Goal: Task Accomplishment & Management: Manage account settings

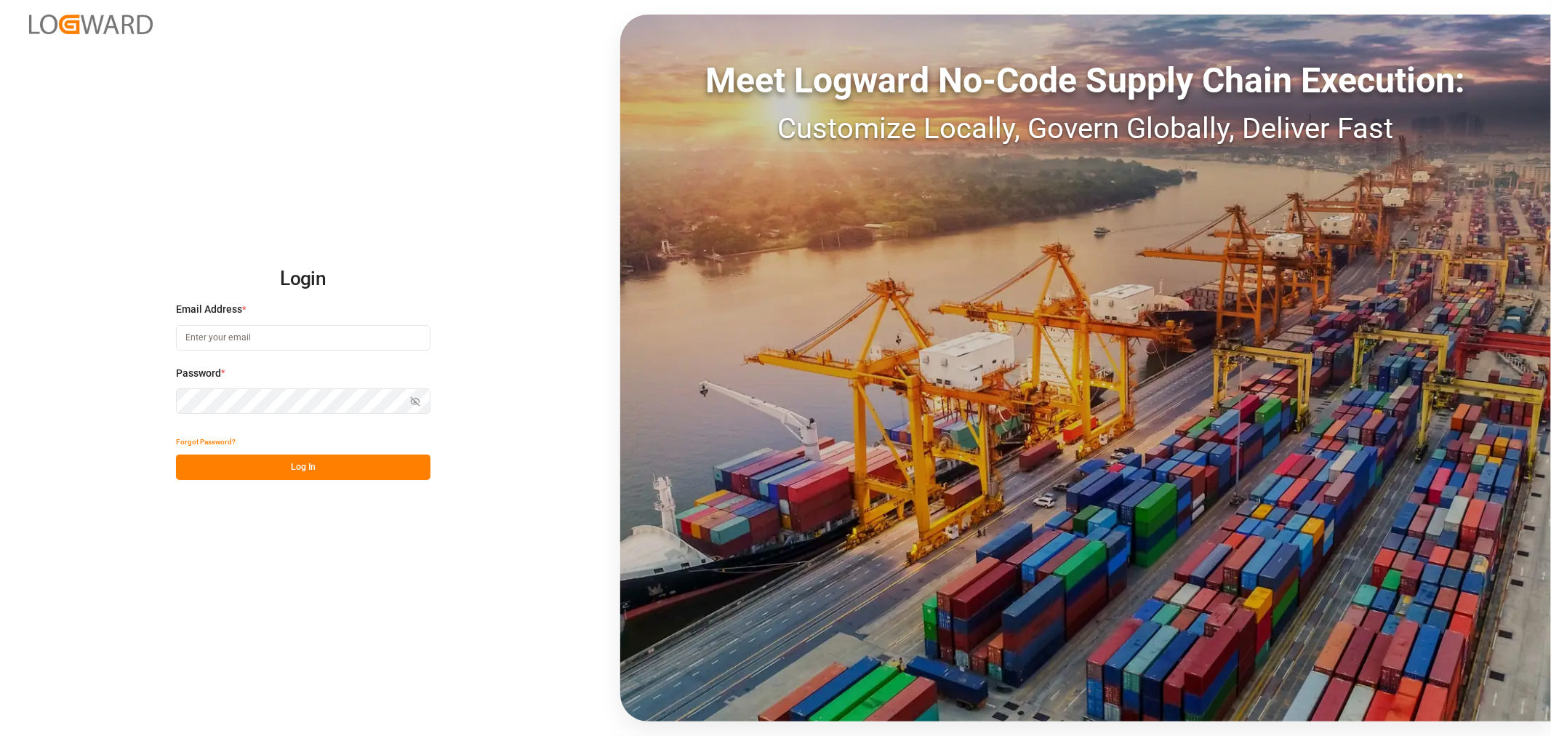
type input "kevin.schofield@jamindustries.com"
click at [304, 468] on button "Log In" at bounding box center [303, 466] width 254 height 25
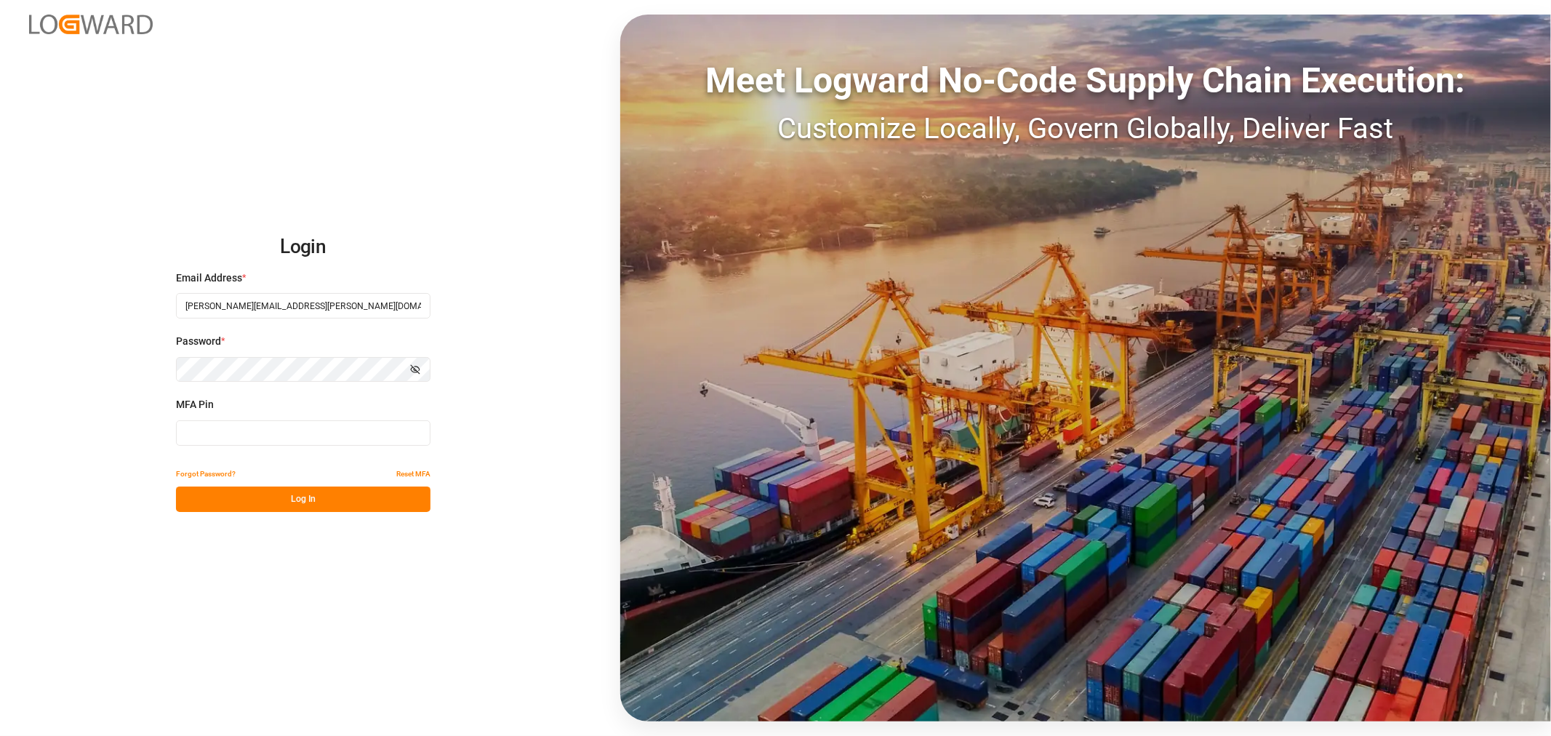
click at [276, 427] on input at bounding box center [303, 432] width 254 height 25
type input "576301"
click at [289, 495] on button "Log In" at bounding box center [303, 498] width 254 height 25
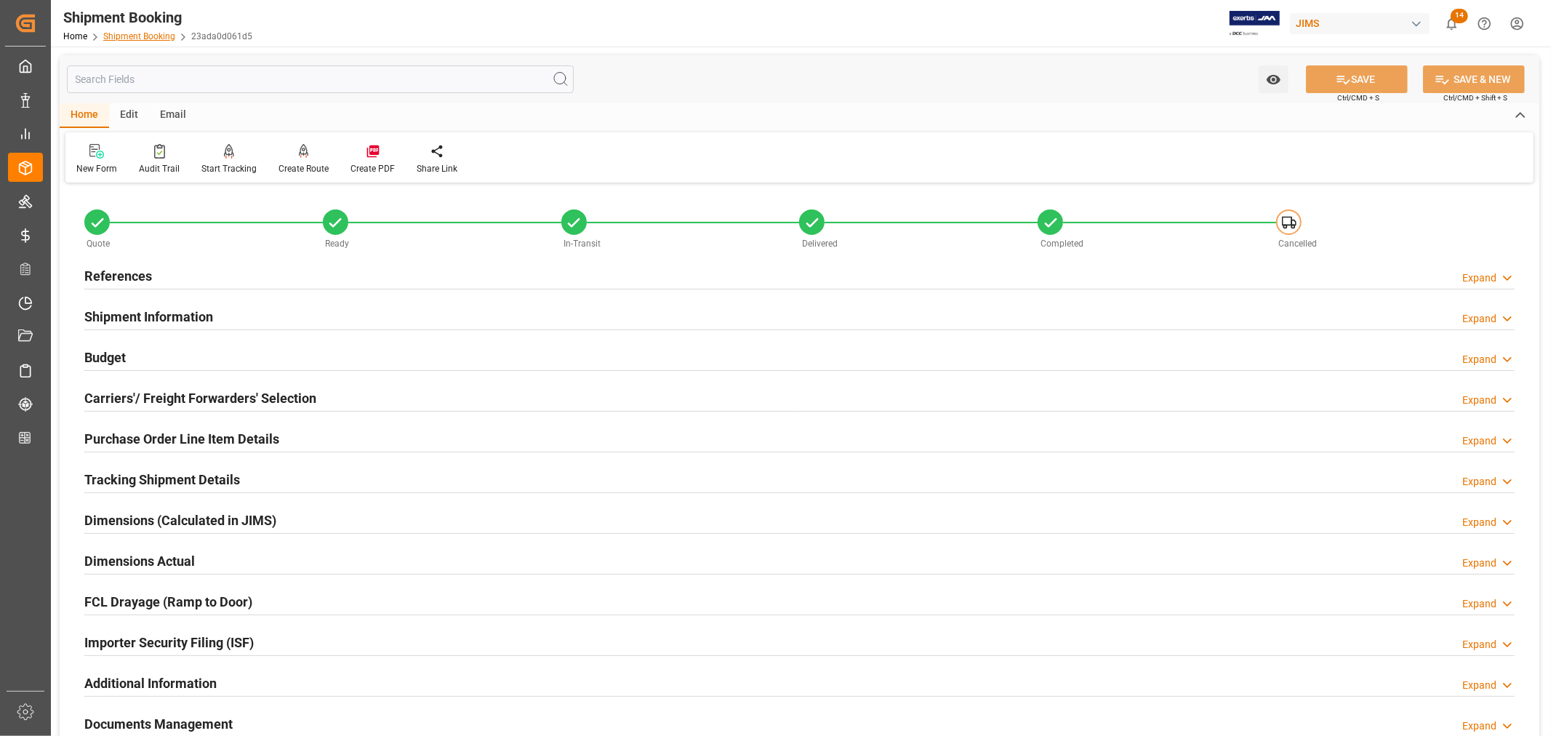
click at [158, 39] on link "Shipment Booking" at bounding box center [139, 36] width 72 height 10
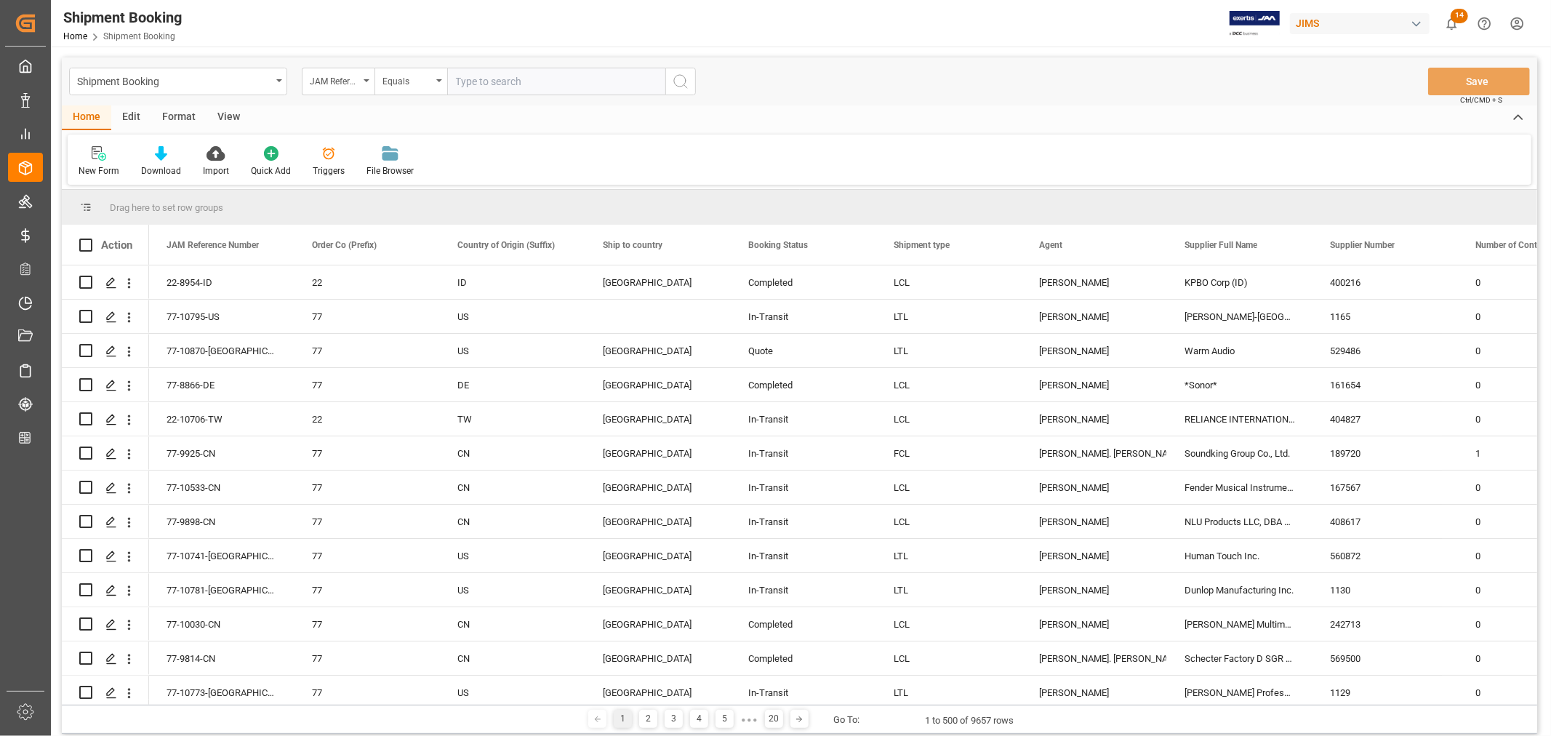
paste input "22-10566-ID"
type input "22-10566-ID"
click at [680, 84] on icon "search button" at bounding box center [680, 81] width 17 height 17
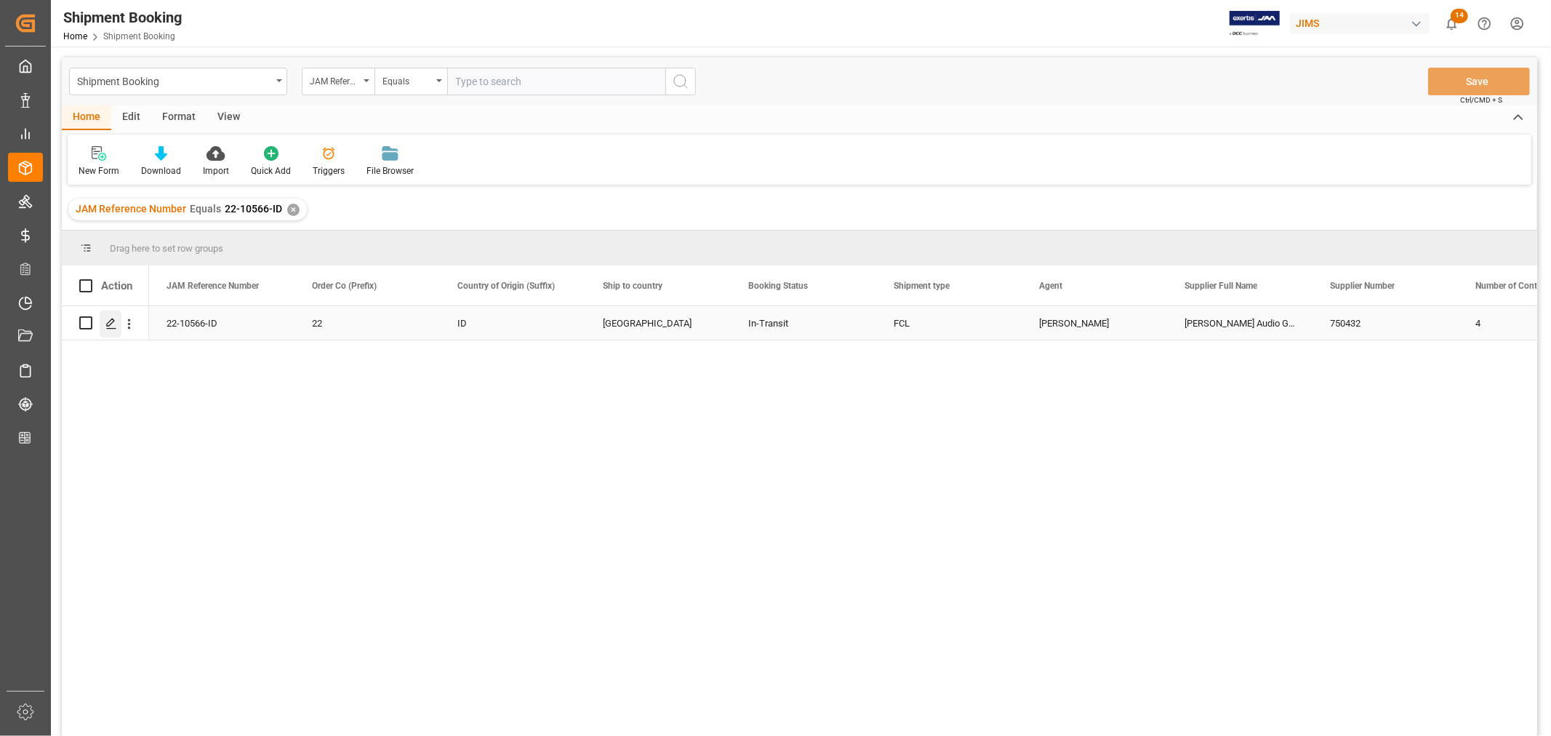
click at [109, 326] on icon "Press SPACE to select this row." at bounding box center [111, 324] width 12 height 12
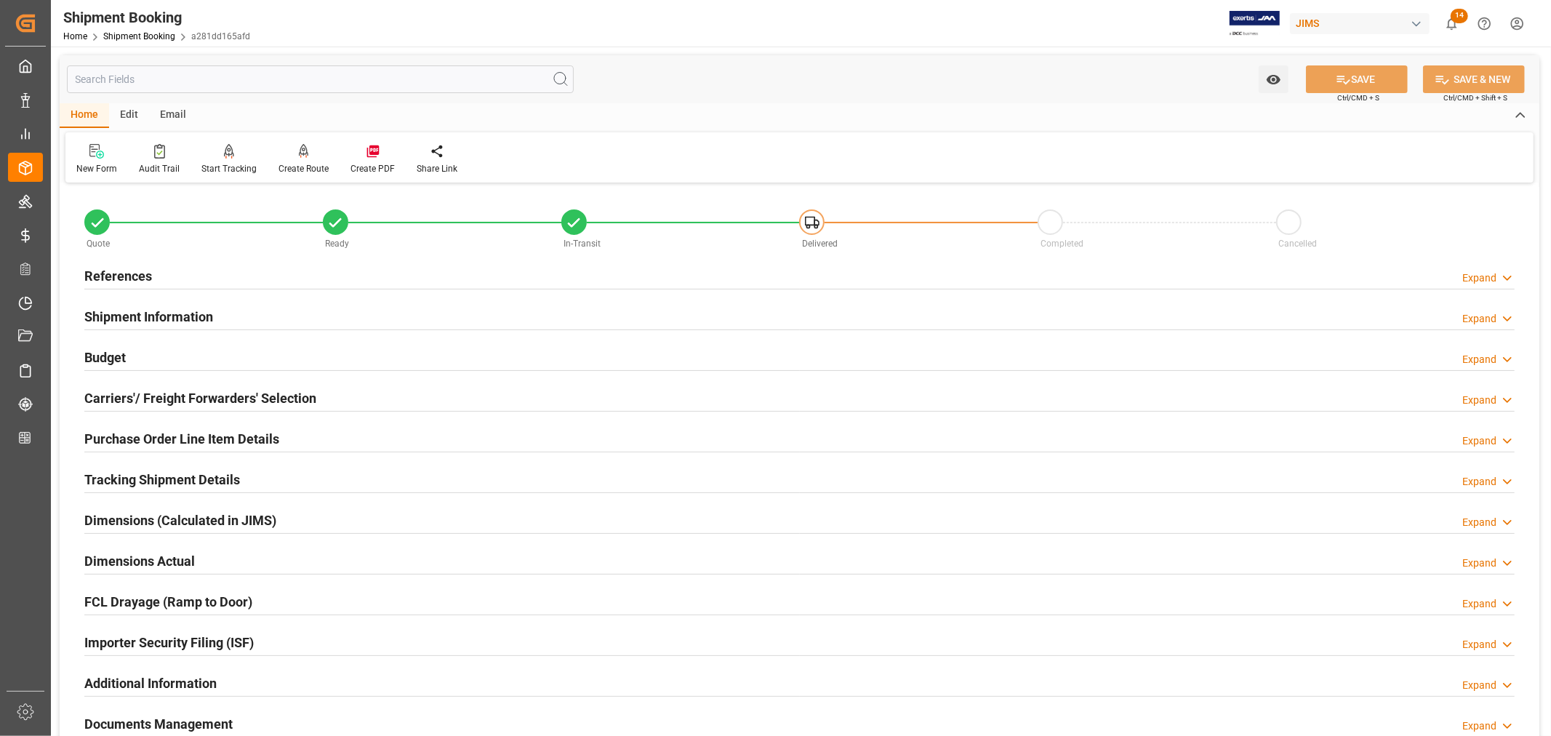
click at [142, 262] on div "References" at bounding box center [118, 275] width 68 height 28
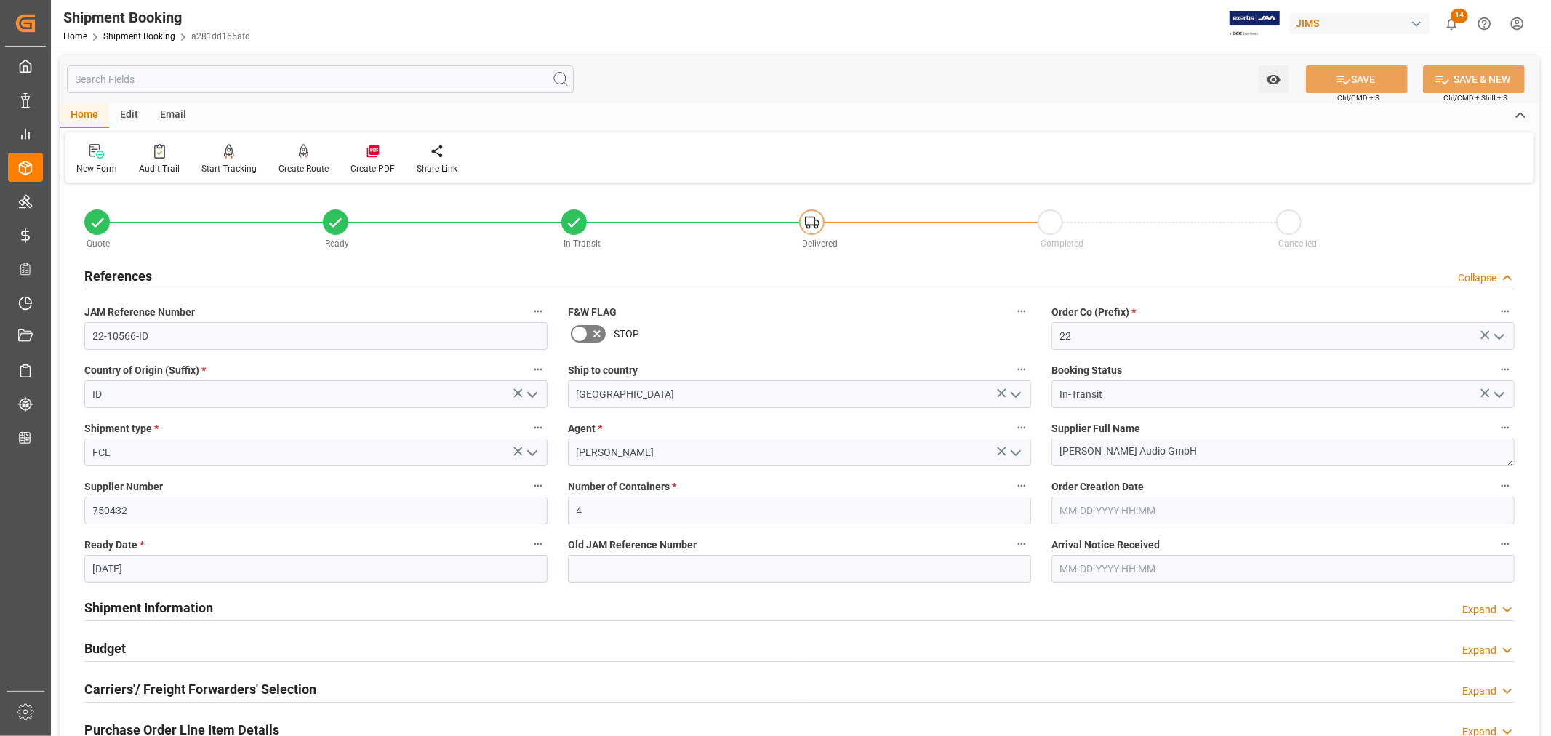
click at [142, 262] on div "References" at bounding box center [118, 275] width 68 height 28
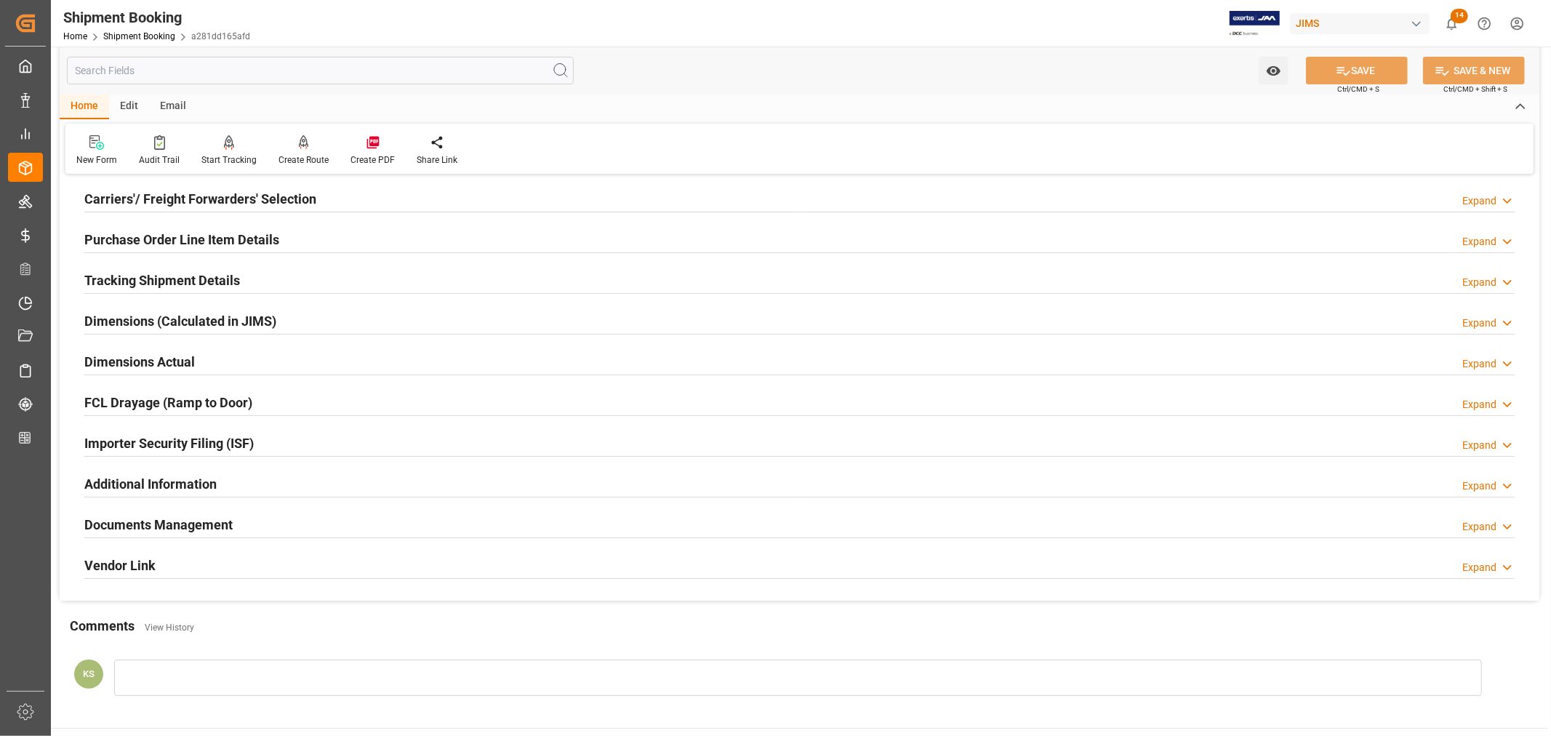
scroll to position [242, 0]
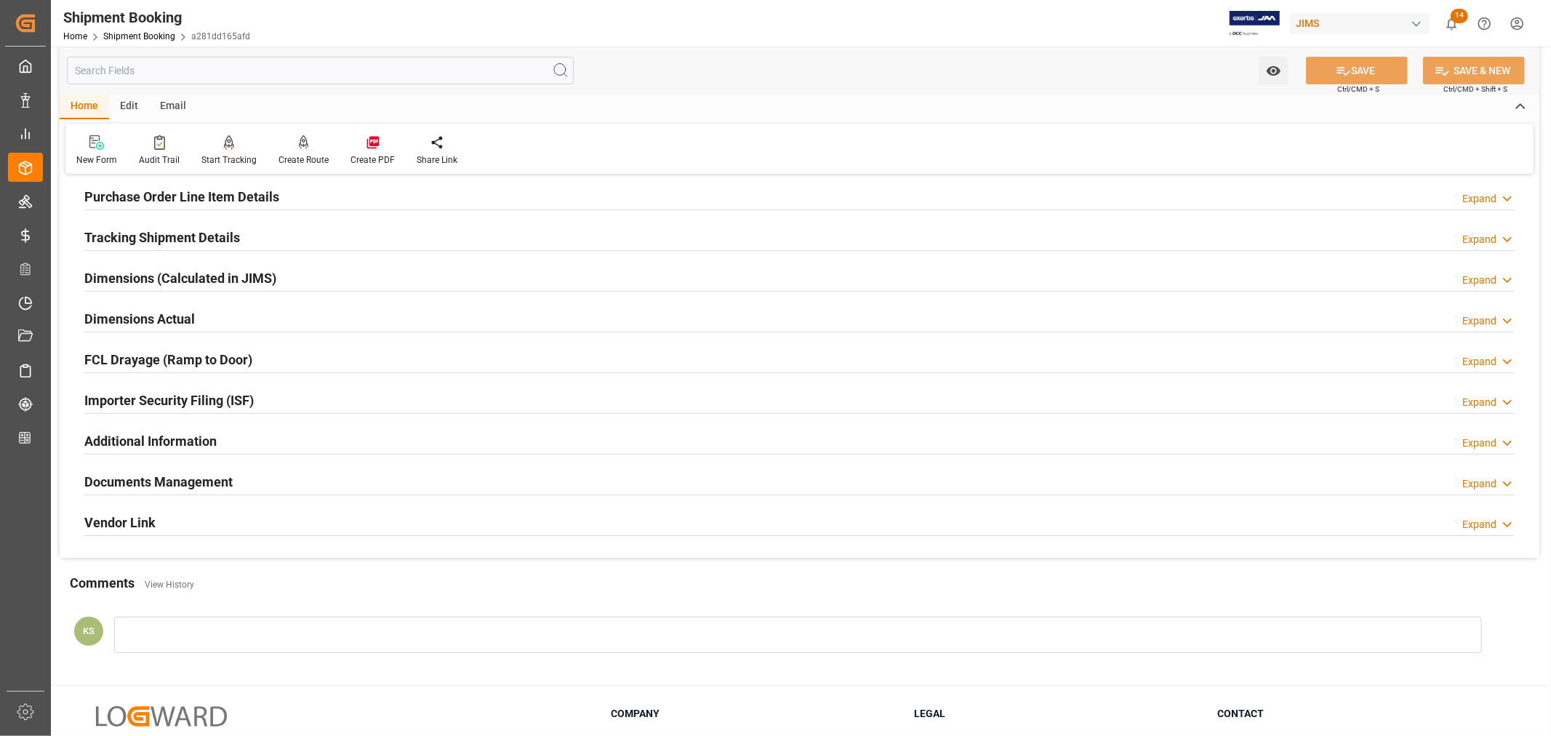
click at [270, 474] on div "Documents Management Expand" at bounding box center [799, 481] width 1430 height 28
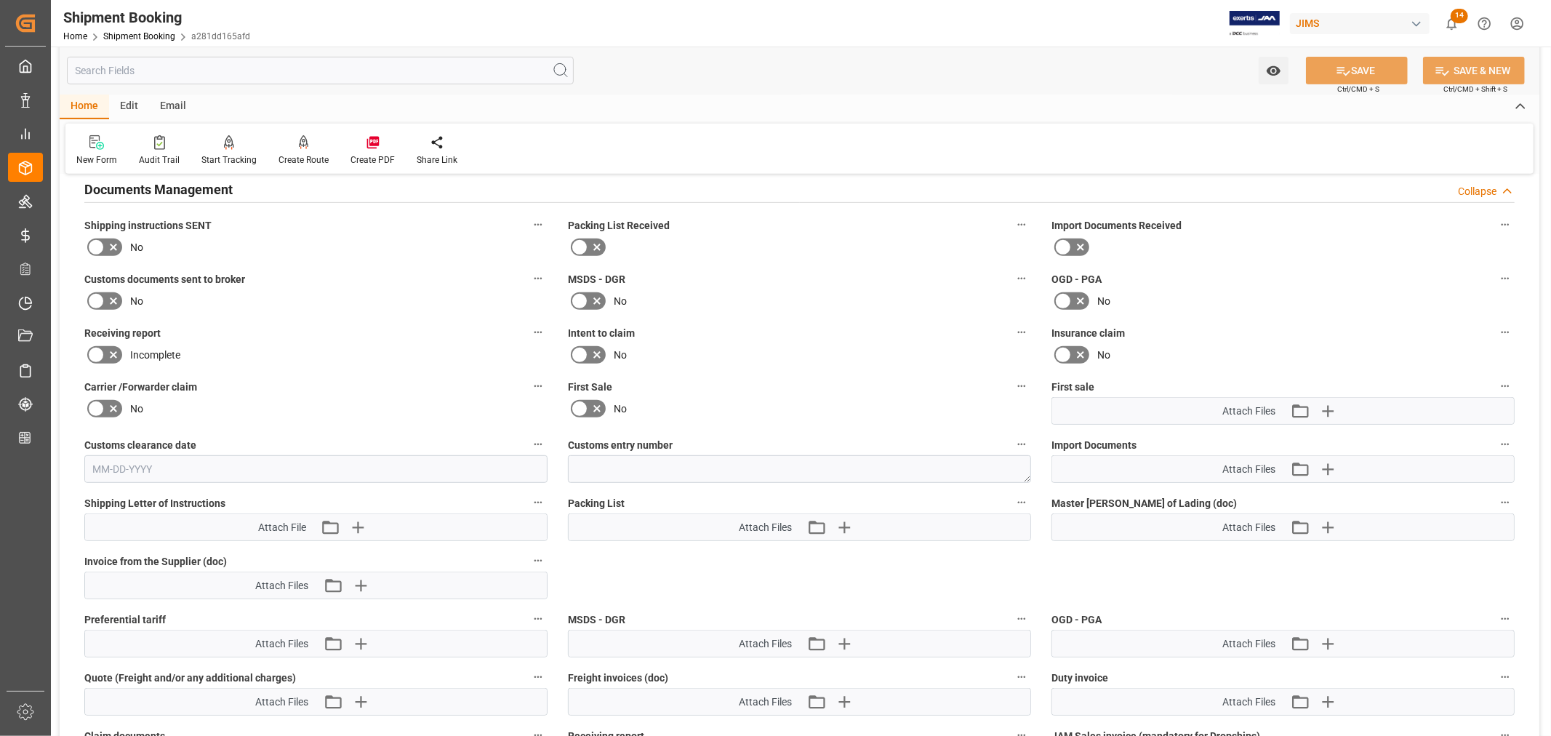
scroll to position [565, 0]
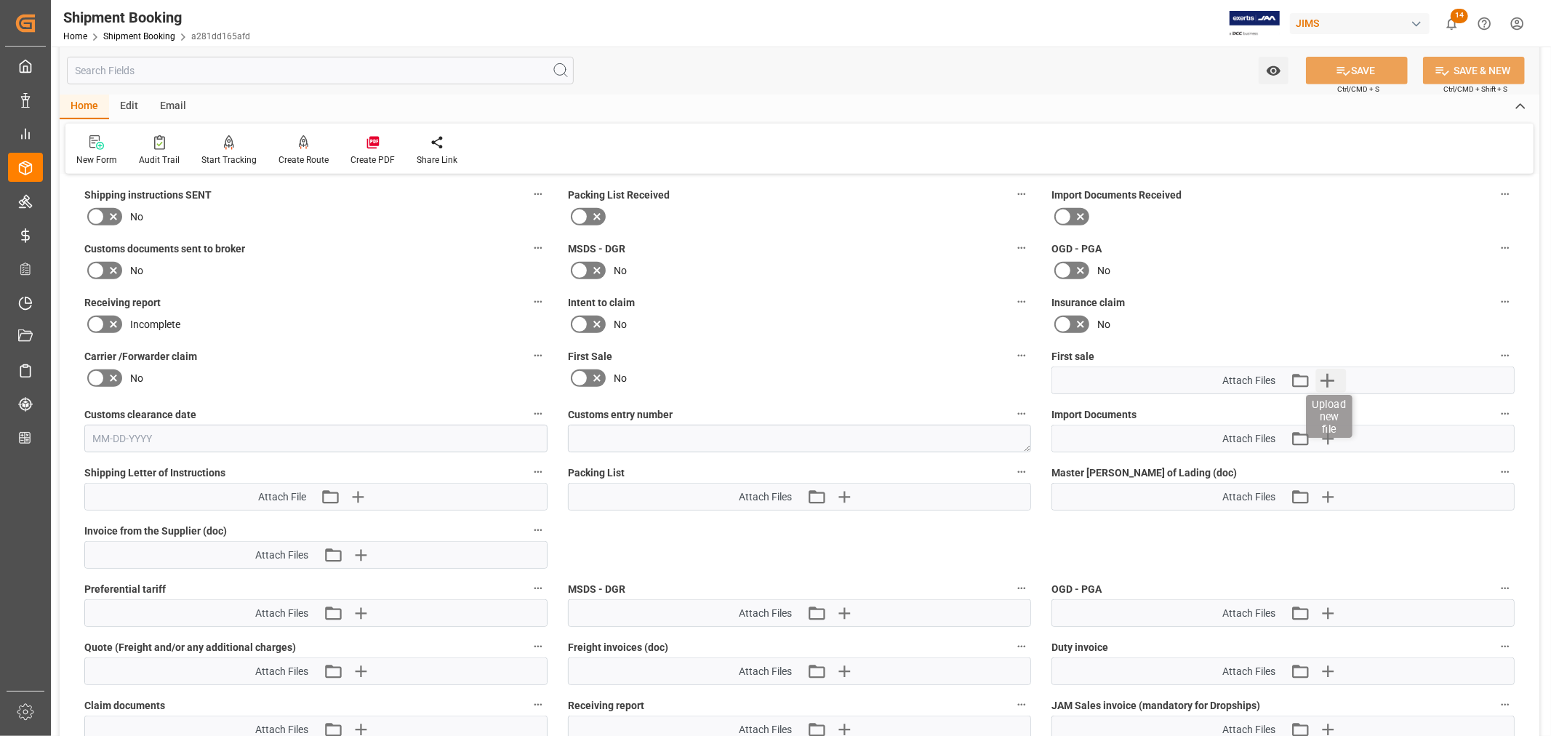
click at [1327, 379] on icon "button" at bounding box center [1327, 381] width 14 height 14
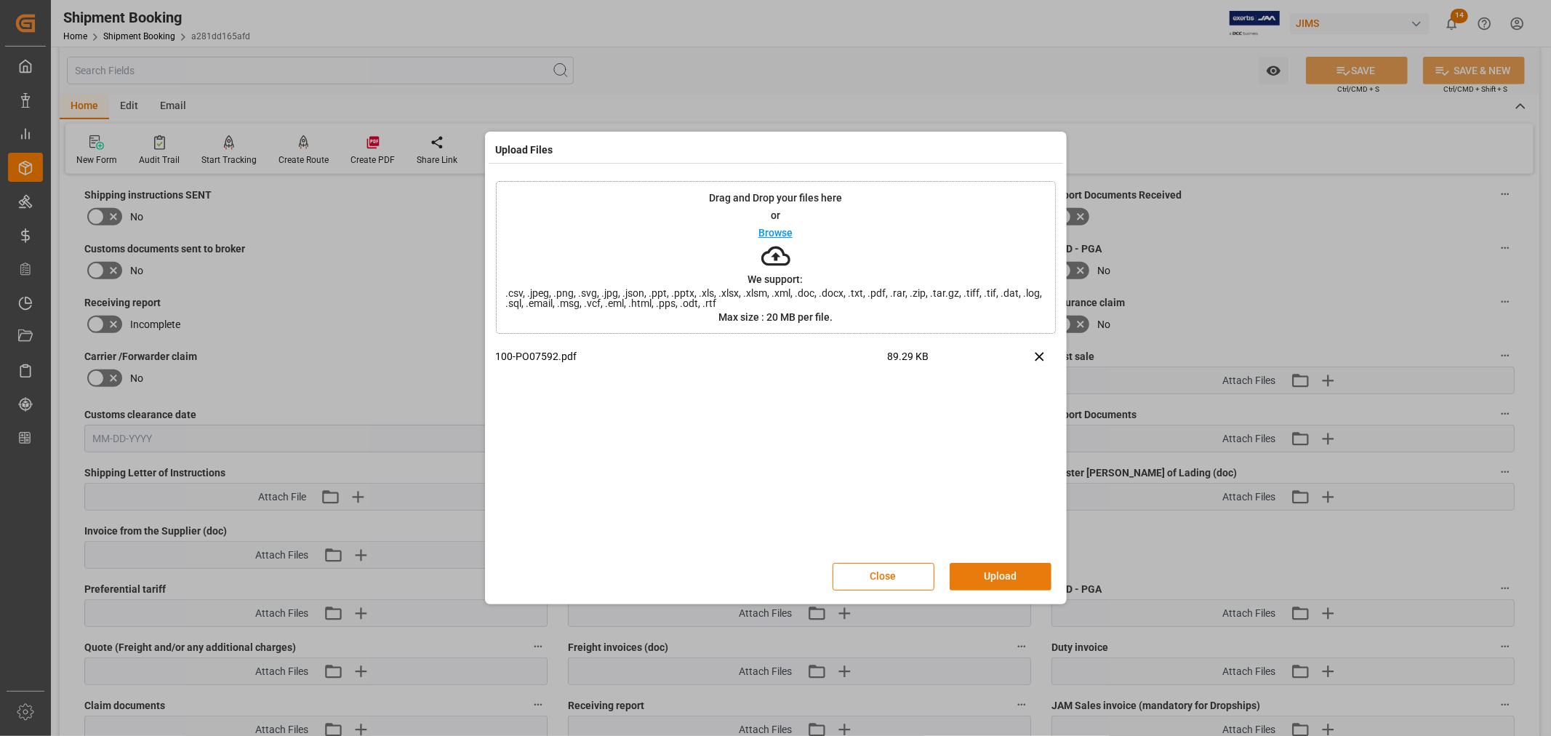
click at [997, 564] on button "Upload" at bounding box center [1000, 577] width 102 height 28
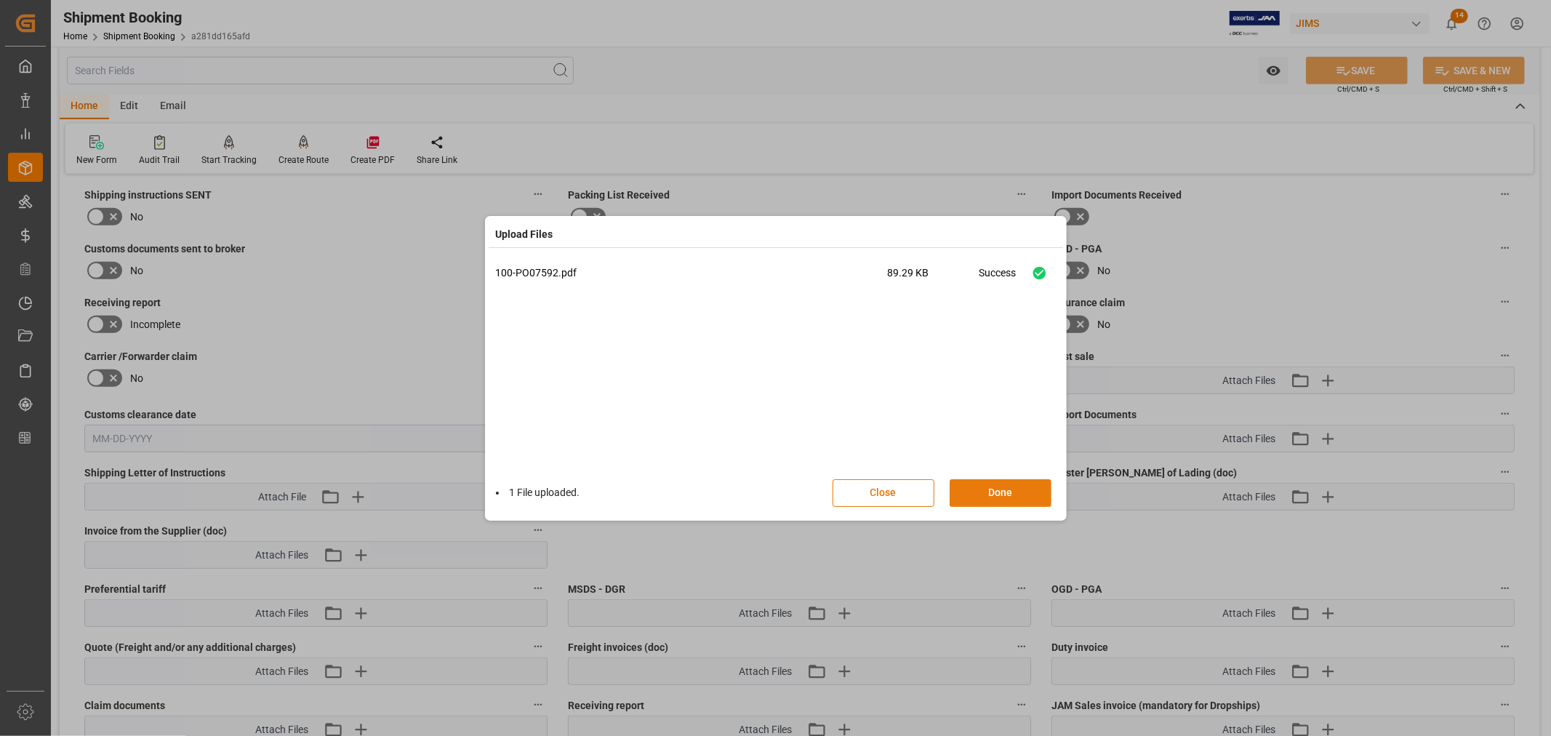
click at [1006, 494] on button "Done" at bounding box center [1000, 493] width 102 height 28
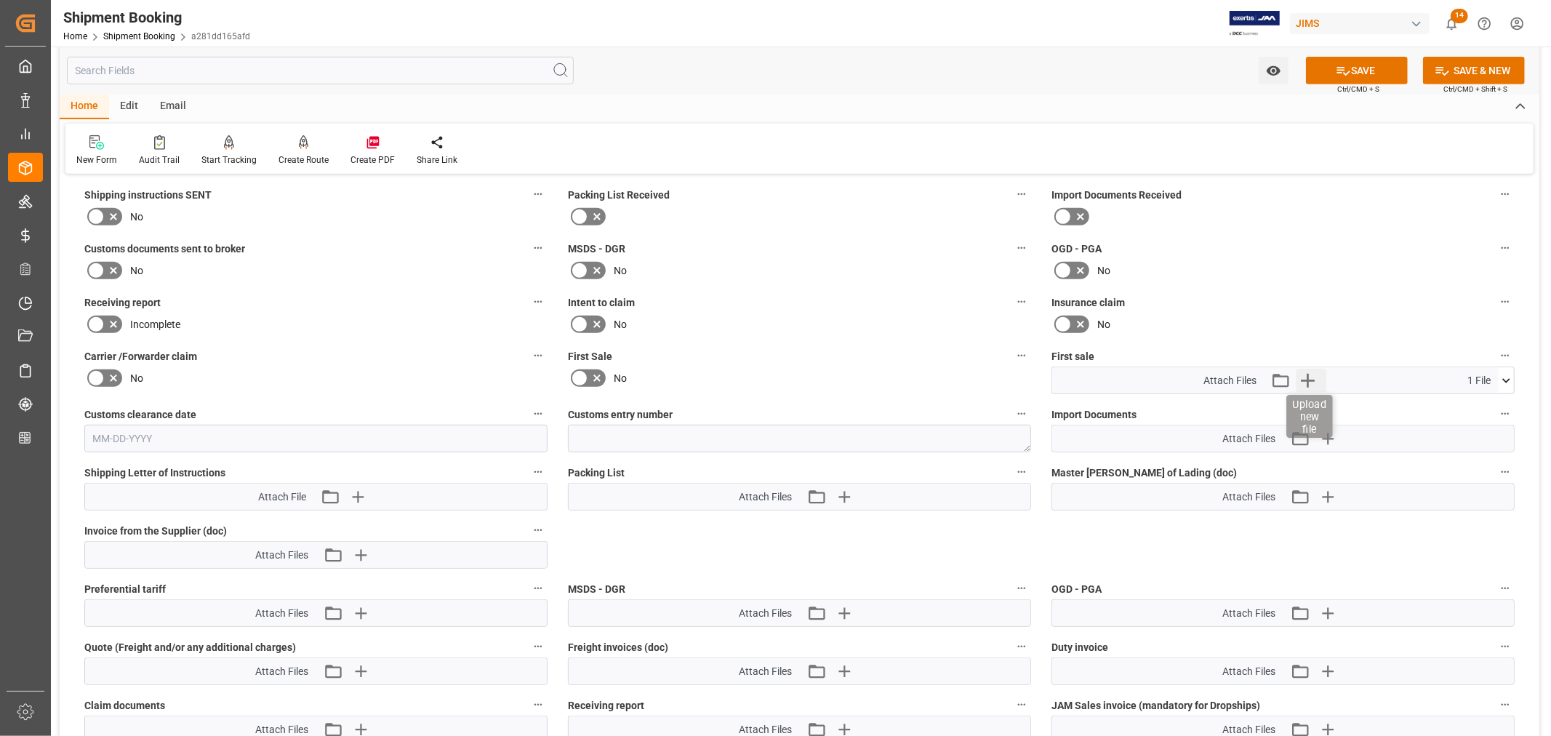
click at [1311, 375] on icon "button" at bounding box center [1308, 381] width 14 height 14
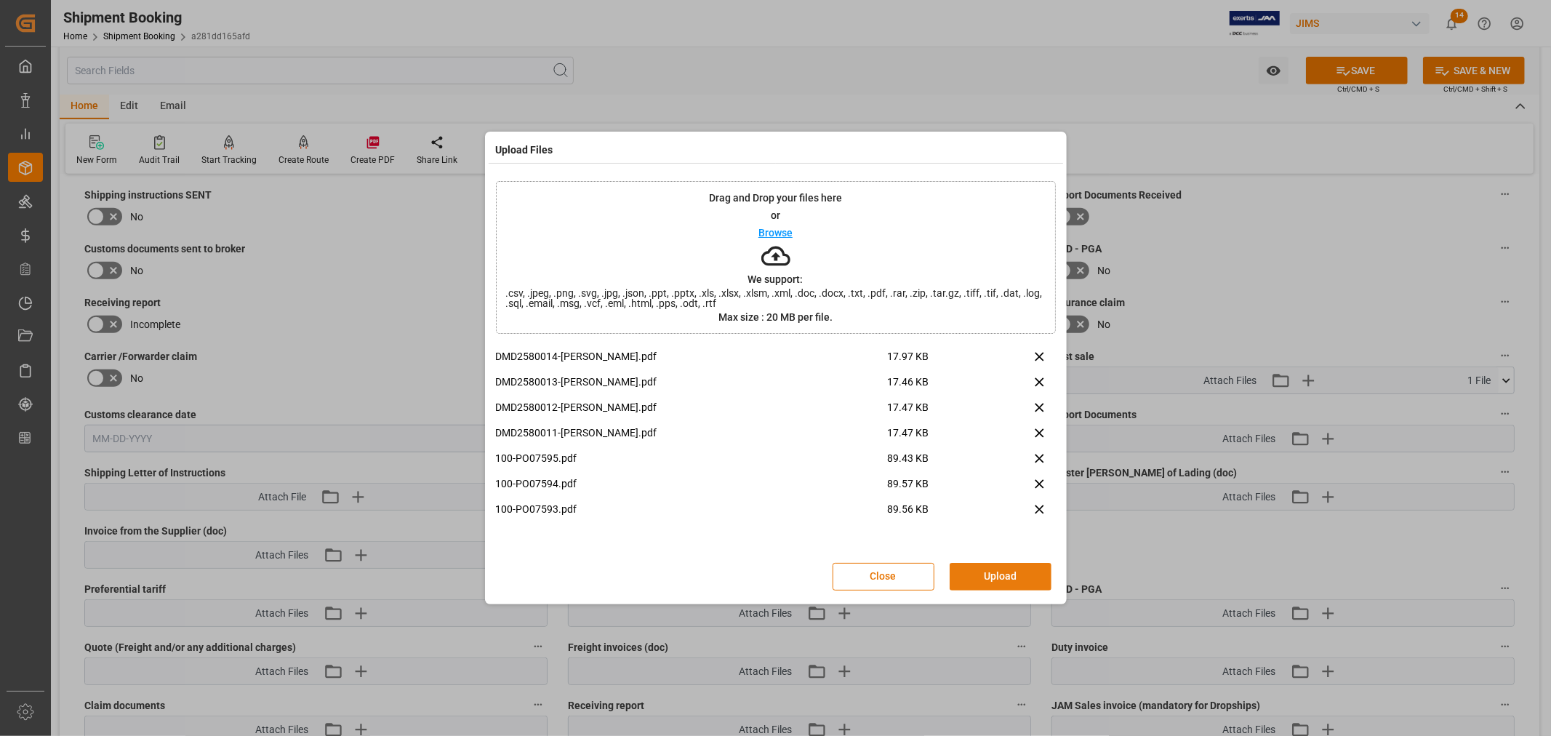
click at [989, 563] on button "Upload" at bounding box center [1000, 577] width 102 height 28
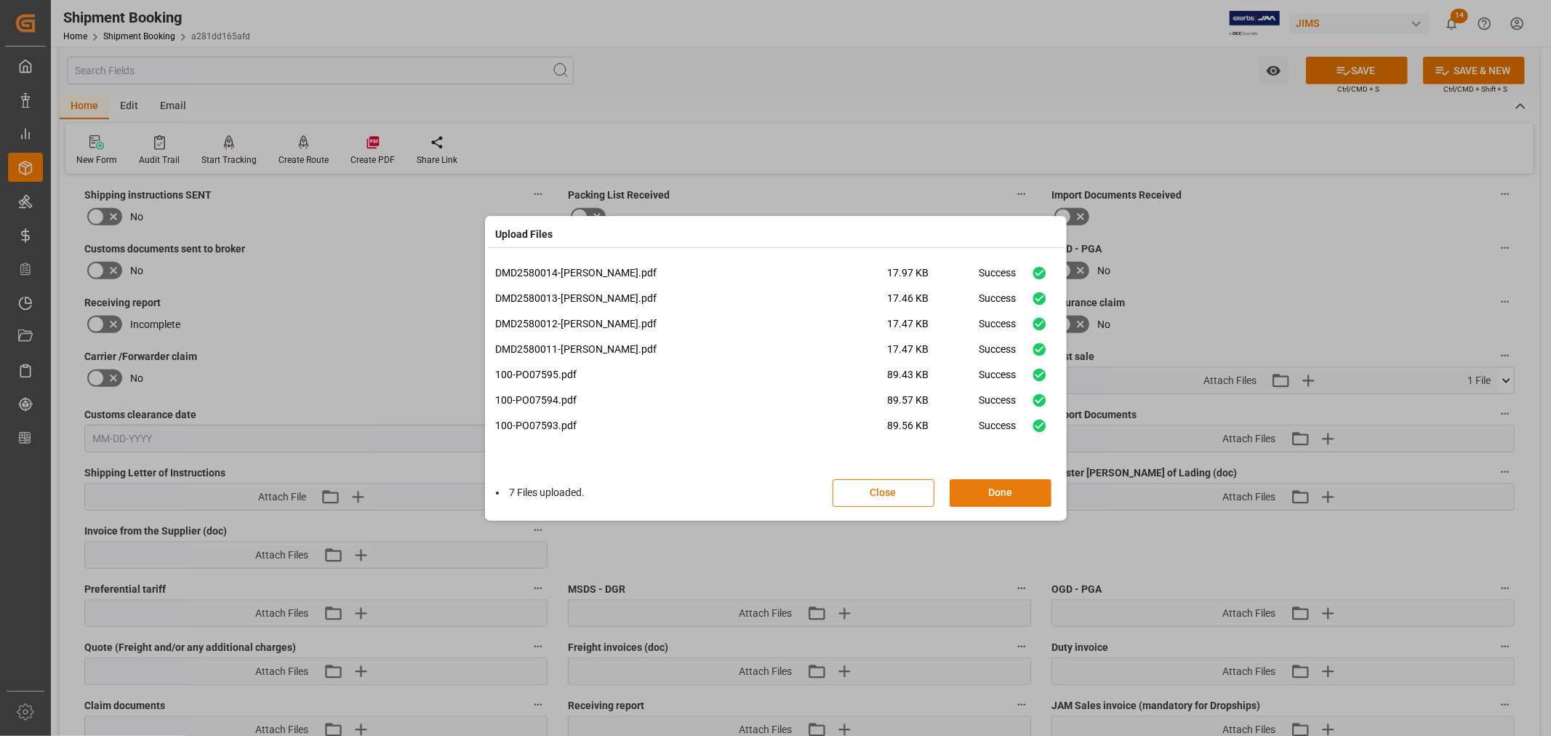
click at [984, 491] on button "Done" at bounding box center [1000, 493] width 102 height 28
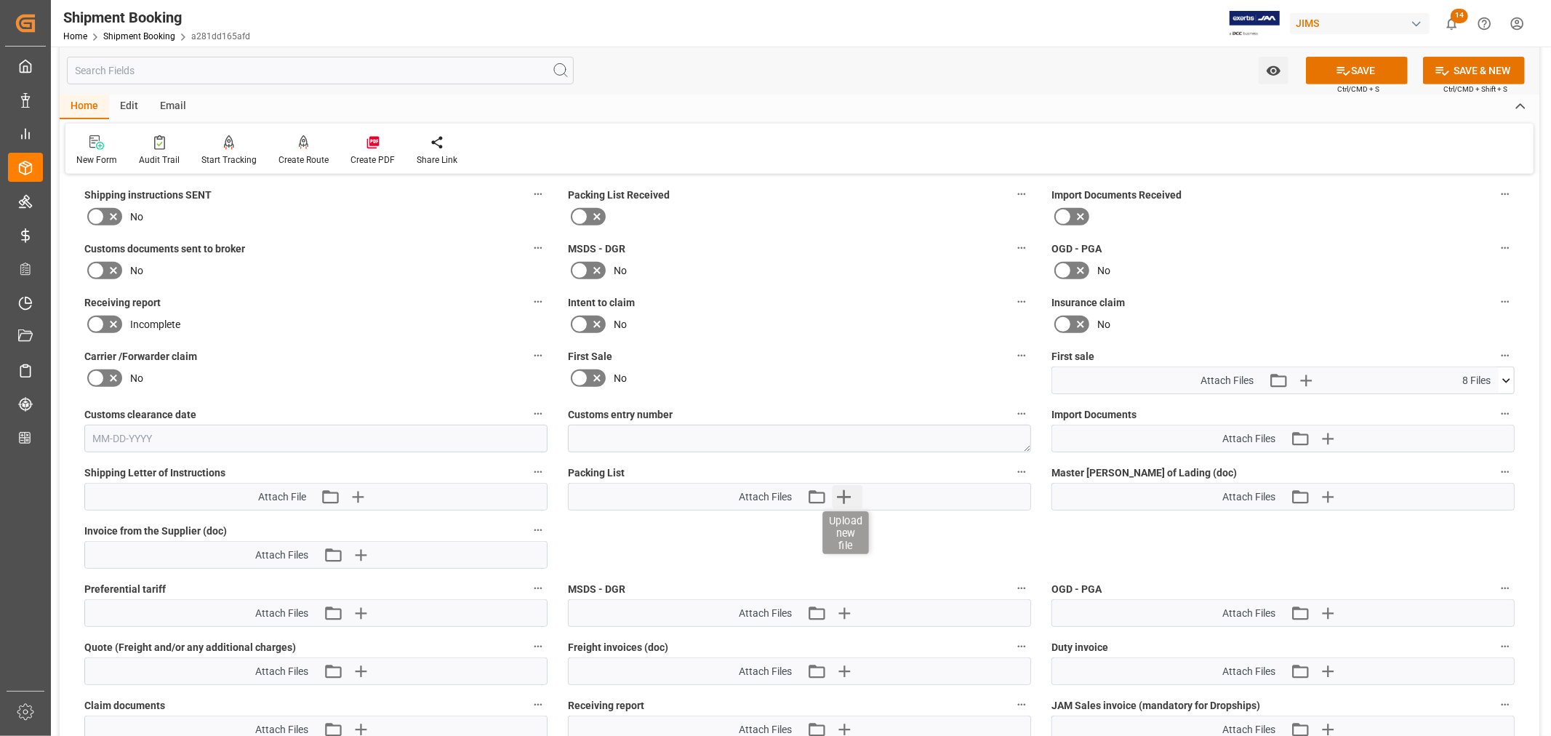
click at [846, 493] on icon "button" at bounding box center [844, 497] width 14 height 14
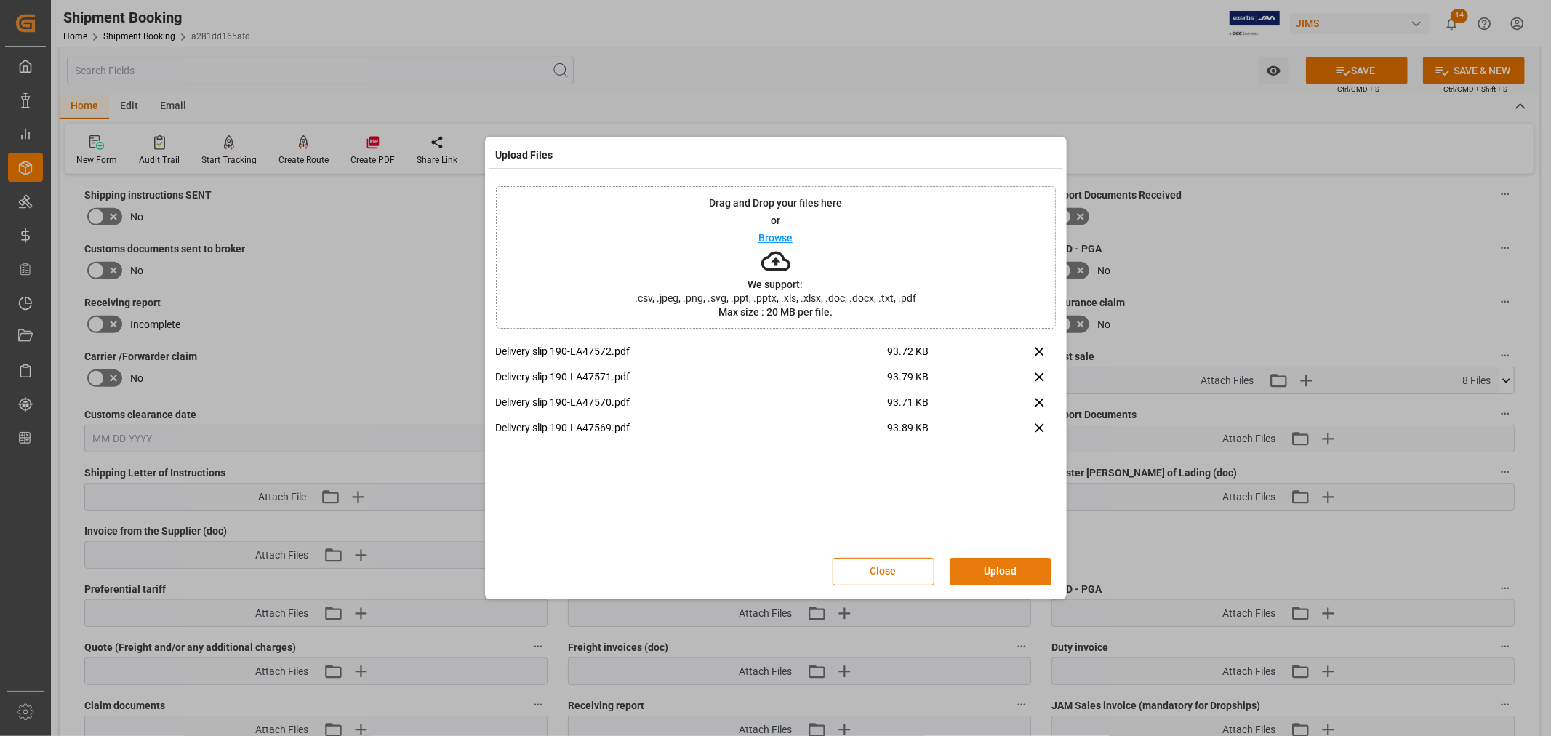
click at [997, 571] on button "Upload" at bounding box center [1000, 572] width 102 height 28
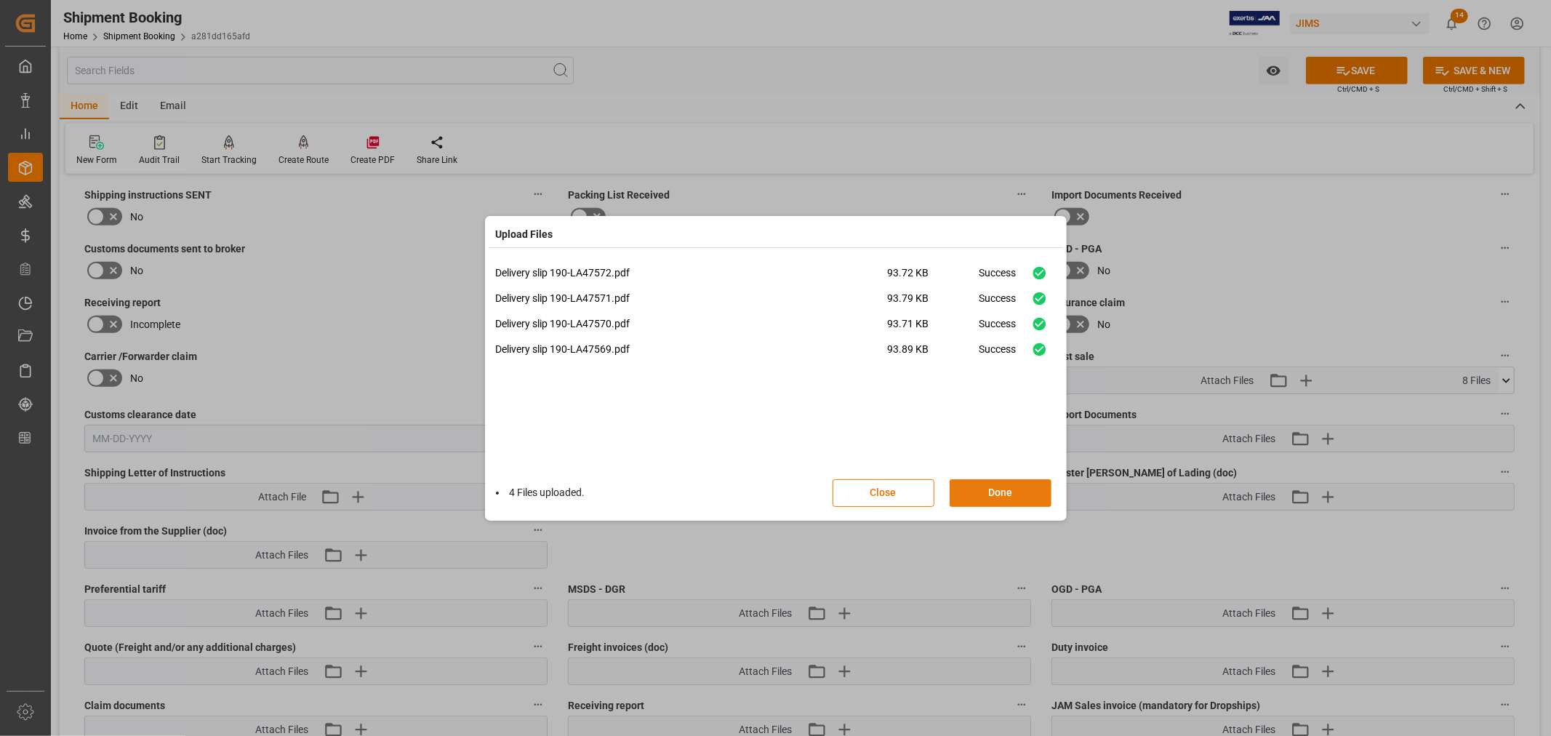
click at [1008, 492] on button "Done" at bounding box center [1000, 493] width 102 height 28
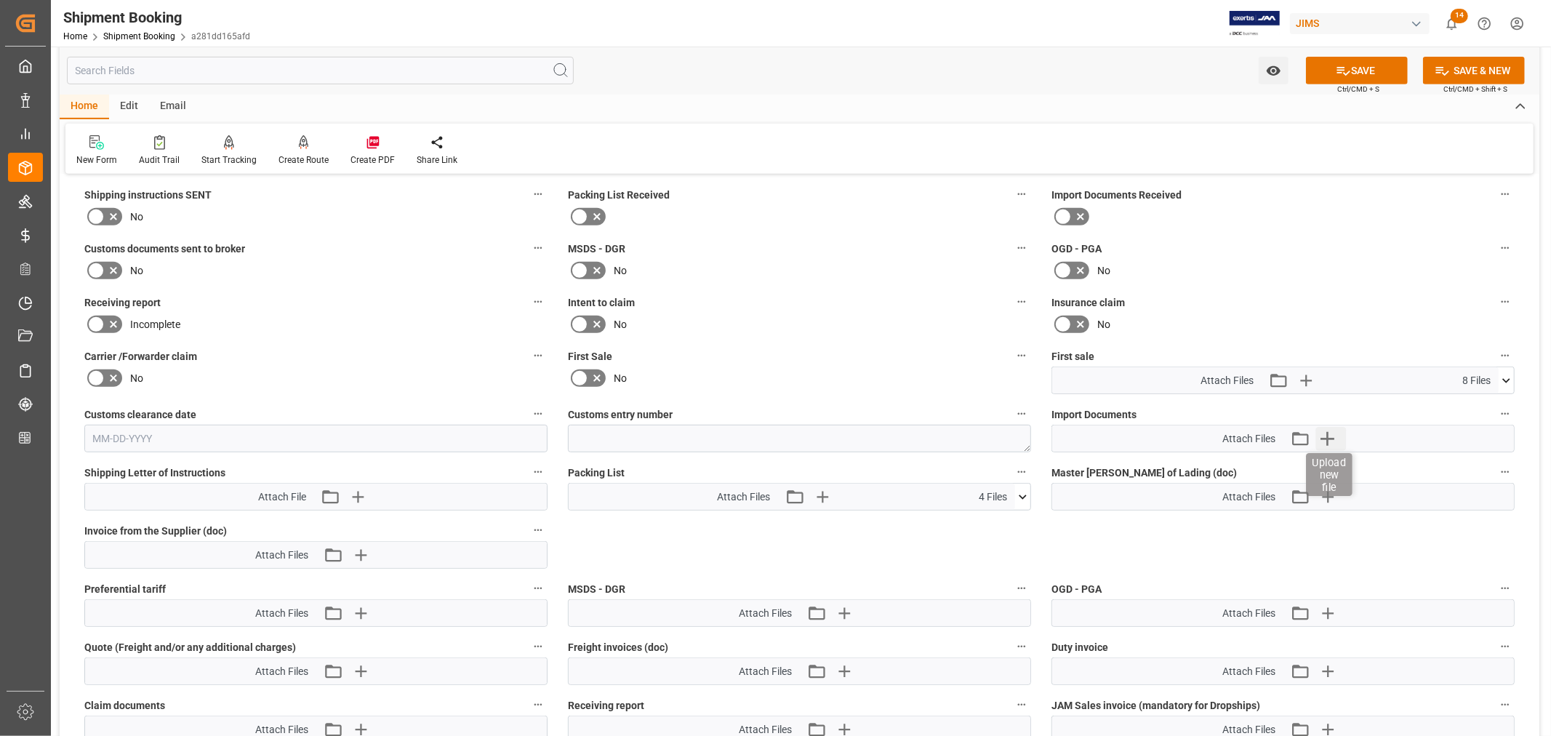
click at [1334, 435] on icon "button" at bounding box center [1326, 438] width 23 height 23
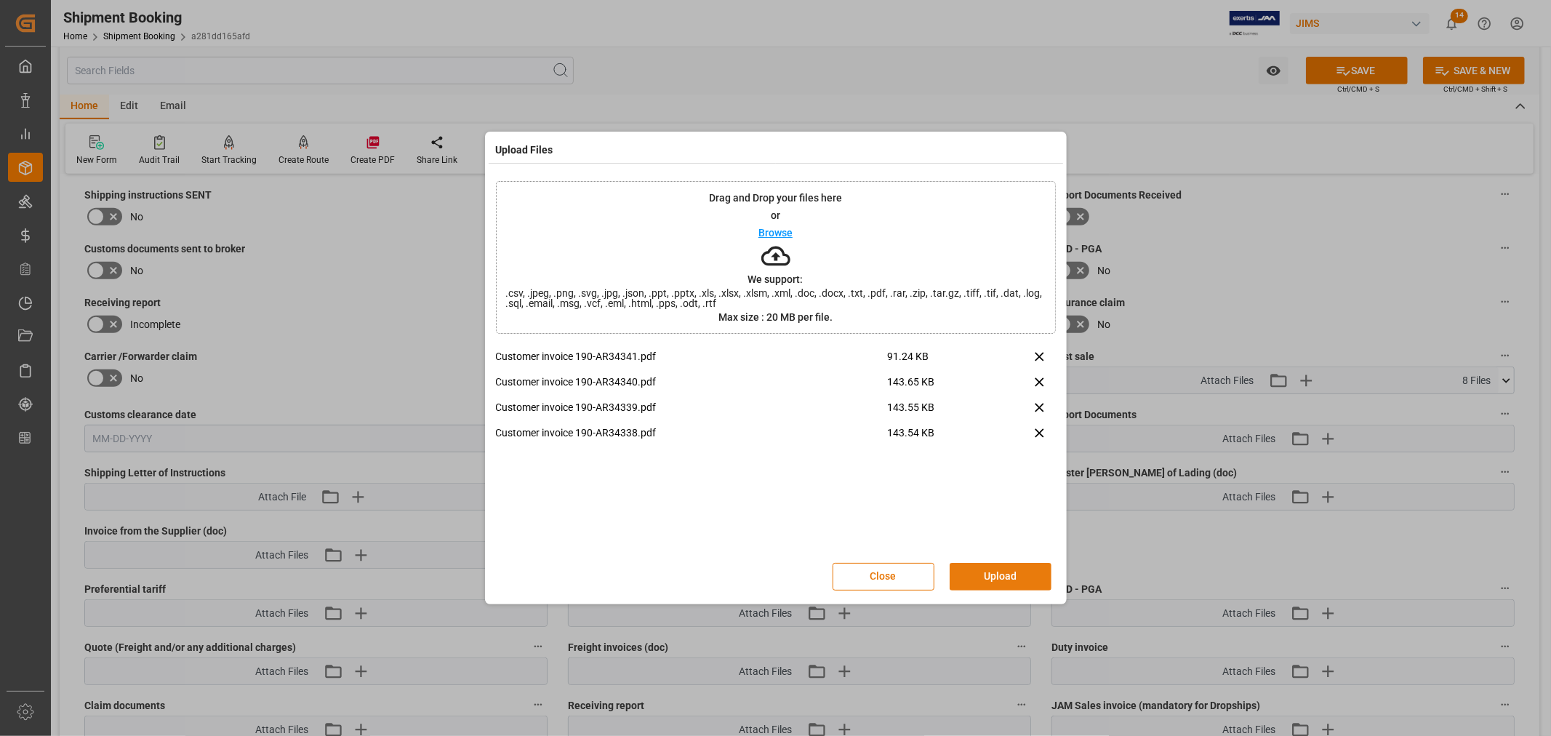
click at [1003, 571] on button "Upload" at bounding box center [1000, 577] width 102 height 28
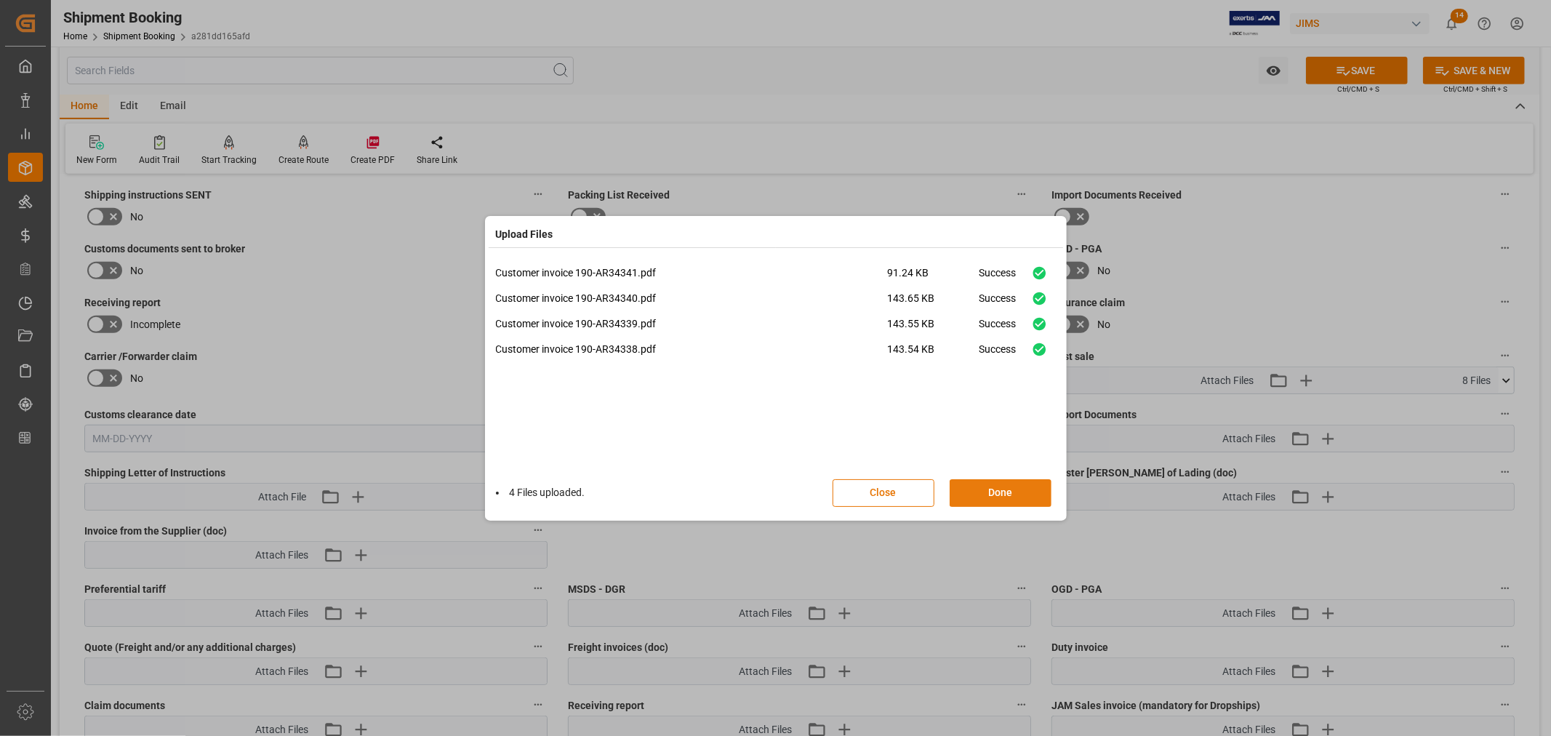
click at [992, 497] on button "Done" at bounding box center [1000, 493] width 102 height 28
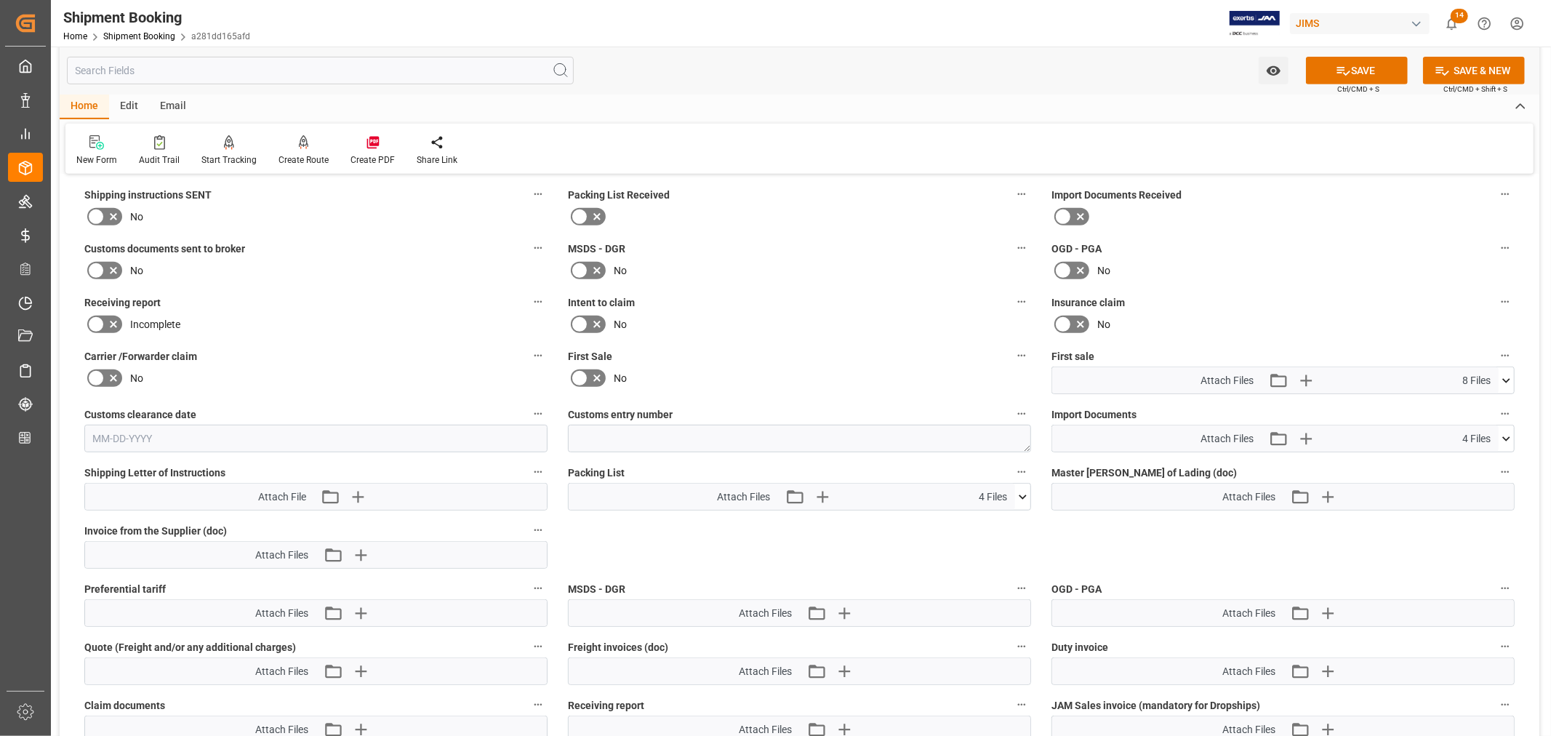
click at [579, 374] on icon at bounding box center [579, 377] width 9 height 7
click at [0, 0] on input "checkbox" at bounding box center [0, 0] width 0 height 0
click at [598, 375] on icon at bounding box center [596, 378] width 7 height 7
click at [0, 0] on input "checkbox" at bounding box center [0, 0] width 0 height 0
click at [1357, 68] on button "SAVE" at bounding box center [1357, 71] width 102 height 28
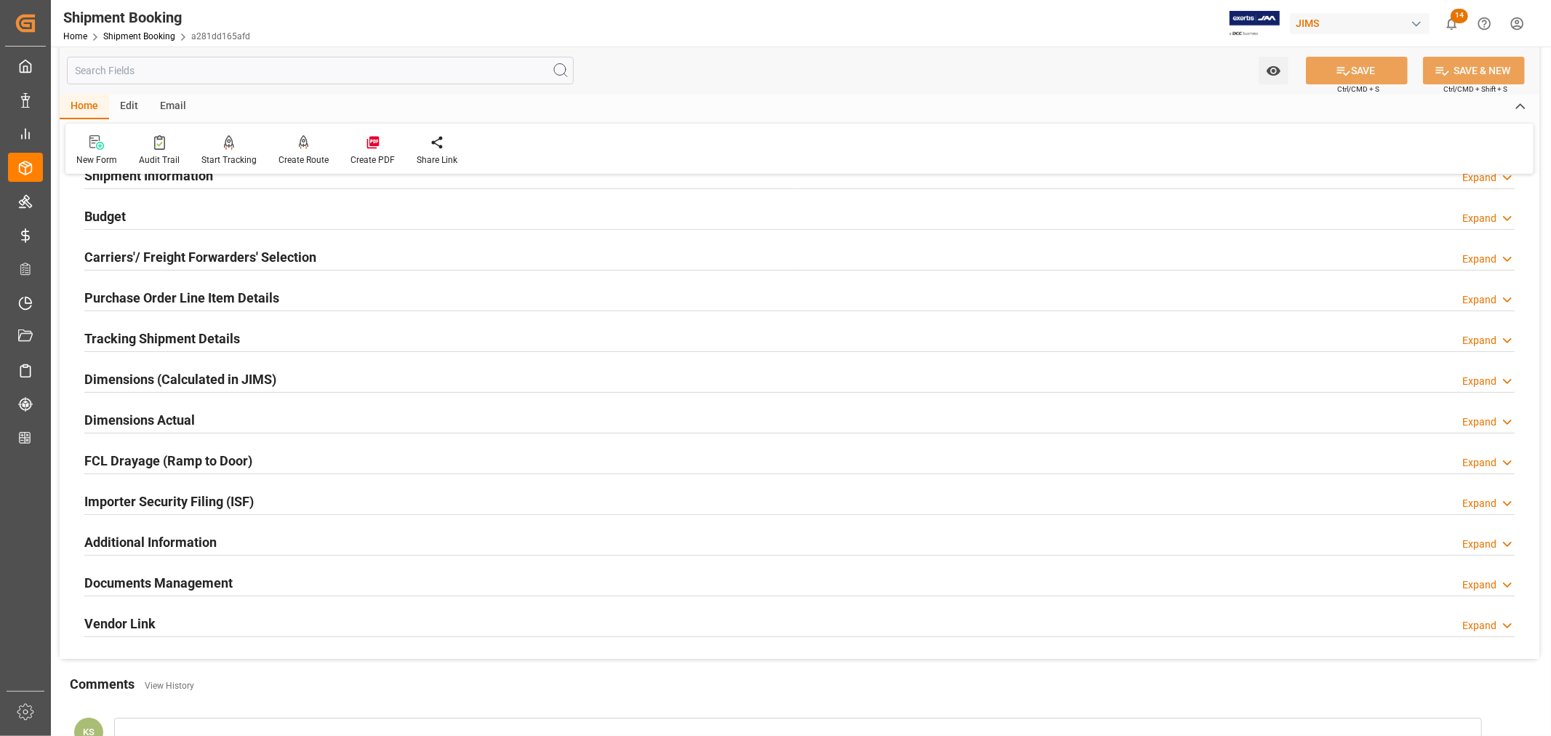
scroll to position [0, 0]
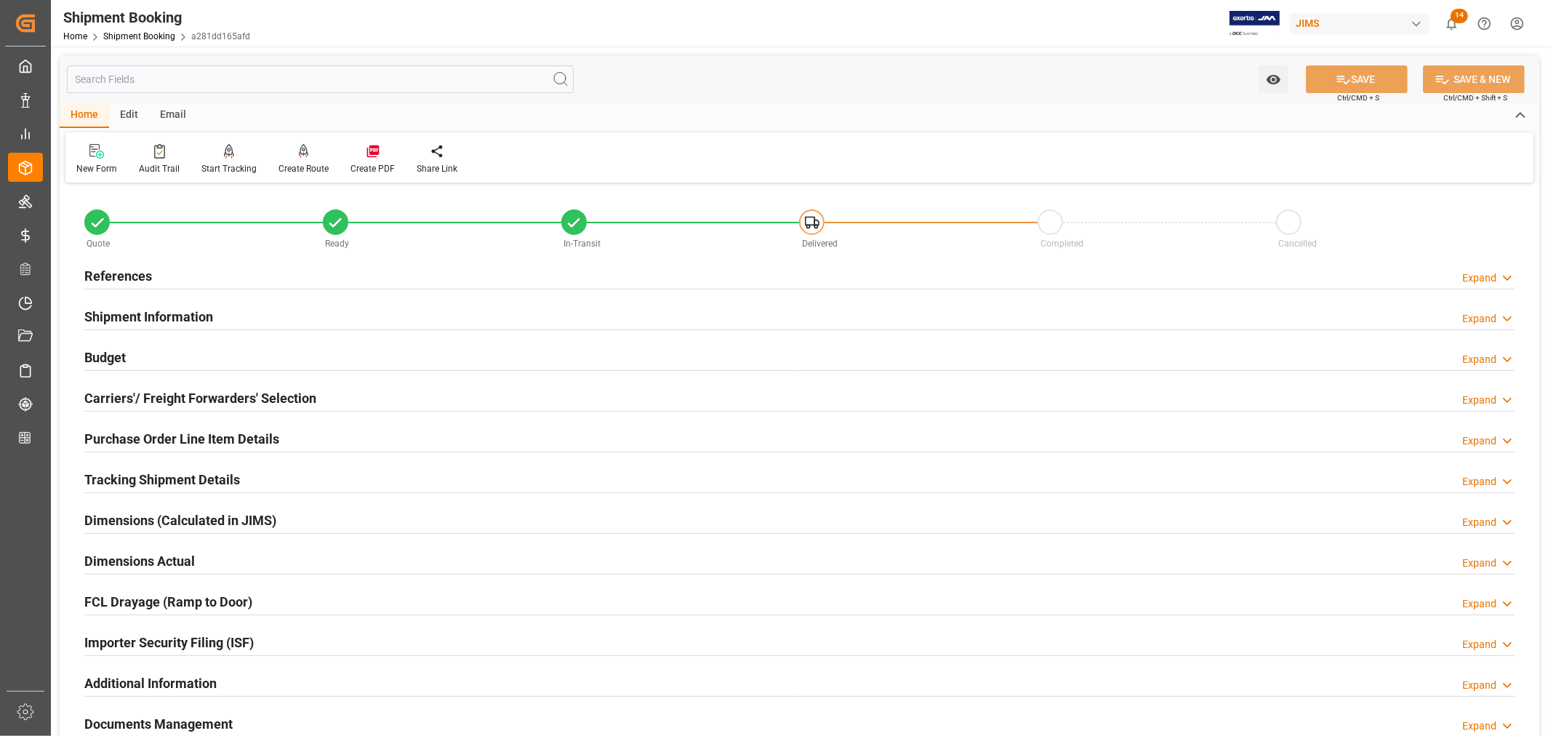
click at [128, 272] on h2 "References" at bounding box center [118, 276] width 68 height 20
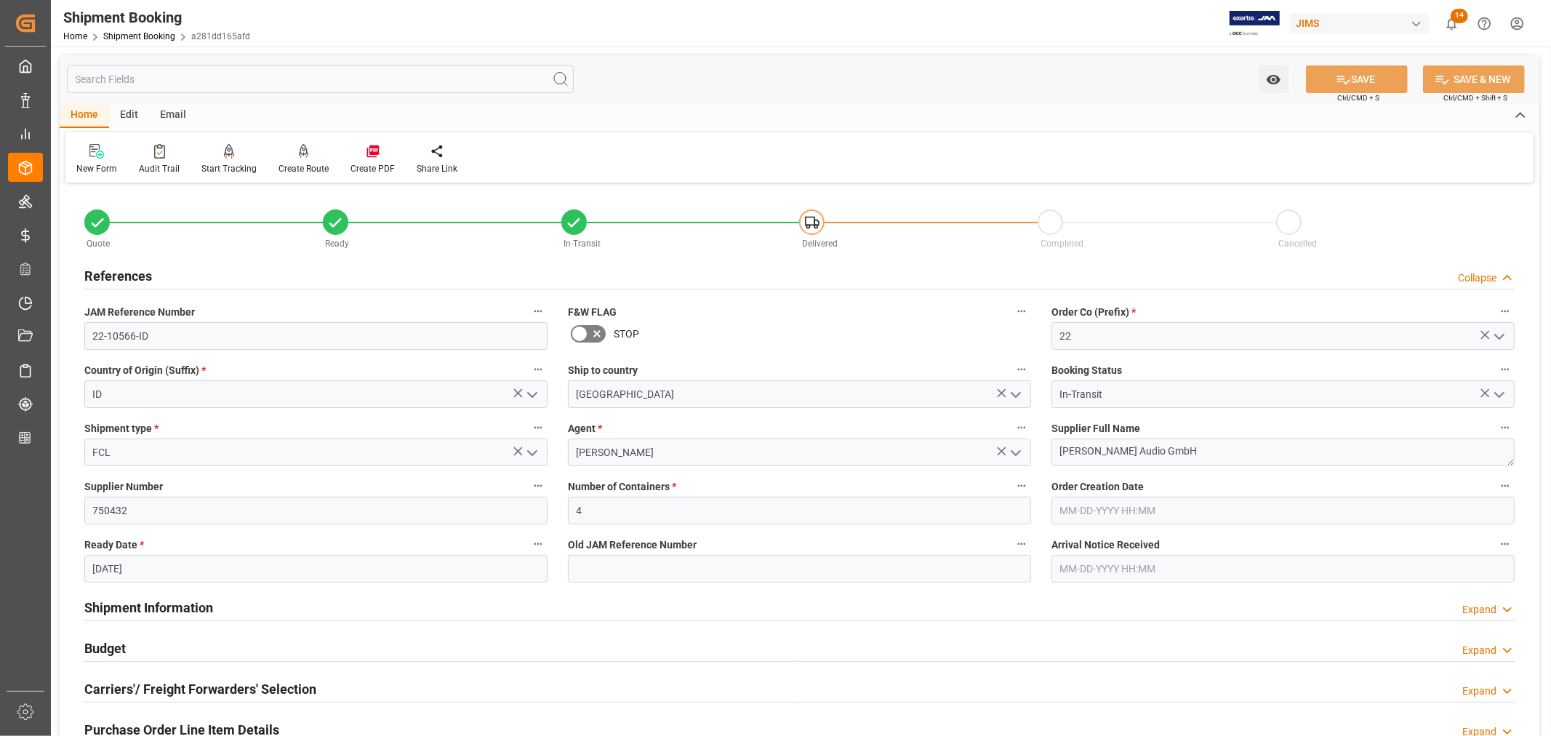
click at [128, 272] on h2 "References" at bounding box center [118, 276] width 68 height 20
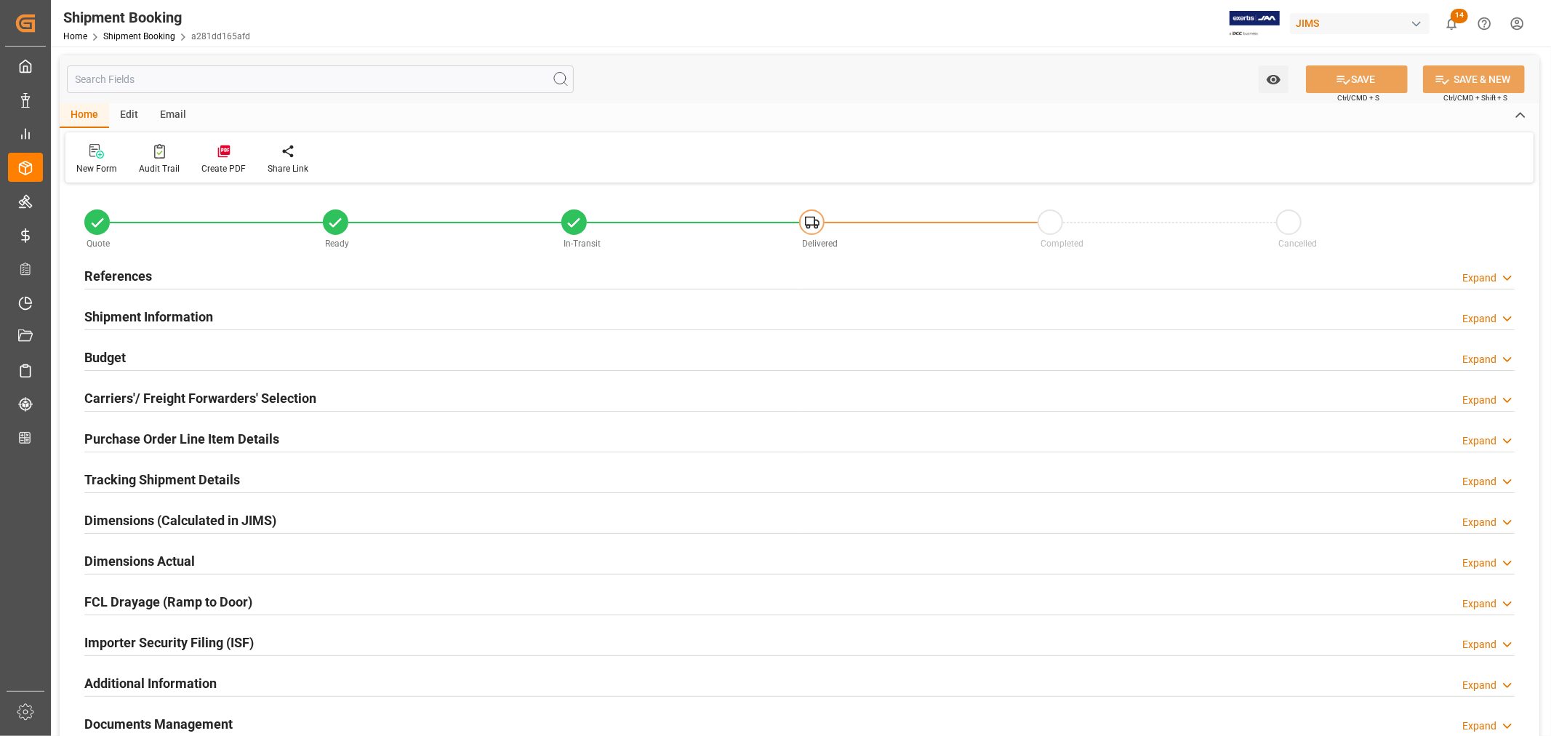
type input "19"
drag, startPoint x: 141, startPoint y: 308, endPoint x: 151, endPoint y: 315, distance: 12.1
click at [141, 308] on h2 "Shipment Information" at bounding box center [148, 317] width 129 height 20
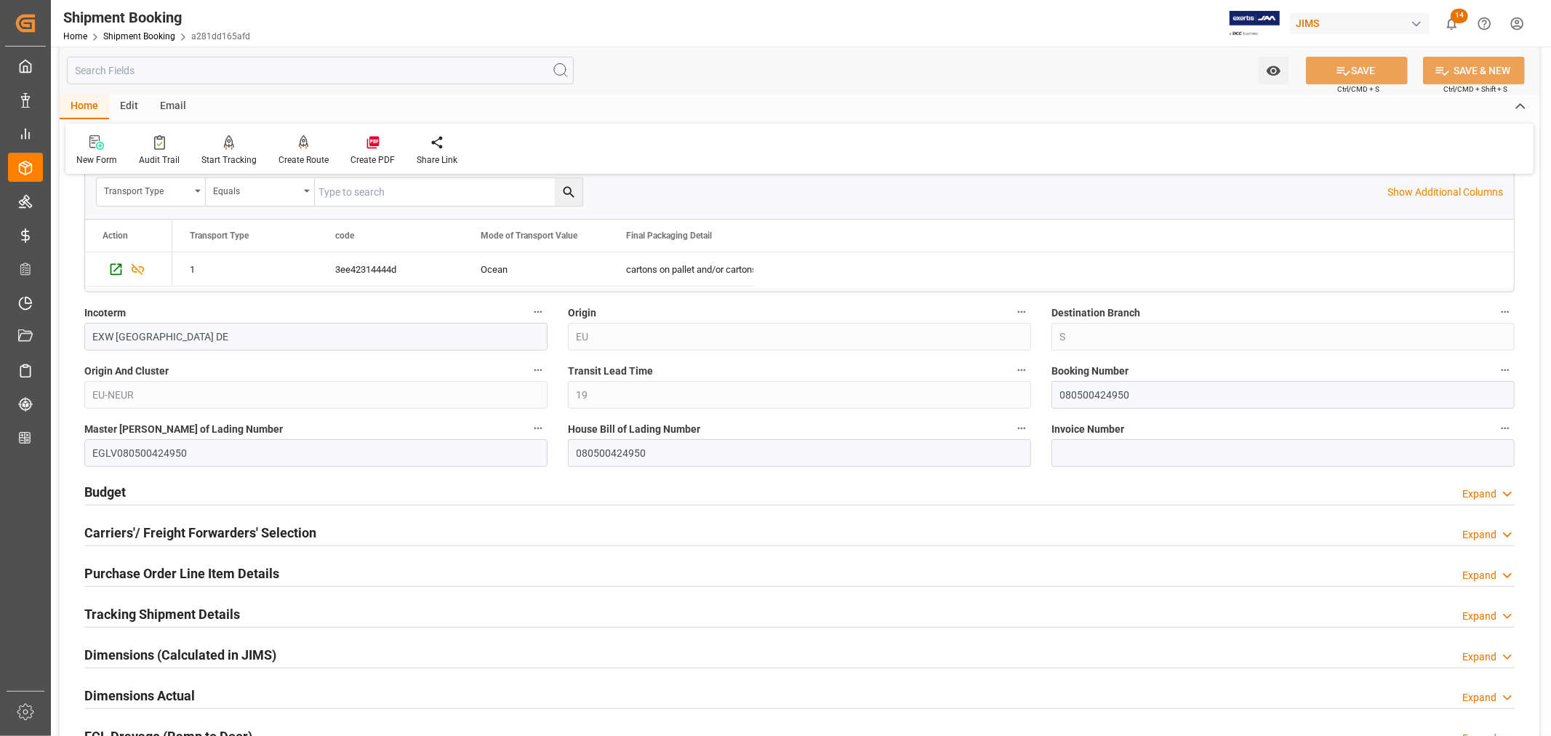
scroll to position [484, 0]
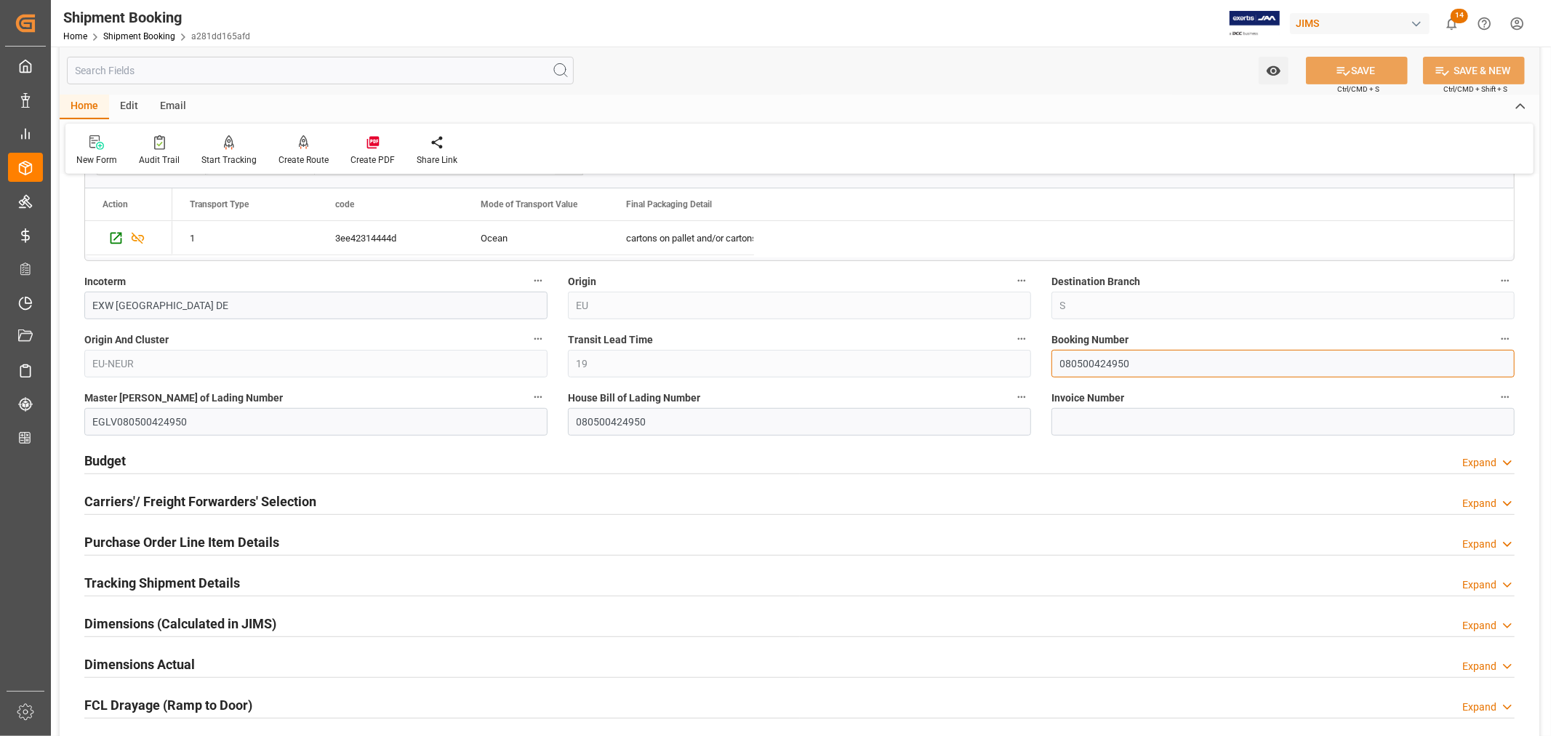
click at [1077, 366] on input "080500424950" at bounding box center [1282, 364] width 463 height 28
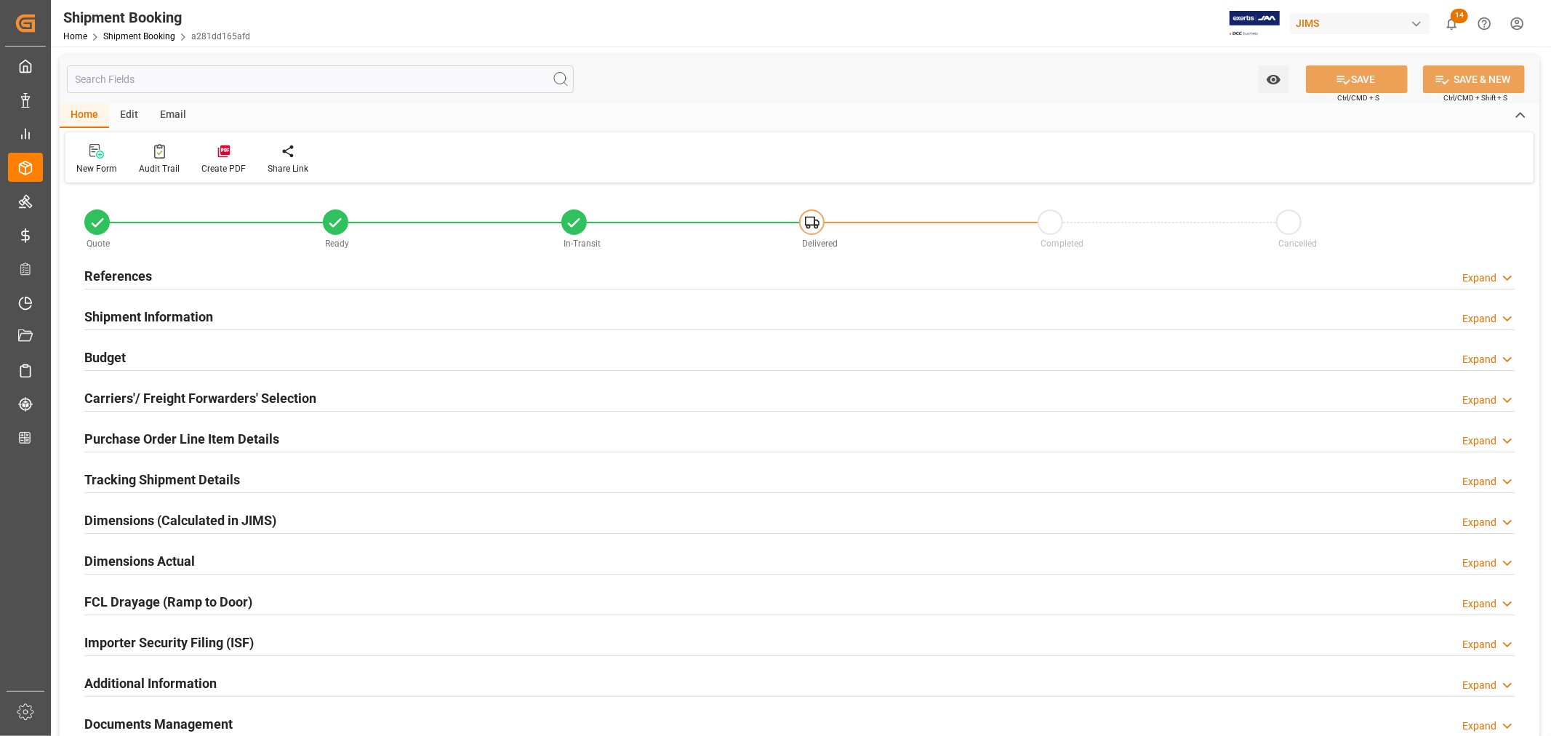
type input "4"
type input "[DATE]"
click at [134, 267] on h2 "References" at bounding box center [118, 276] width 68 height 20
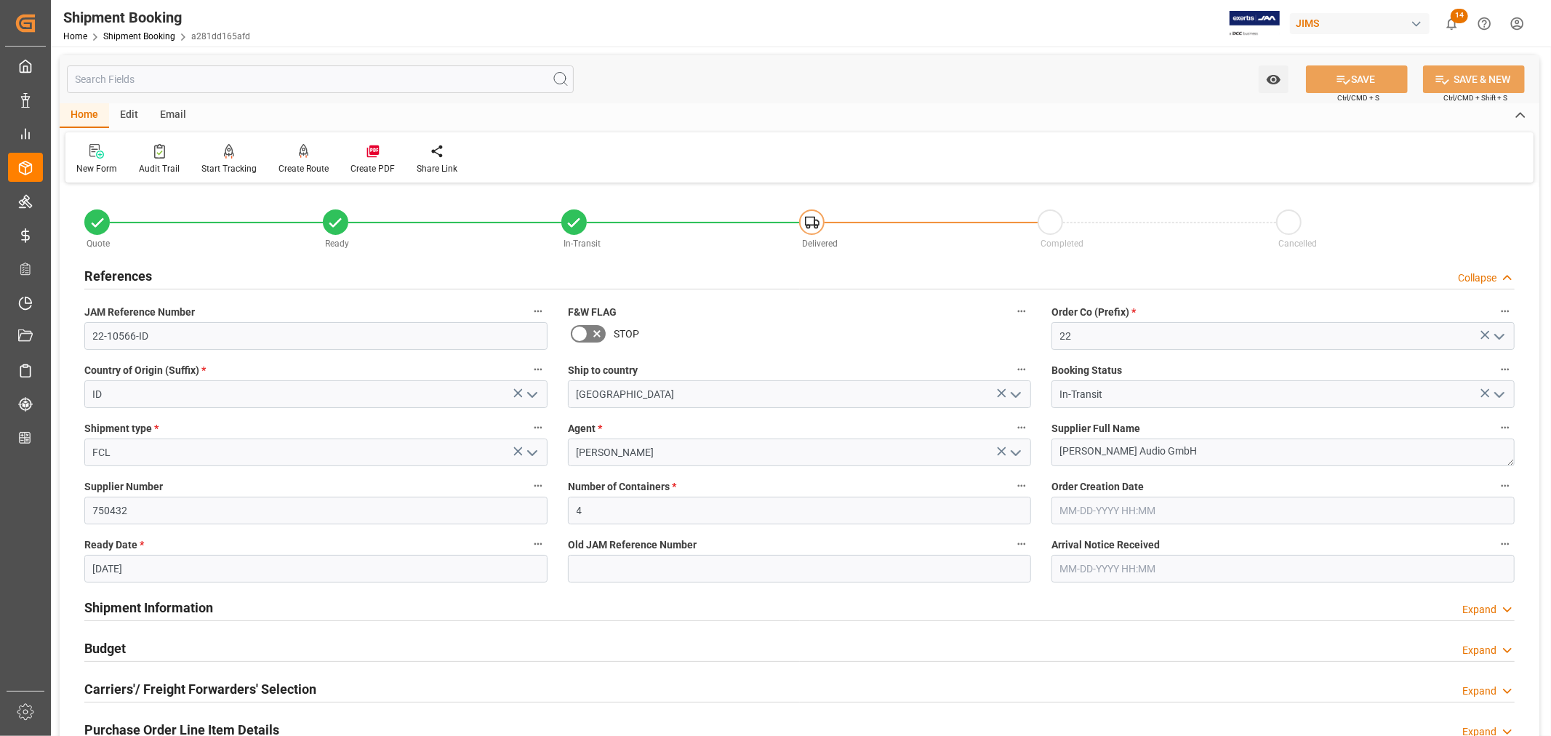
click at [114, 272] on h2 "References" at bounding box center [118, 276] width 68 height 20
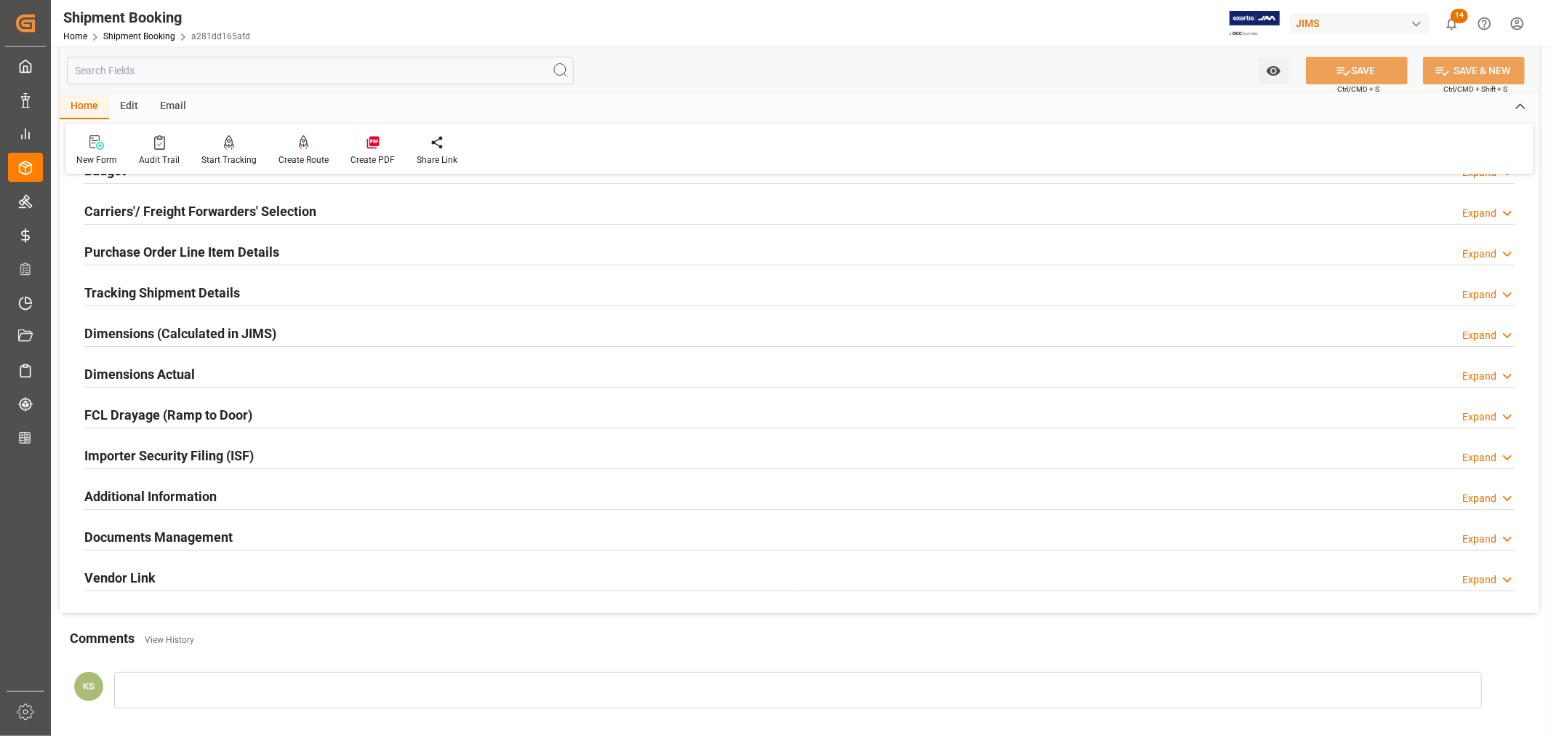
scroll to position [242, 0]
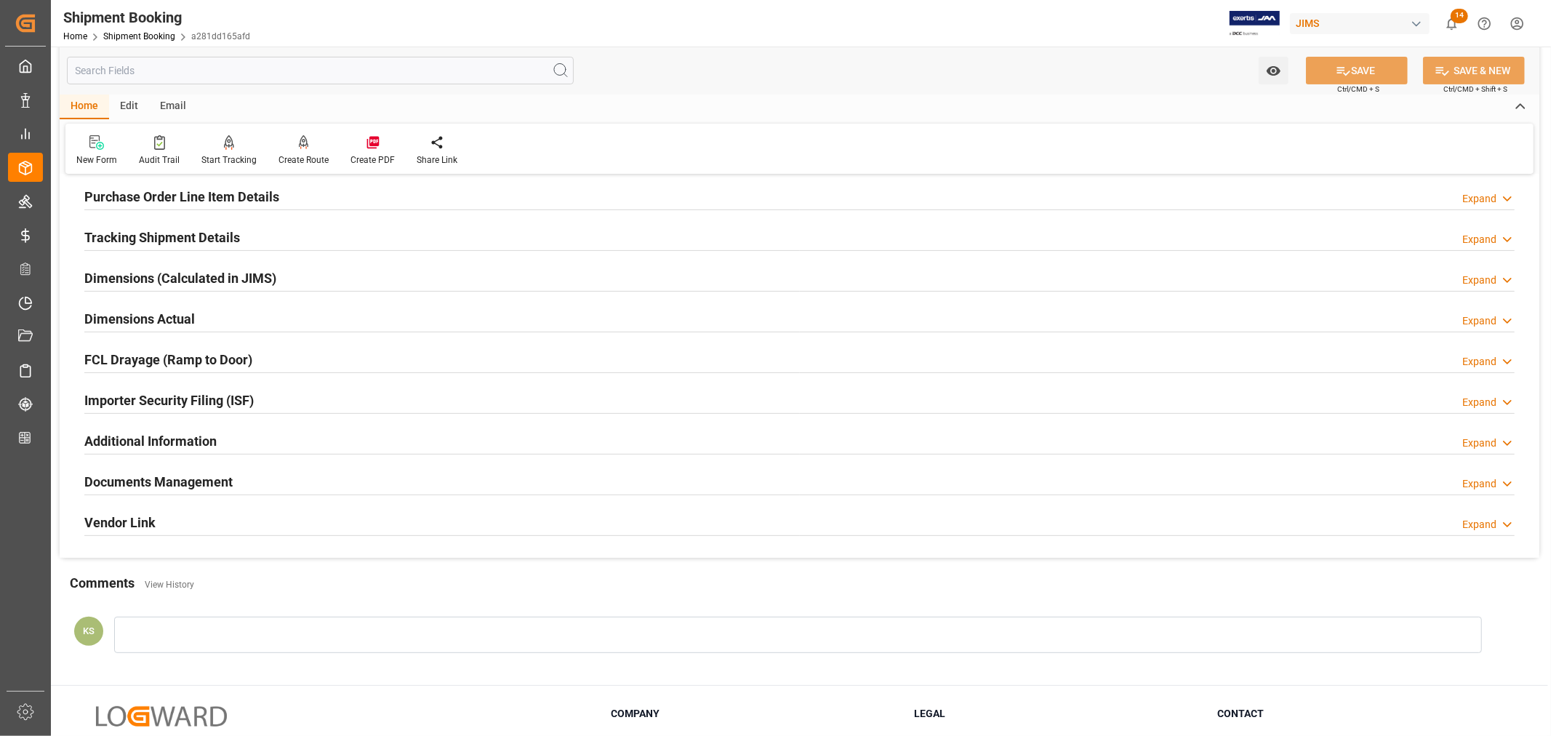
click at [148, 233] on h2 "Tracking Shipment Details" at bounding box center [162, 238] width 156 height 20
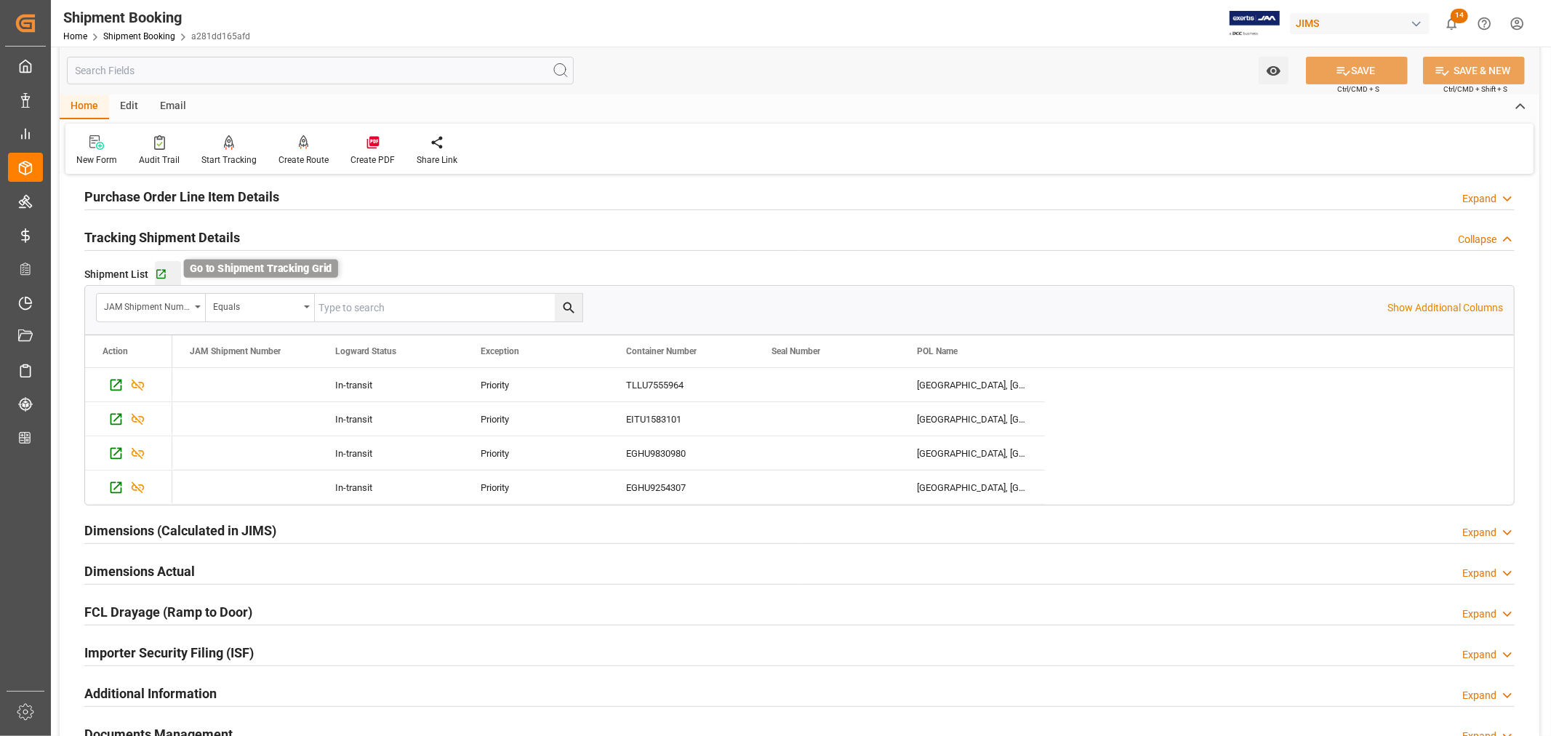
click at [164, 276] on icon "button" at bounding box center [161, 274] width 12 height 12
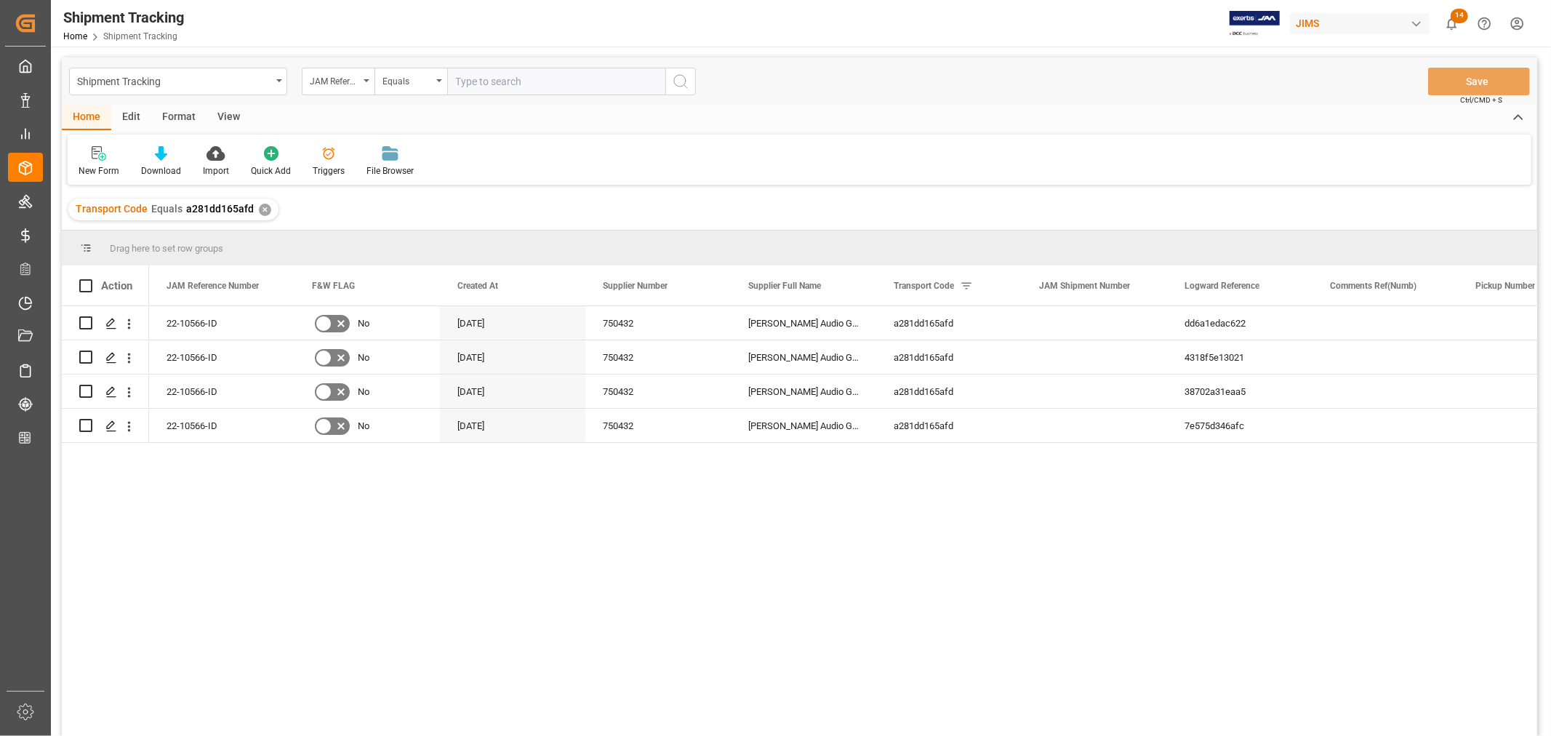
click at [226, 115] on div "View" at bounding box center [228, 117] width 44 height 25
click at [87, 158] on icon at bounding box center [93, 153] width 15 height 15
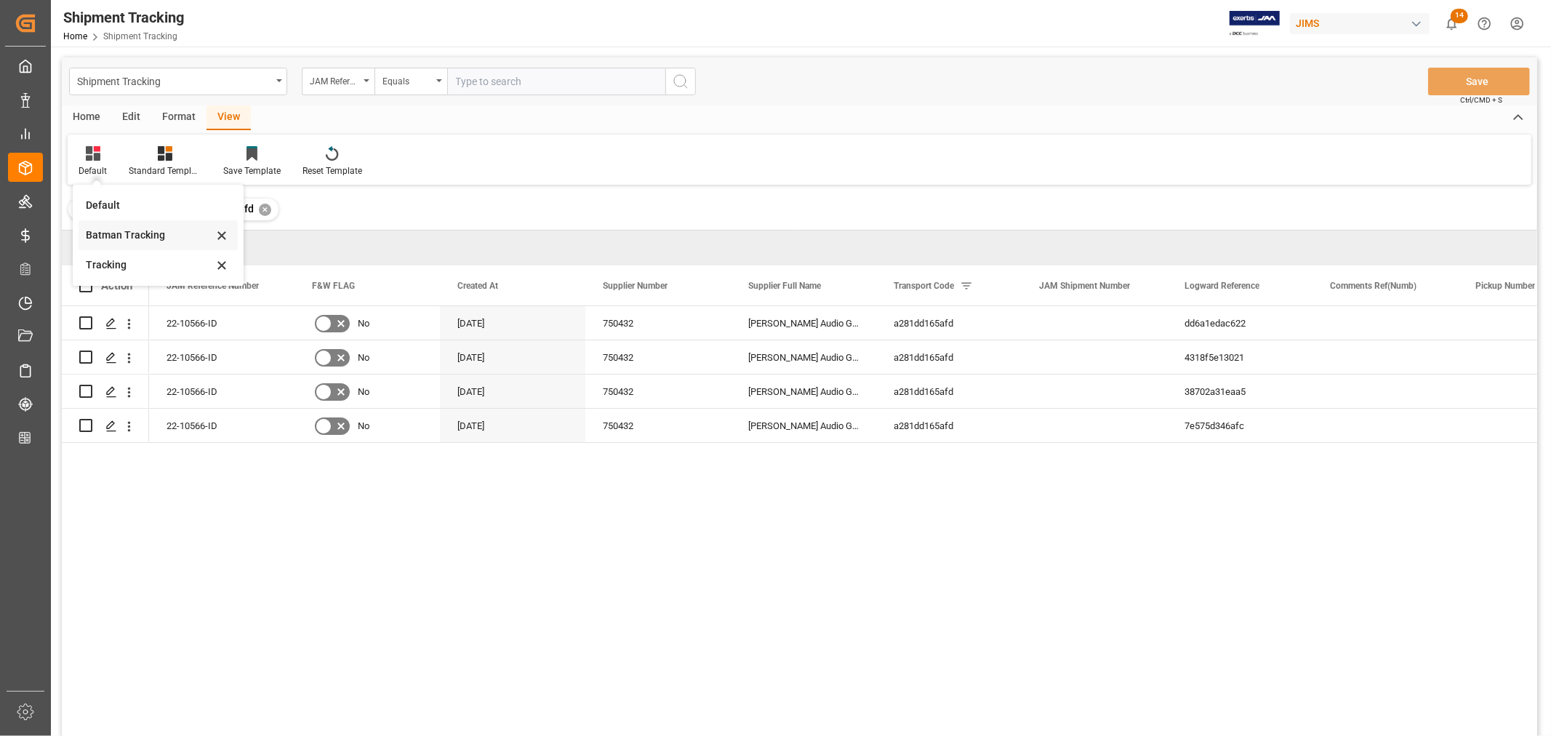
click at [113, 228] on div "Batman Tracking" at bounding box center [149, 235] width 127 height 15
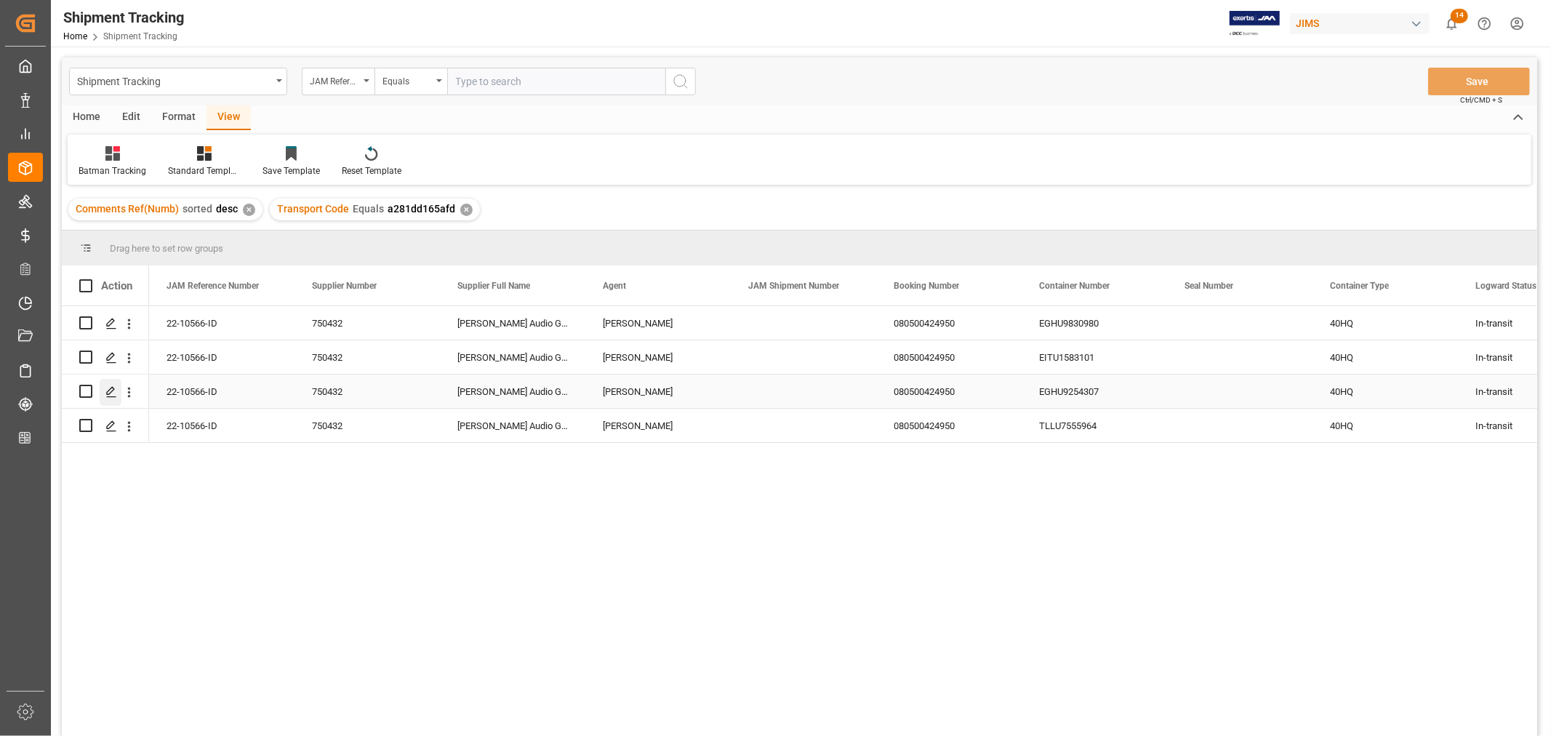
click at [112, 388] on icon "Press SPACE to select this row." at bounding box center [111, 392] width 12 height 12
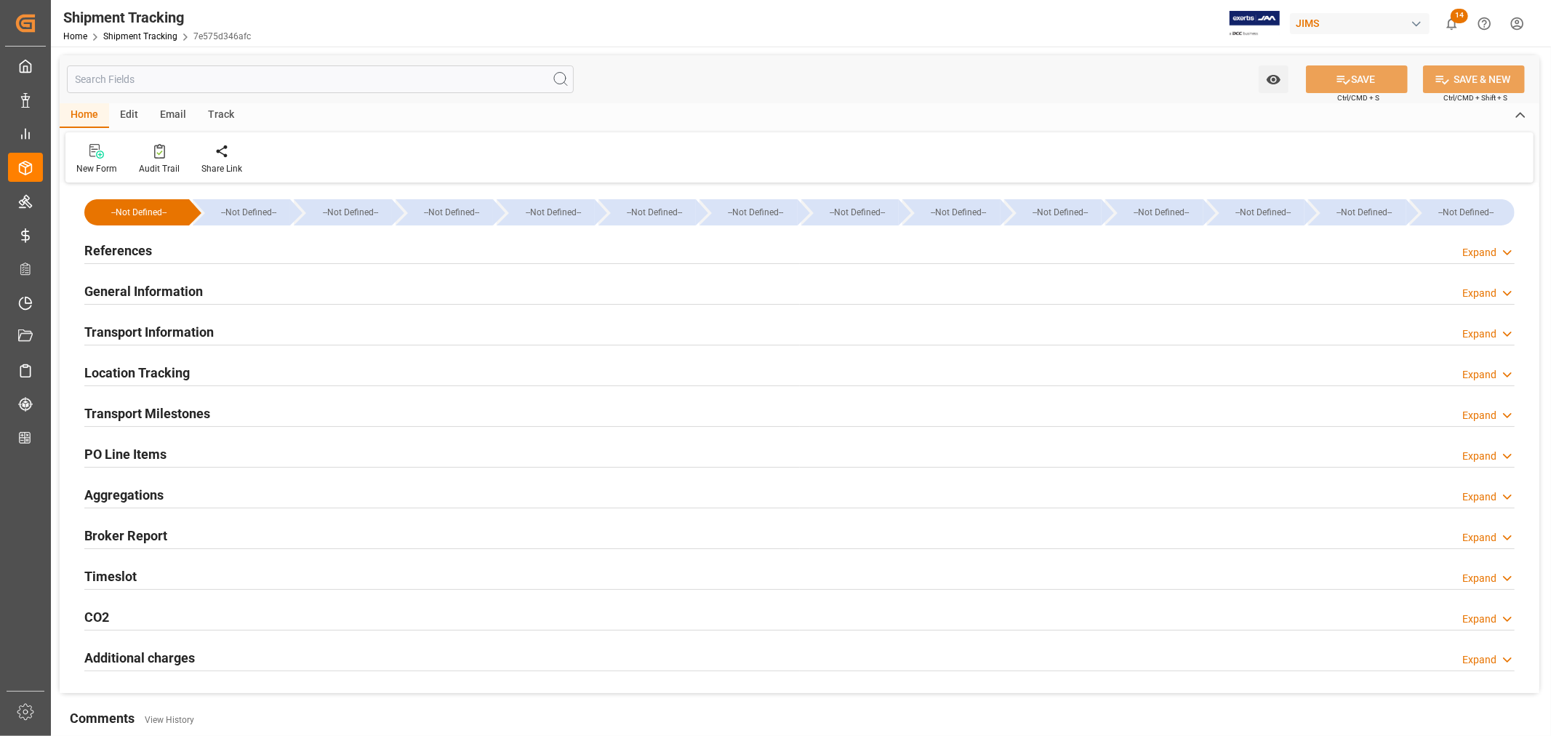
type input "08-13-2025"
click at [118, 250] on h2 "References" at bounding box center [118, 251] width 68 height 20
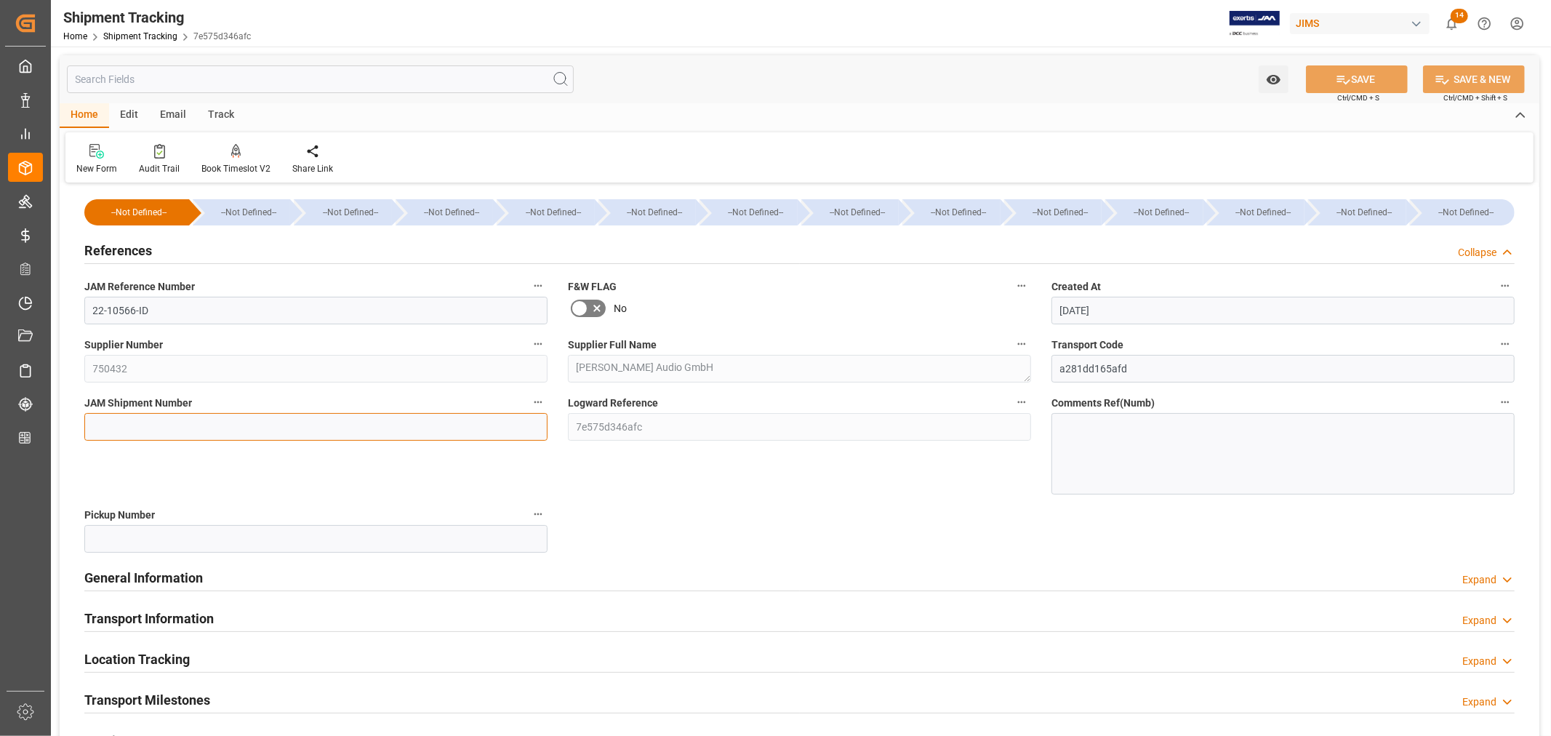
click at [108, 423] on input at bounding box center [315, 427] width 463 height 28
paste input "22-10566-ID"
type input "22-10566-ID"
drag, startPoint x: 153, startPoint y: 425, endPoint x: 78, endPoint y: 423, distance: 74.9
click at [78, 423] on div "JAM Shipment Number 22-10566-ID" at bounding box center [315, 443] width 483 height 112
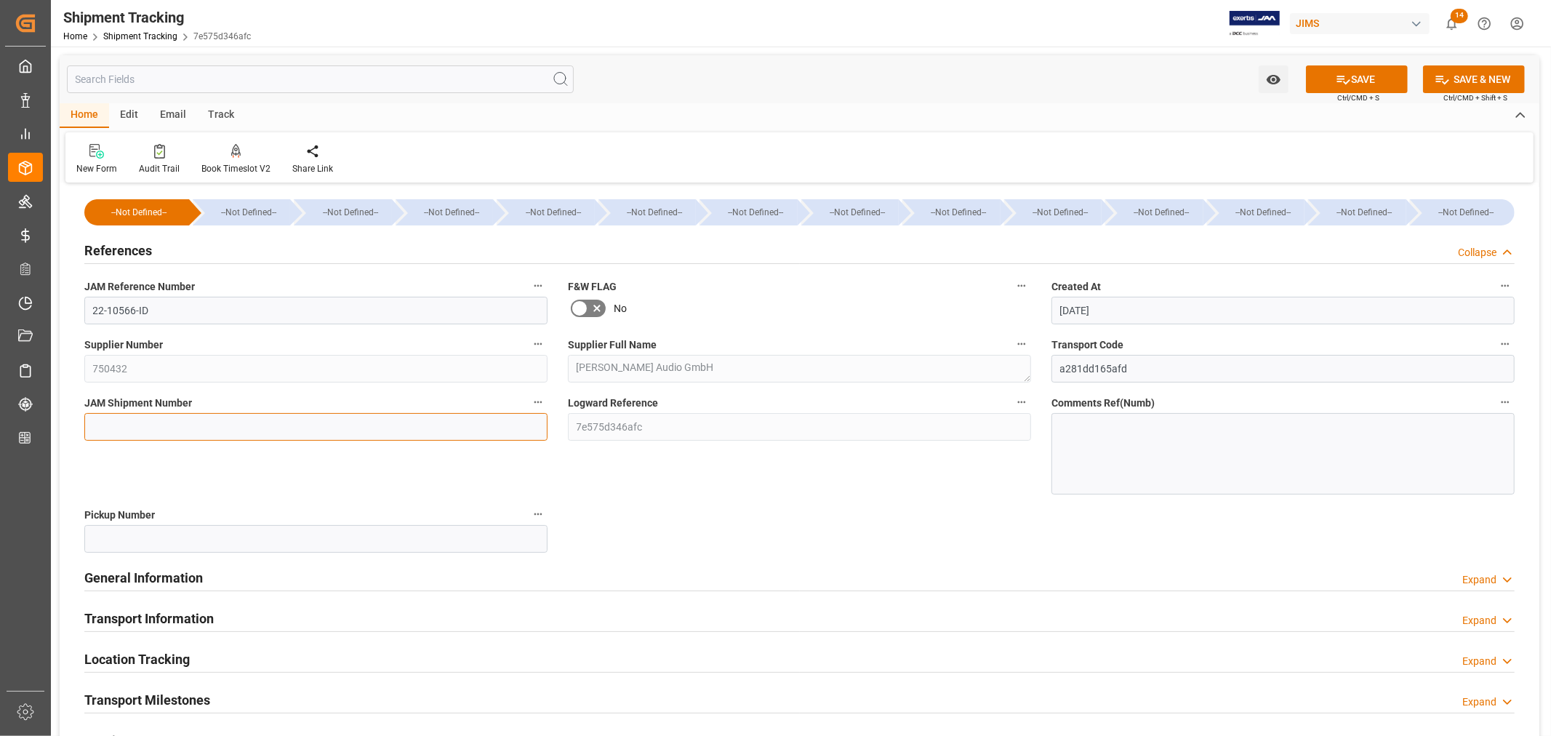
paste input "72869"
type input "72869"
click at [1353, 76] on button "SAVE" at bounding box center [1357, 79] width 102 height 28
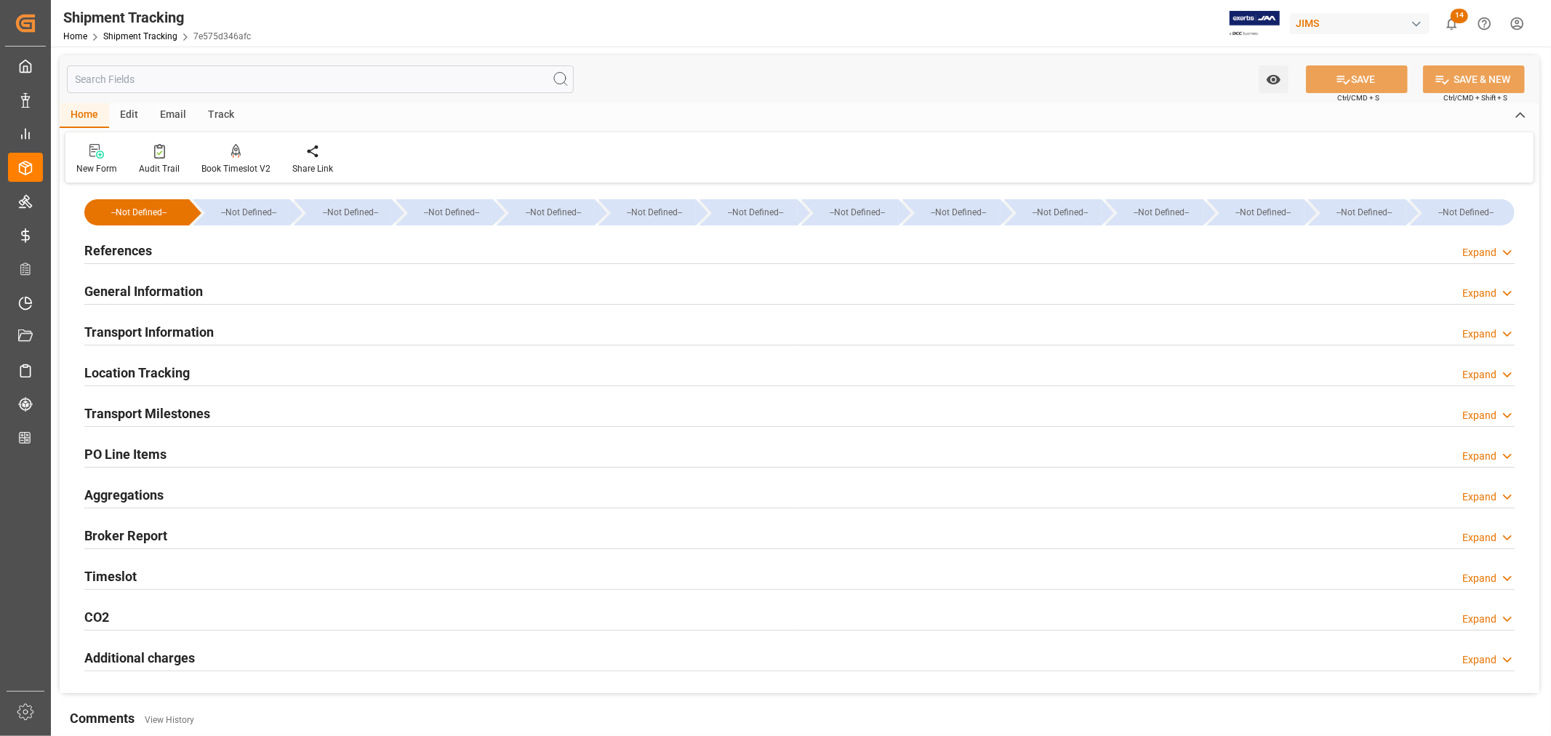
click at [168, 327] on h2 "Transport Information" at bounding box center [148, 332] width 129 height 20
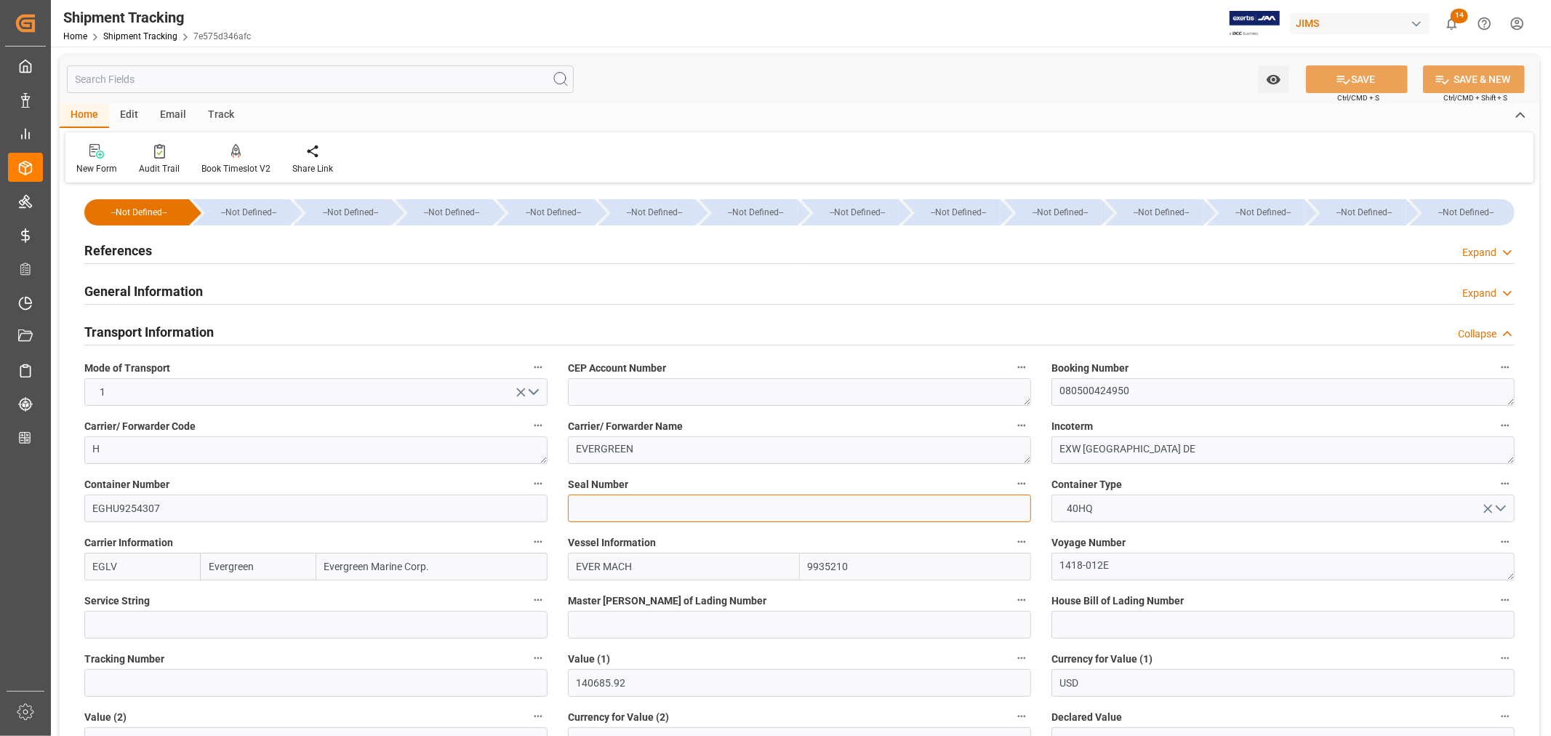
click at [580, 509] on input at bounding box center [799, 508] width 463 height 28
paste input "EMCPKP4374"
type input "EMCPKP4374"
click at [1357, 78] on button "SAVE" at bounding box center [1357, 79] width 102 height 28
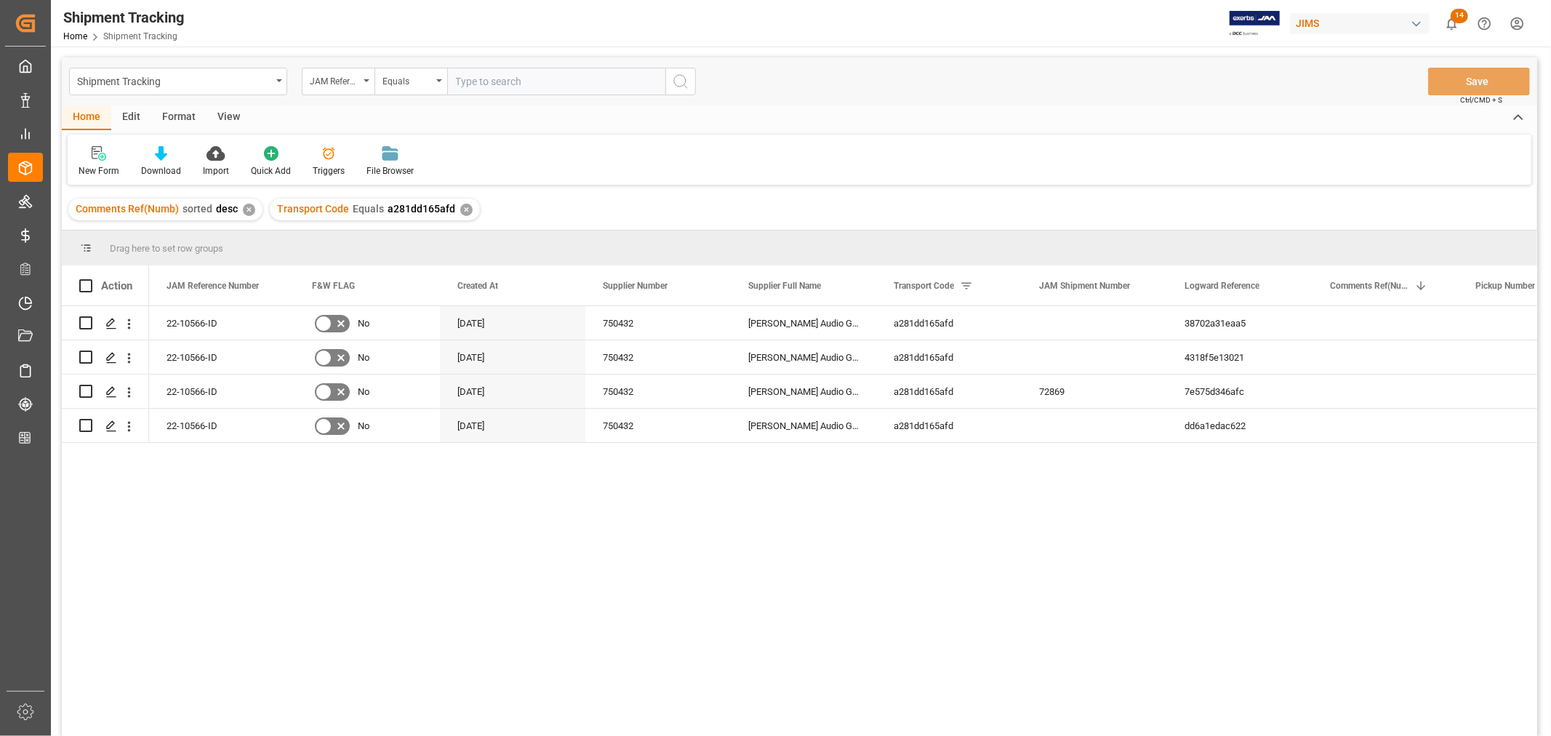
click at [226, 120] on div "View" at bounding box center [228, 117] width 44 height 25
click at [95, 165] on div "Default" at bounding box center [93, 170] width 28 height 13
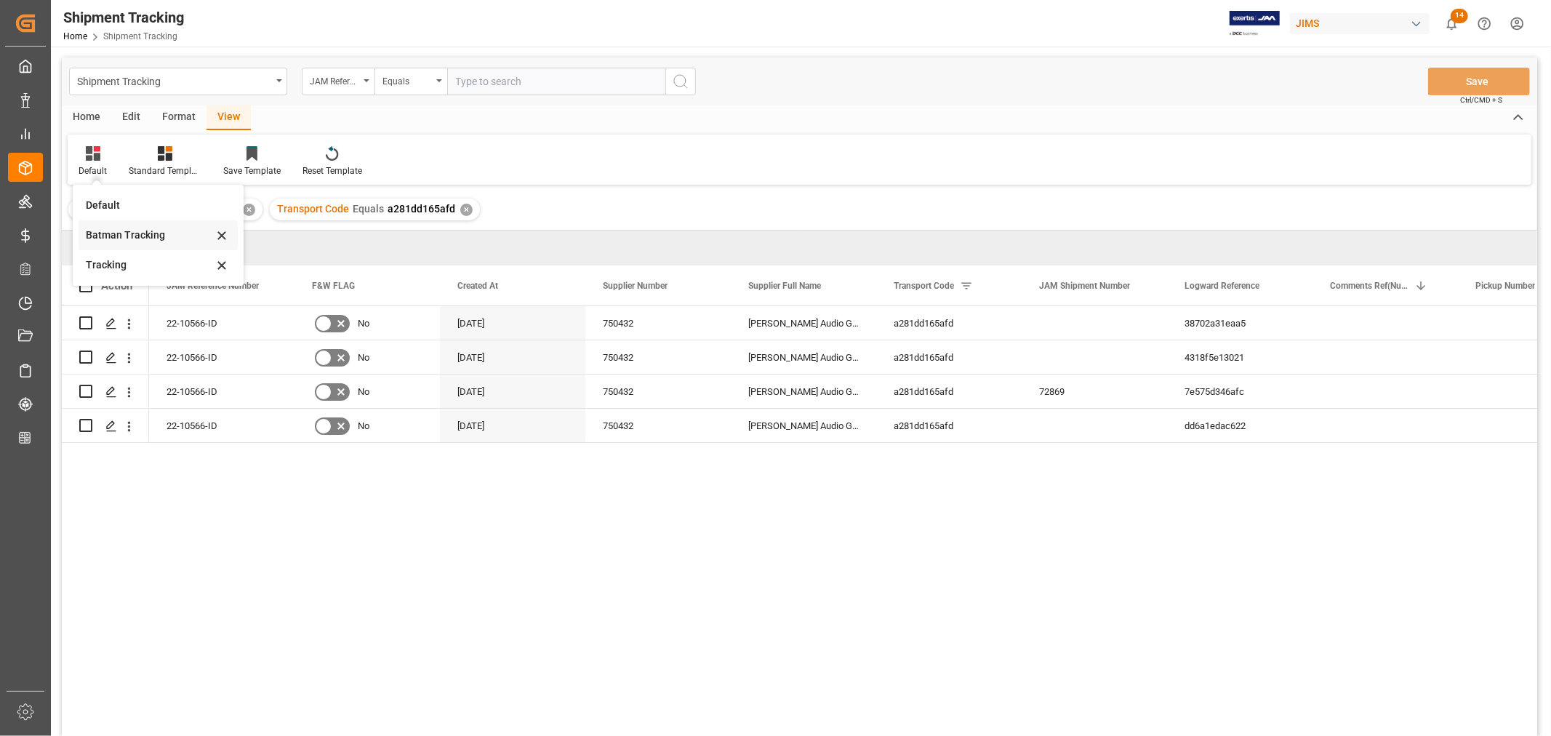
click at [120, 228] on div "Batman Tracking" at bounding box center [149, 235] width 127 height 15
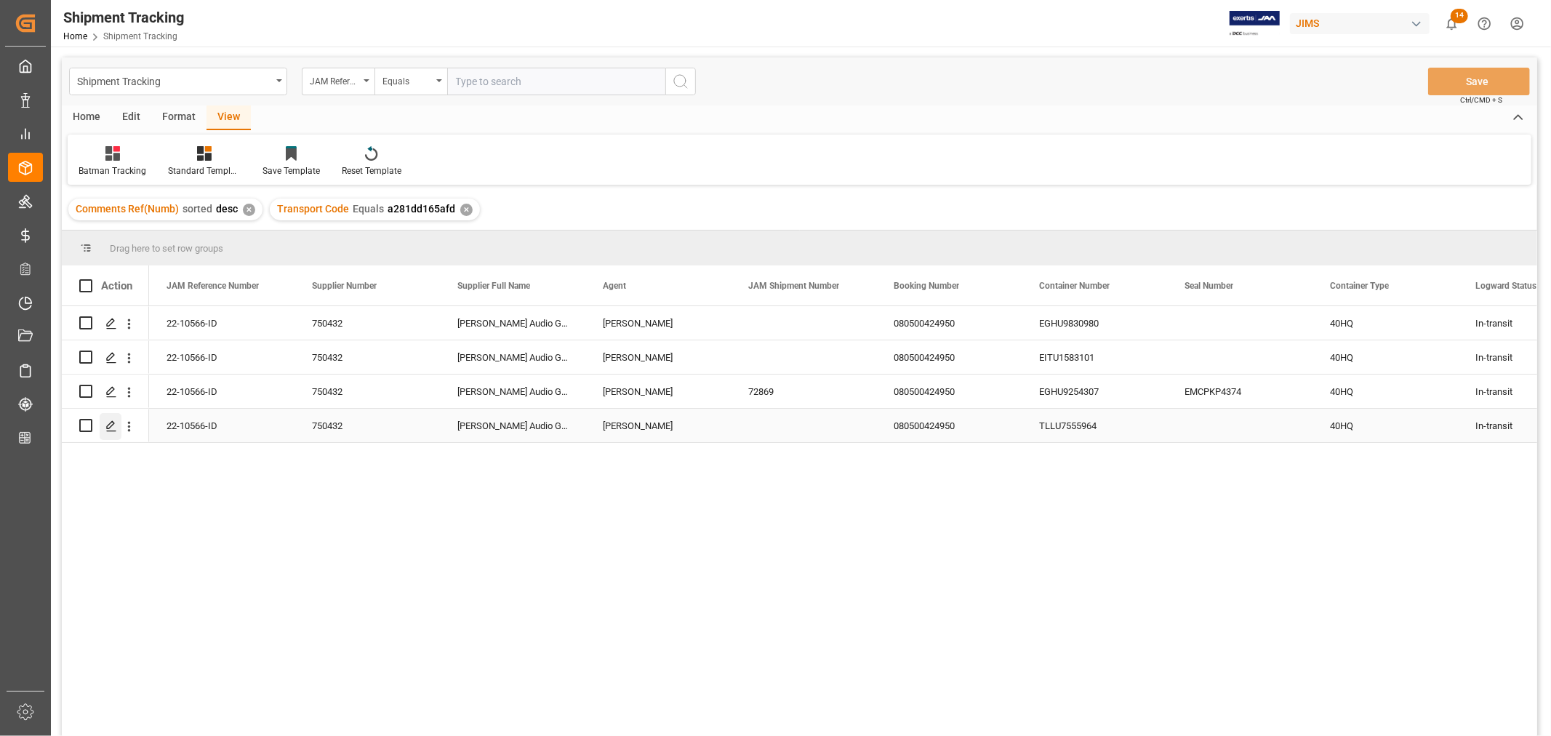
click at [108, 425] on polygon "Press SPACE to select this row." at bounding box center [110, 424] width 7 height 7
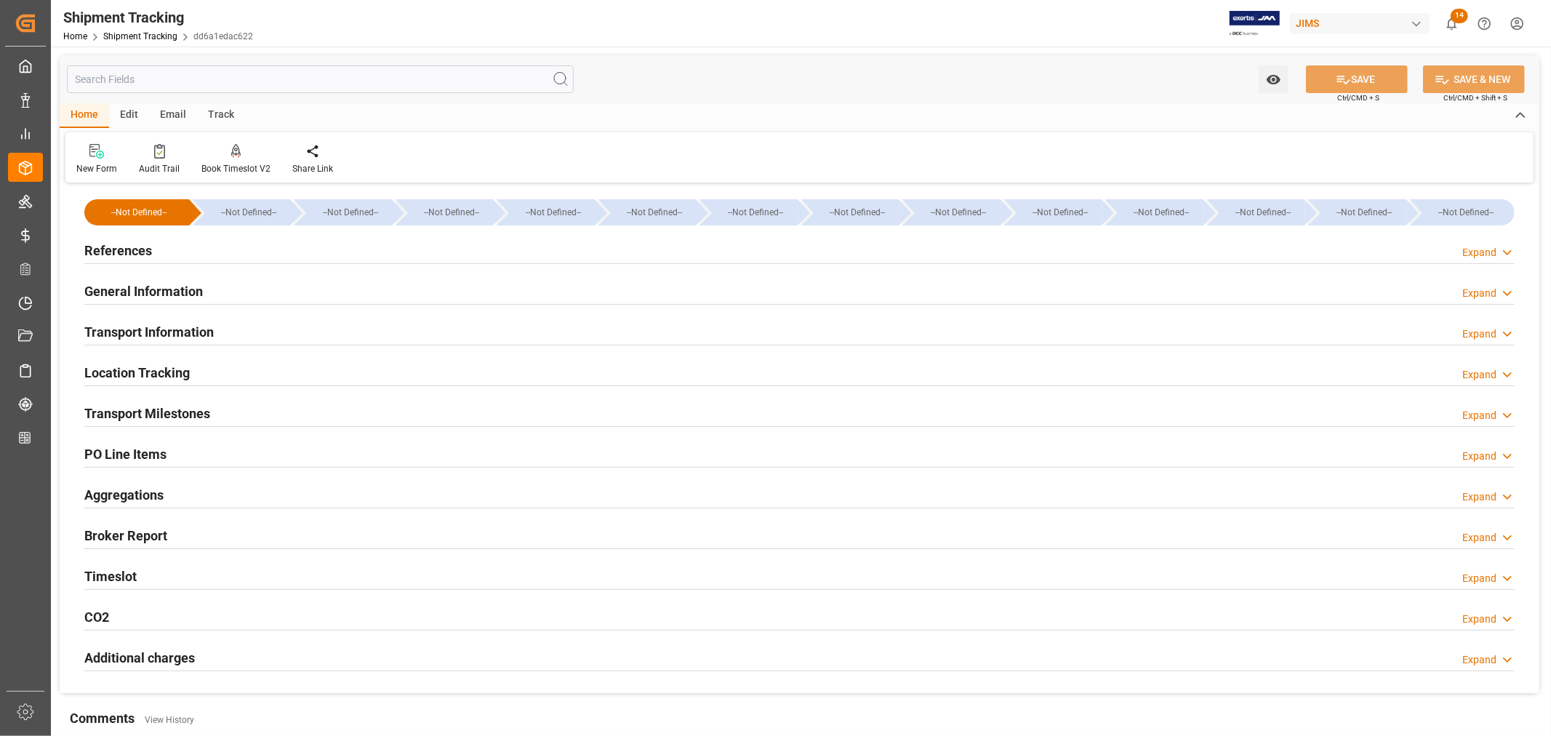
type input "08-13-2025"
click at [128, 247] on h2 "References" at bounding box center [118, 251] width 68 height 20
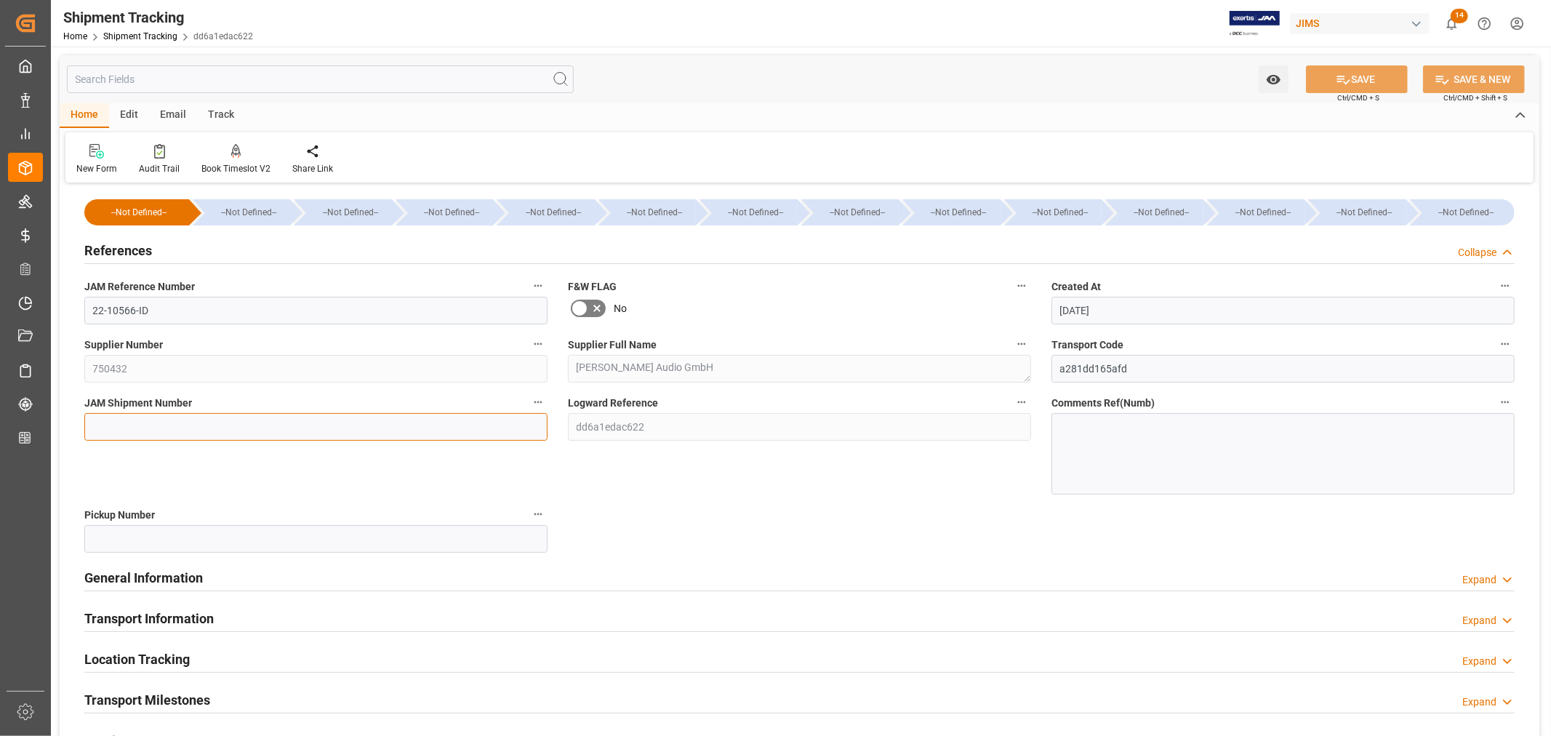
click at [124, 425] on input at bounding box center [315, 427] width 463 height 28
paste input "72870"
type input "72870"
click at [1357, 76] on button "SAVE" at bounding box center [1357, 79] width 102 height 28
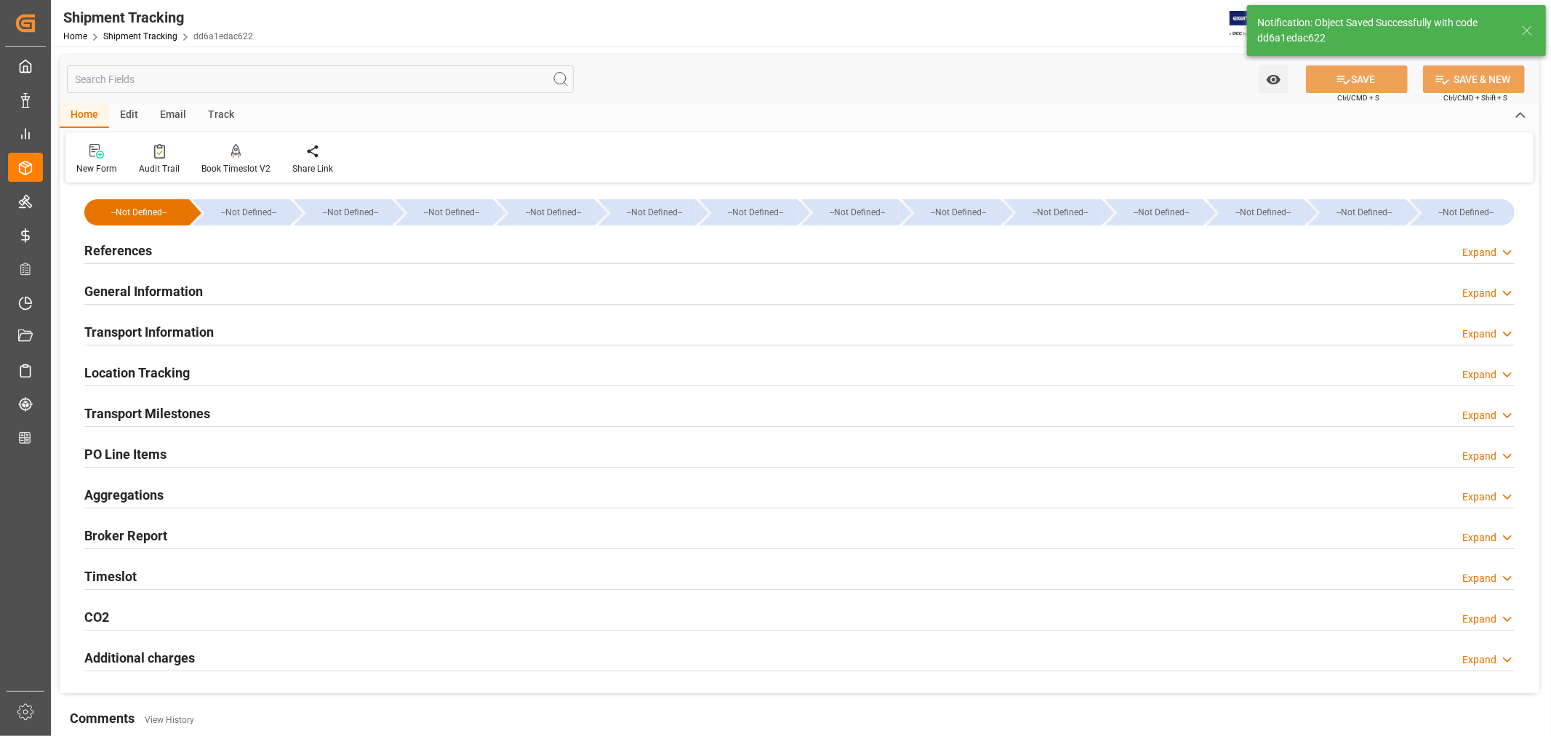
click at [180, 332] on h2 "Transport Information" at bounding box center [148, 332] width 129 height 20
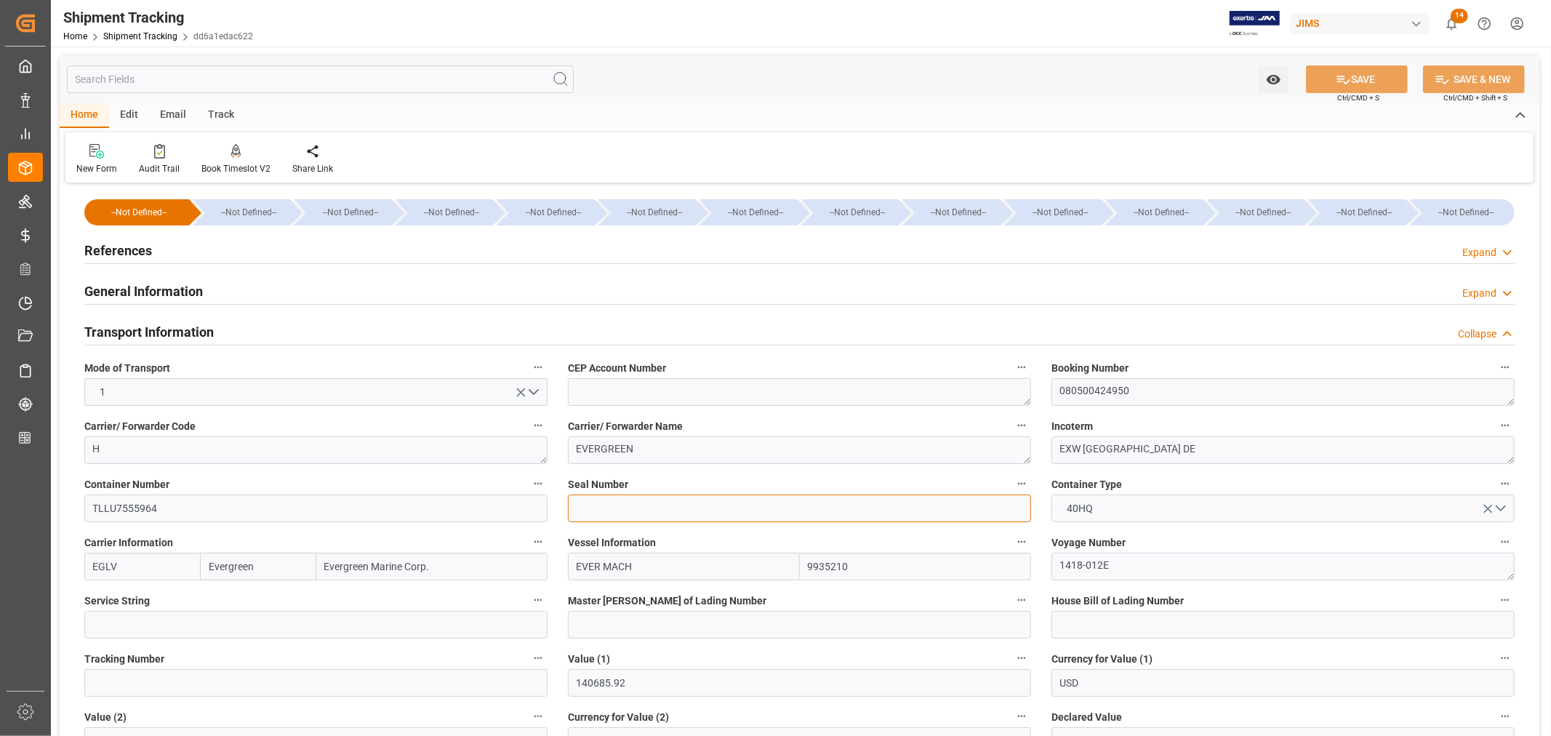
click at [577, 510] on input at bounding box center [799, 508] width 463 height 28
paste input "EMCPKP4204"
type input "EMCPKP4204"
click at [1359, 74] on button "SAVE" at bounding box center [1357, 79] width 102 height 28
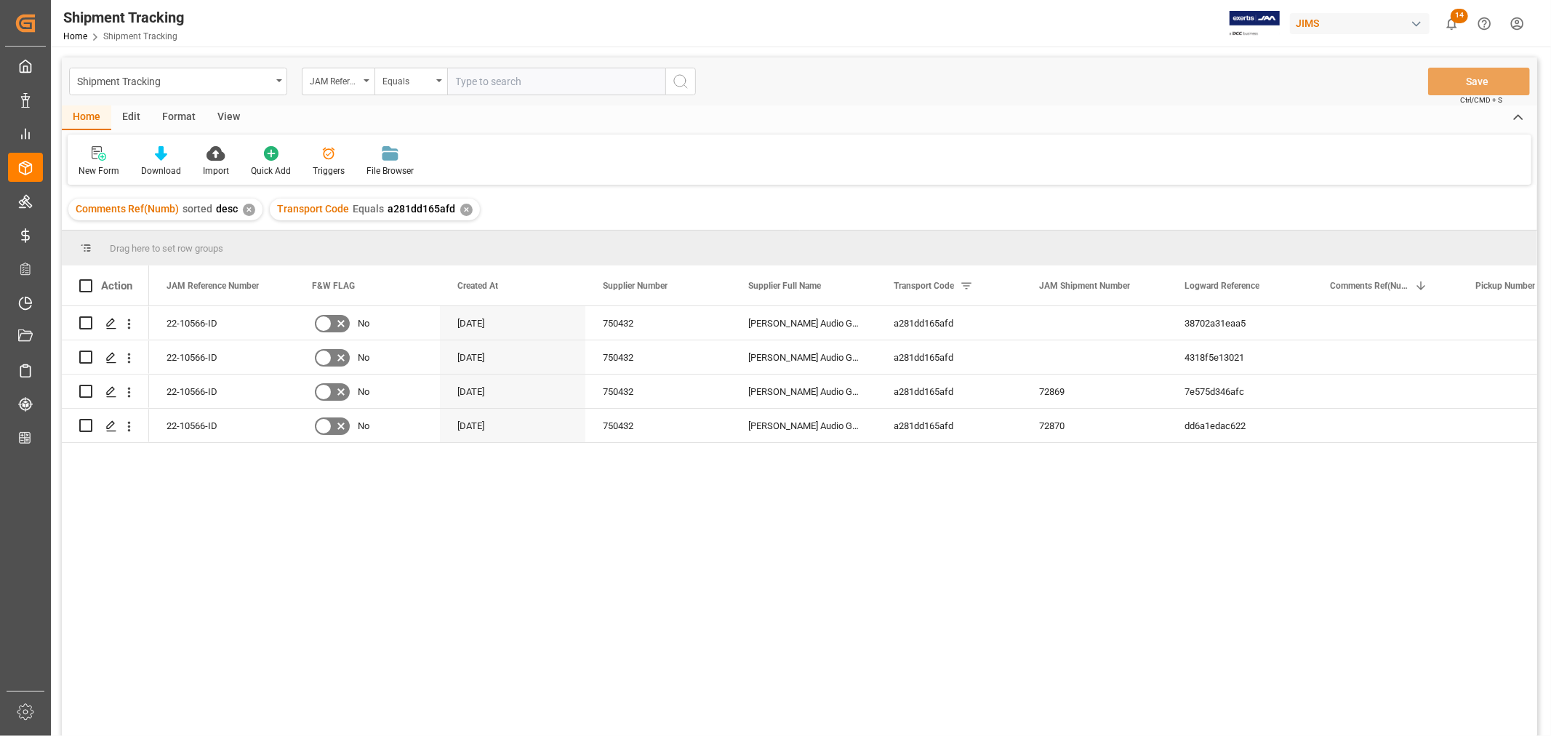
click at [221, 118] on div "View" at bounding box center [228, 117] width 44 height 25
click at [99, 164] on div "Default" at bounding box center [93, 170] width 28 height 13
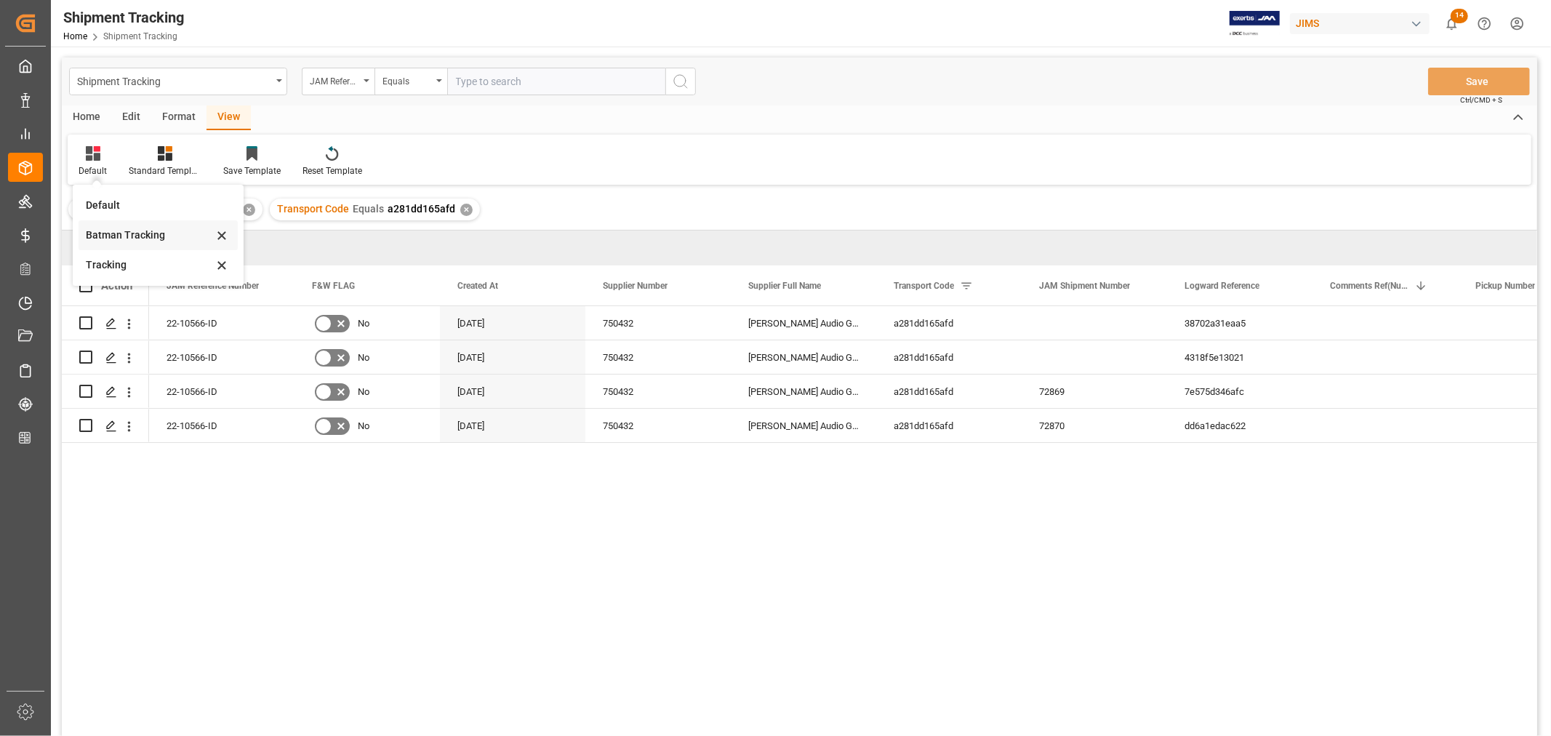
click at [122, 235] on div "Batman Tracking" at bounding box center [149, 235] width 127 height 15
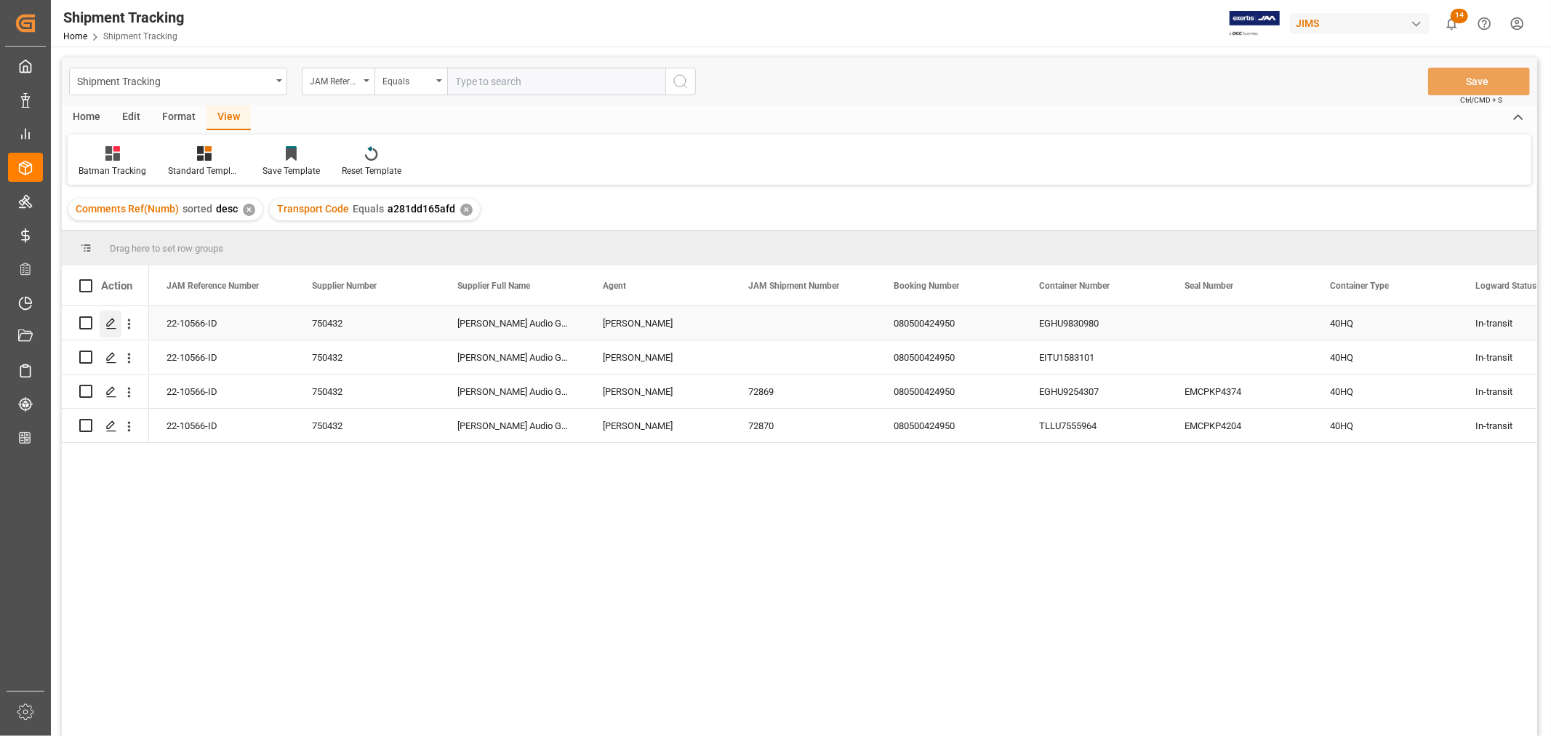
click at [113, 322] on icon "Press SPACE to select this row." at bounding box center [111, 324] width 12 height 12
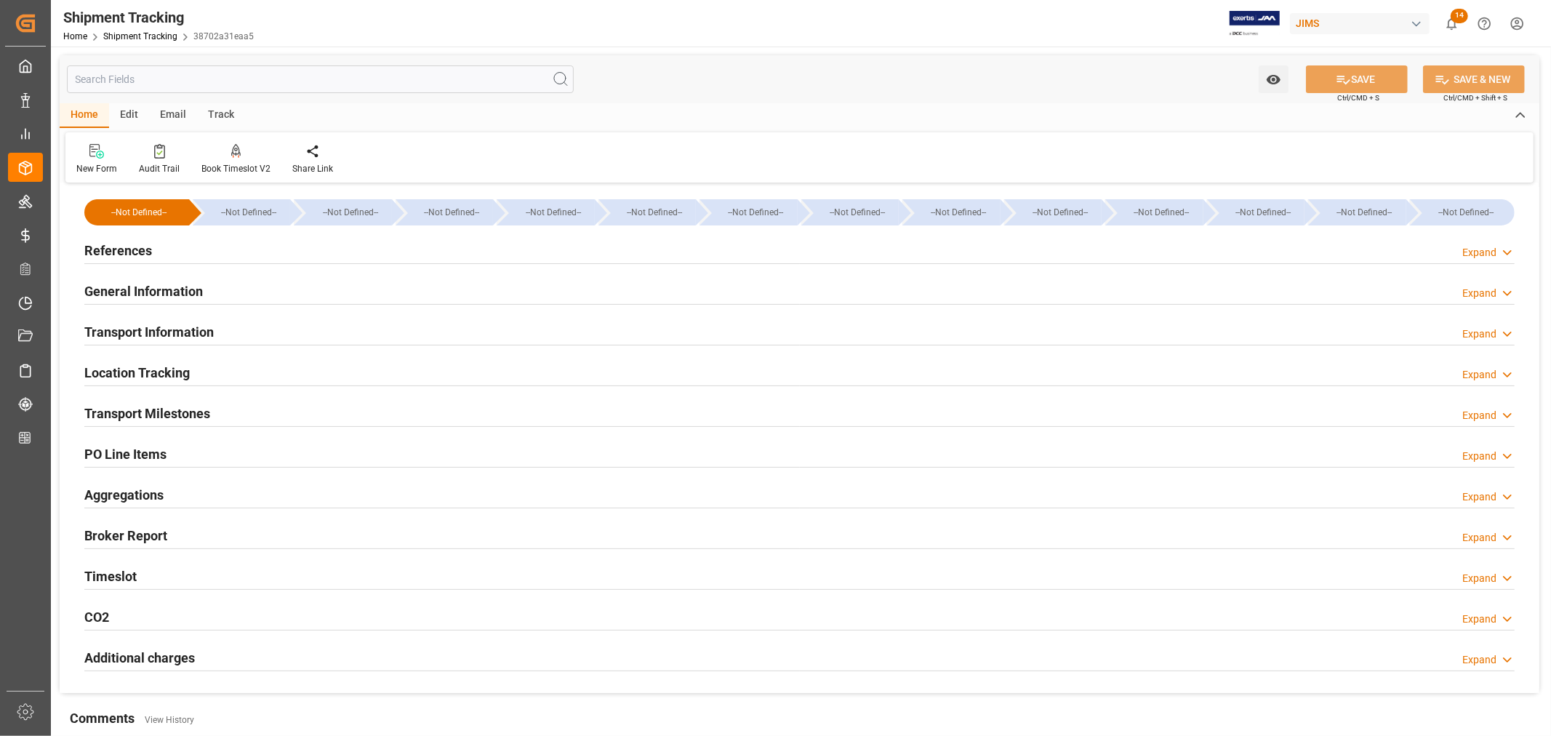
type input "08-13-2025"
click at [118, 252] on h2 "References" at bounding box center [118, 251] width 68 height 20
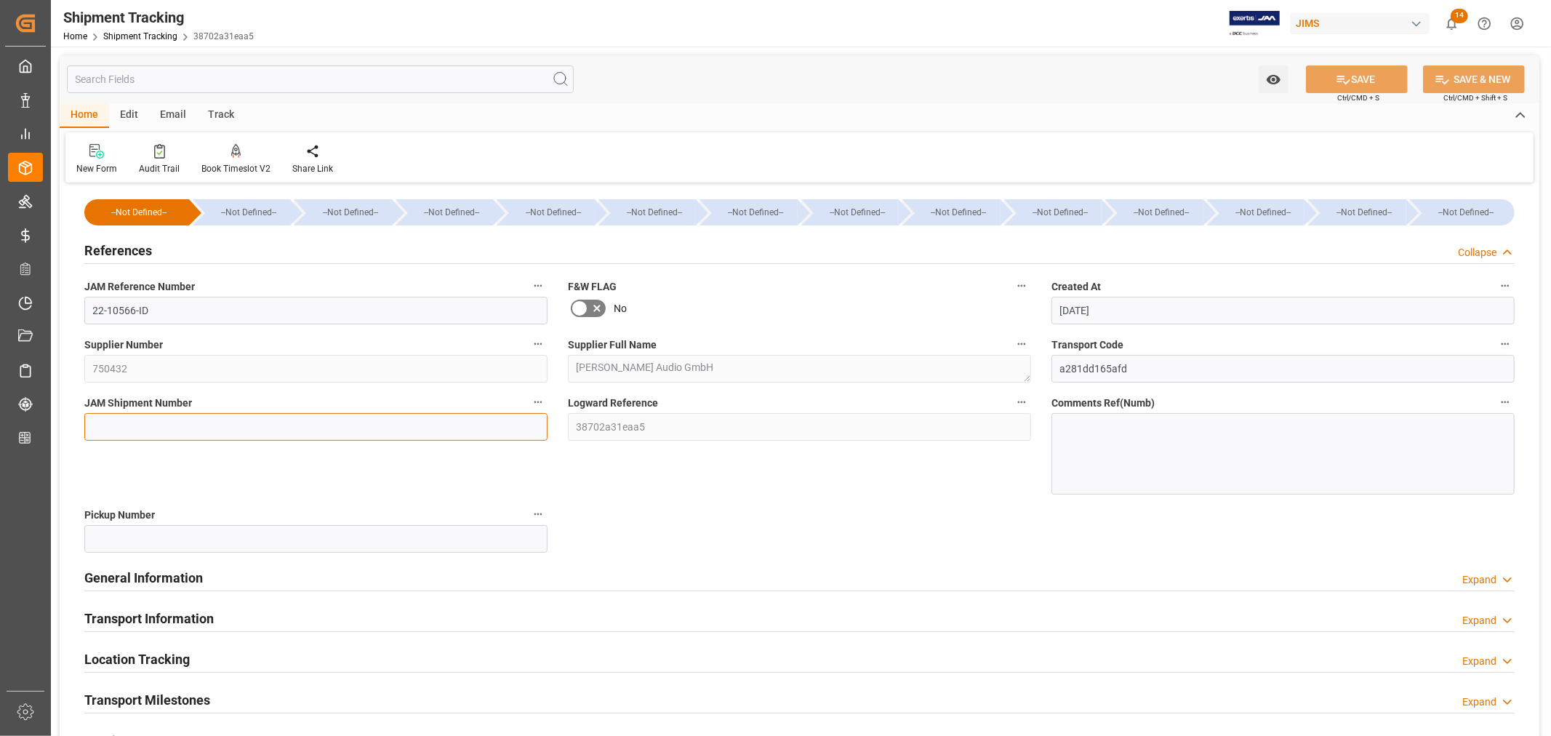
click at [113, 427] on input at bounding box center [315, 427] width 463 height 28
paste input "72871"
type input "72871"
click at [1343, 78] on icon at bounding box center [1342, 79] width 15 height 15
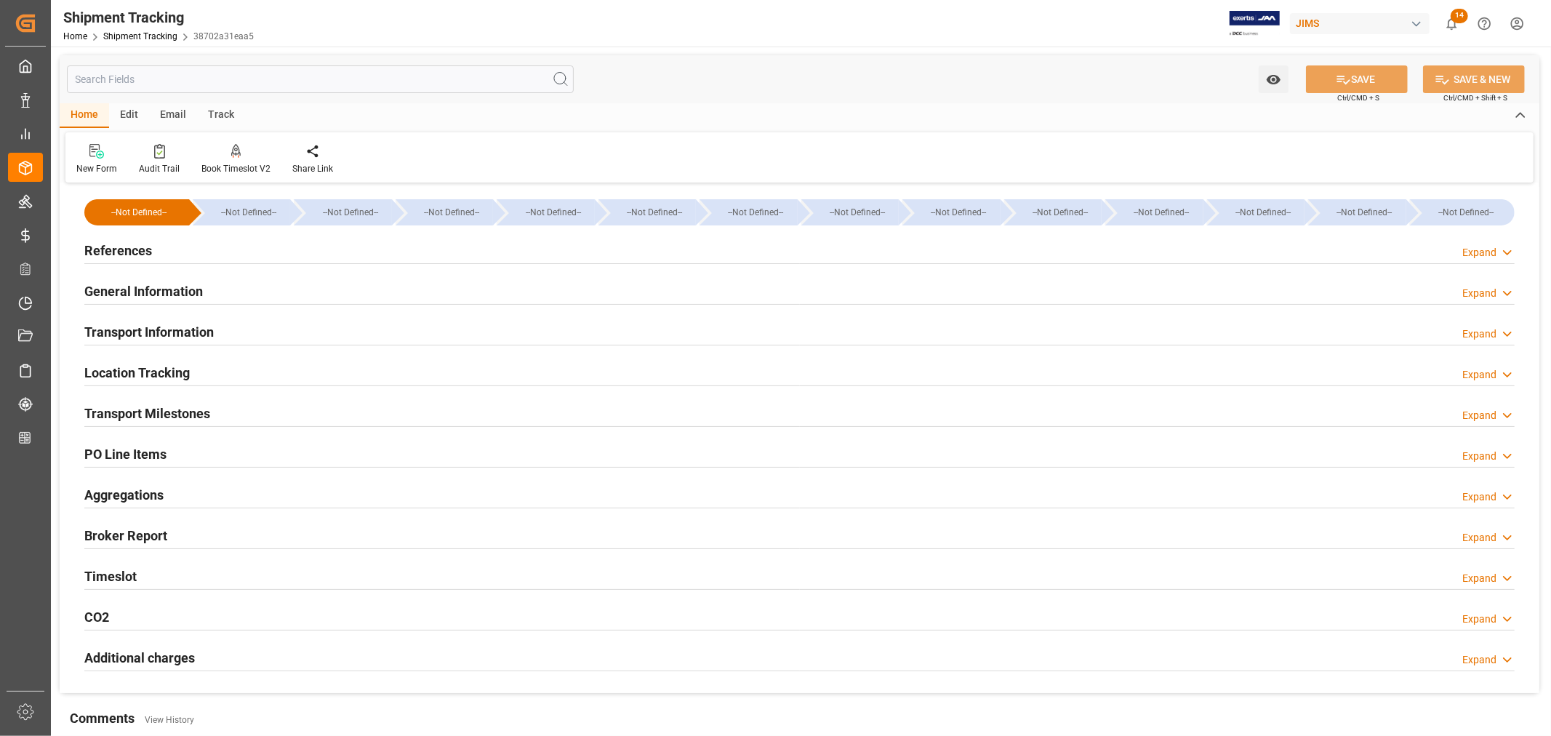
click at [214, 331] on div "Transport Information Expand" at bounding box center [799, 331] width 1430 height 28
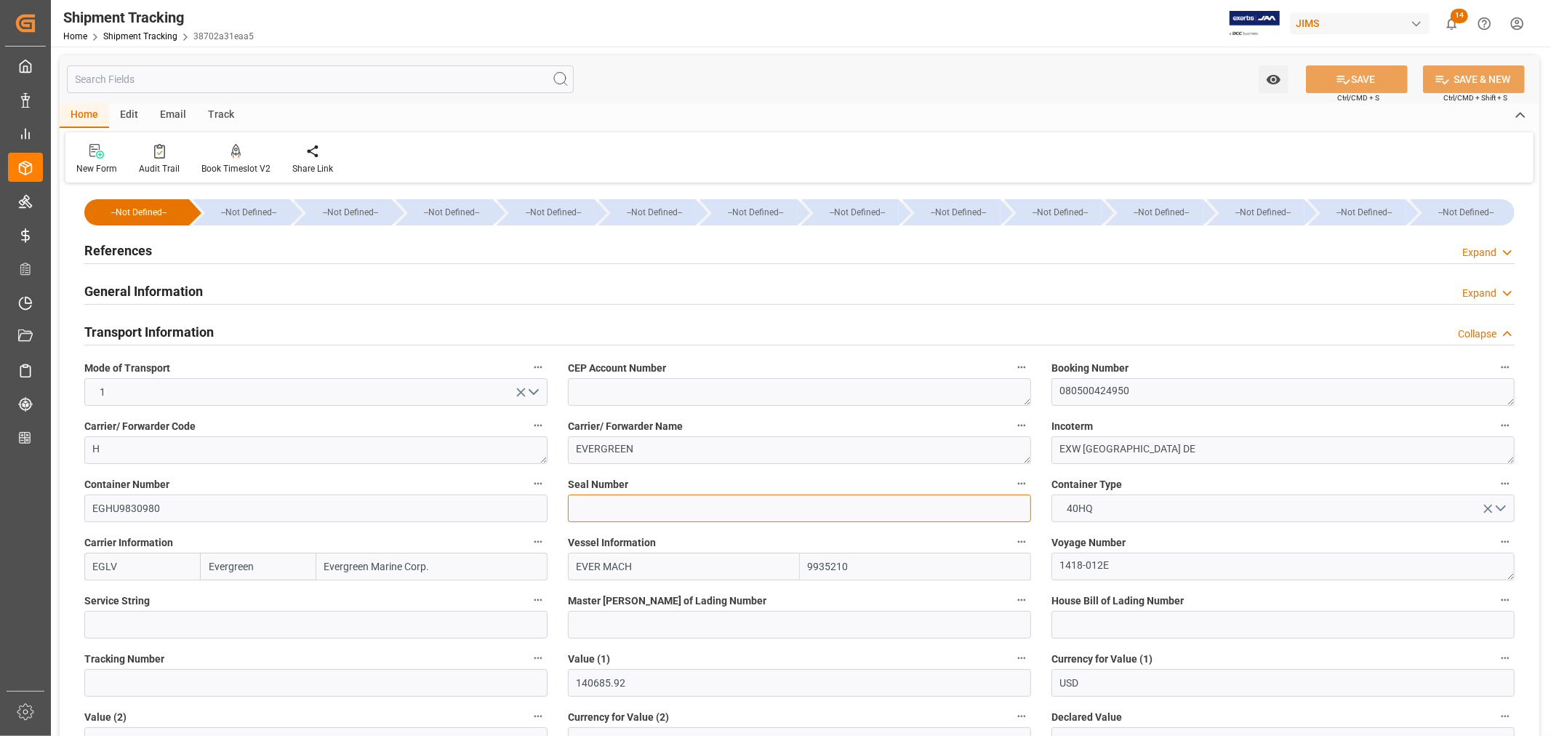
click at [586, 513] on input at bounding box center [799, 508] width 463 height 28
paste input "EMCPKP4644"
type input "EMCPKP4644"
click at [1346, 79] on icon at bounding box center [1342, 79] width 15 height 15
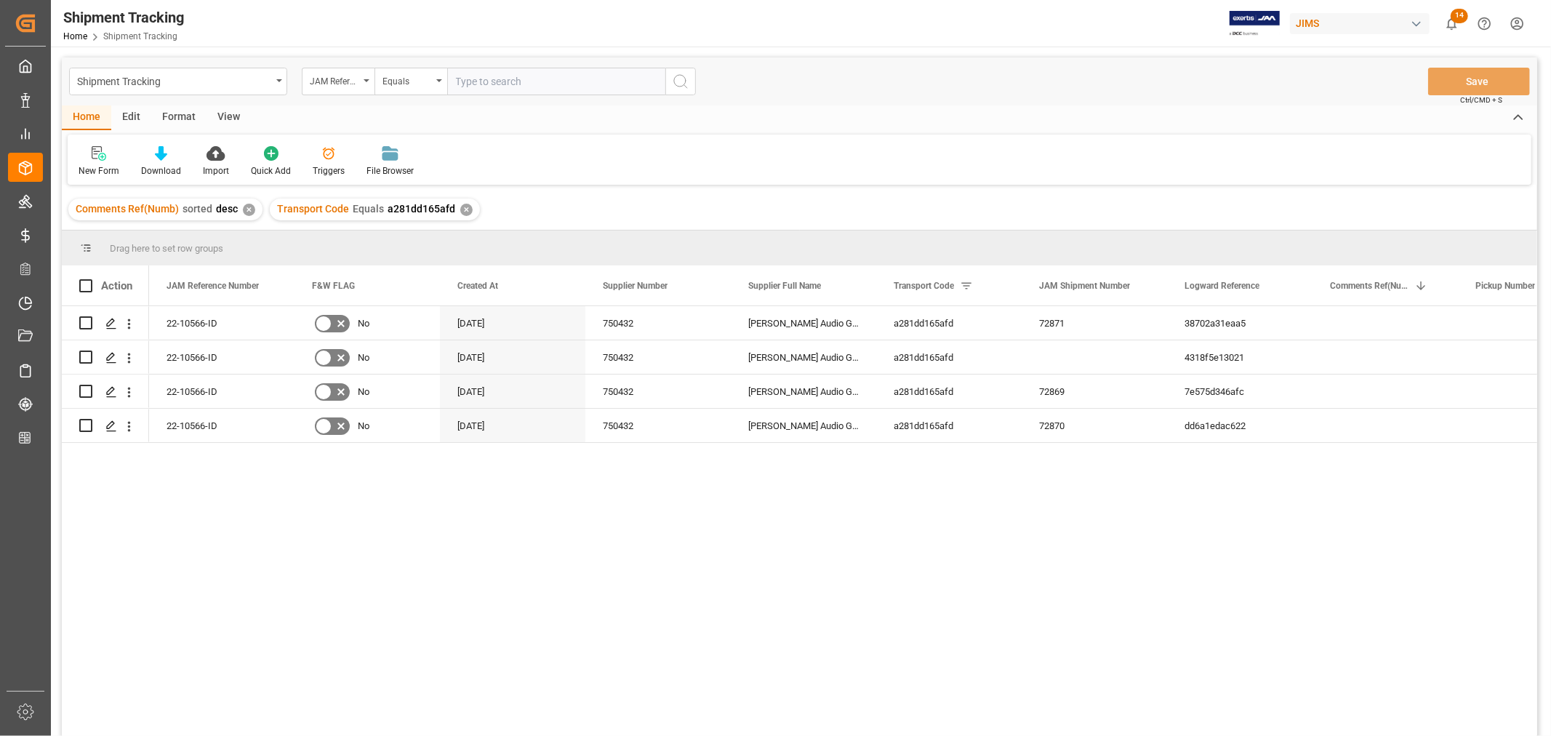
click at [219, 114] on div "View" at bounding box center [228, 117] width 44 height 25
click at [102, 168] on div "Default" at bounding box center [93, 170] width 28 height 13
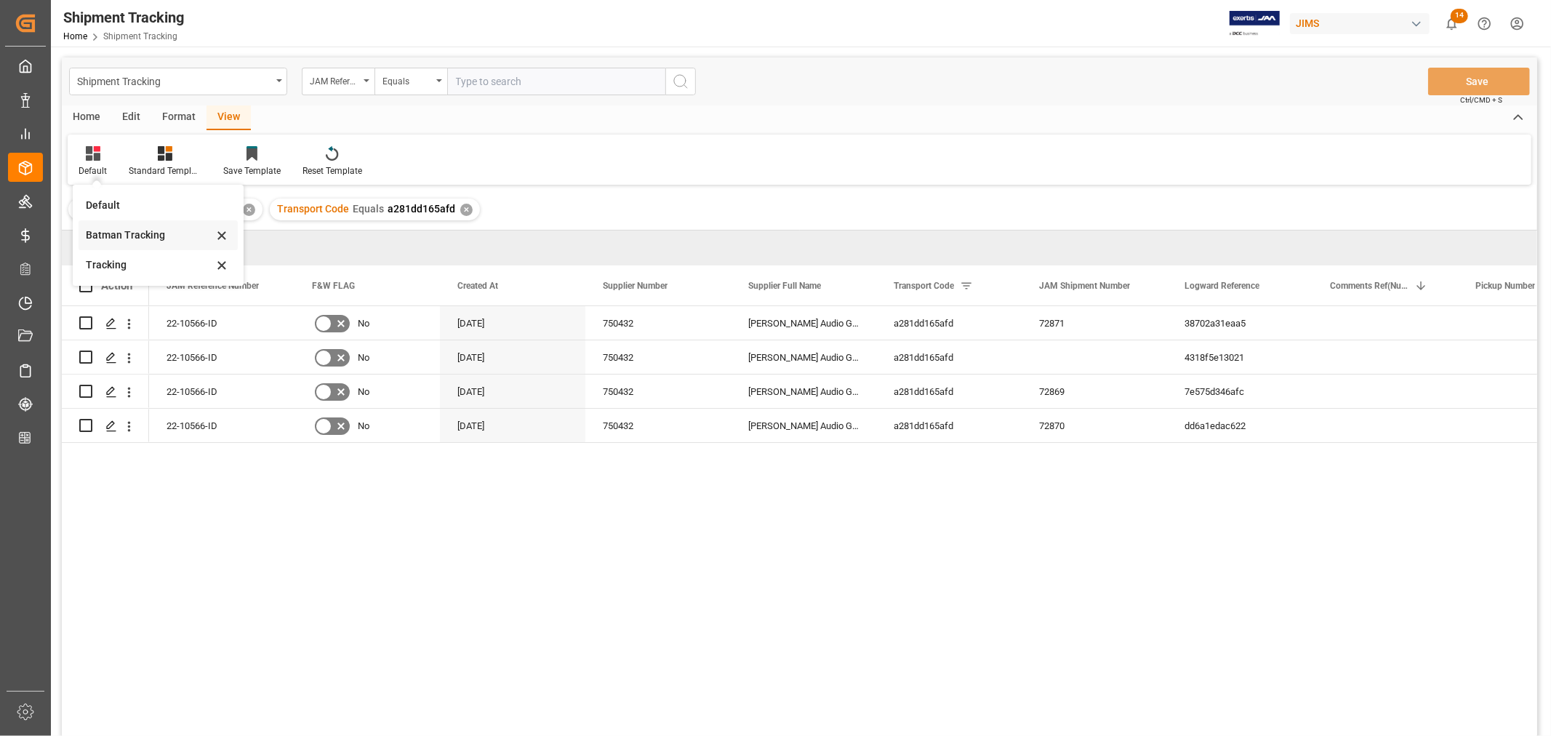
click at [115, 235] on div "Batman Tracking" at bounding box center [149, 235] width 127 height 15
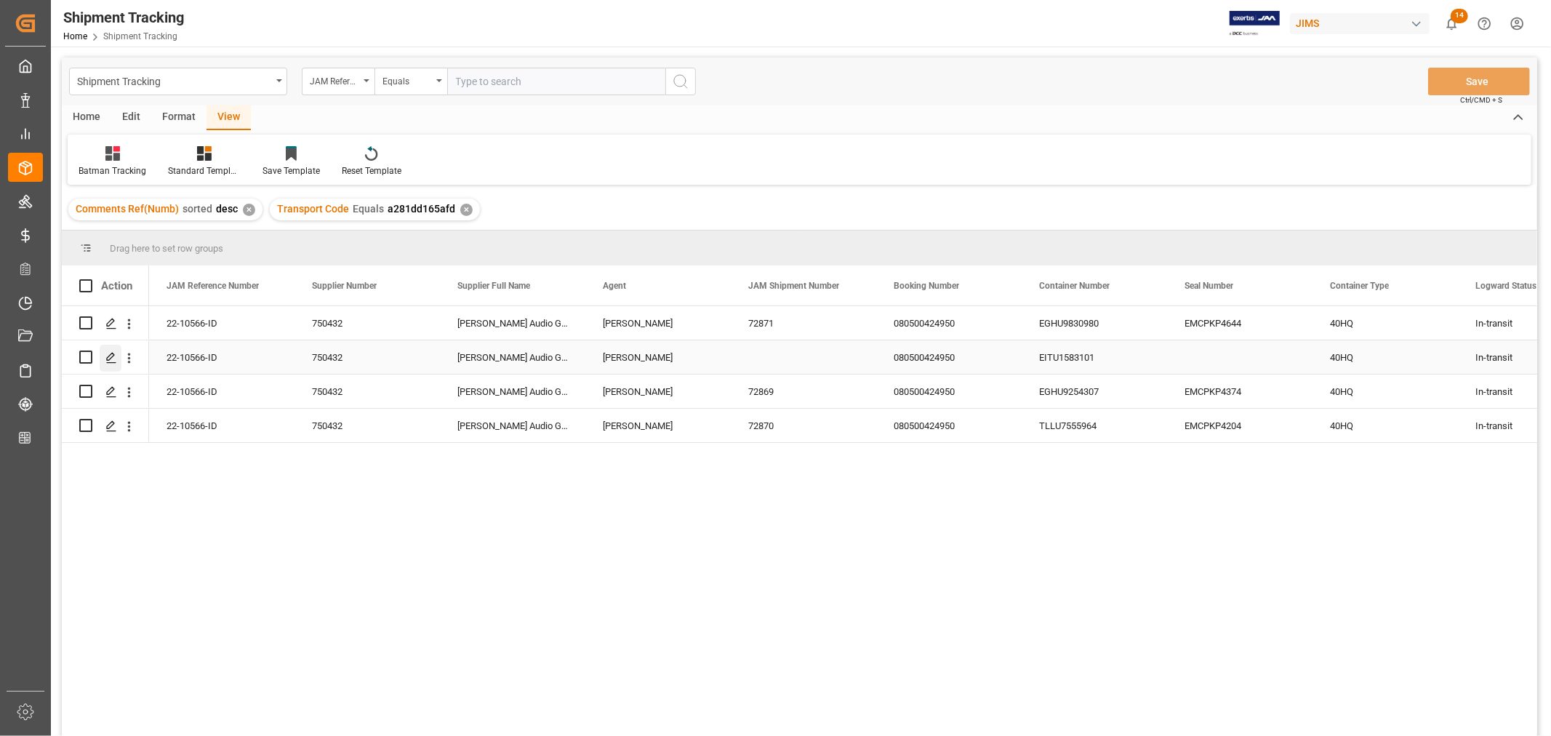
click at [111, 358] on icon "Press SPACE to select this row." at bounding box center [111, 358] width 12 height 12
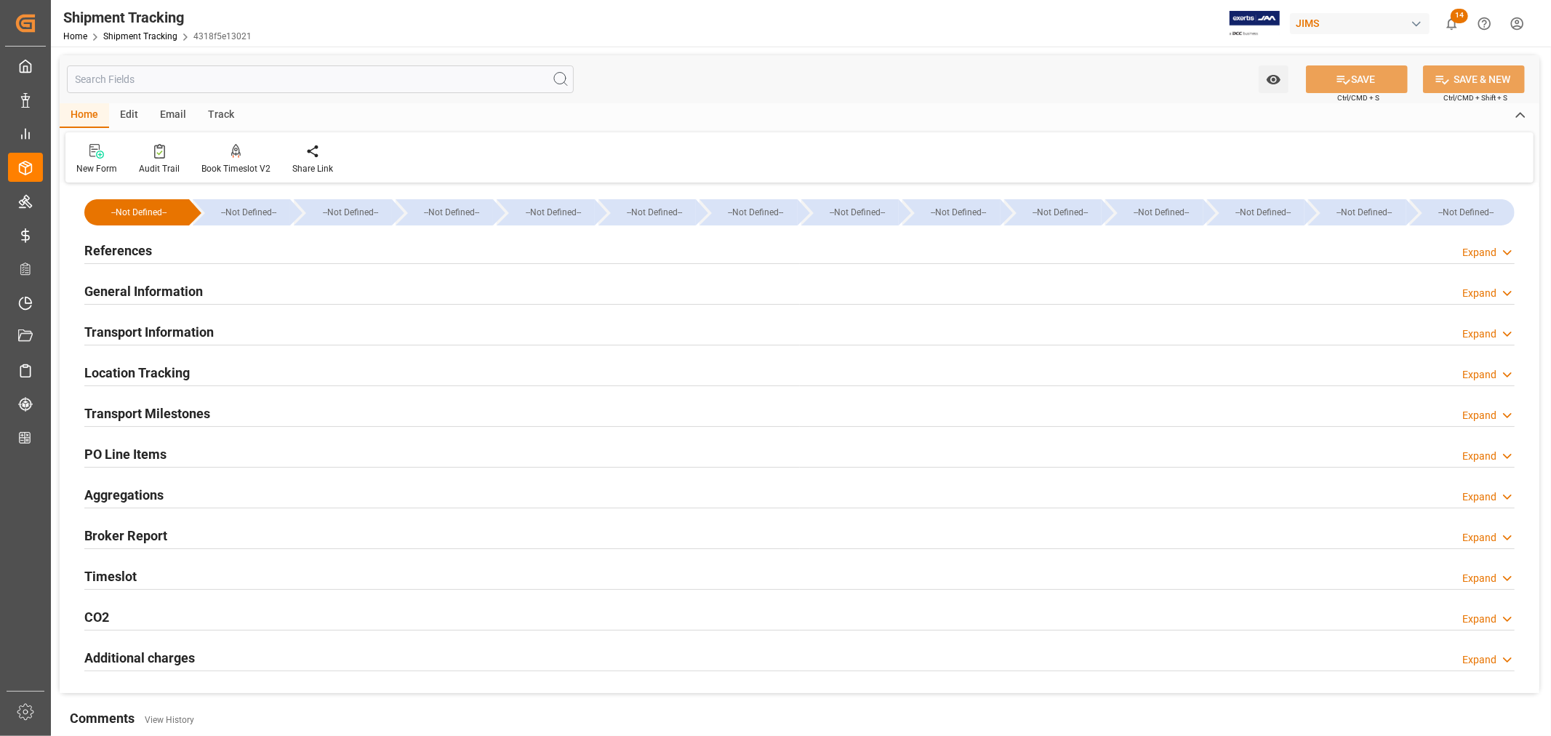
type input "08-13-2025"
click at [126, 252] on h2 "References" at bounding box center [118, 251] width 68 height 20
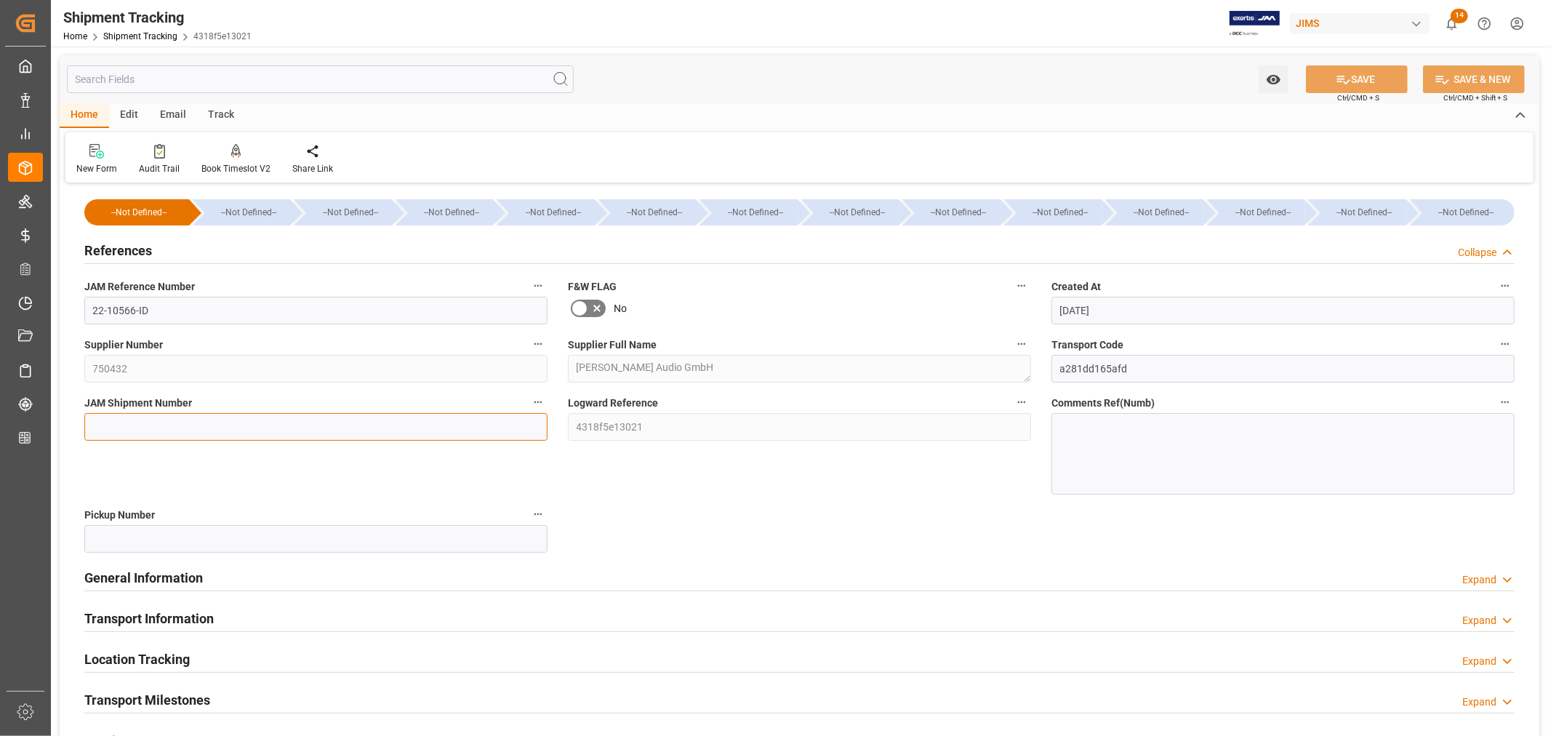
click at [104, 425] on input at bounding box center [315, 427] width 463 height 28
paste input "72872"
type input "72872"
click at [1365, 82] on button "SAVE" at bounding box center [1357, 79] width 102 height 28
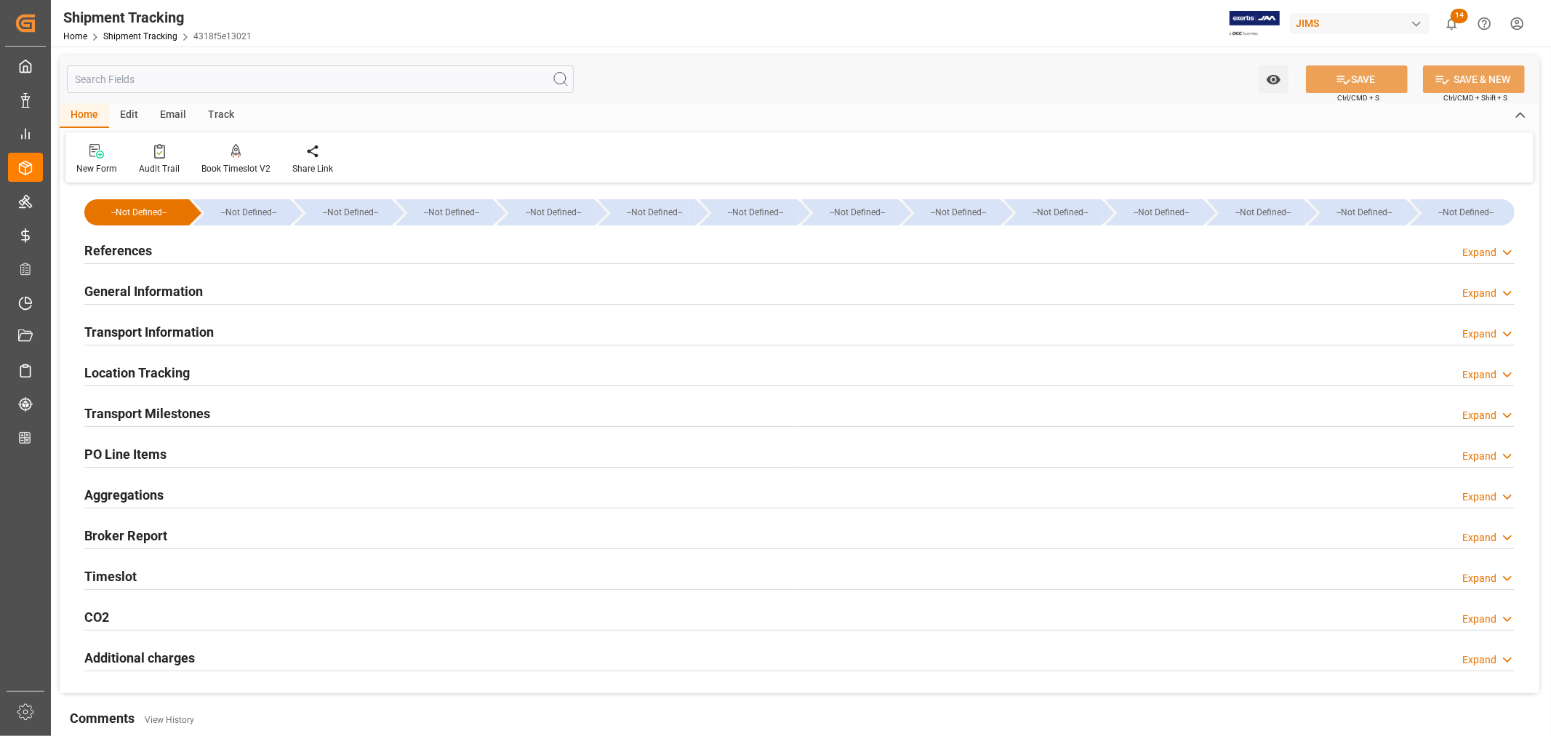
click at [206, 324] on h2 "Transport Information" at bounding box center [148, 332] width 129 height 20
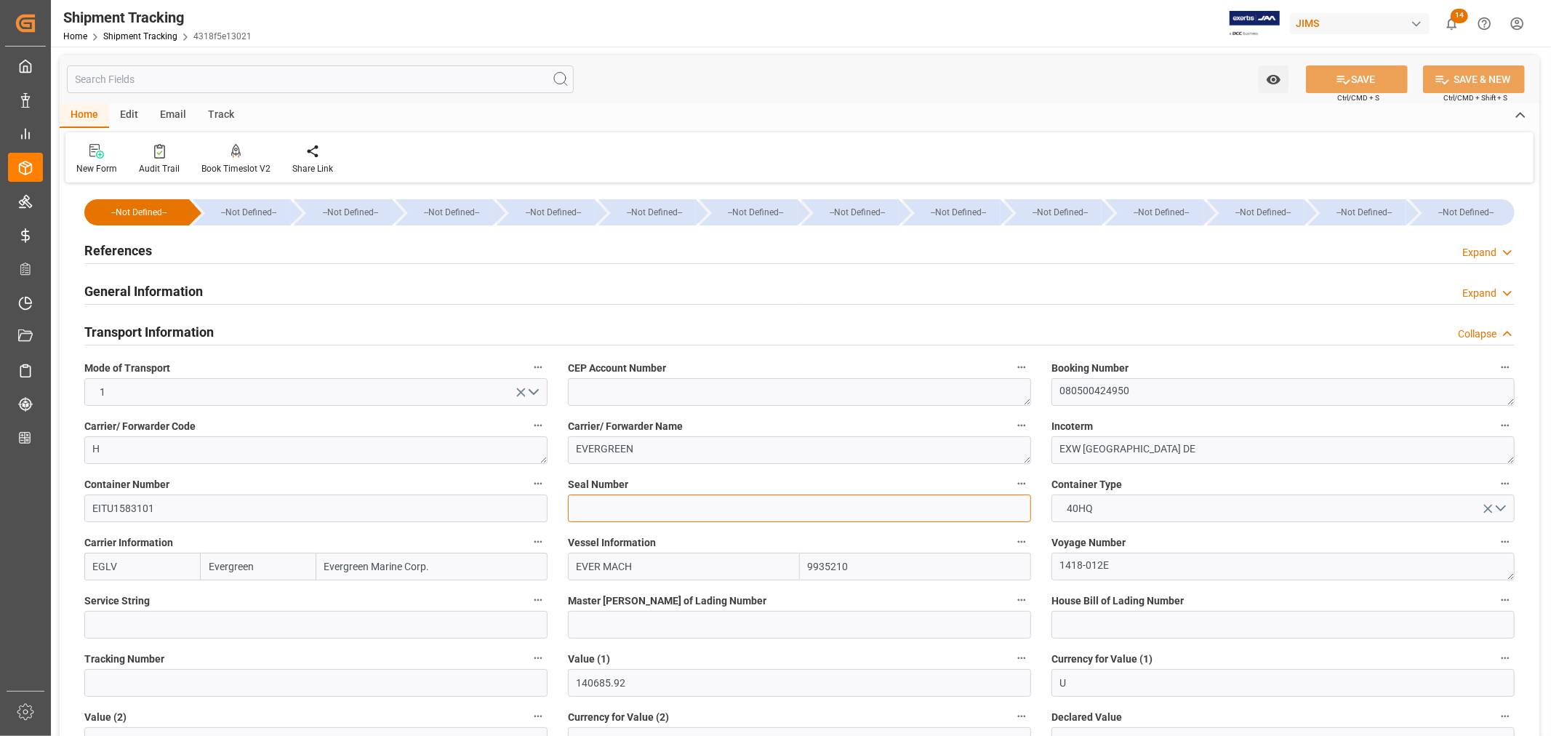
click at [599, 507] on input at bounding box center [799, 508] width 463 height 28
paste input "EMCPKP4384"
type input "EMCPKP4384"
click at [1370, 71] on button "SAVE" at bounding box center [1357, 79] width 102 height 28
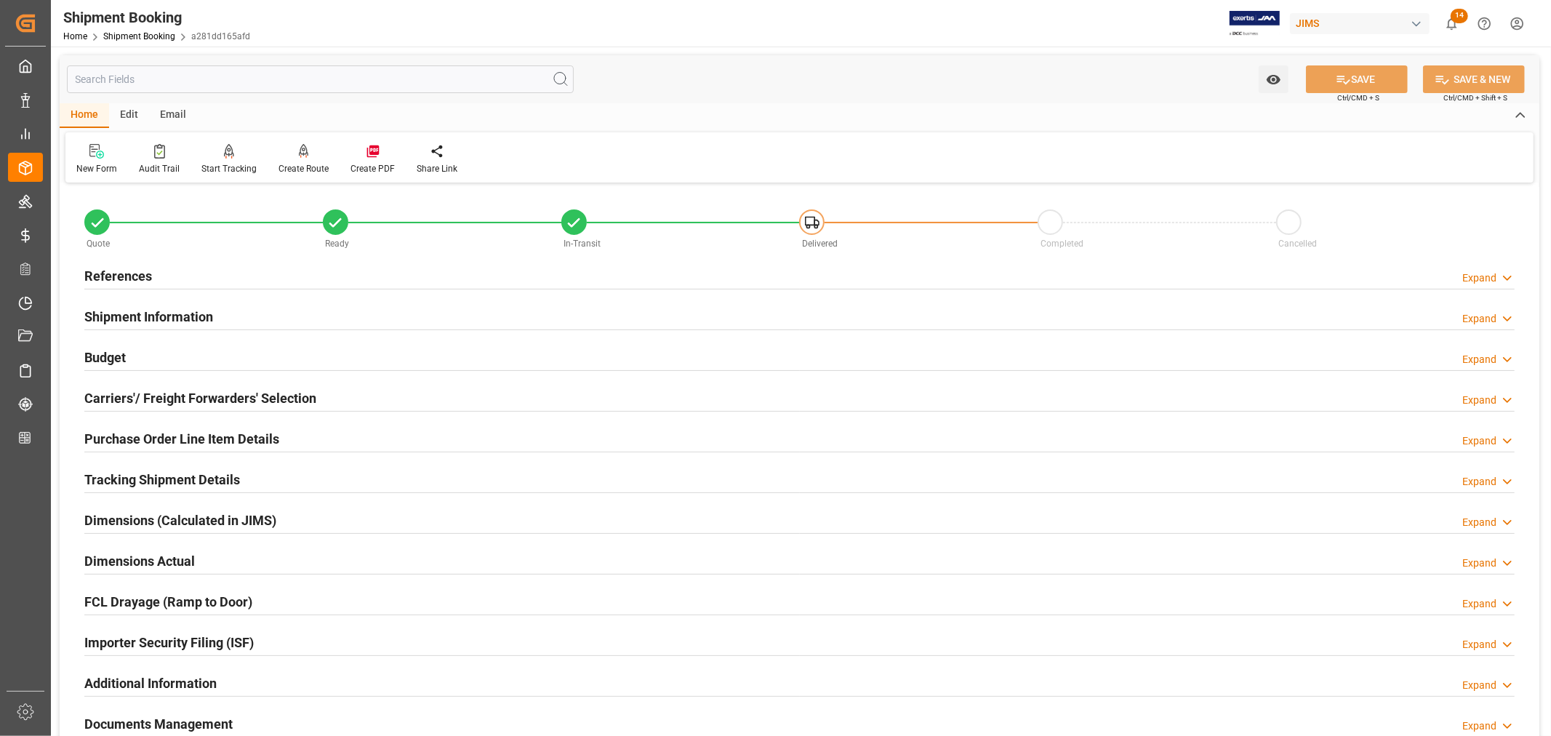
click at [150, 477] on h2 "Tracking Shipment Details" at bounding box center [162, 480] width 156 height 20
type input "7"
click at [167, 438] on h2 "Purchase Order Line Item Details" at bounding box center [181, 439] width 195 height 20
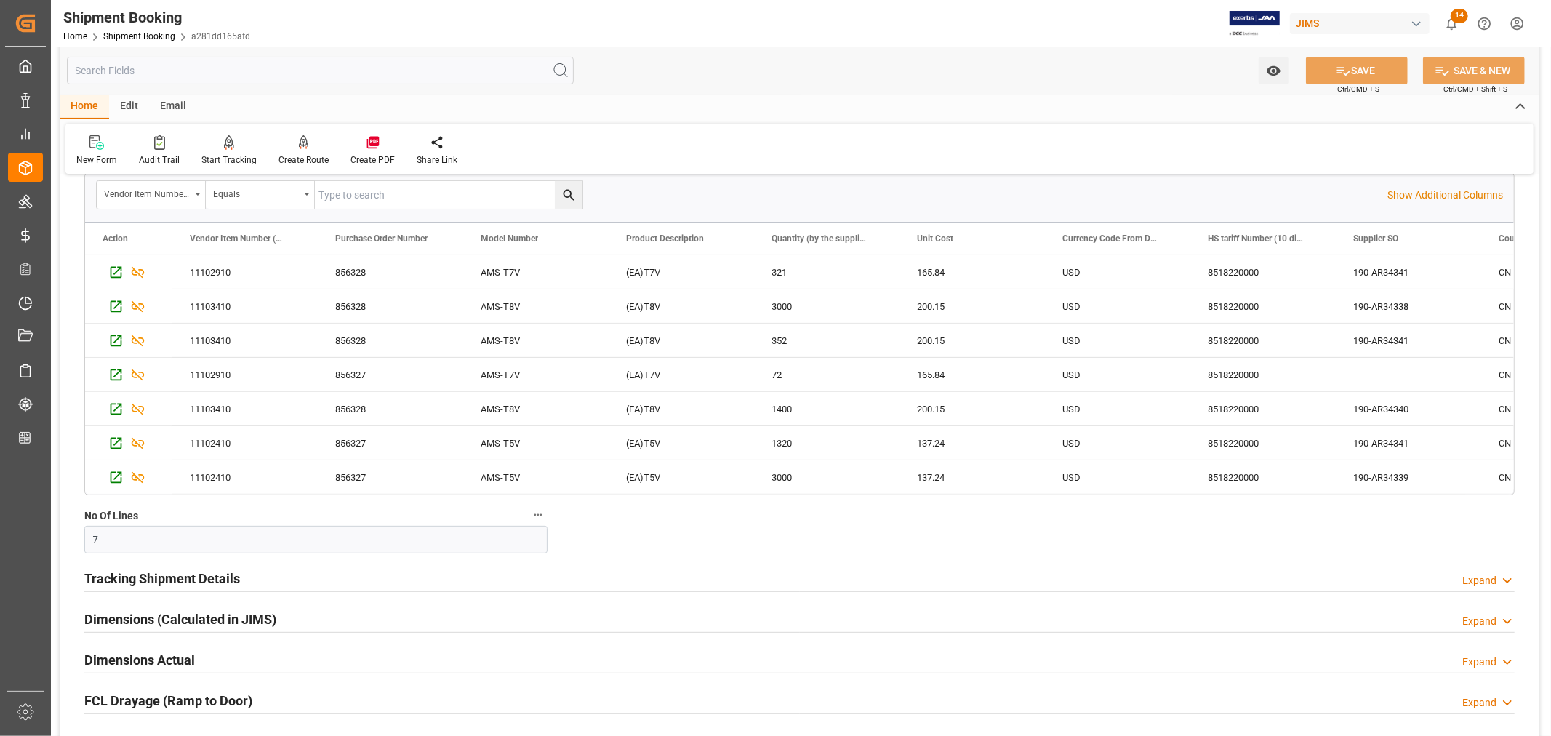
scroll to position [323, 0]
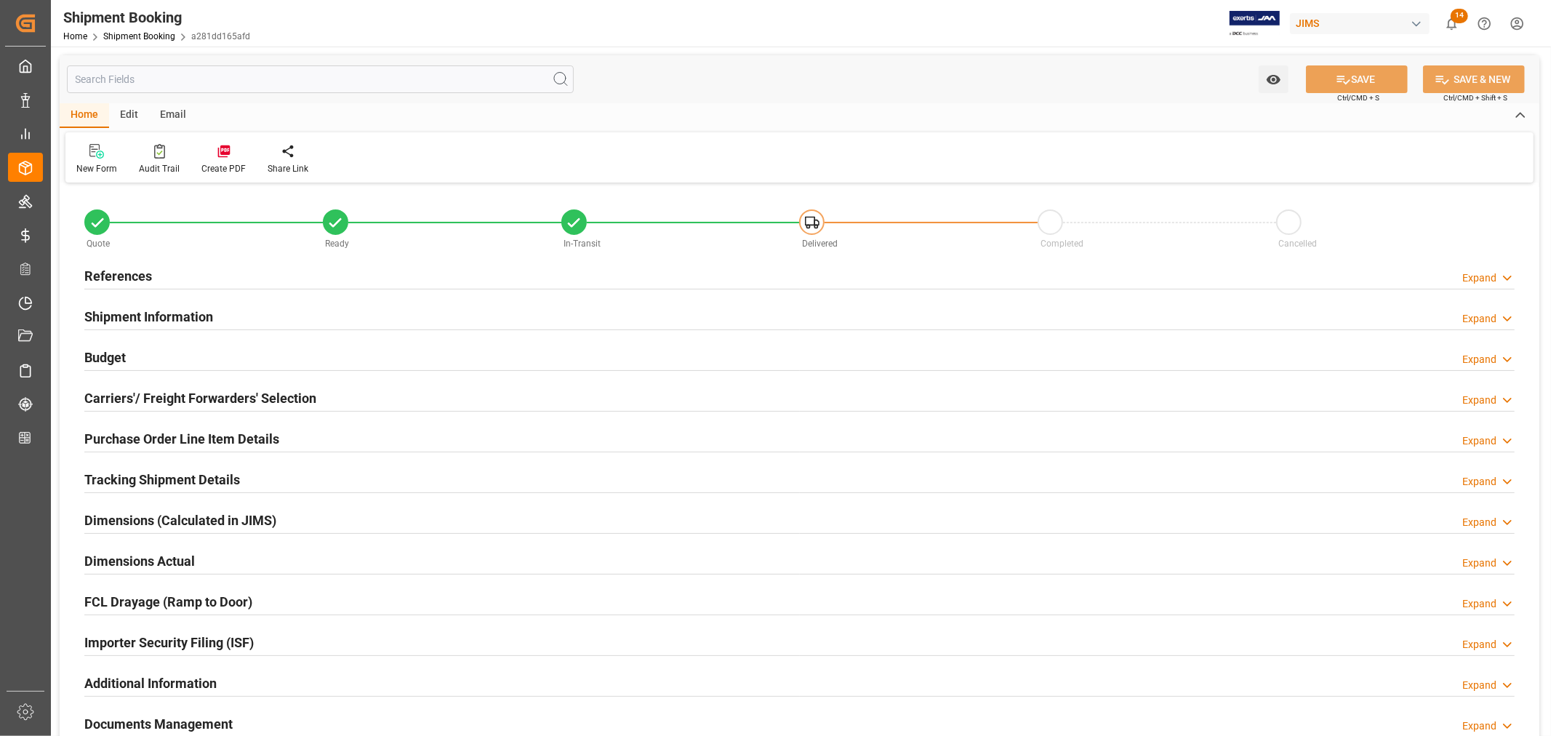
type input "7"
click at [168, 435] on h2 "Purchase Order Line Item Details" at bounding box center [181, 439] width 195 height 20
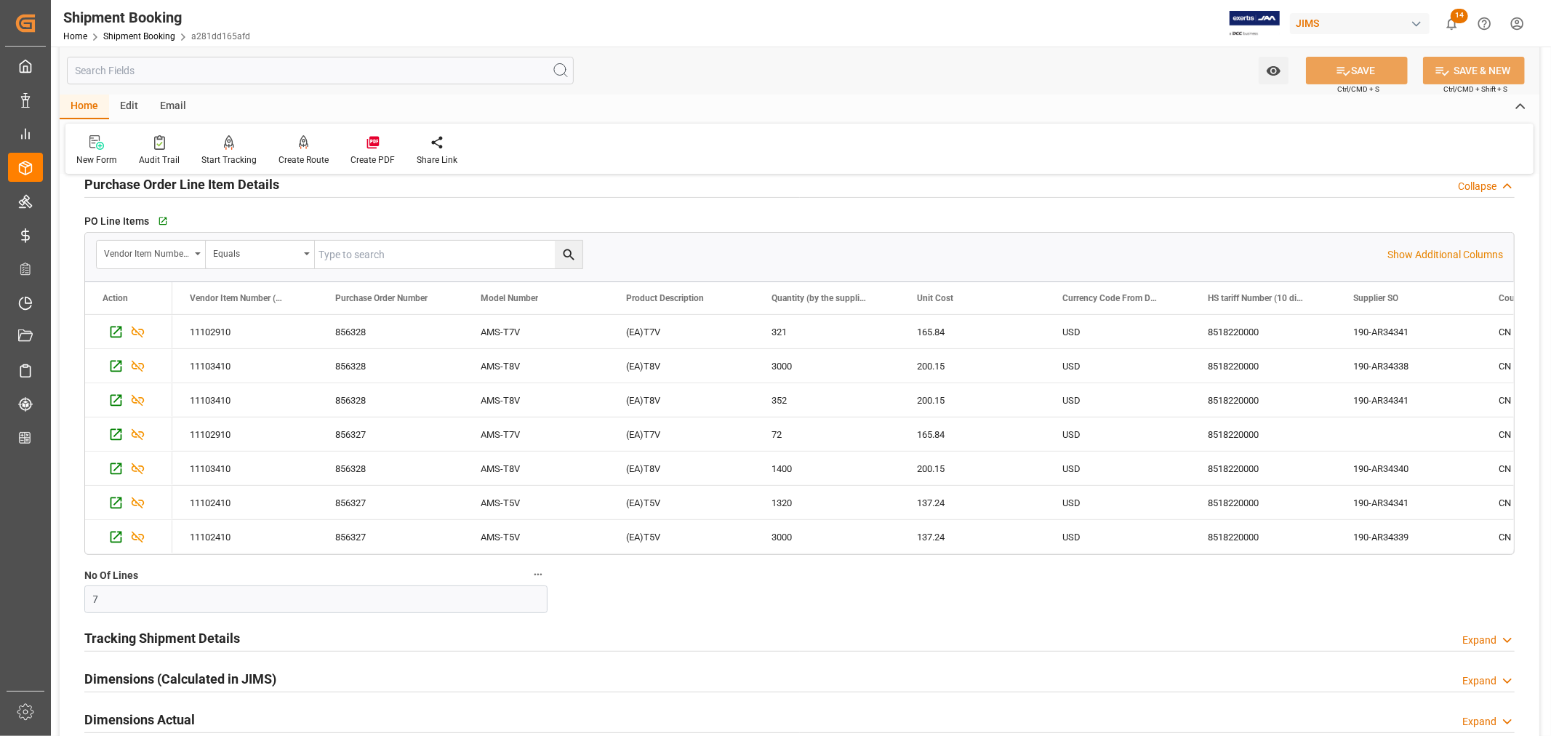
scroll to position [161, 0]
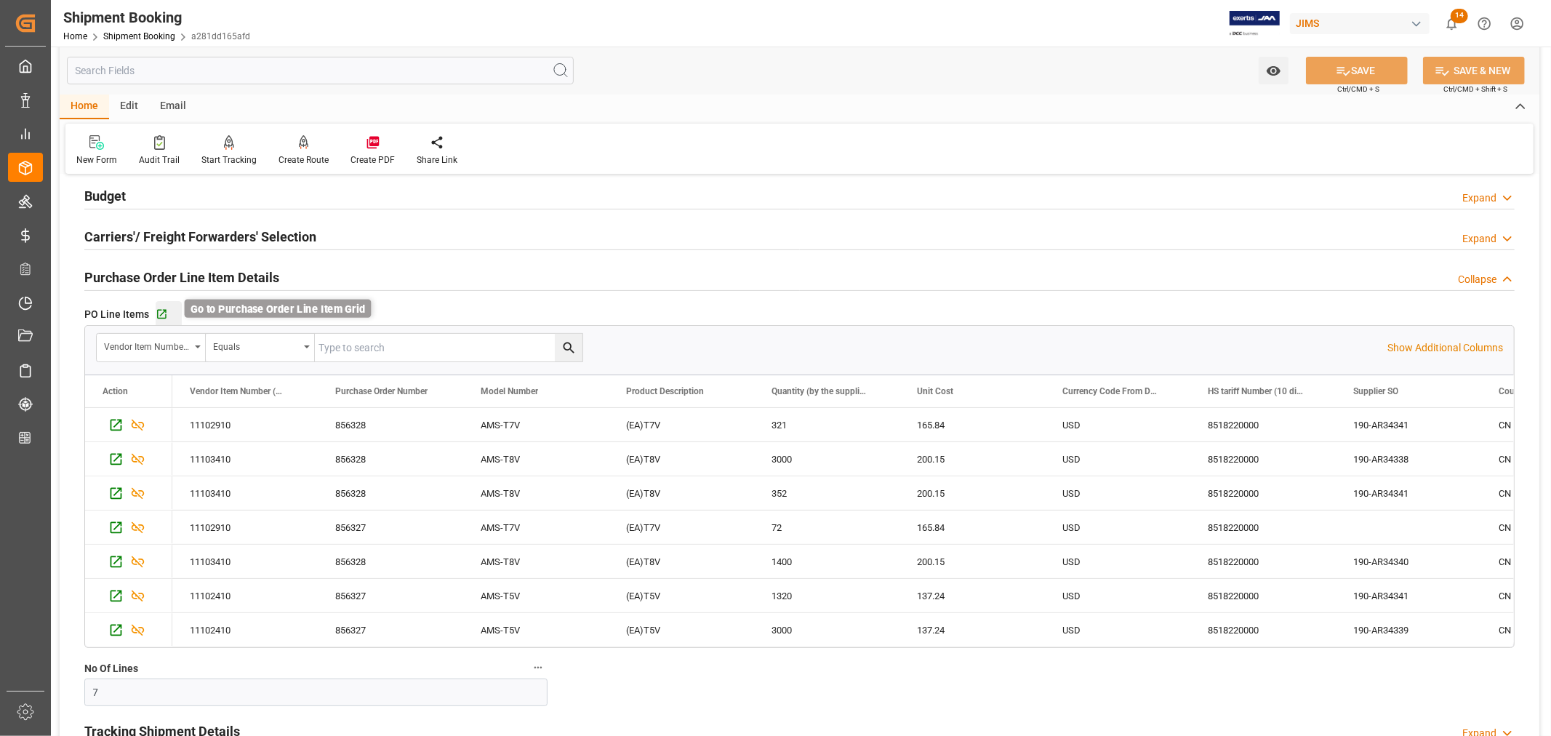
click at [161, 313] on icon "button" at bounding box center [161, 314] width 9 height 9
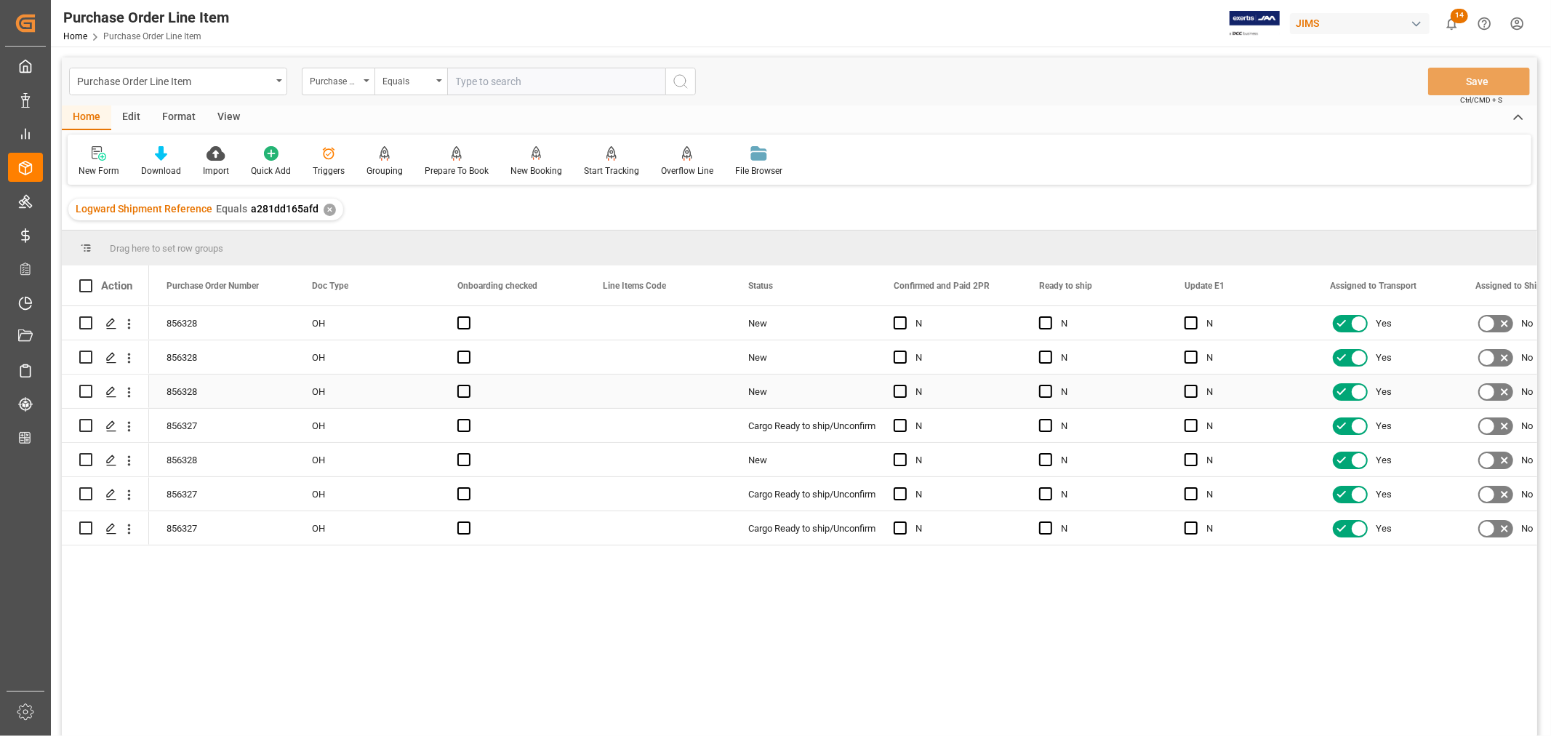
click at [653, 394] on div "Press SPACE to select this row." at bounding box center [657, 390] width 145 height 33
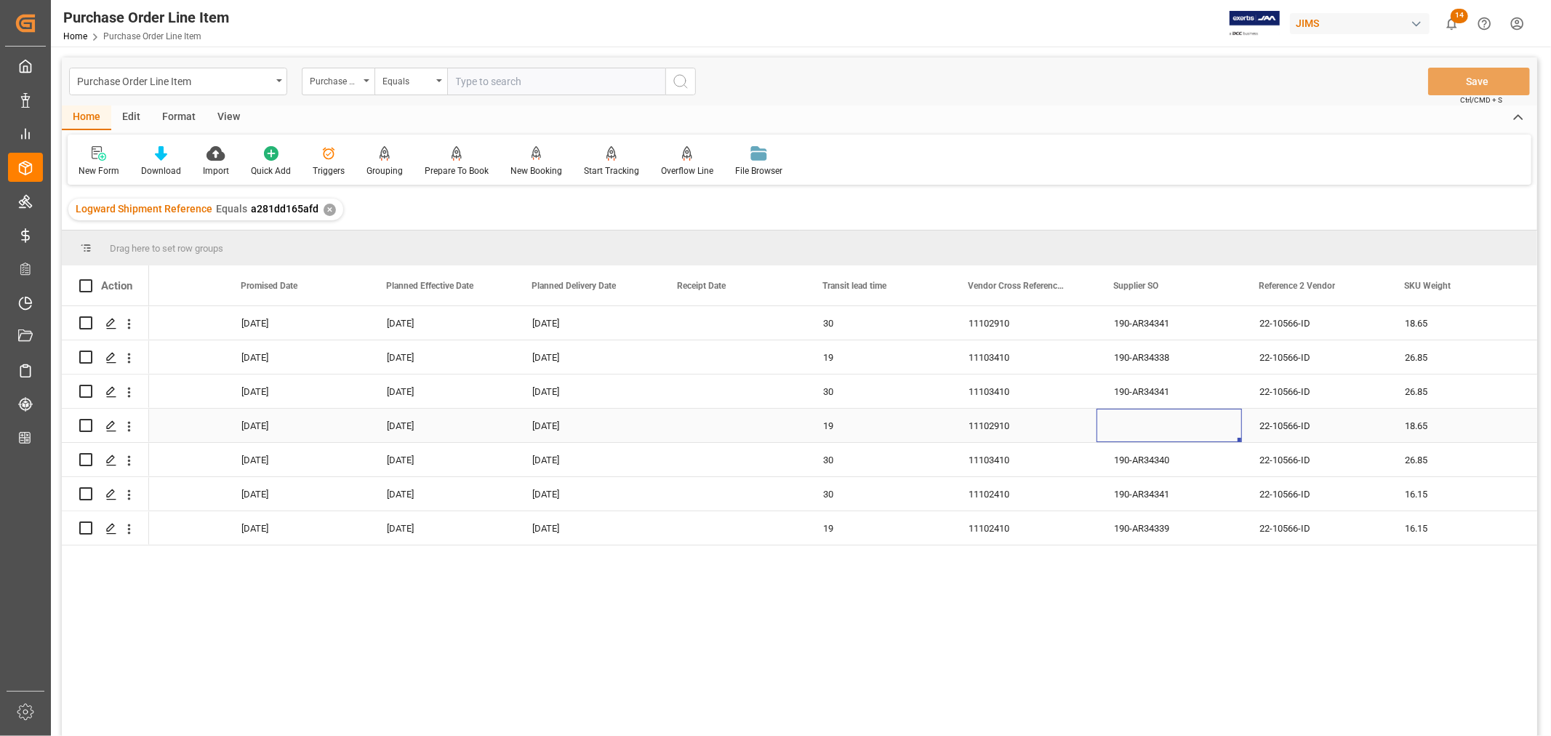
click at [1154, 417] on div "Press SPACE to select this row." at bounding box center [1168, 425] width 145 height 33
click at [1139, 429] on input "Press SPACE to select this row." at bounding box center [1169, 434] width 122 height 28
paste input "190-AR34341"
type input "190-AR34341"
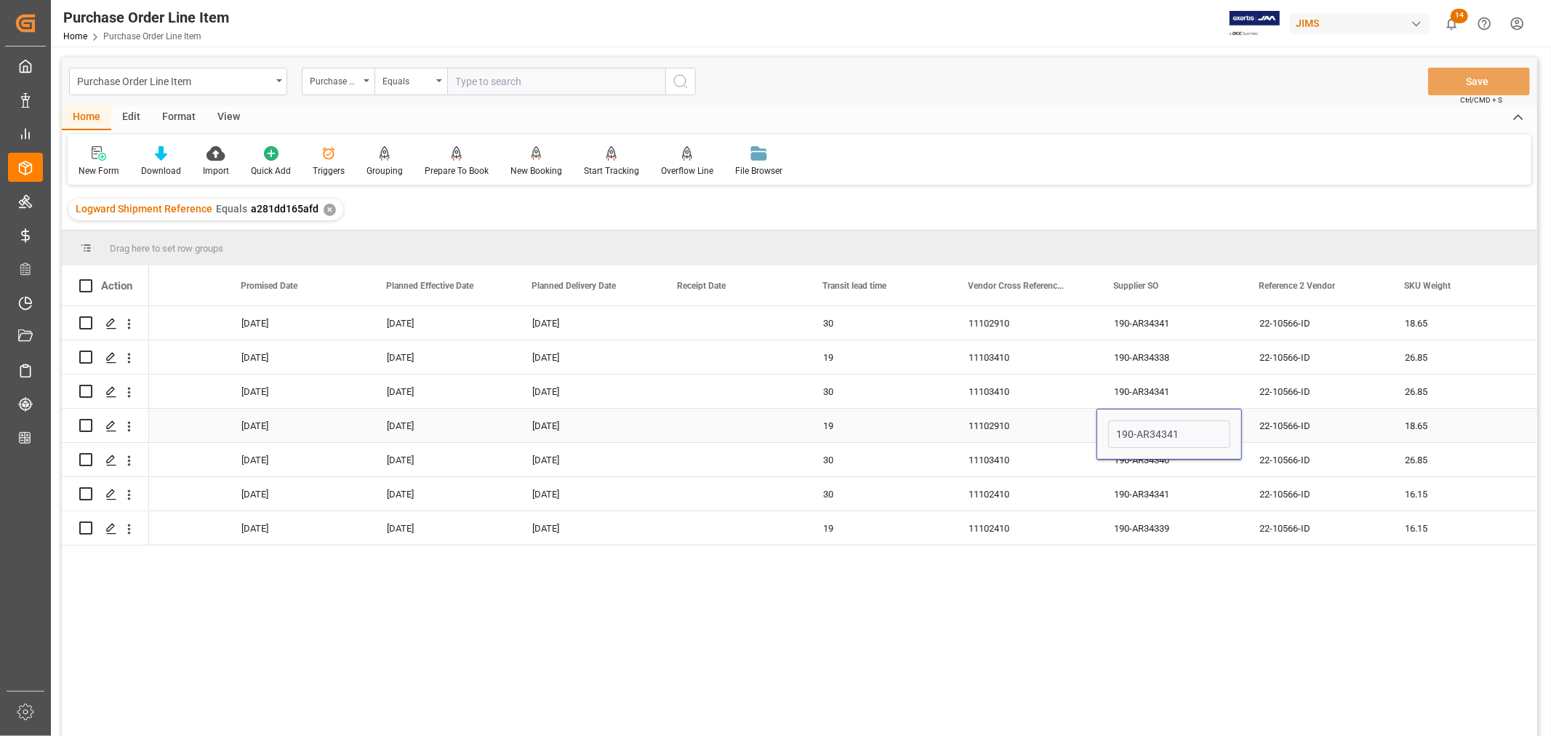
click at [1041, 425] on div "11102910" at bounding box center [1023, 425] width 145 height 33
click at [1480, 81] on button "Save" at bounding box center [1479, 82] width 102 height 28
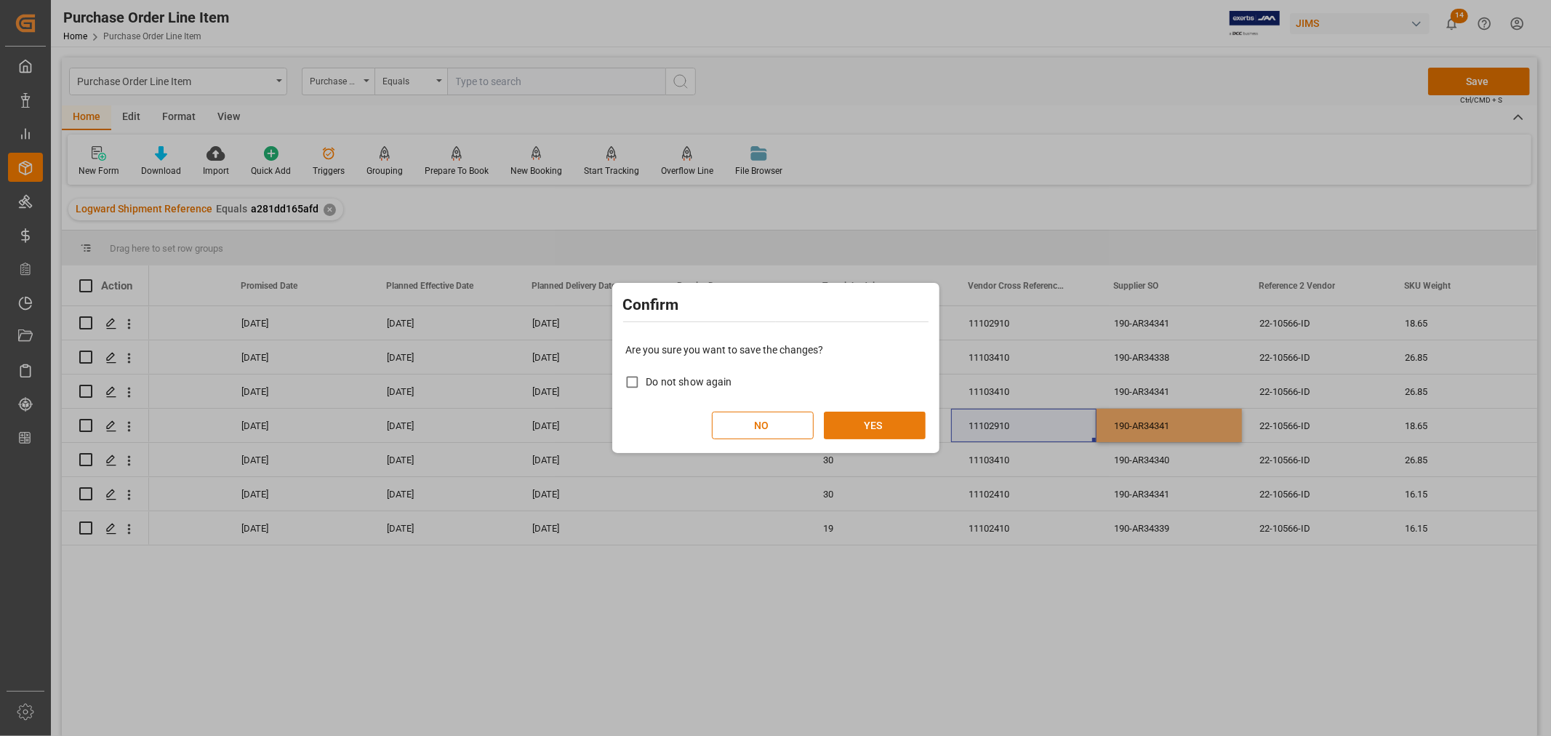
click at [894, 422] on button "YES" at bounding box center [875, 425] width 102 height 28
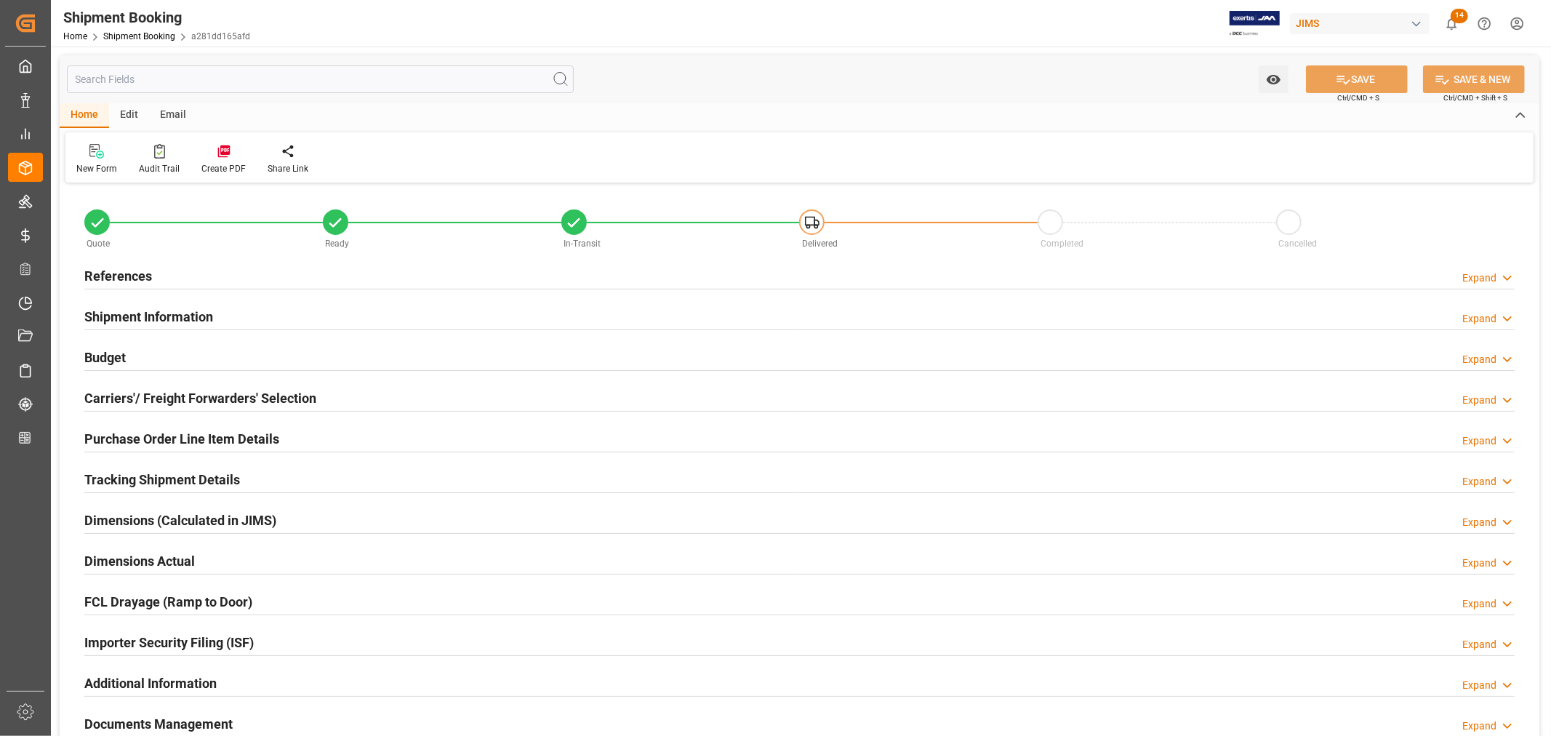
type input "7"
click at [169, 434] on h2 "Purchase Order Line Item Details" at bounding box center [181, 439] width 195 height 20
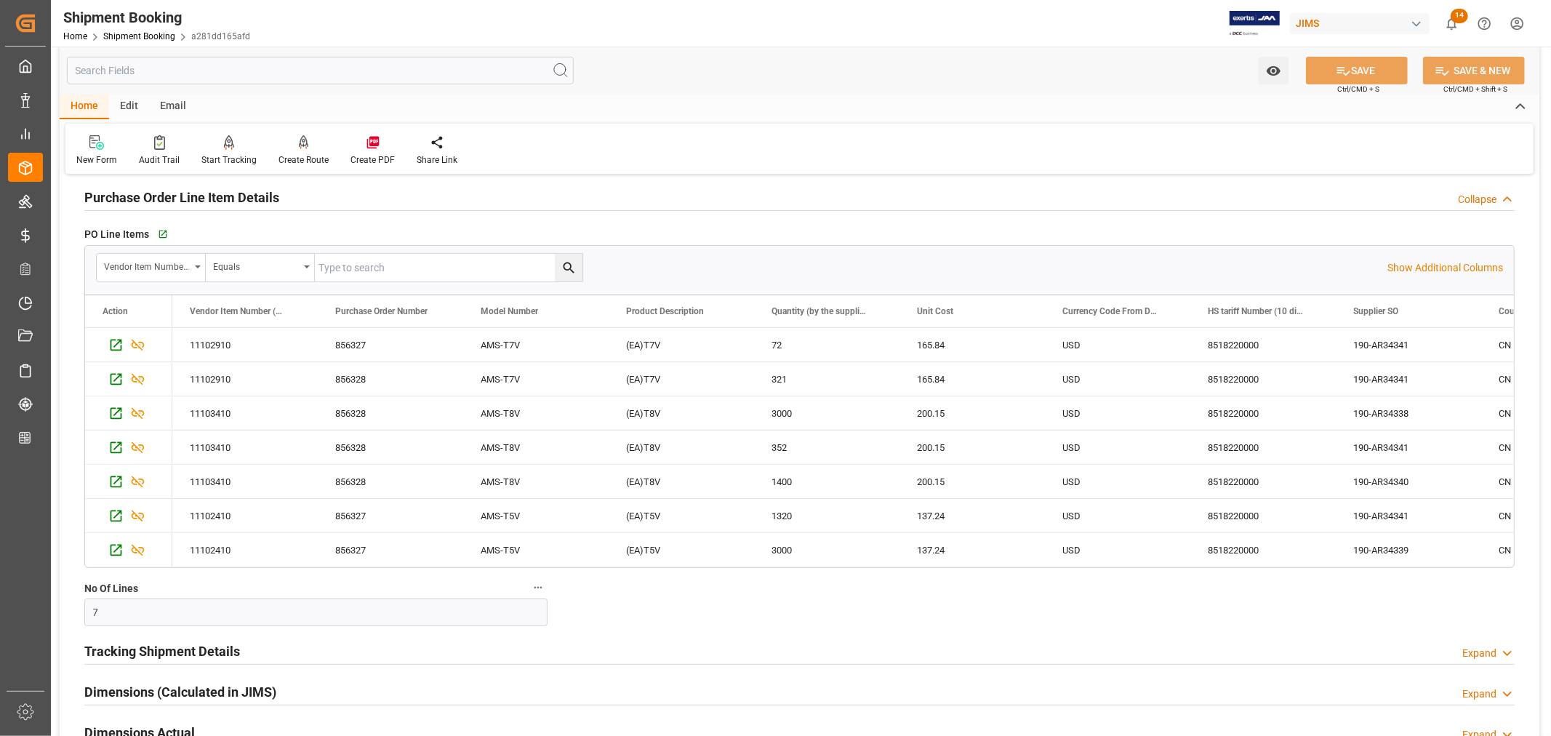
scroll to position [242, 0]
click at [140, 377] on icon "Press SPACE to select this row." at bounding box center [137, 378] width 15 height 15
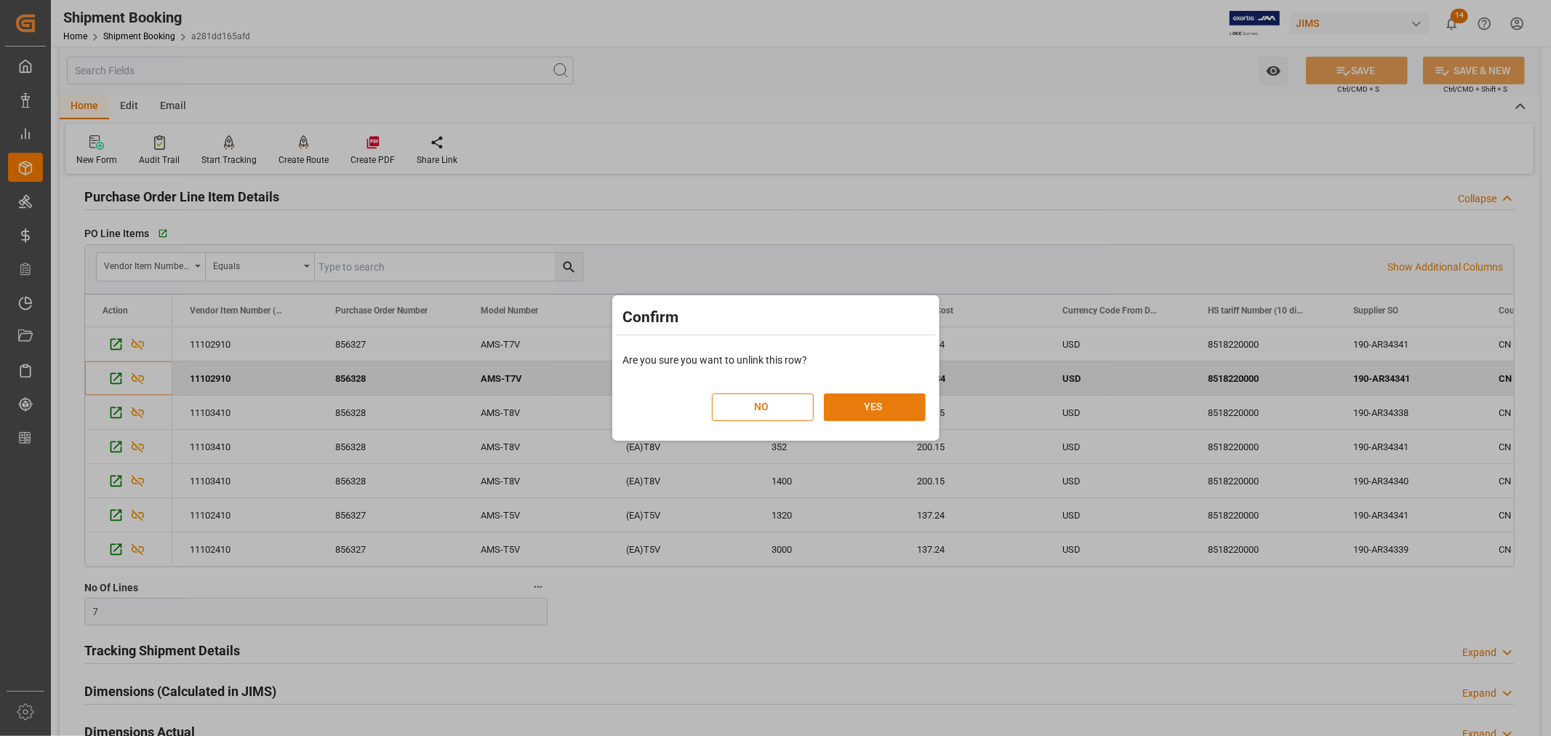
click at [875, 403] on button "YES" at bounding box center [875, 407] width 102 height 28
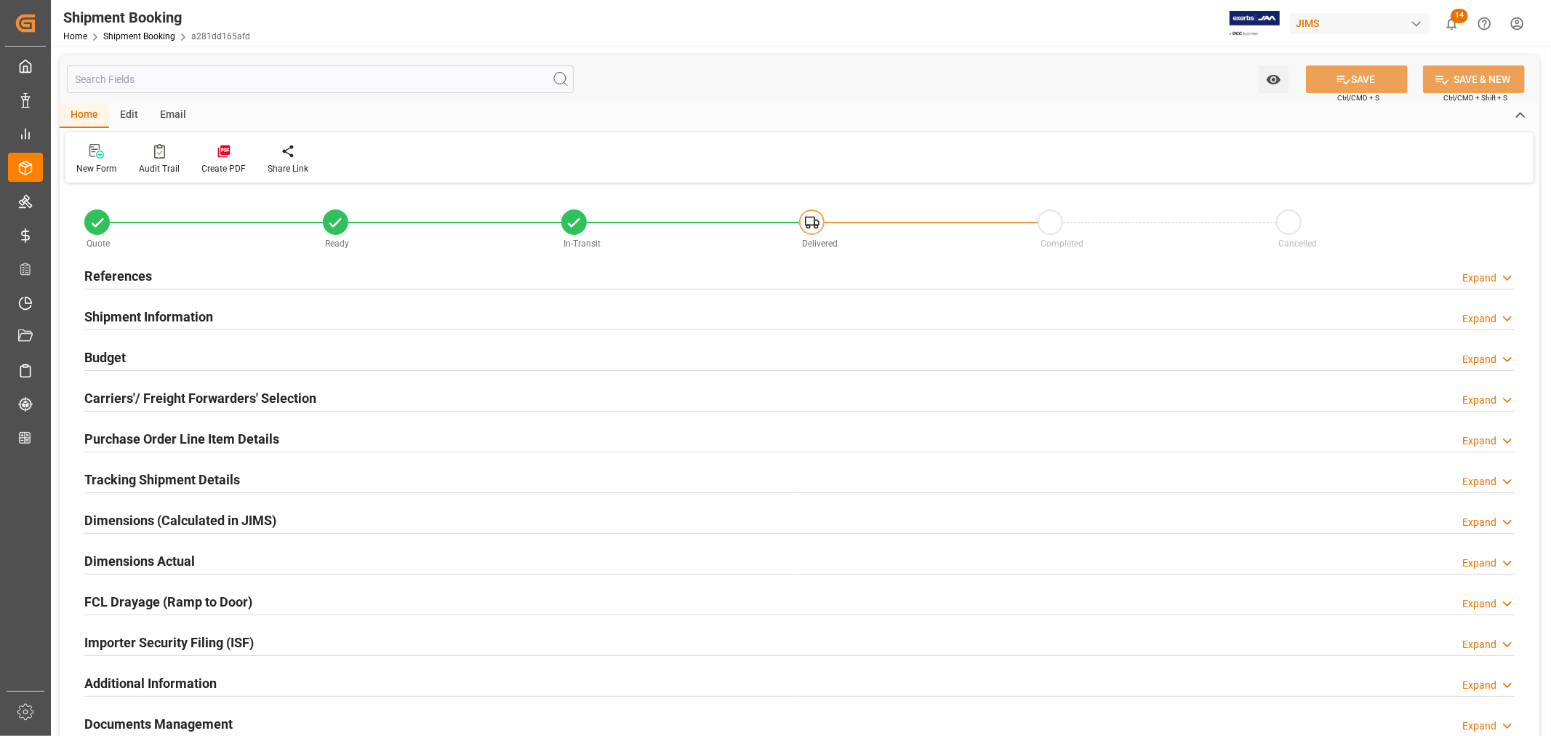
type input "7"
click at [161, 436] on h2 "Purchase Order Line Item Details" at bounding box center [181, 439] width 195 height 20
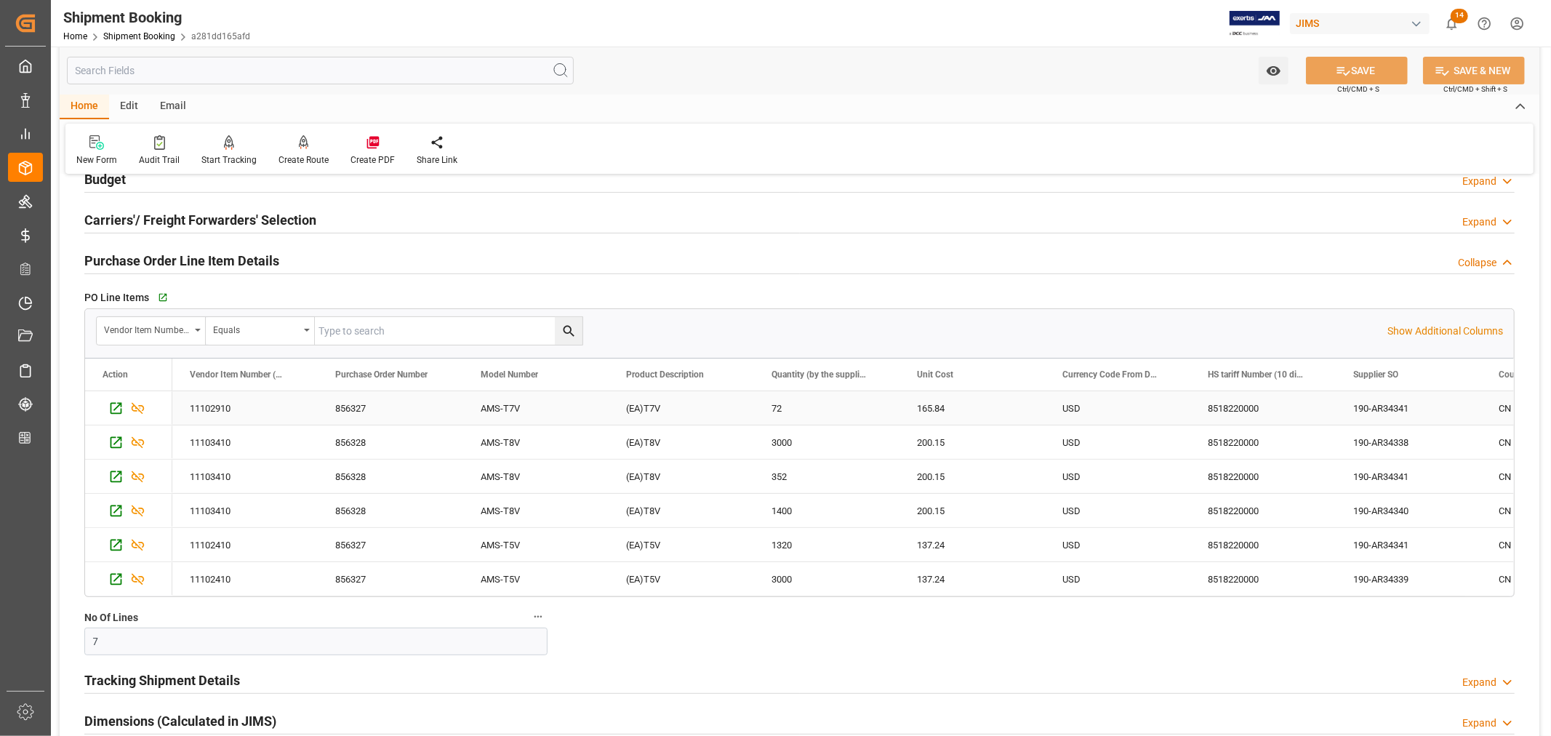
scroll to position [161, 0]
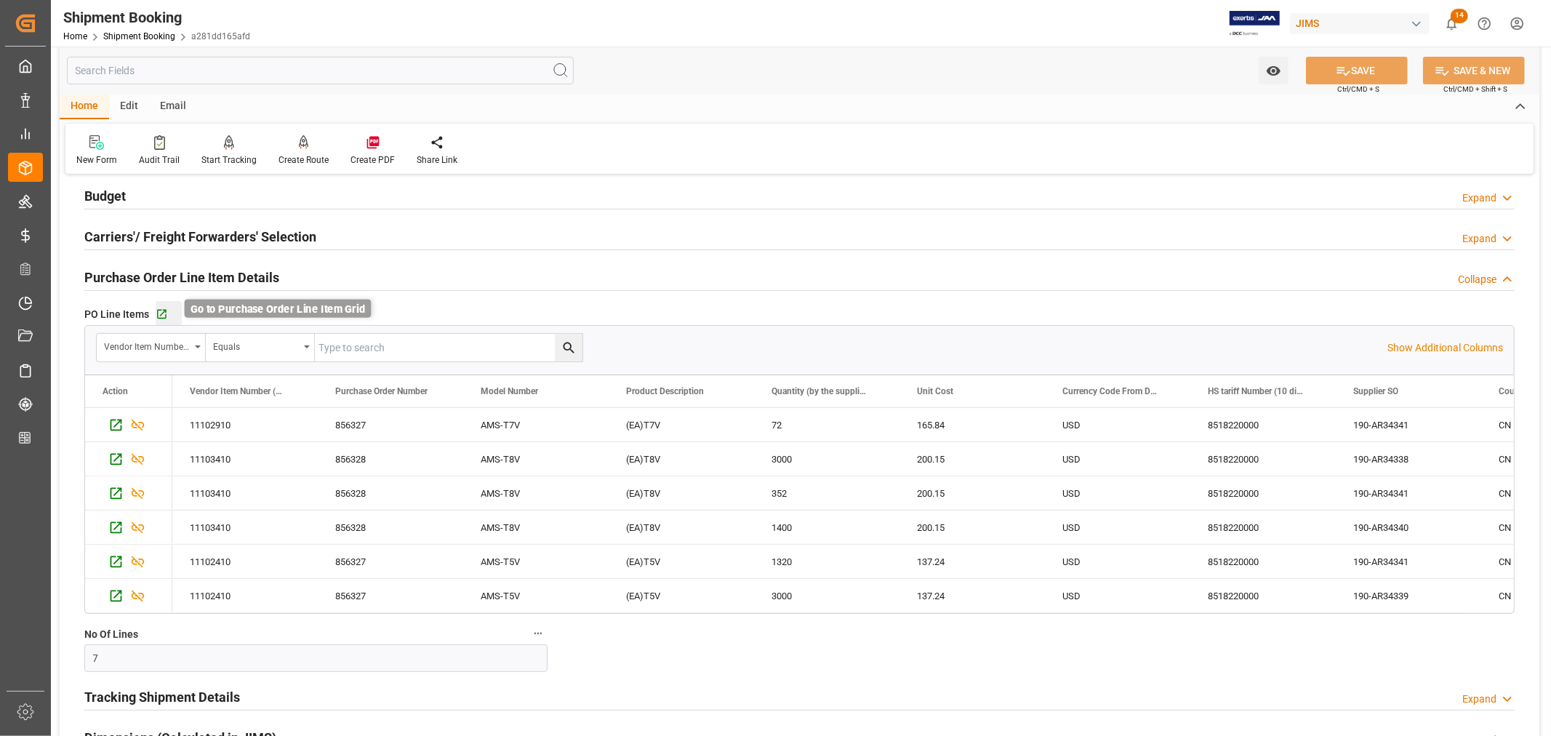
click at [161, 310] on icon "button" at bounding box center [162, 314] width 12 height 12
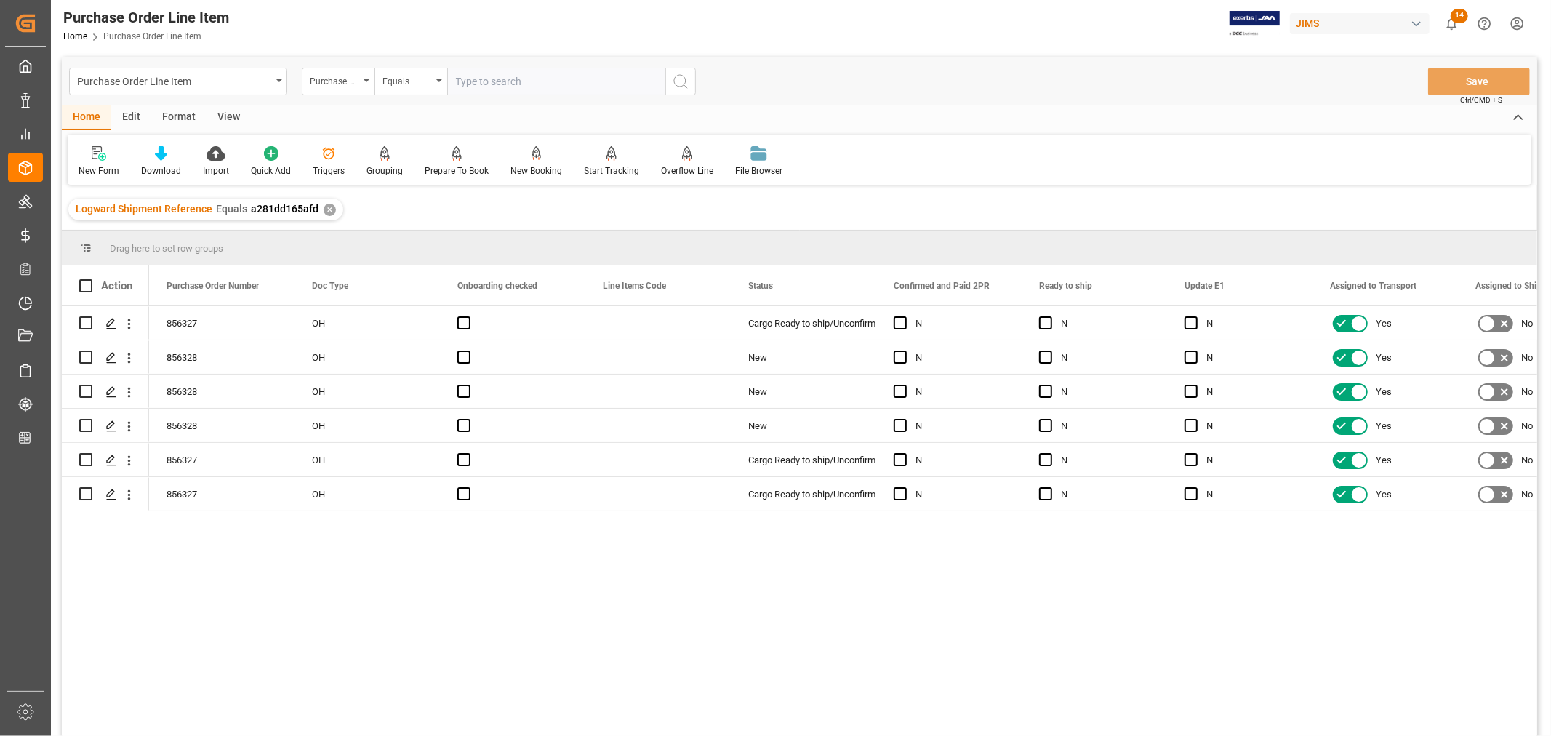
click at [223, 113] on div "View" at bounding box center [228, 117] width 44 height 25
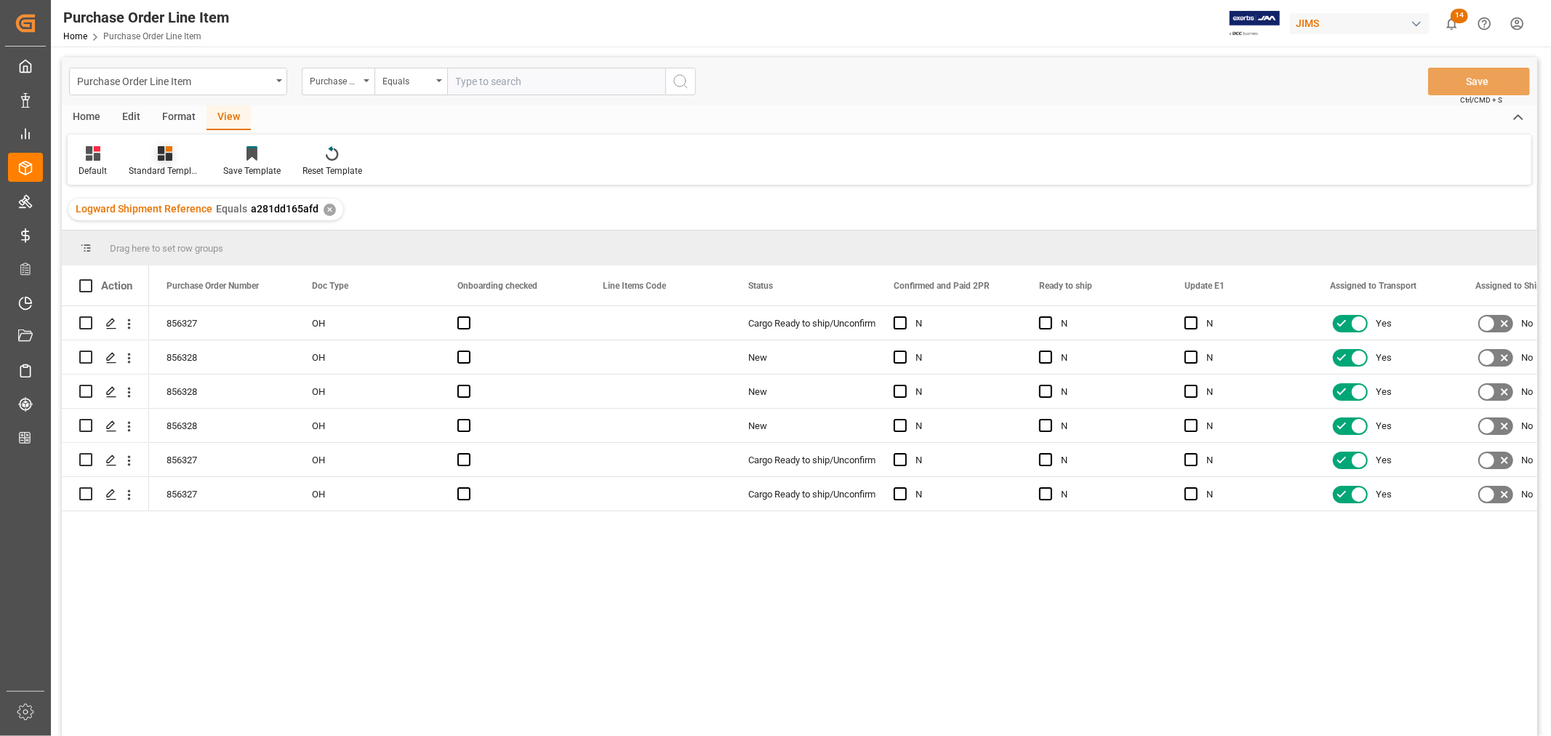
click at [156, 165] on div "Standard Templates" at bounding box center [165, 170] width 73 height 13
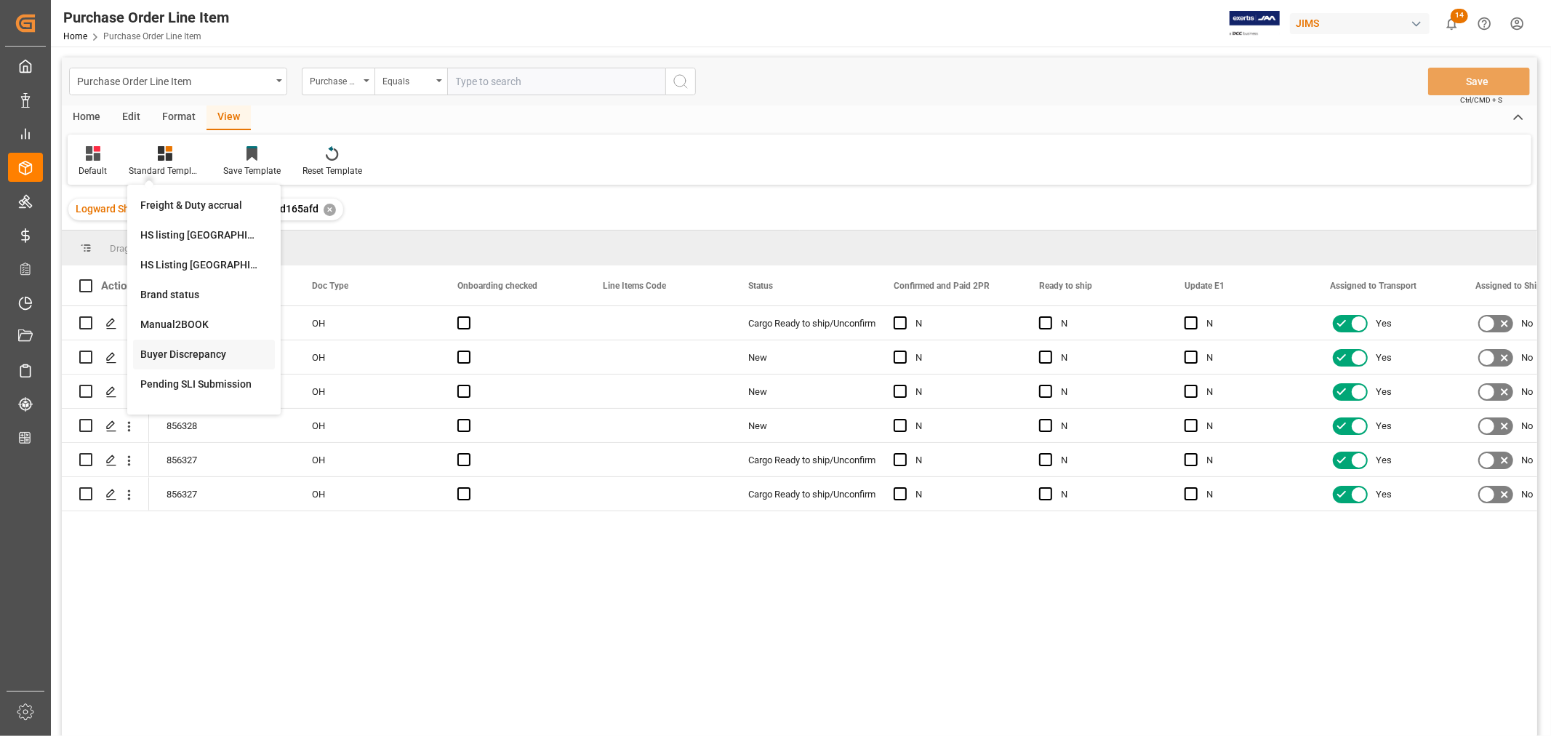
click at [190, 349] on div "Buyer Discrepancy" at bounding box center [203, 354] width 127 height 15
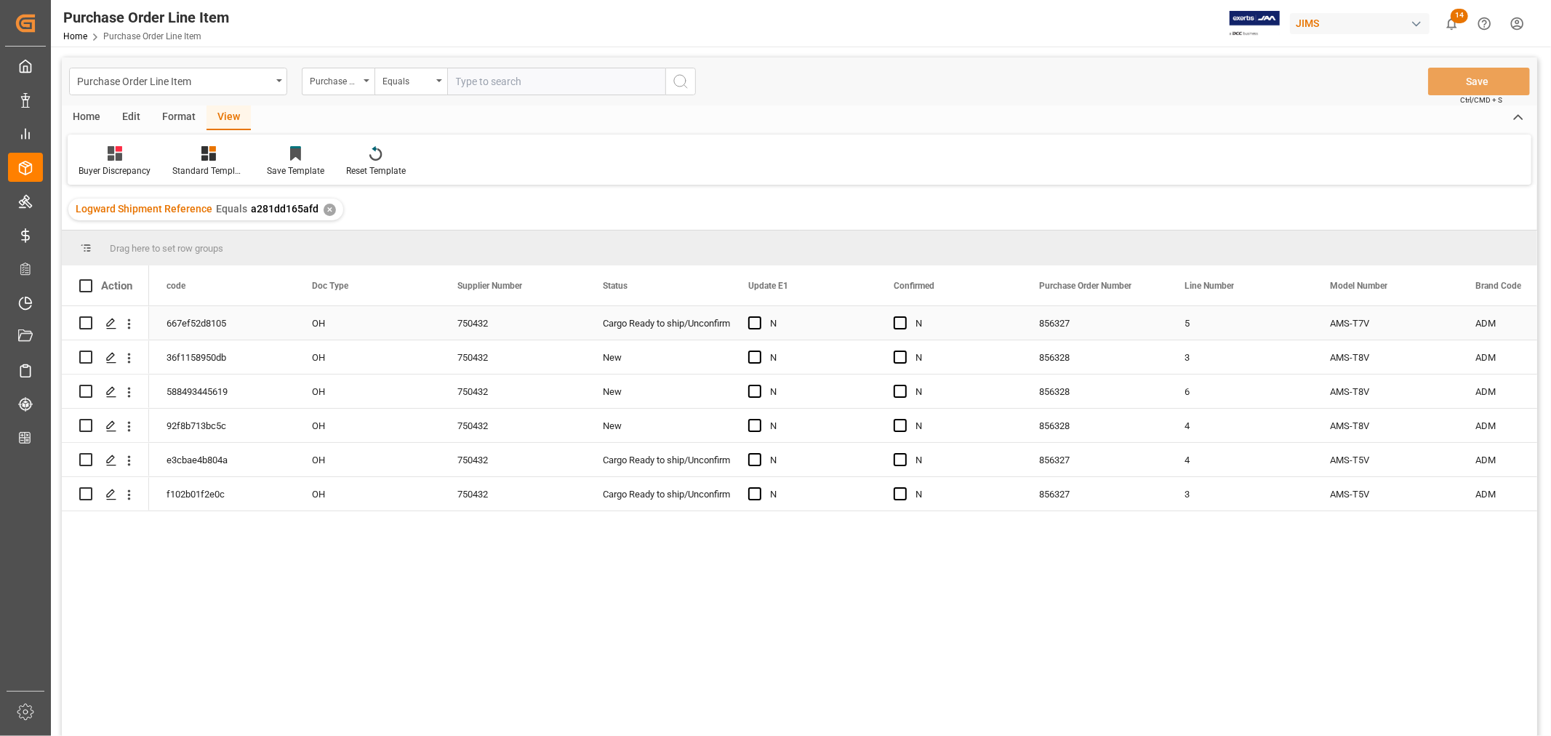
click at [1000, 318] on div "N" at bounding box center [959, 323] width 89 height 33
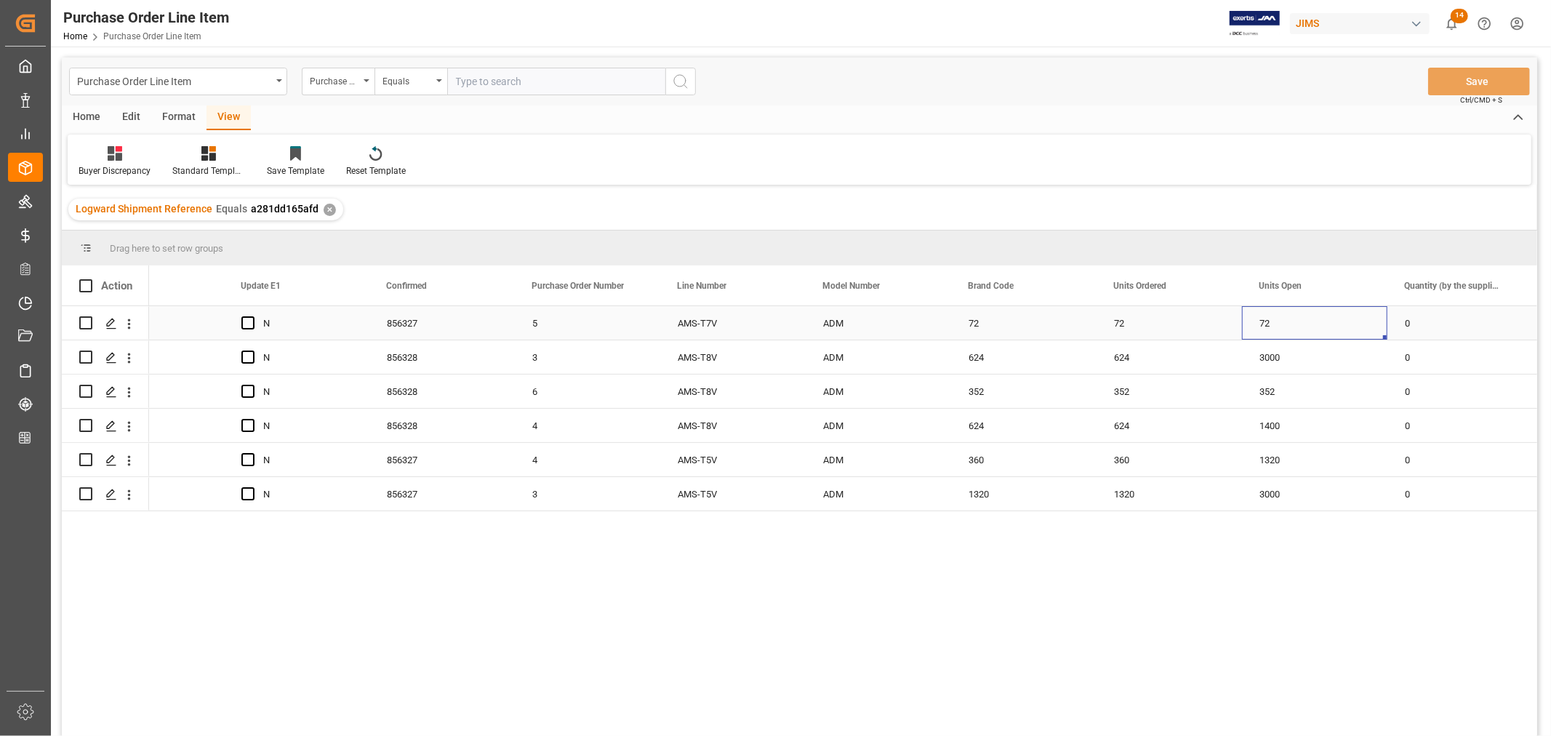
scroll to position [0, 652]
click at [1122, 355] on div "624" at bounding box center [1168, 356] width 145 height 33
drag, startPoint x: 1238, startPoint y: 369, endPoint x: 1295, endPoint y: 358, distance: 57.7
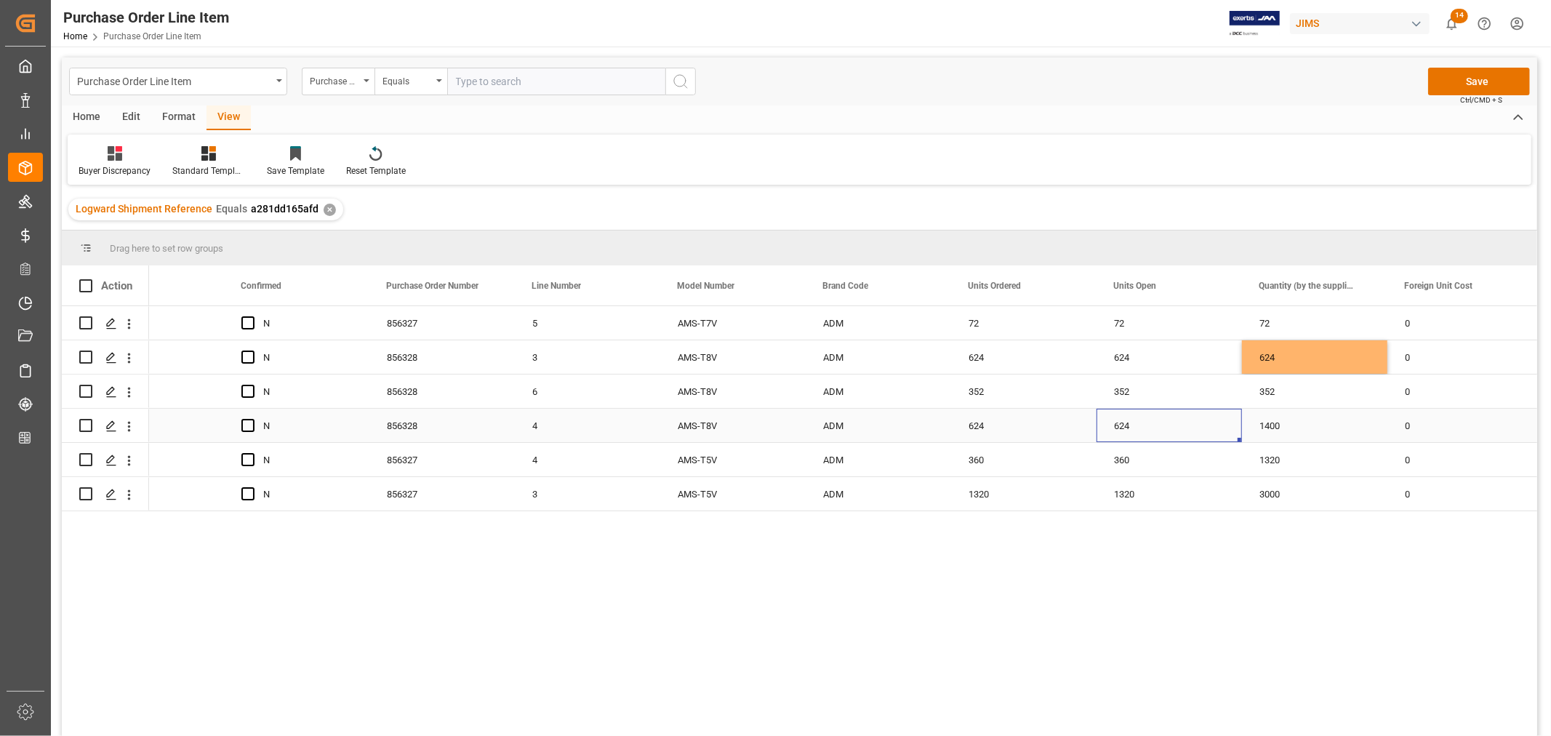
click at [1118, 424] on div "624" at bounding box center [1168, 425] width 145 height 33
drag, startPoint x: 1237, startPoint y: 439, endPoint x: 1320, endPoint y: 431, distance: 84.0
click at [1120, 454] on div "360" at bounding box center [1168, 459] width 145 height 33
drag, startPoint x: 1238, startPoint y: 471, endPoint x: 1331, endPoint y: 463, distance: 93.4
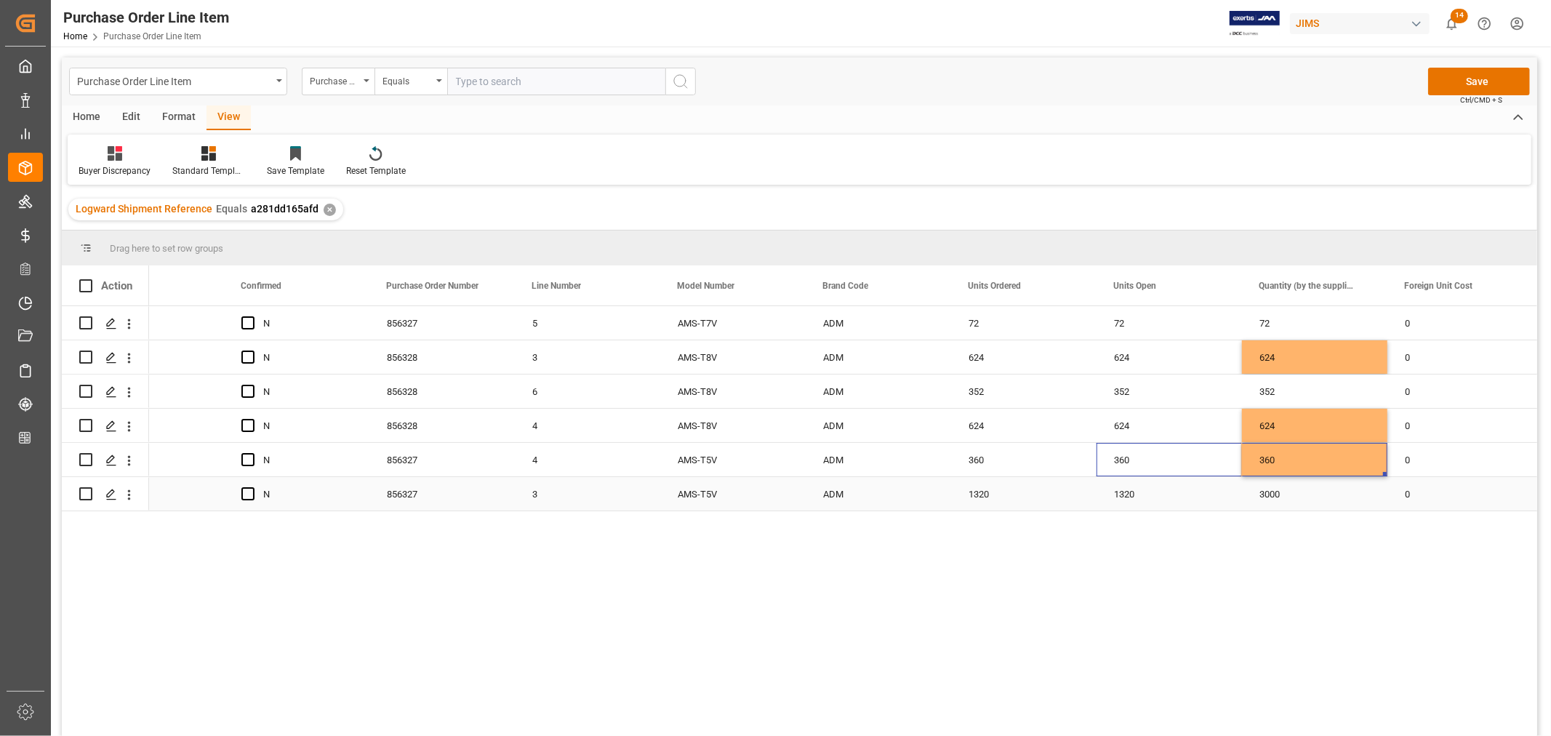
click at [1131, 492] on div "1320" at bounding box center [1168, 493] width 145 height 33
drag, startPoint x: 1239, startPoint y: 506, endPoint x: 1306, endPoint y: 503, distance: 66.2
click at [1470, 81] on button "Save" at bounding box center [1479, 82] width 102 height 28
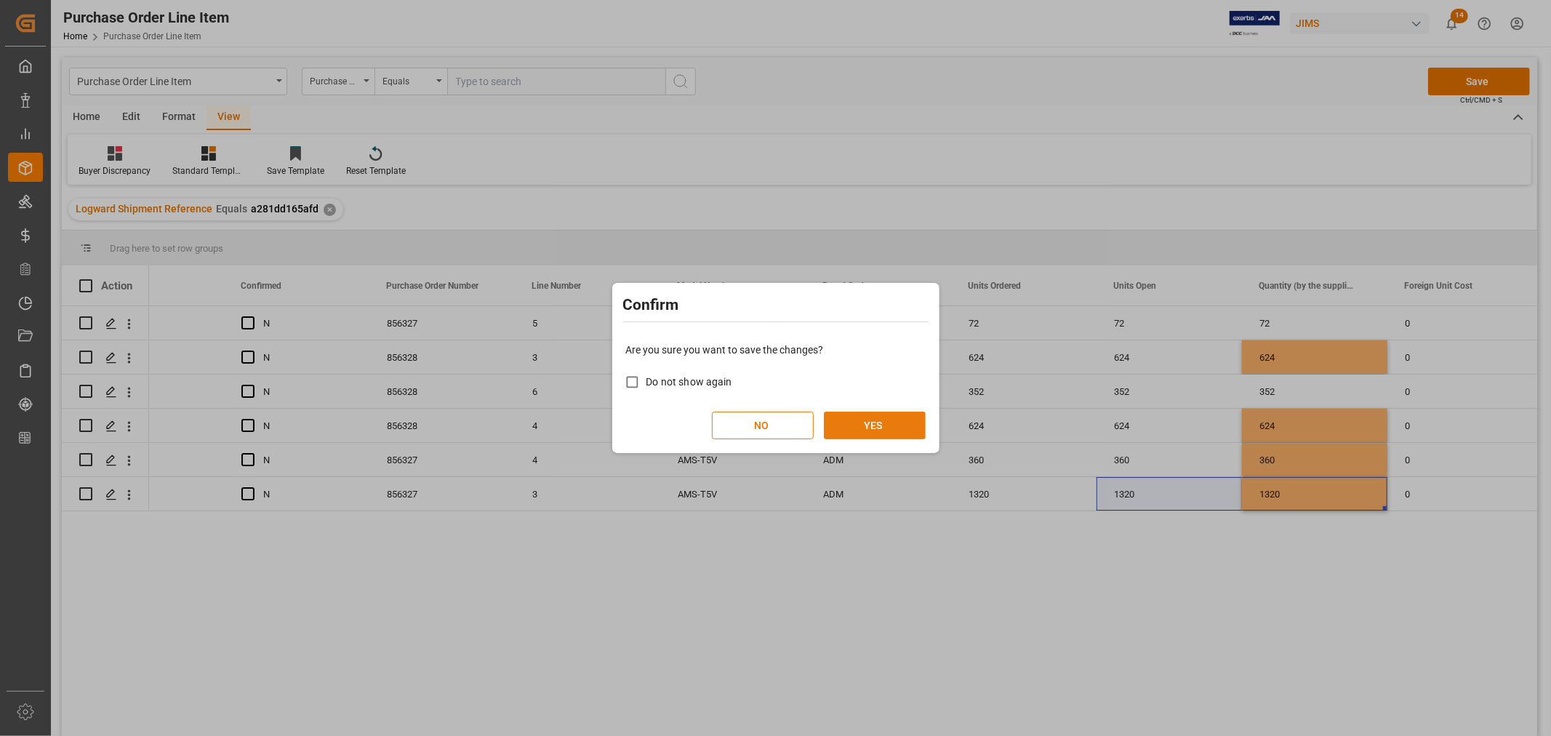
click at [869, 426] on button "YES" at bounding box center [875, 425] width 102 height 28
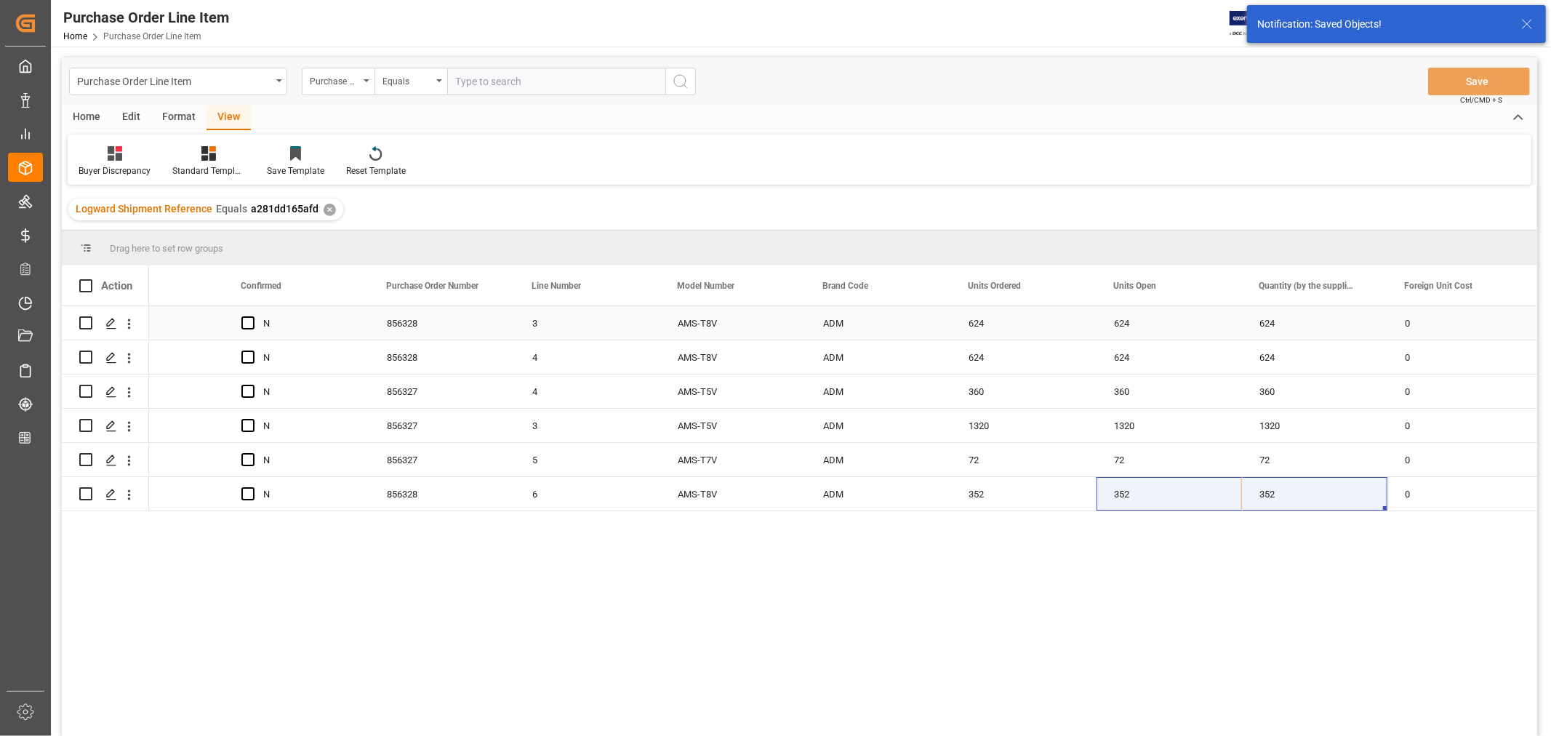
click at [605, 321] on div "3" at bounding box center [587, 322] width 145 height 33
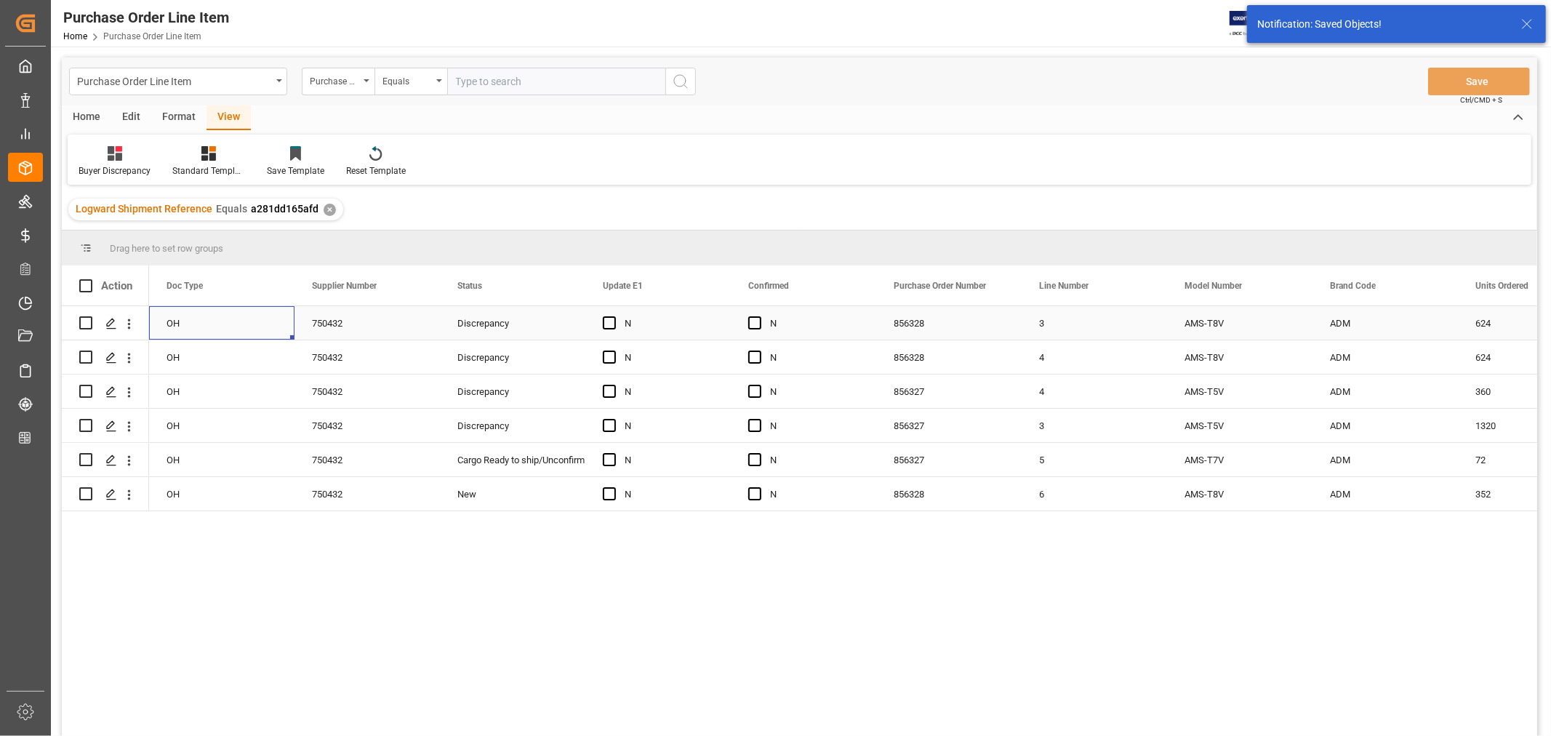
scroll to position [0, 0]
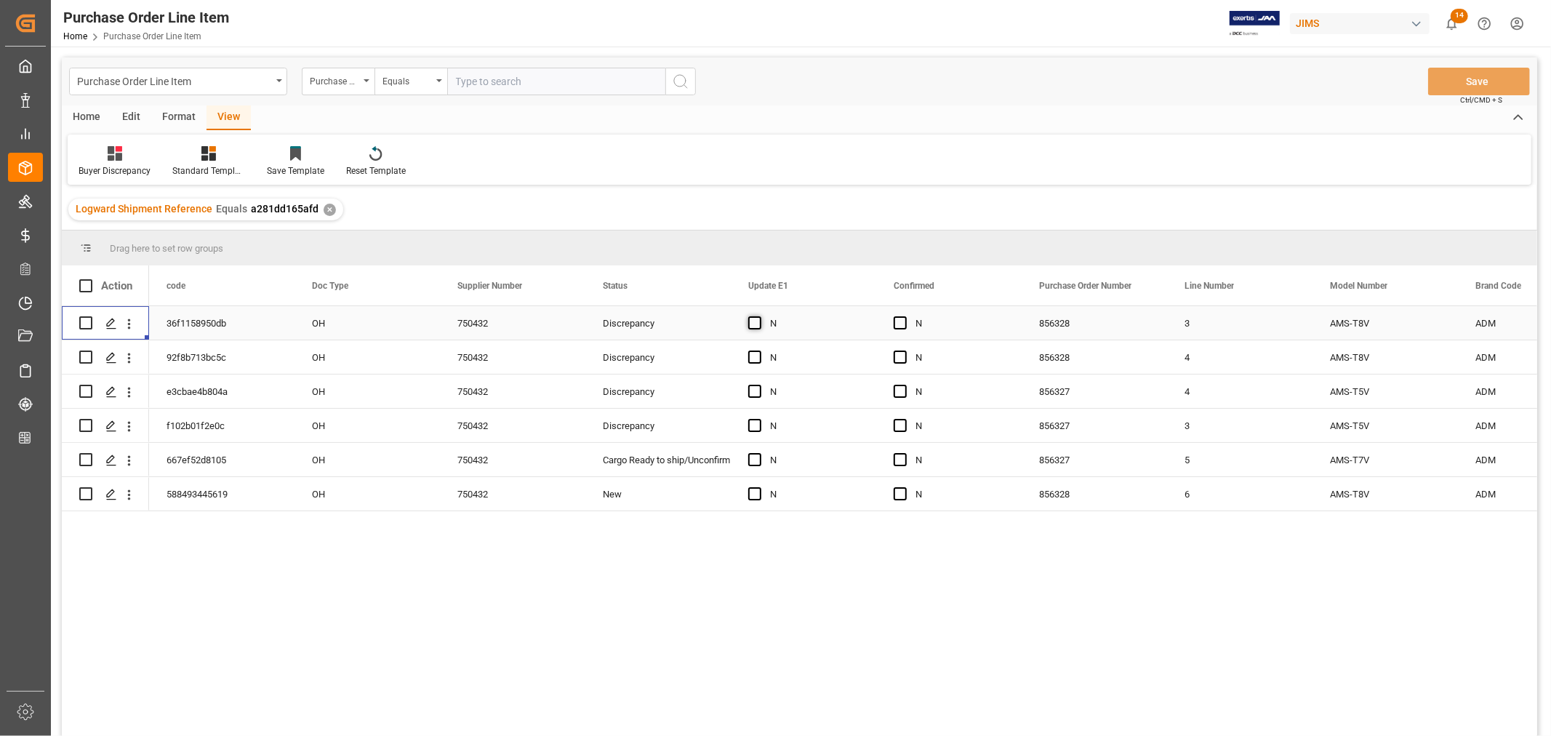
click at [752, 323] on span "Press SPACE to select this row." at bounding box center [754, 322] width 13 height 13
click at [759, 316] on input "Press SPACE to select this row." at bounding box center [759, 316] width 0 height 0
drag, startPoint x: 872, startPoint y: 337, endPoint x: 934, endPoint y: 329, distance: 62.2
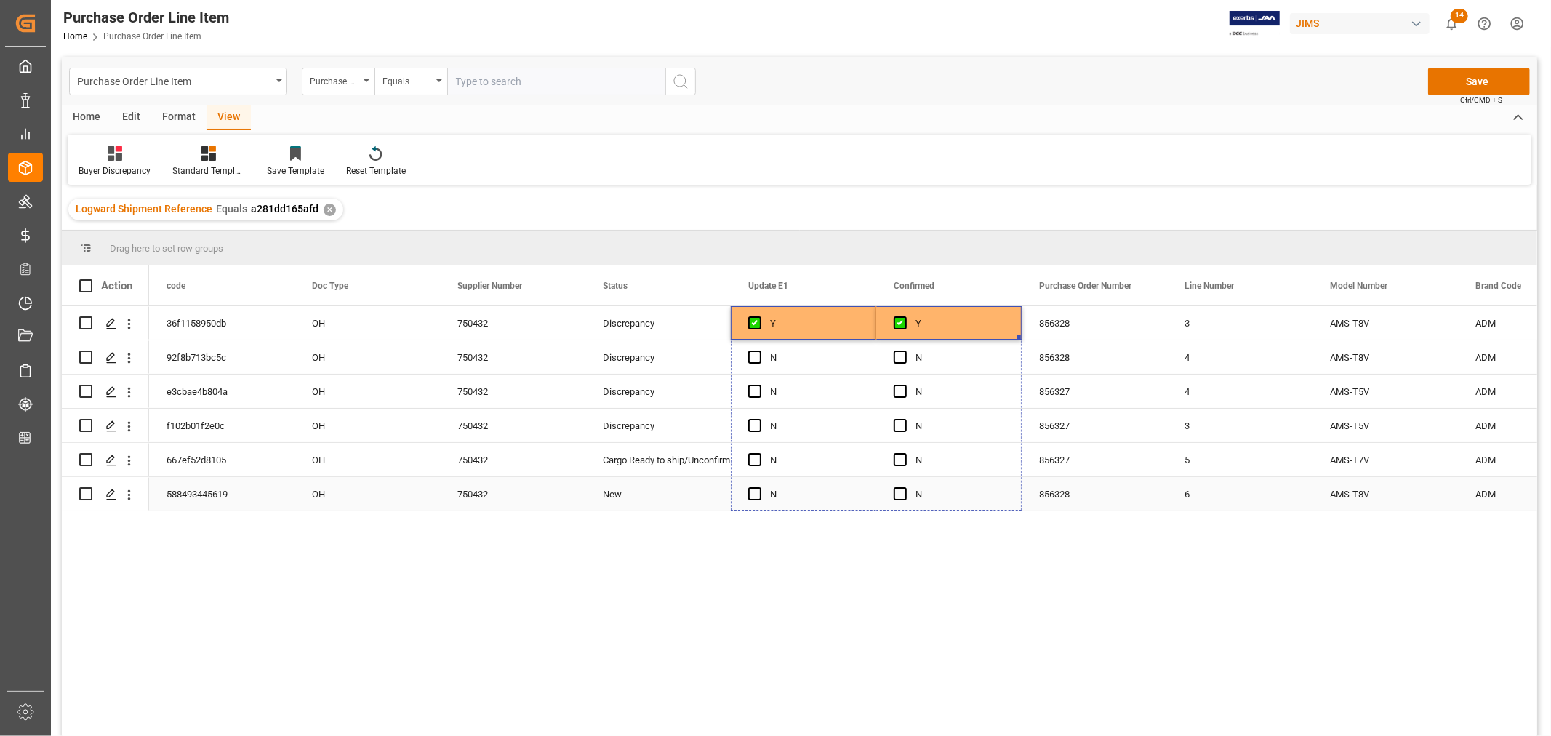
drag, startPoint x: 1018, startPoint y: 337, endPoint x: 1005, endPoint y: 488, distance: 151.0
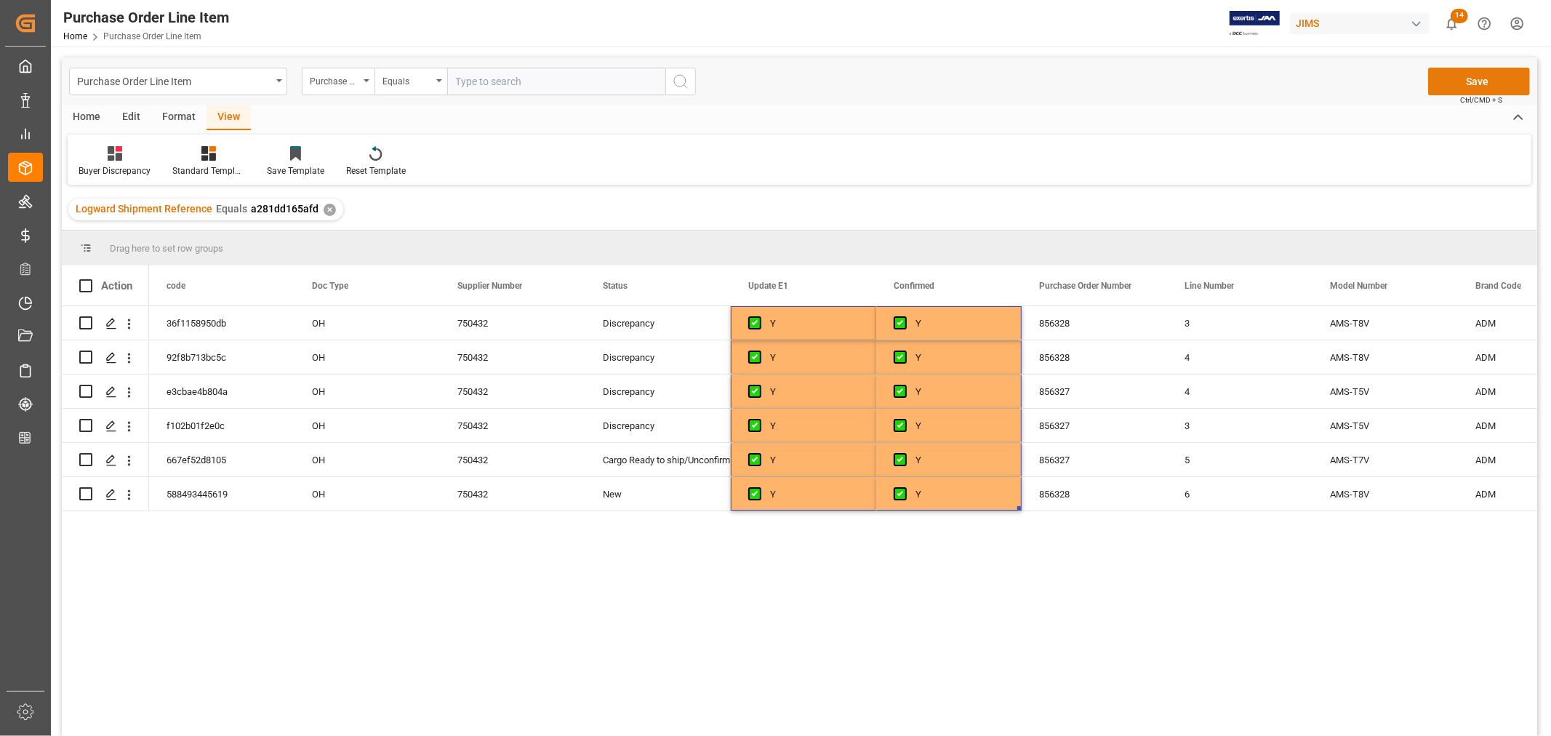
click at [1477, 84] on button "Save" at bounding box center [1479, 82] width 102 height 28
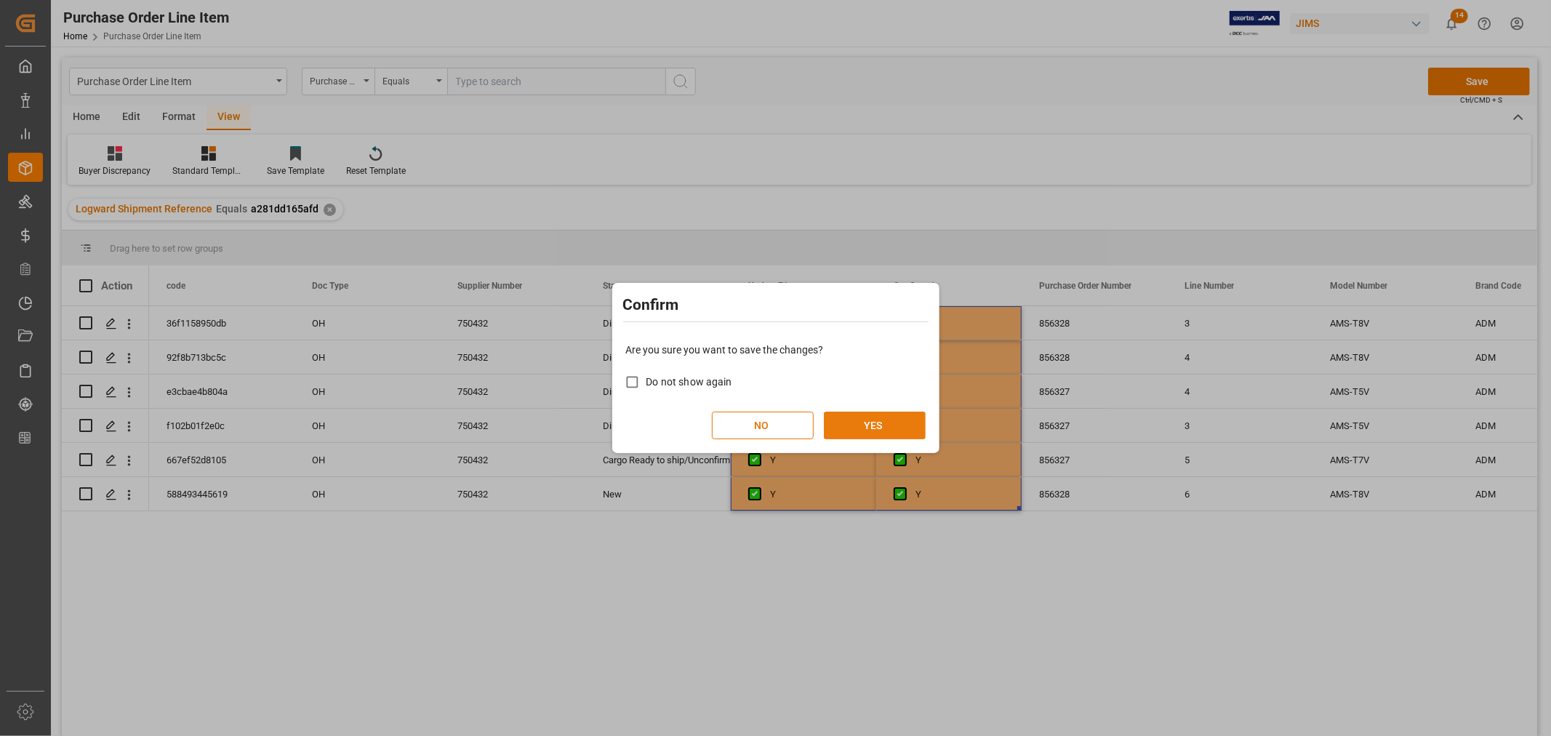
click at [888, 423] on button "YES" at bounding box center [875, 425] width 102 height 28
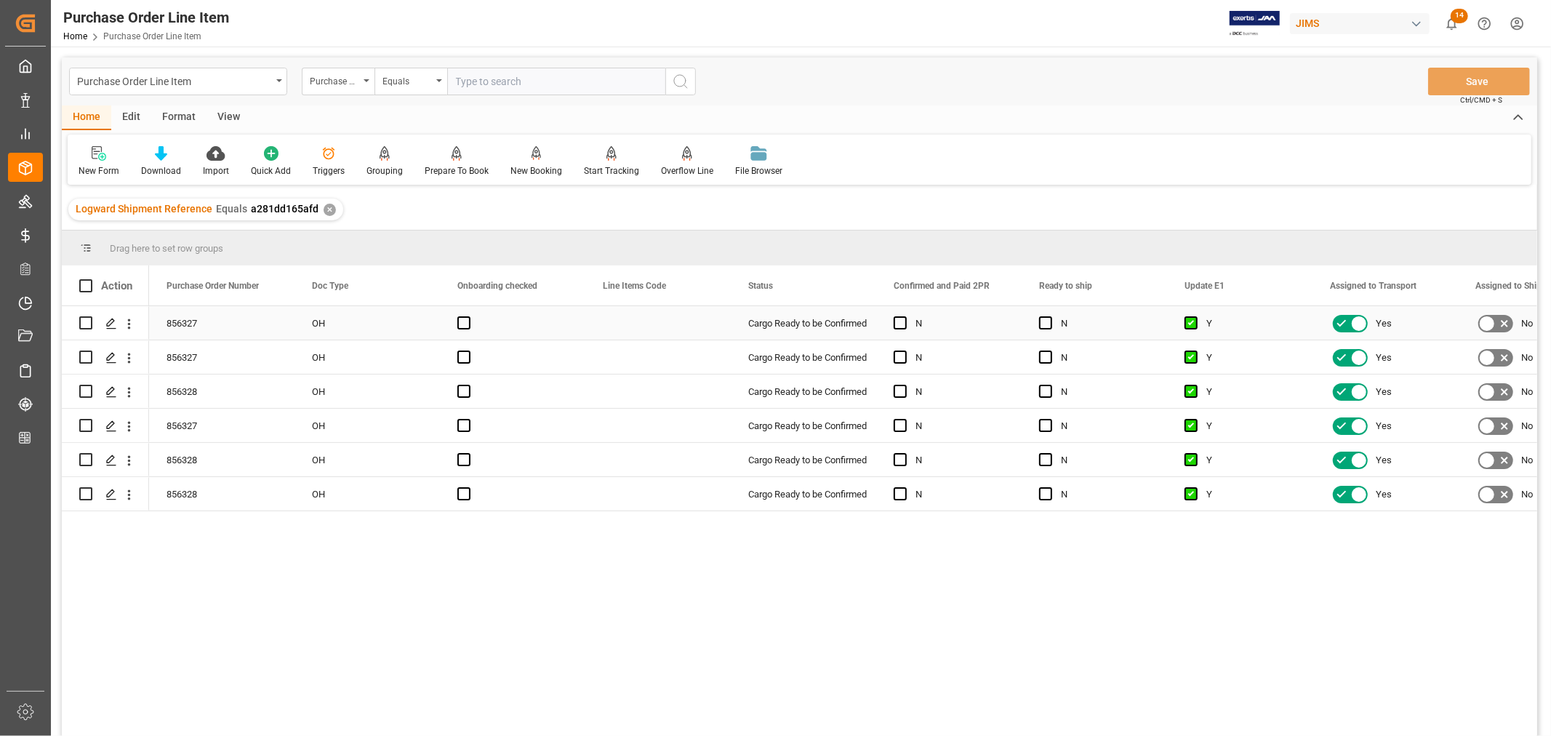
click at [624, 323] on div "Press SPACE to select this row." at bounding box center [657, 322] width 145 height 33
click at [226, 117] on div "View" at bounding box center [228, 117] width 44 height 25
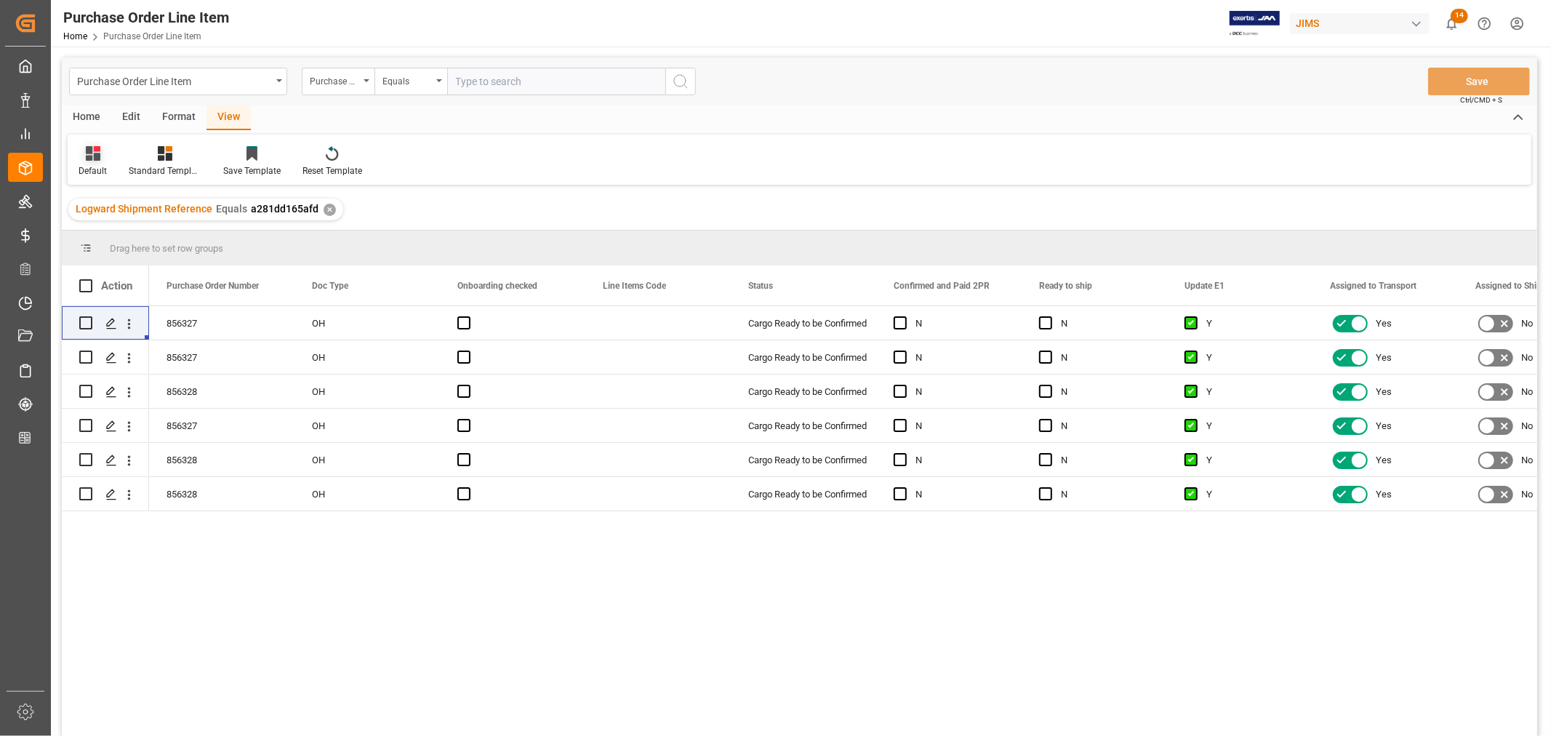
click at [96, 160] on icon at bounding box center [93, 153] width 15 height 15
click at [595, 168] on div "Default Default ISF Manufacturer Template Bulk Link/Unlink Batman Template Stan…" at bounding box center [799, 159] width 1463 height 50
click at [626, 330] on div "Press SPACE to select this row." at bounding box center [657, 322] width 145 height 33
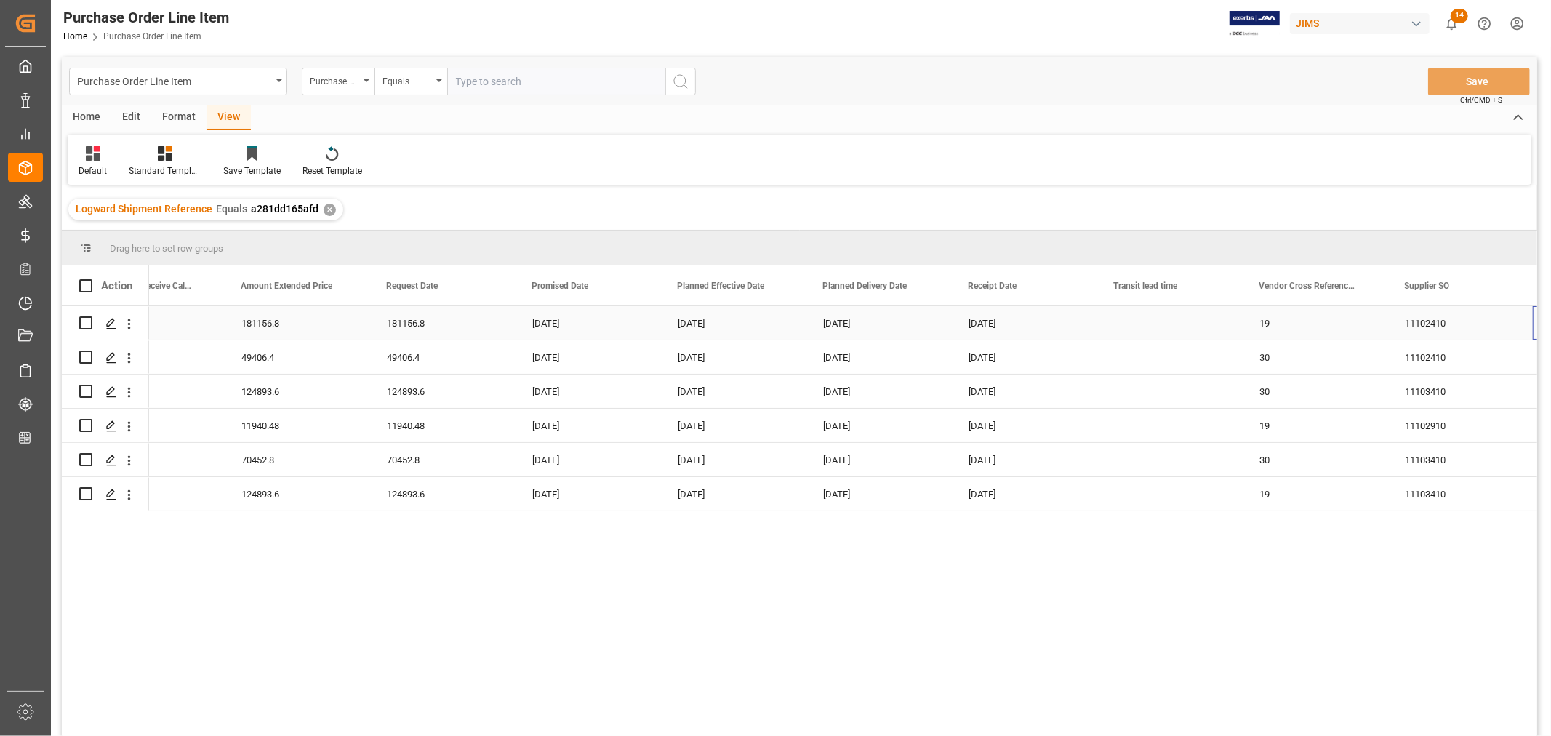
scroll to position [0, 5305]
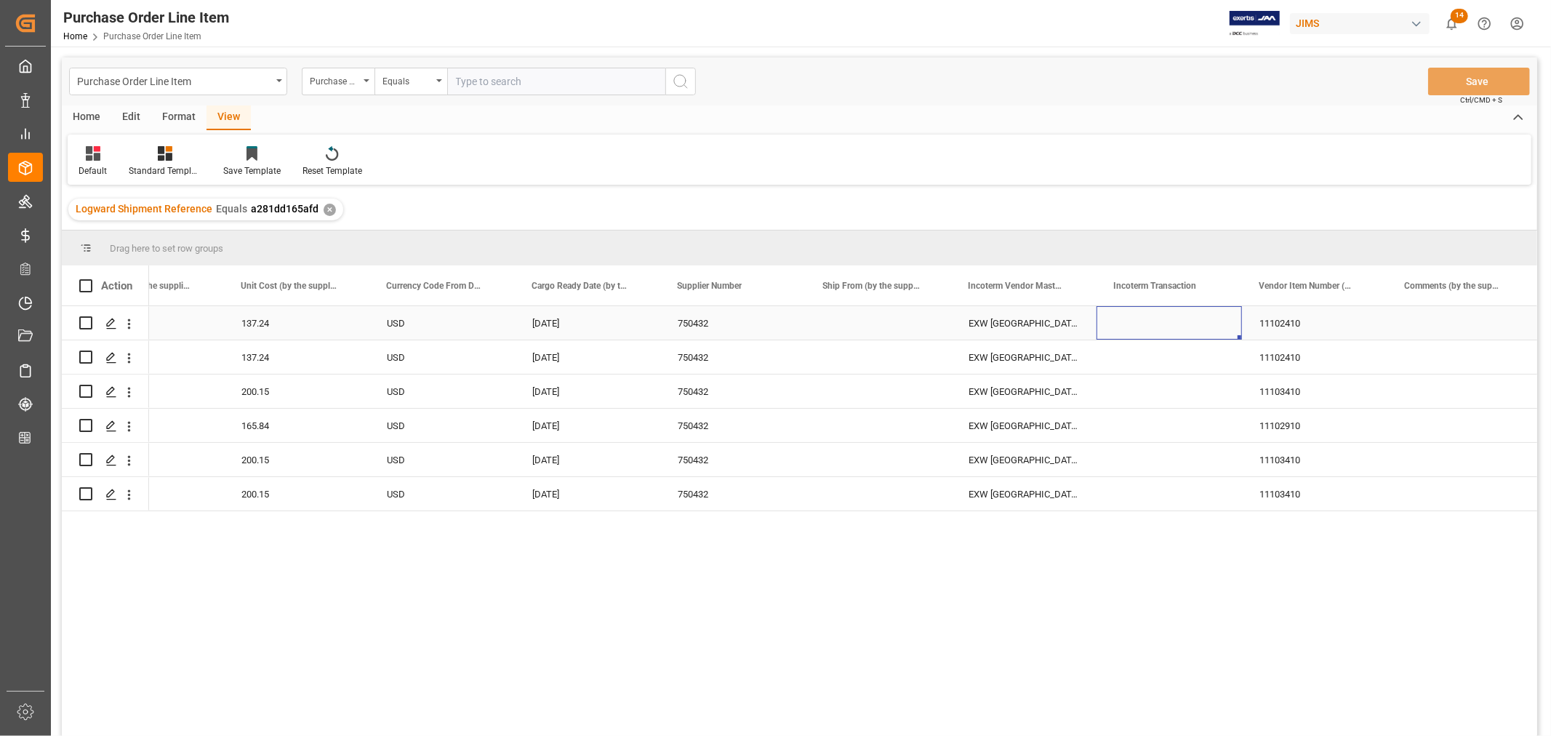
click at [1144, 326] on div "Press SPACE to select this row." at bounding box center [1168, 322] width 145 height 33
click at [1123, 331] on input "Press SPACE to select this row." at bounding box center [1169, 332] width 122 height 28
type input "FCA Premises"
click at [1130, 369] on div "Press SPACE to select this row." at bounding box center [1168, 356] width 145 height 33
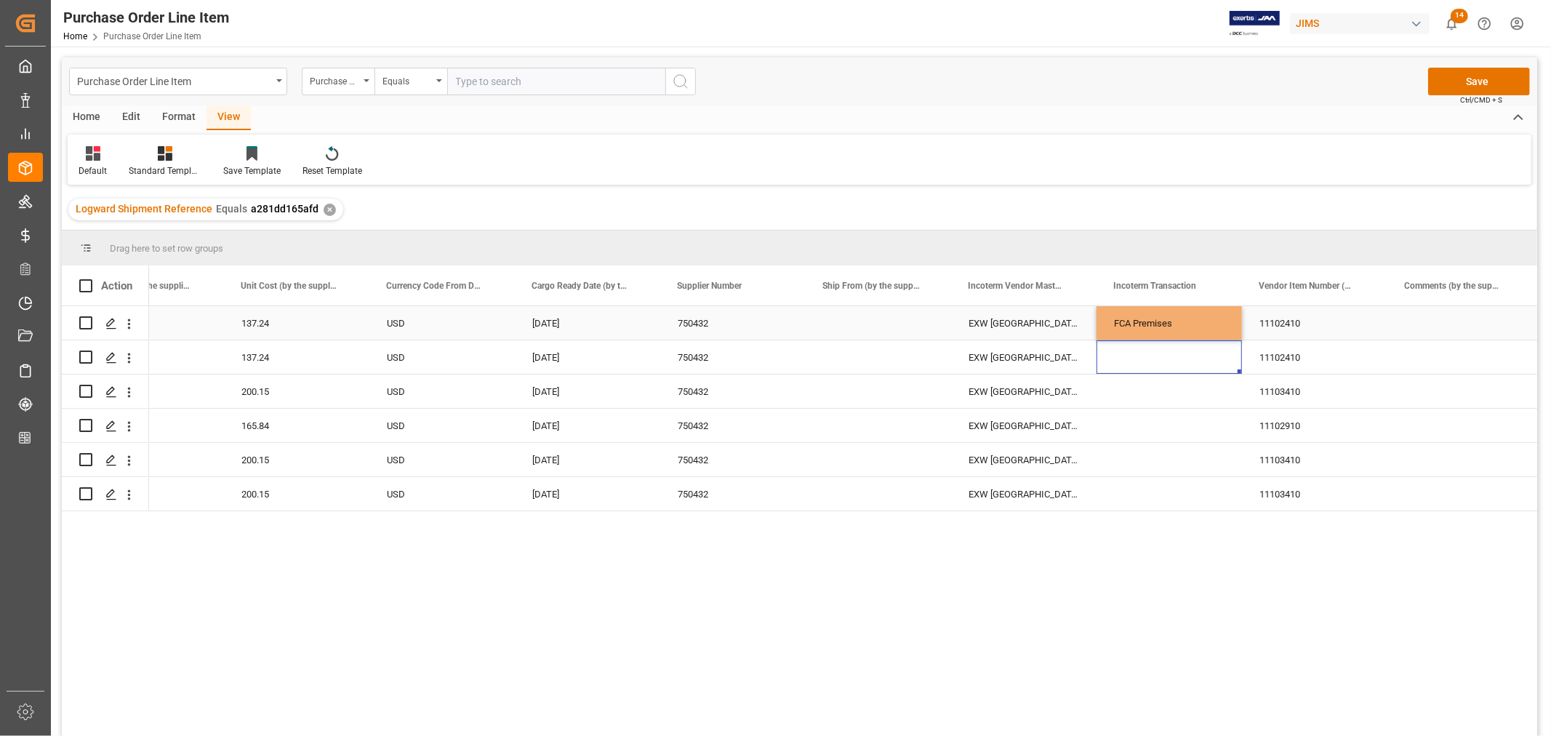
click at [1154, 311] on div "FCA Premises" at bounding box center [1168, 322] width 145 height 33
drag, startPoint x: 1239, startPoint y: 335, endPoint x: 1236, endPoint y: 483, distance: 147.6
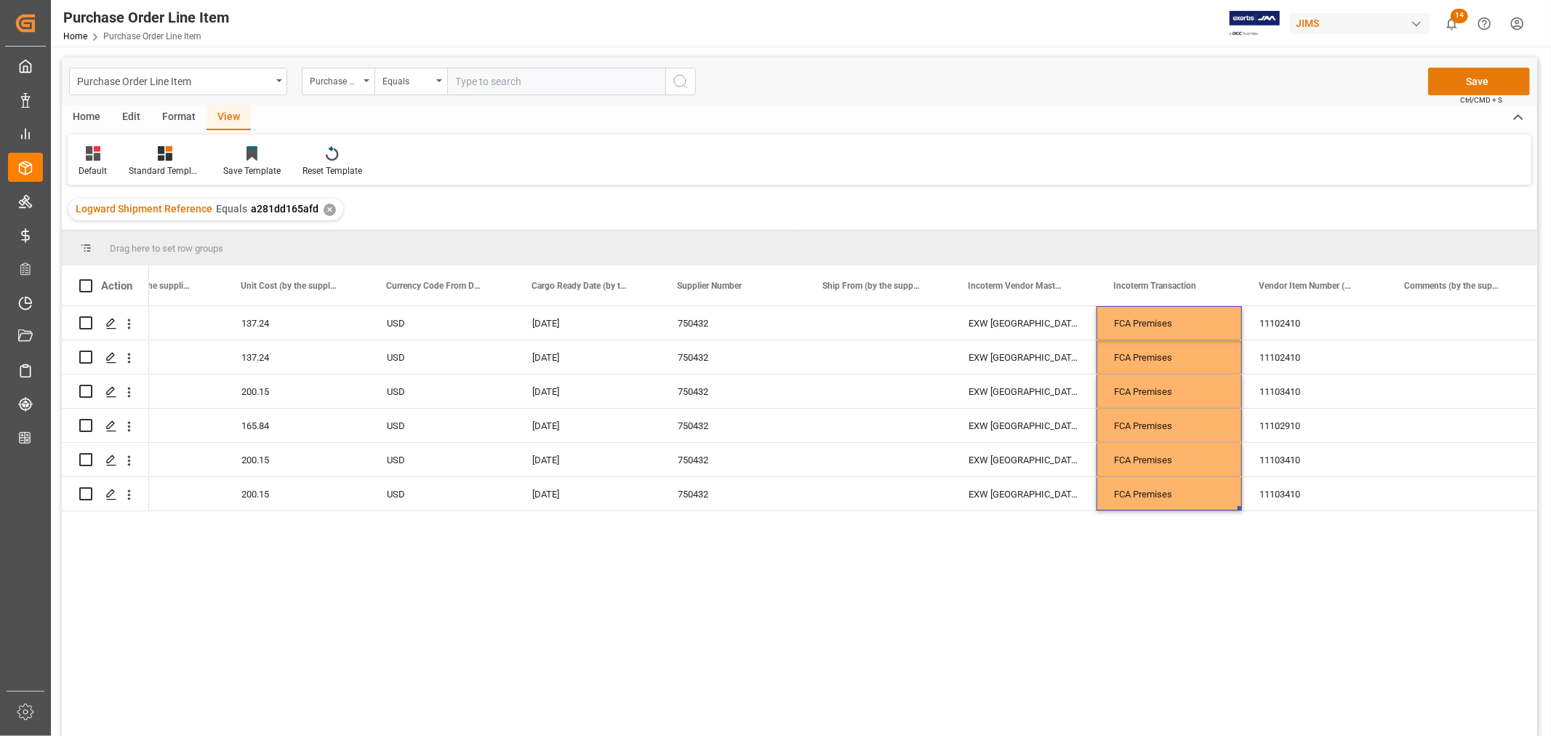
click at [1470, 81] on button "Save" at bounding box center [1479, 82] width 102 height 28
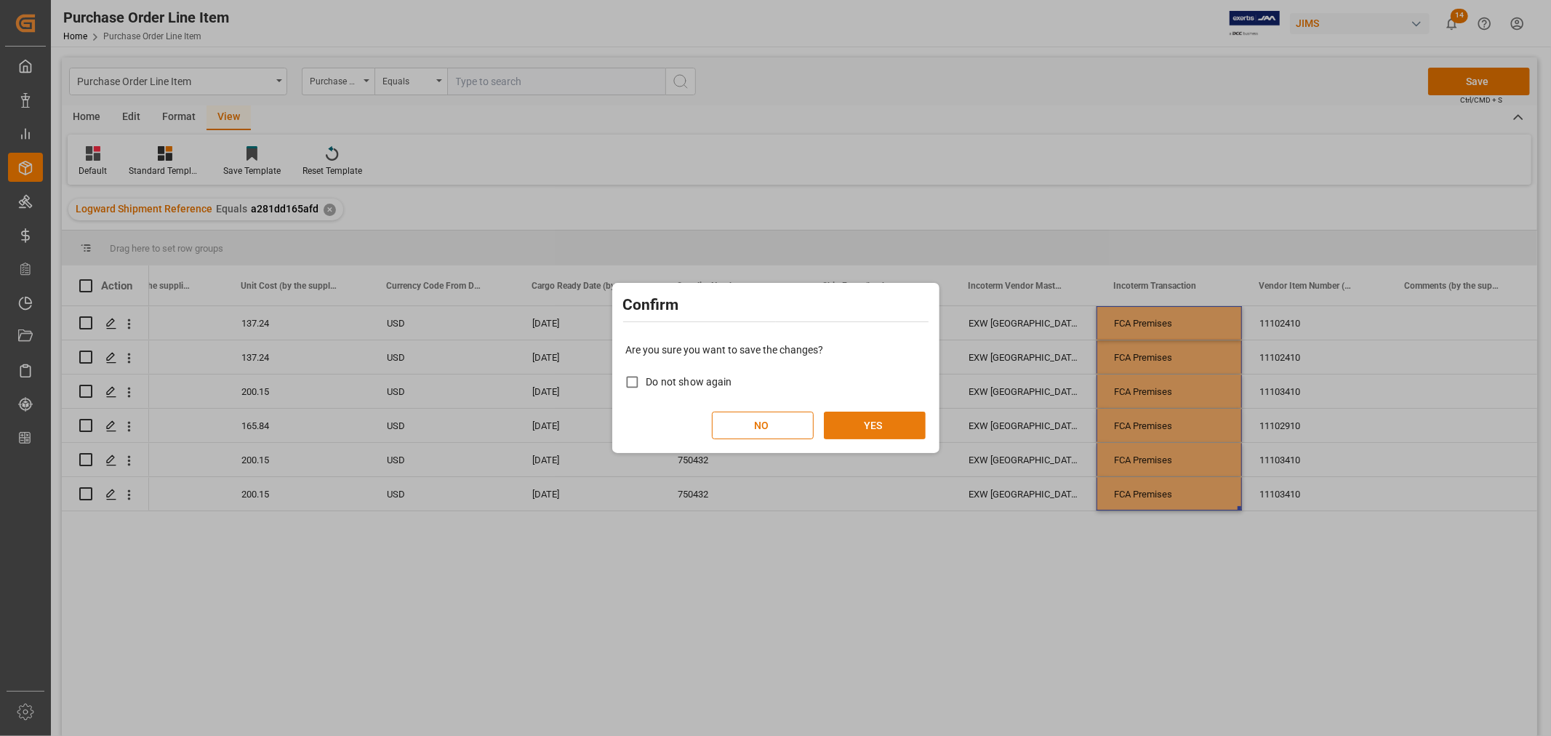
click at [871, 422] on button "YES" at bounding box center [875, 425] width 102 height 28
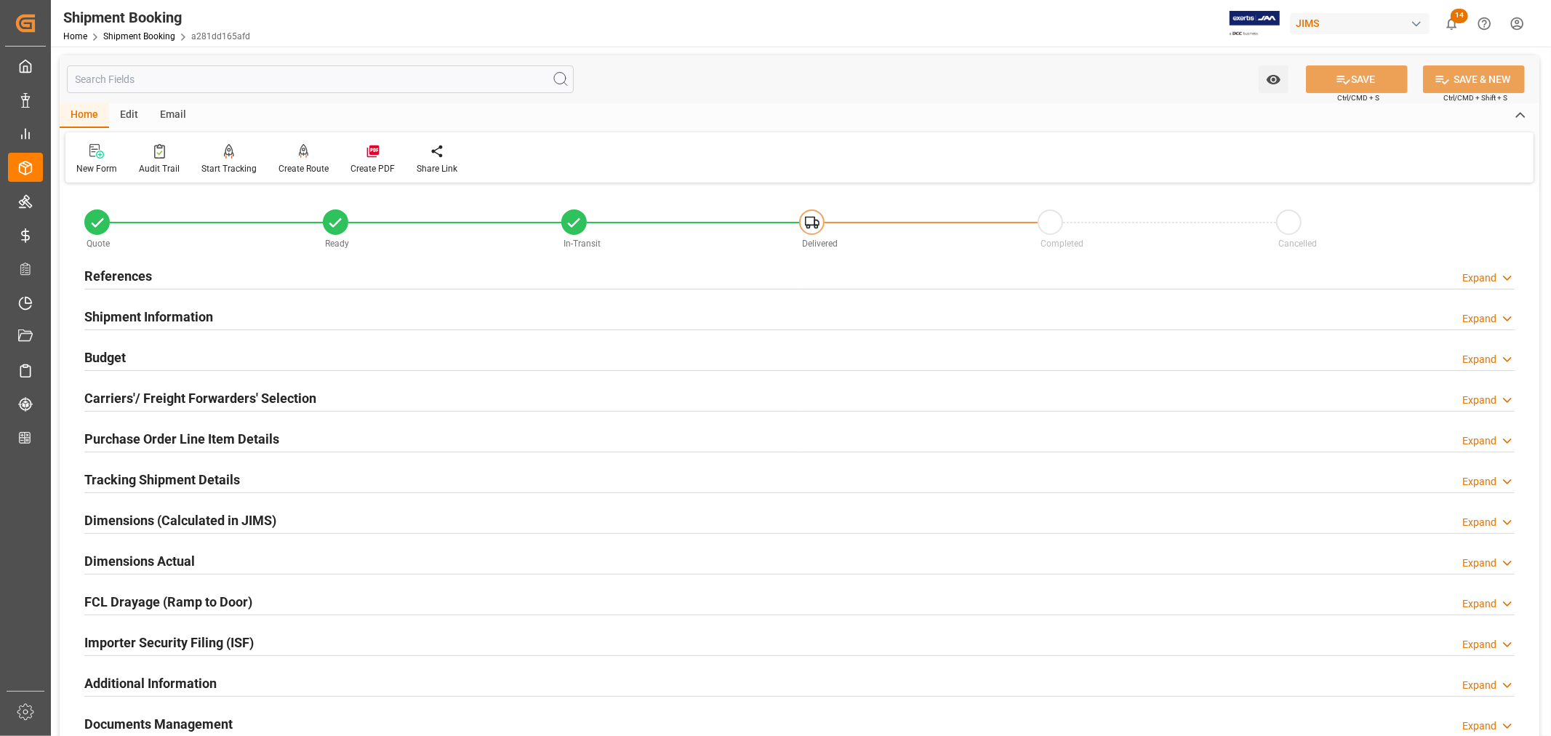
click at [129, 473] on h2 "Tracking Shipment Details" at bounding box center [162, 480] width 156 height 20
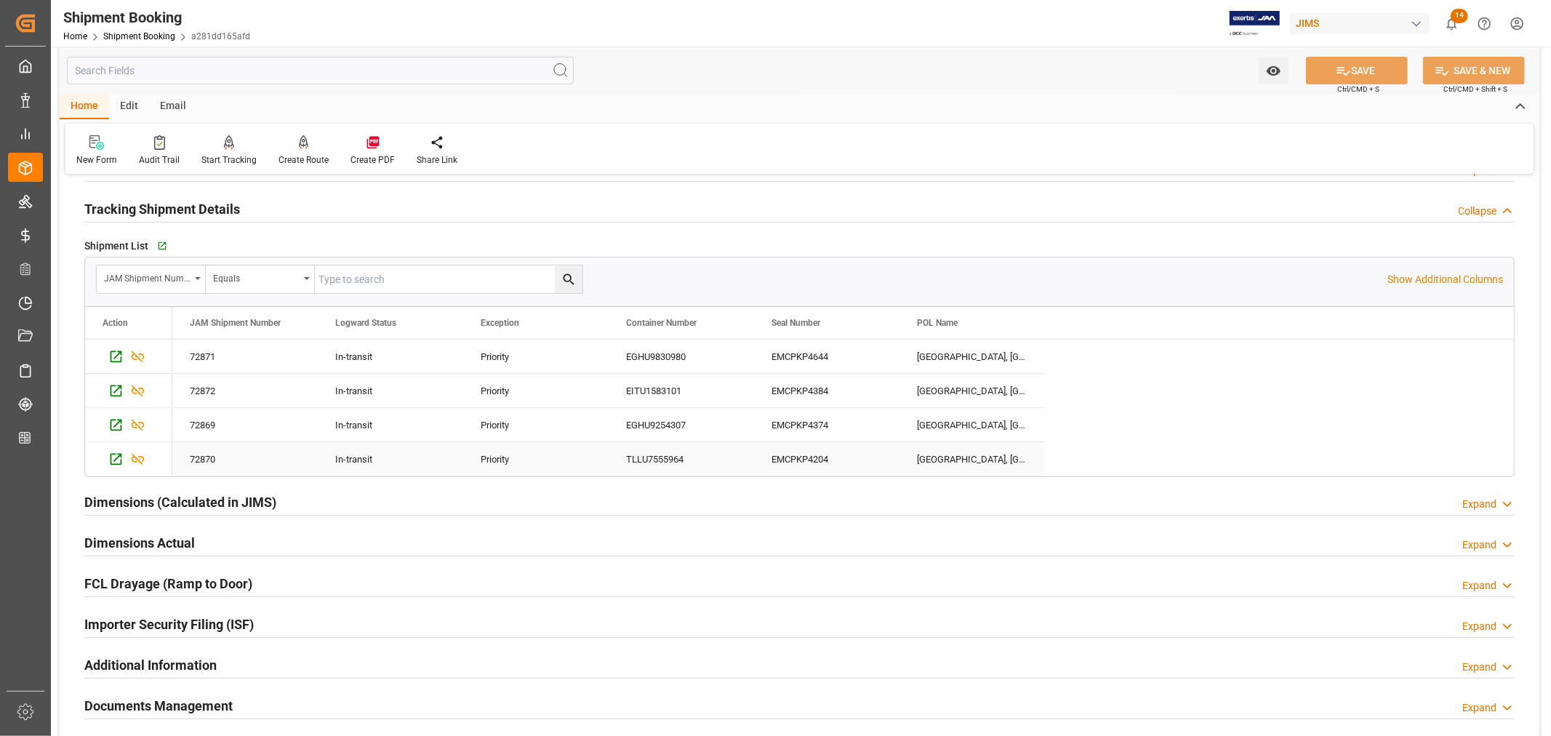
scroll to position [242, 0]
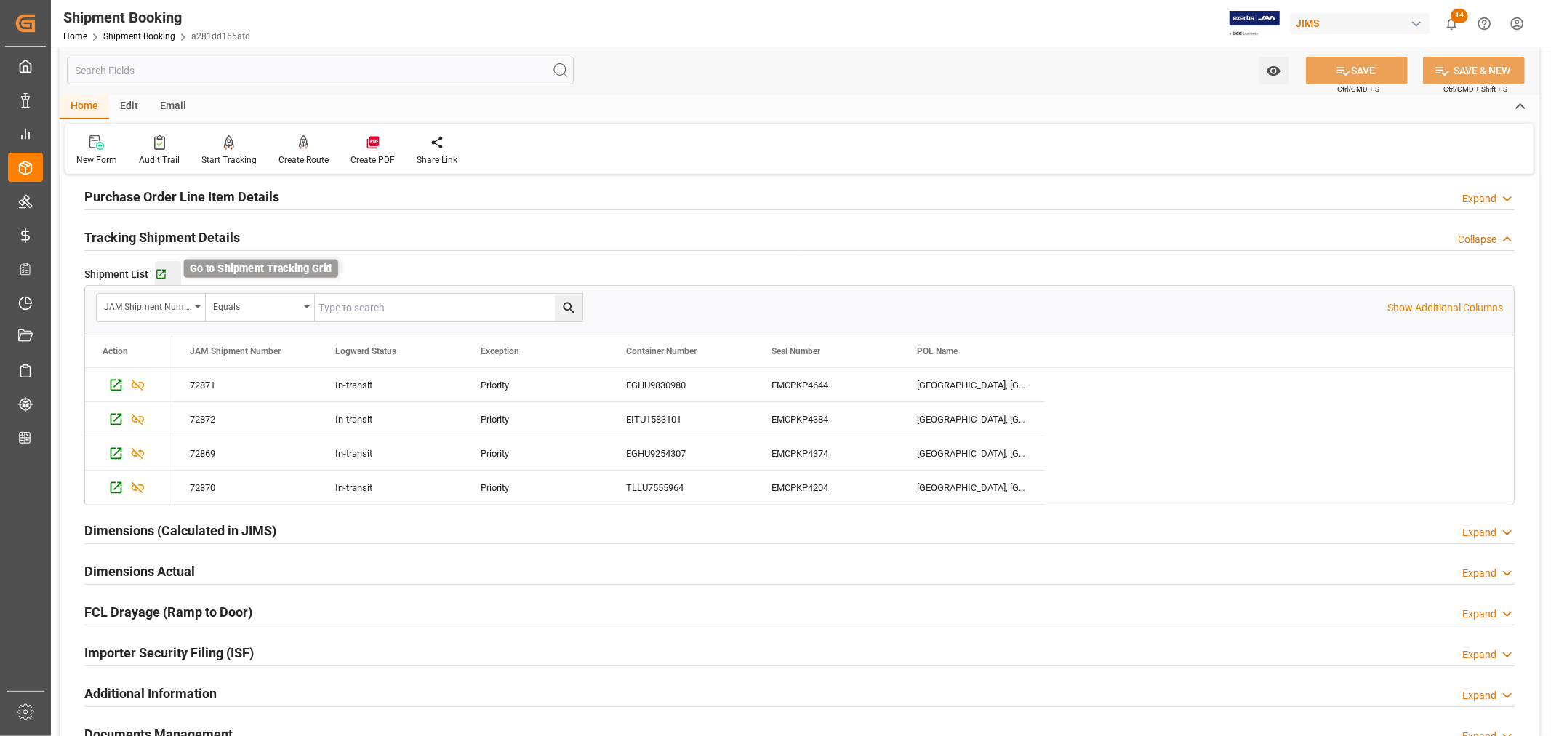
click at [161, 269] on icon "button" at bounding box center [161, 274] width 12 height 12
click at [198, 230] on h2 "Tracking Shipment Details" at bounding box center [162, 238] width 156 height 20
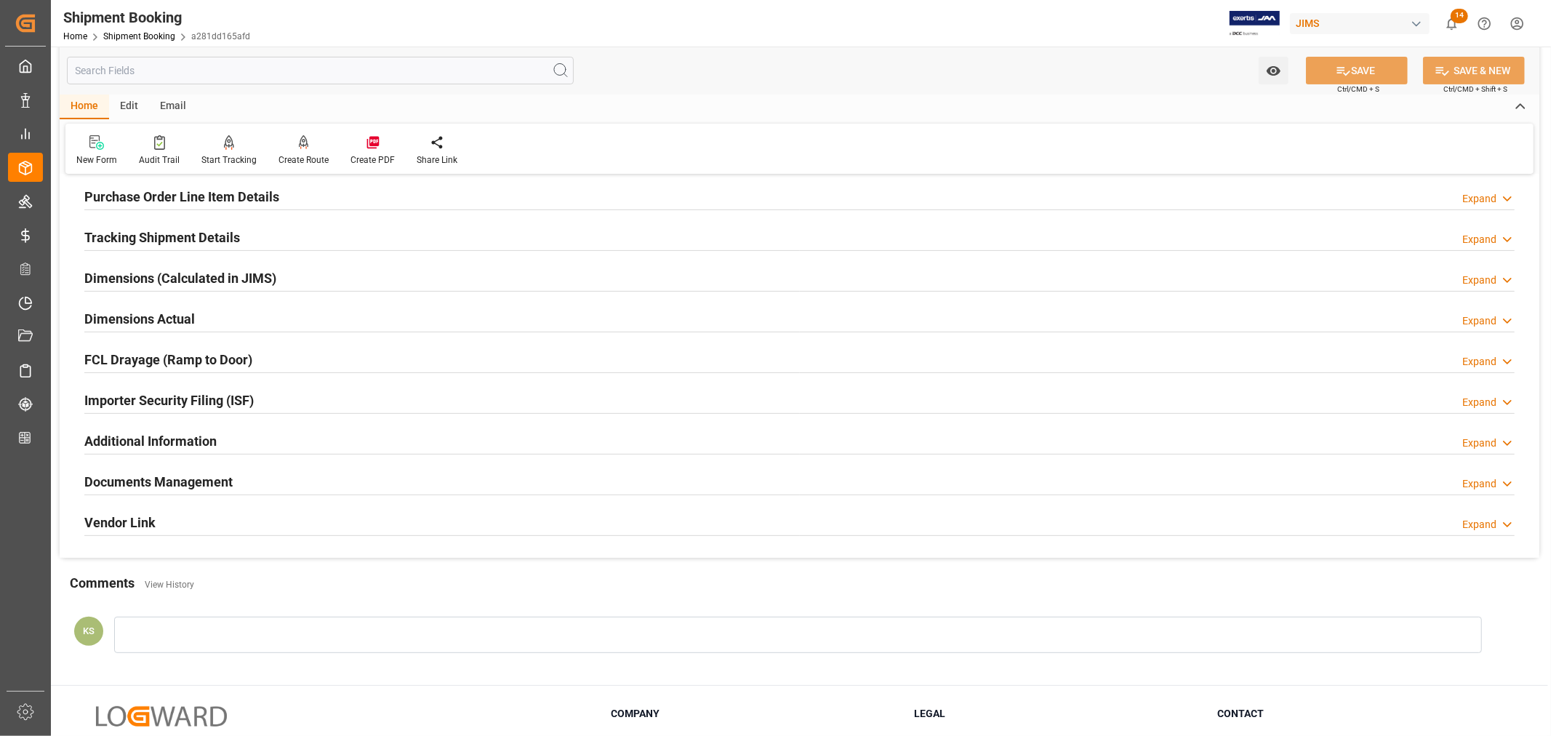
click at [253, 403] on h2 "Importer Security Filing (ISF)" at bounding box center [168, 400] width 169 height 20
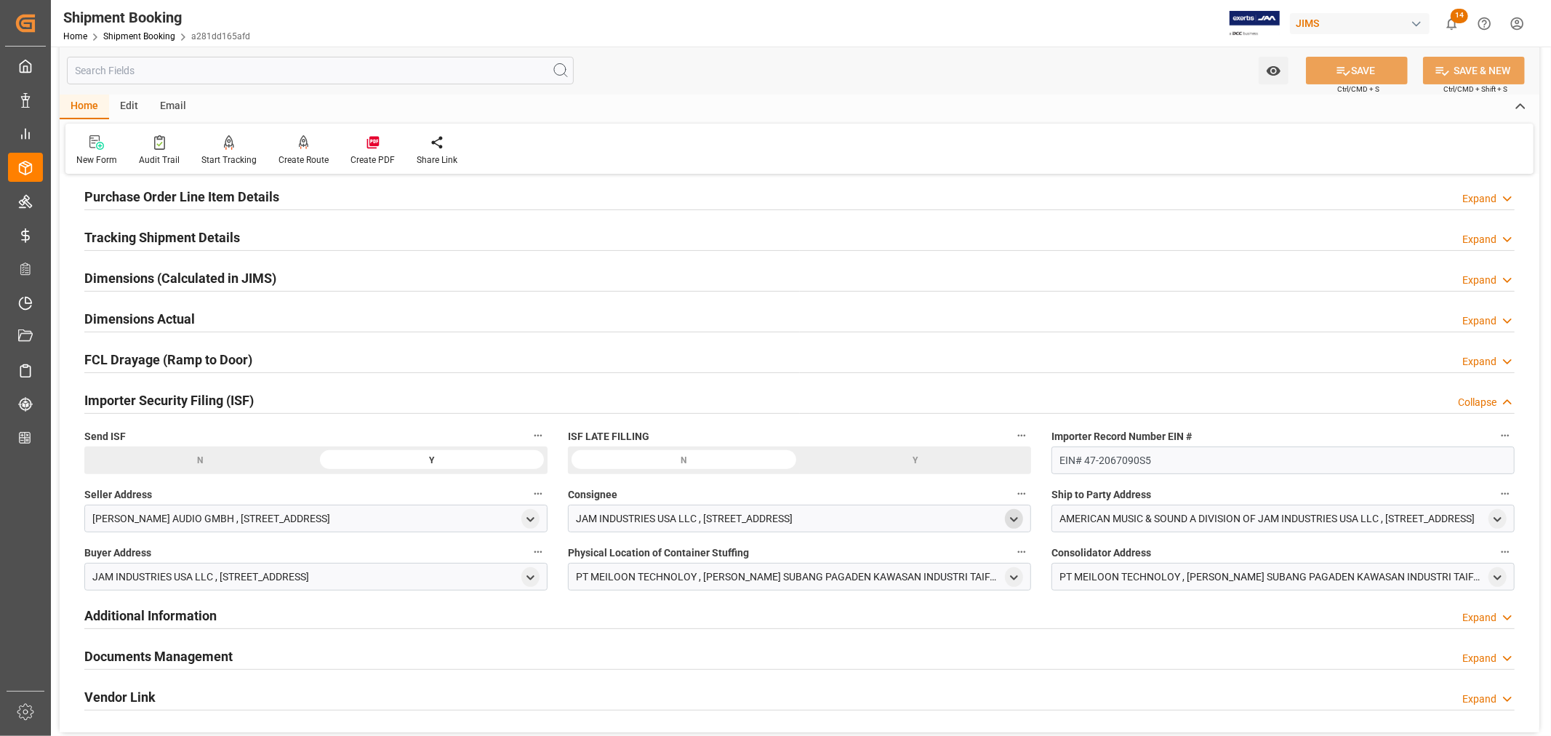
click at [1014, 518] on icon "open menu" at bounding box center [1014, 519] width 12 height 12
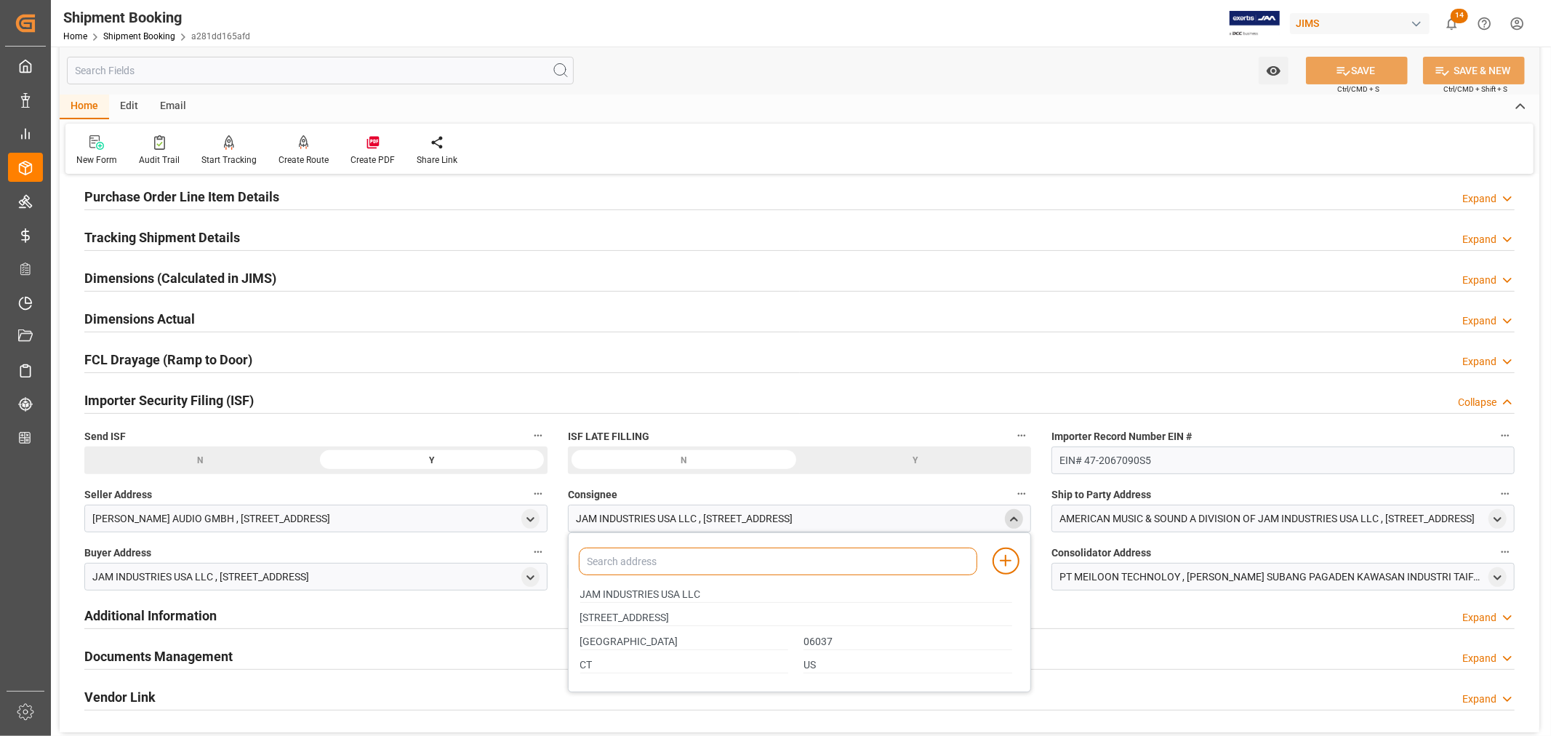
click at [773, 563] on input at bounding box center [778, 561] width 398 height 28
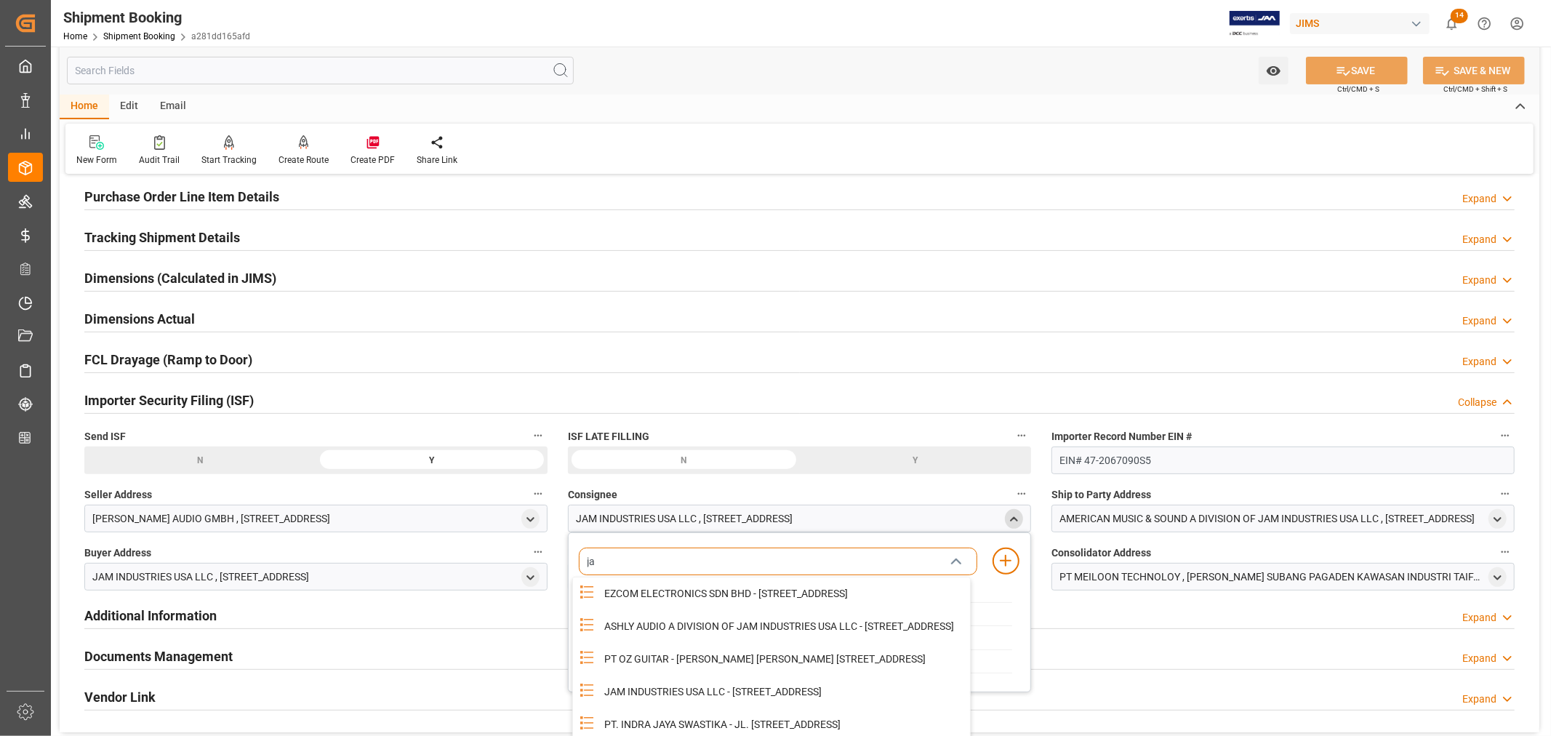
type input "jam"
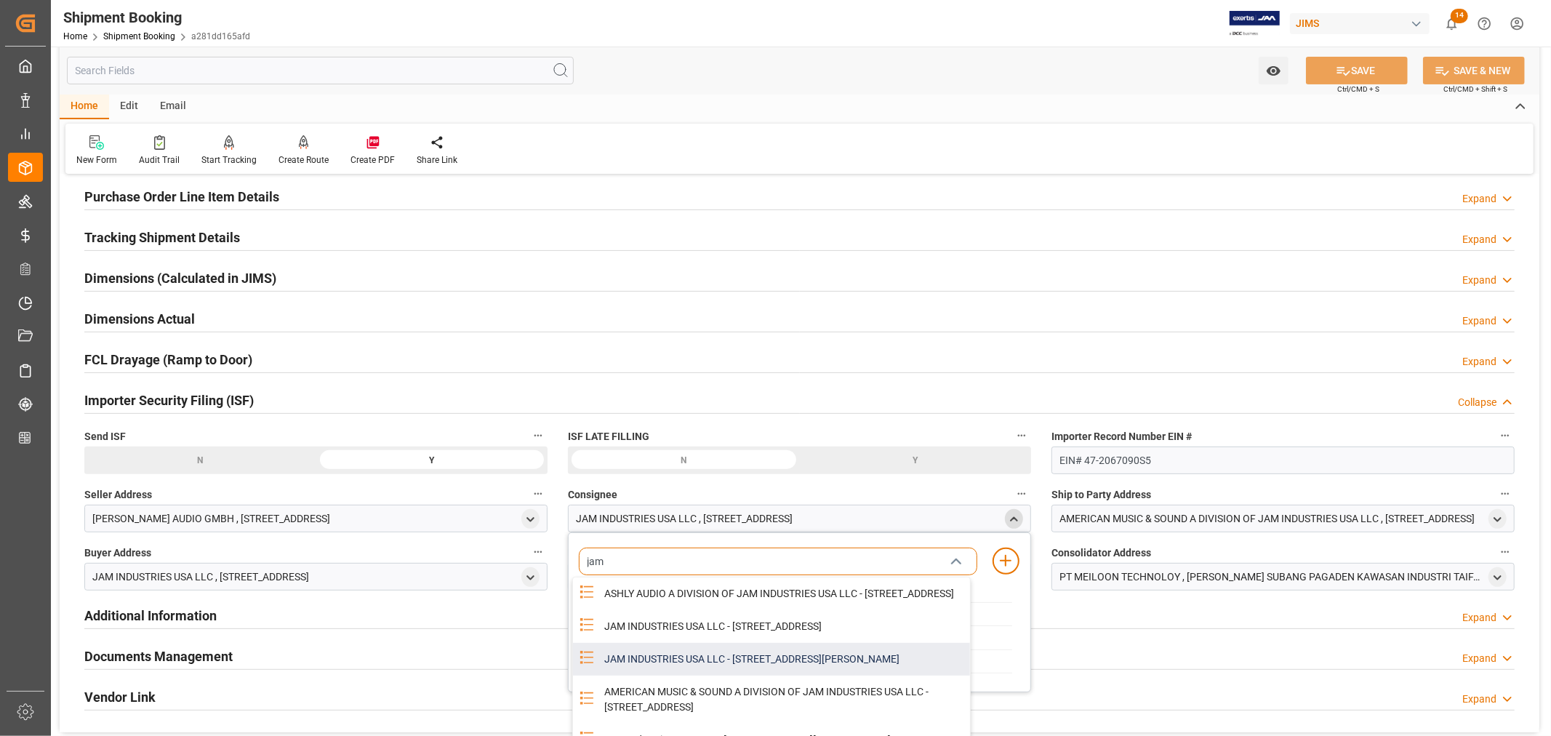
click at [783, 665] on div "JAM INDUSTRIES USA LLC - 310 W NEWBERRY RD, BLOOMFIELD, CT, US, 06002" at bounding box center [782, 659] width 374 height 33
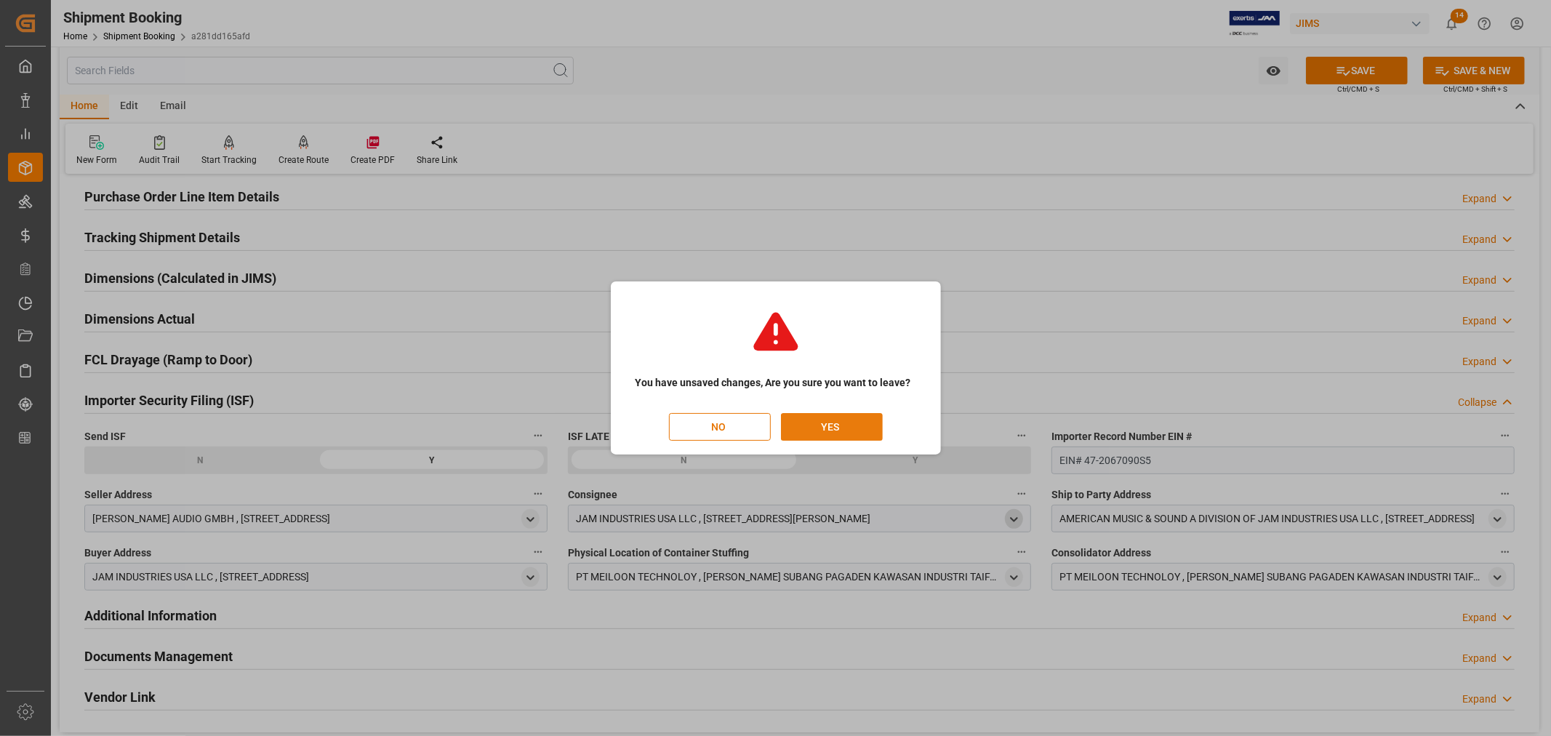
click at [819, 420] on button "YES" at bounding box center [832, 427] width 102 height 28
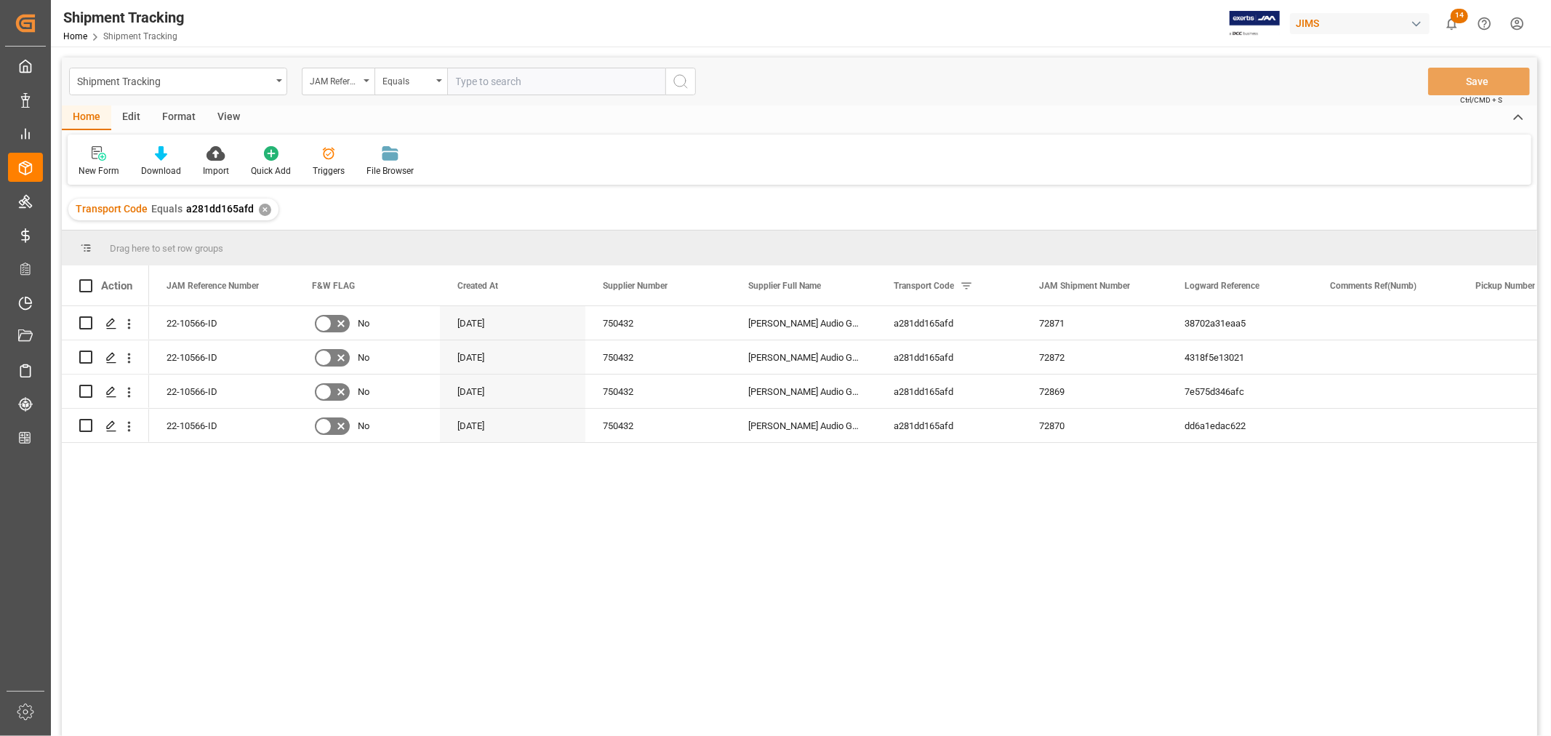
click at [234, 119] on div "View" at bounding box center [228, 117] width 44 height 25
click at [100, 166] on div "Default" at bounding box center [93, 170] width 28 height 13
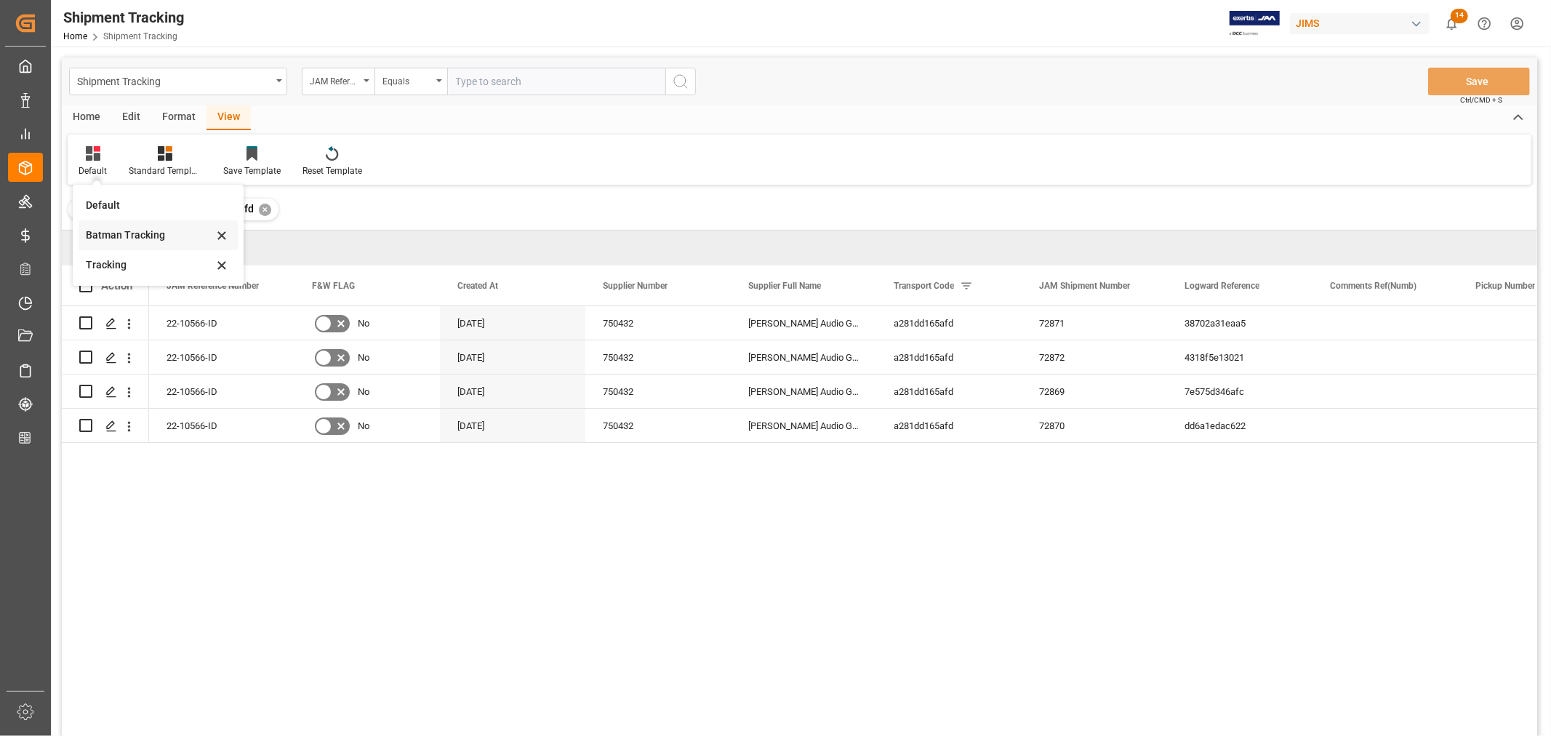
click at [121, 228] on div "Batman Tracking" at bounding box center [149, 235] width 127 height 15
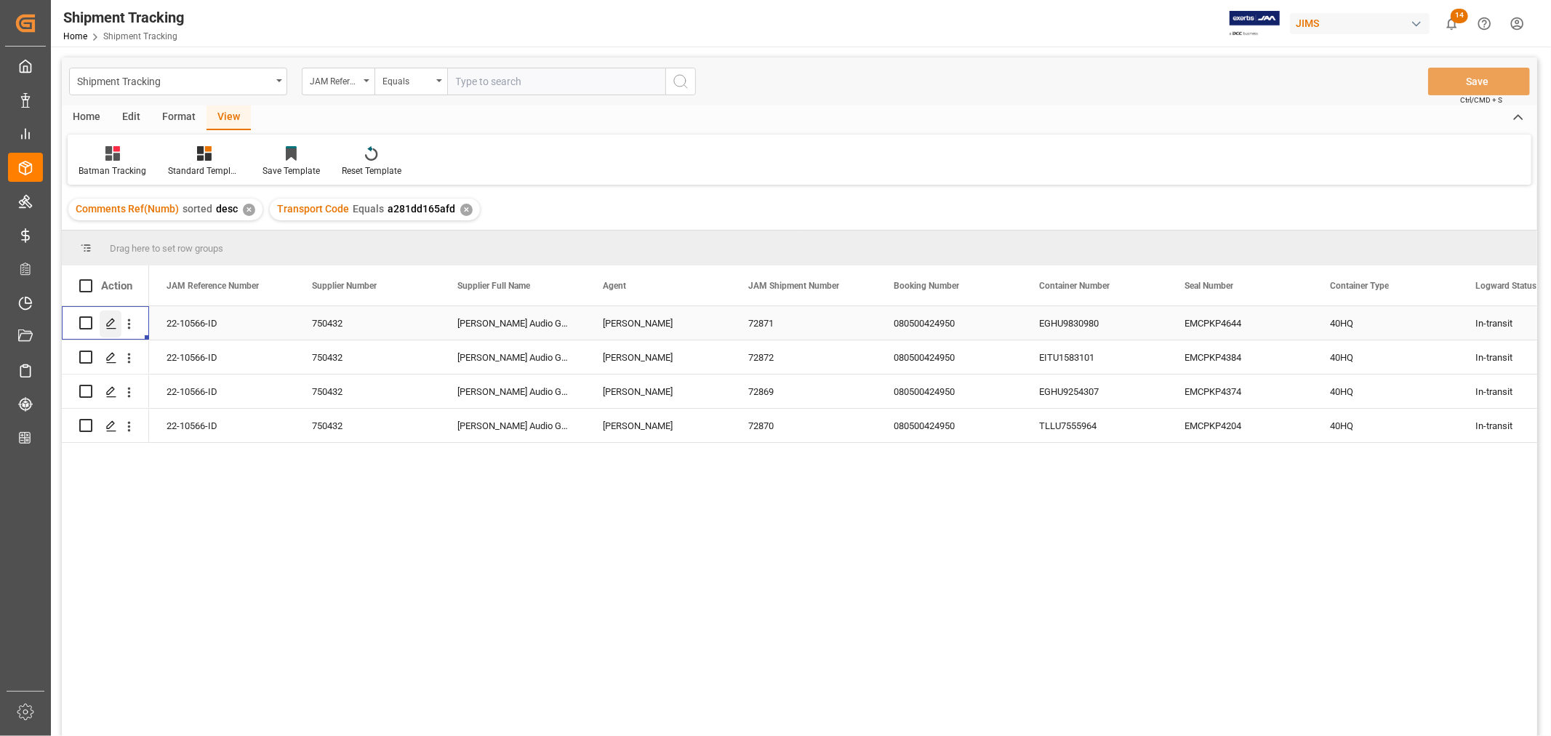
click at [109, 324] on icon "Press SPACE to select this row." at bounding box center [111, 324] width 12 height 12
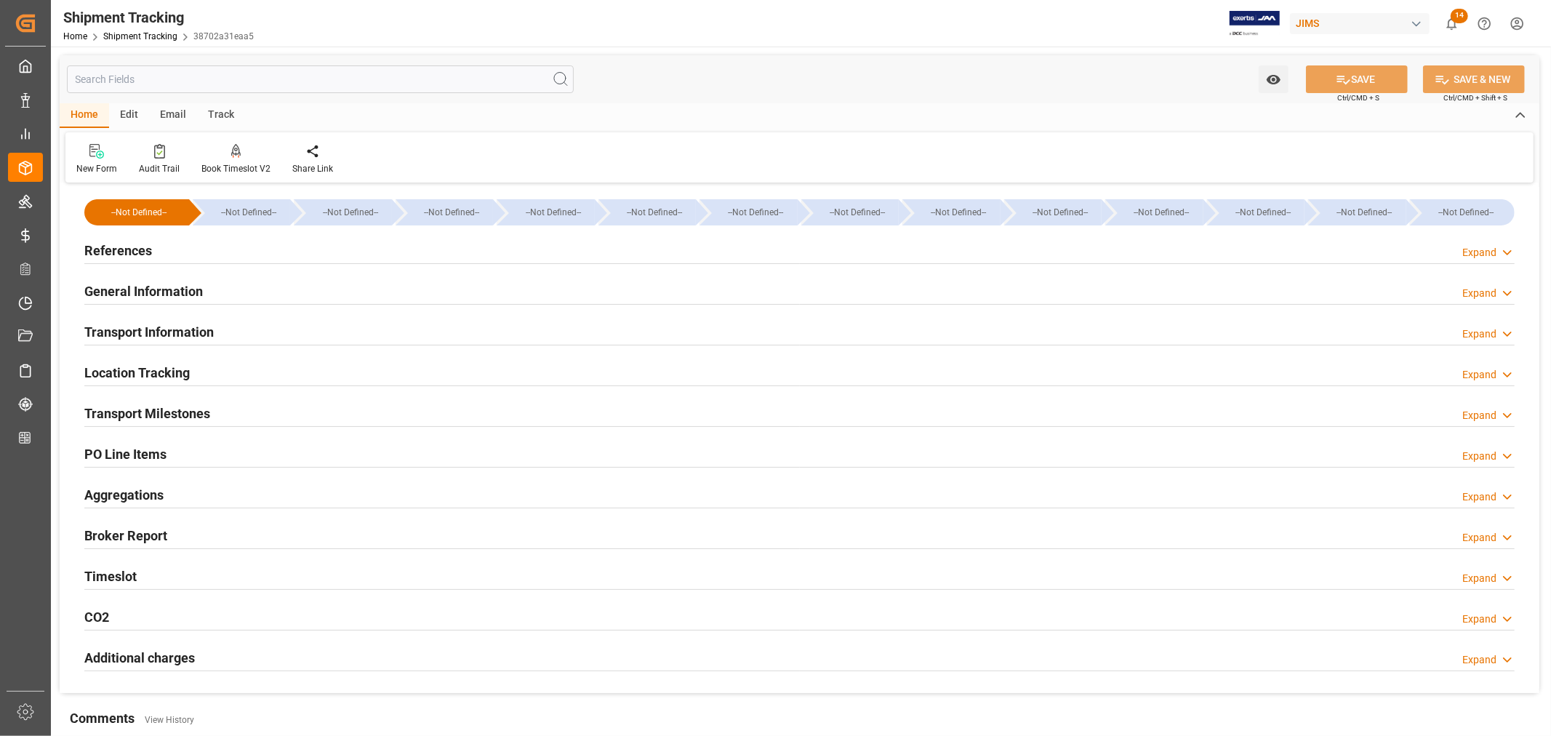
type input "[DATE] 00:00"
type input "[DATE]"
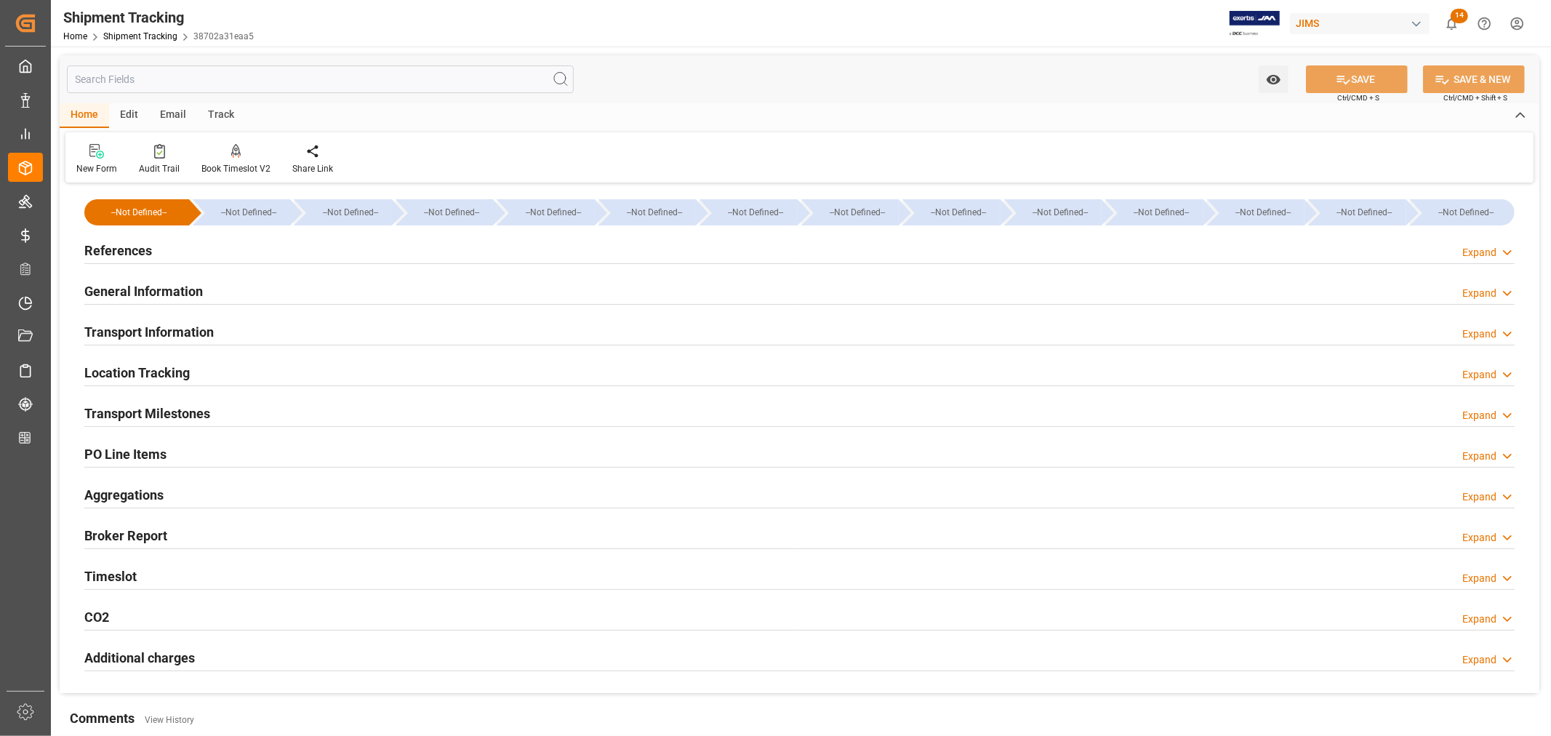
type input "[DATE] 00:00"
type input "[DATE] 07:00"
type input "[DATE]"
click at [184, 415] on h2 "Transport Milestones" at bounding box center [147, 413] width 126 height 20
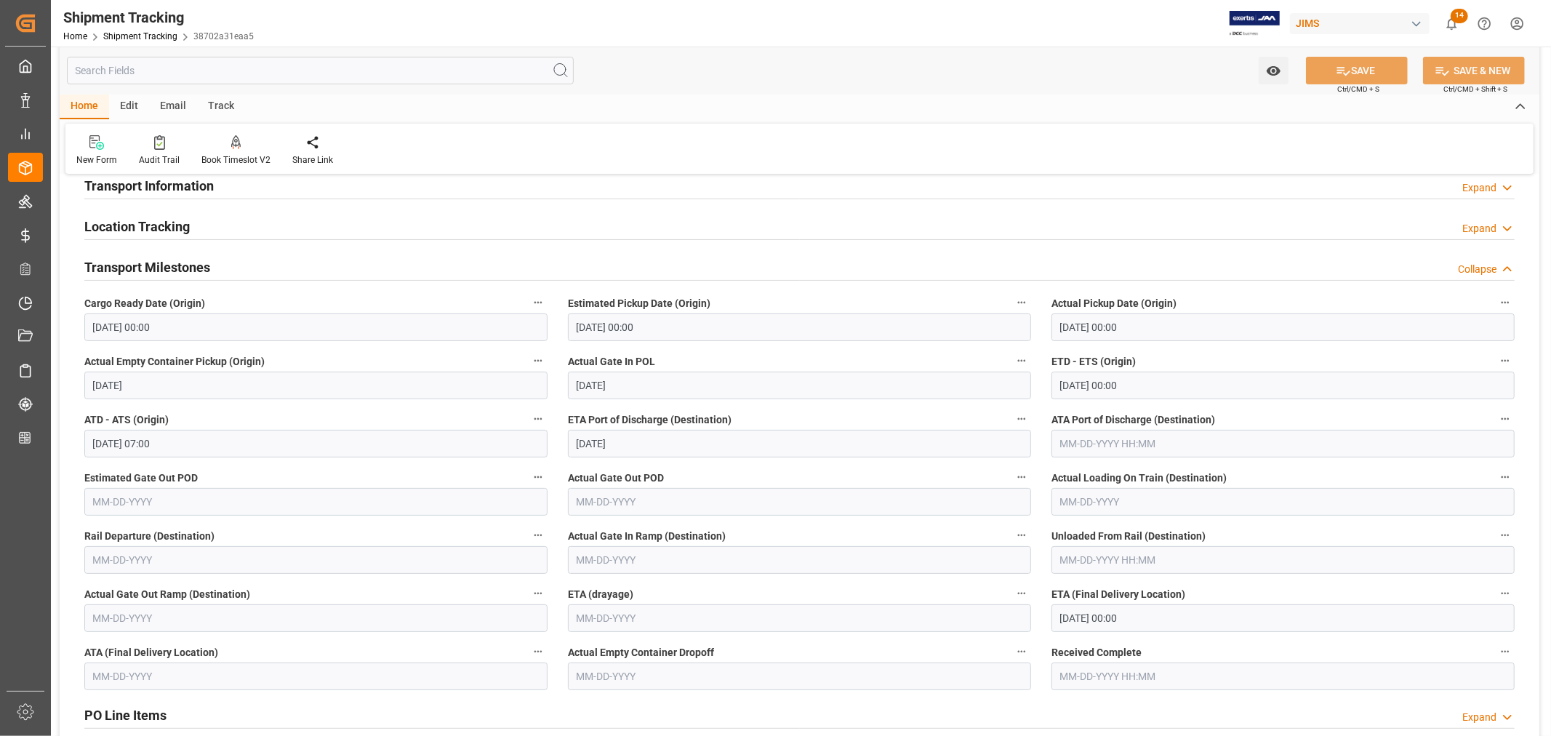
scroll to position [161, 0]
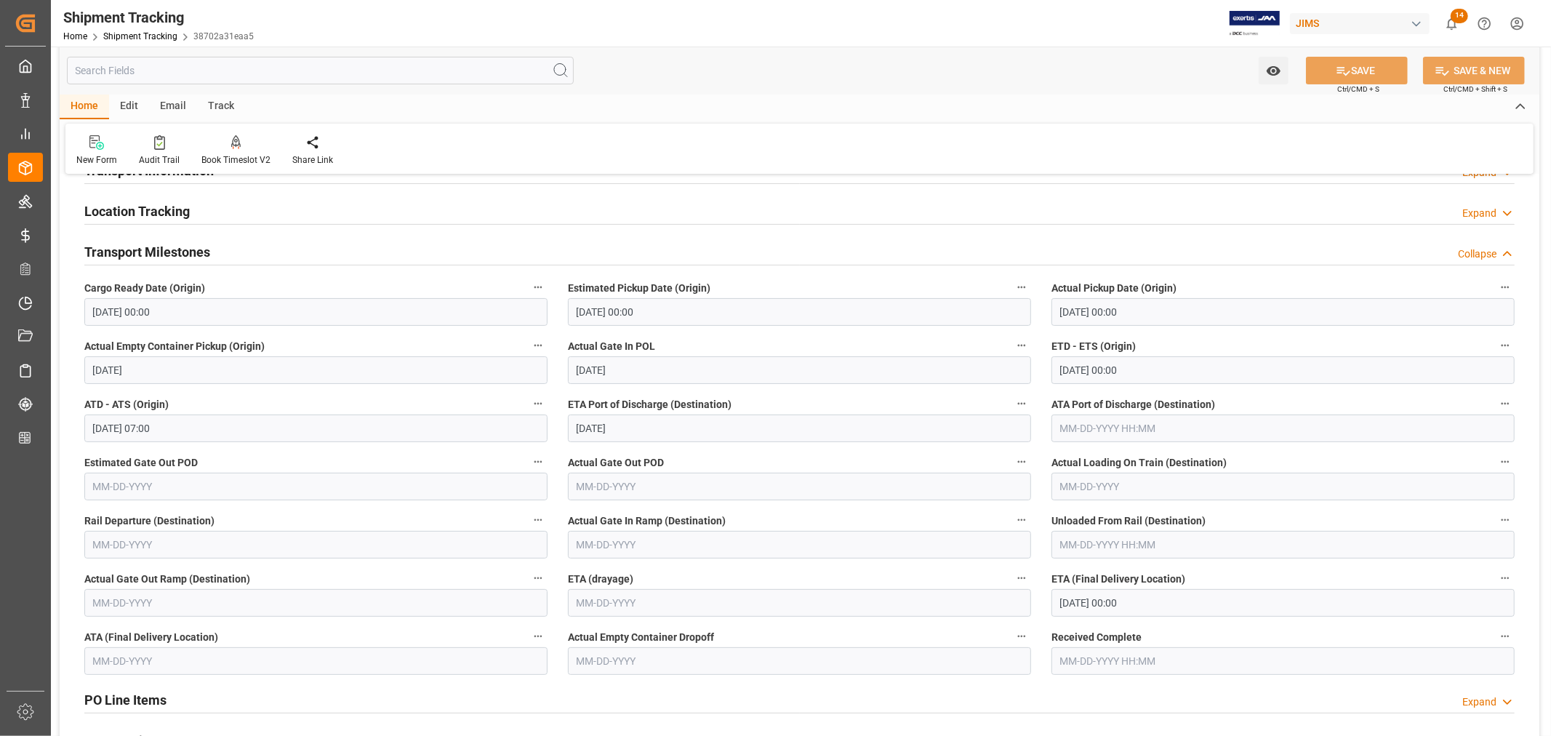
click at [1167, 608] on input "10-09-2025 00:00" at bounding box center [1282, 603] width 463 height 28
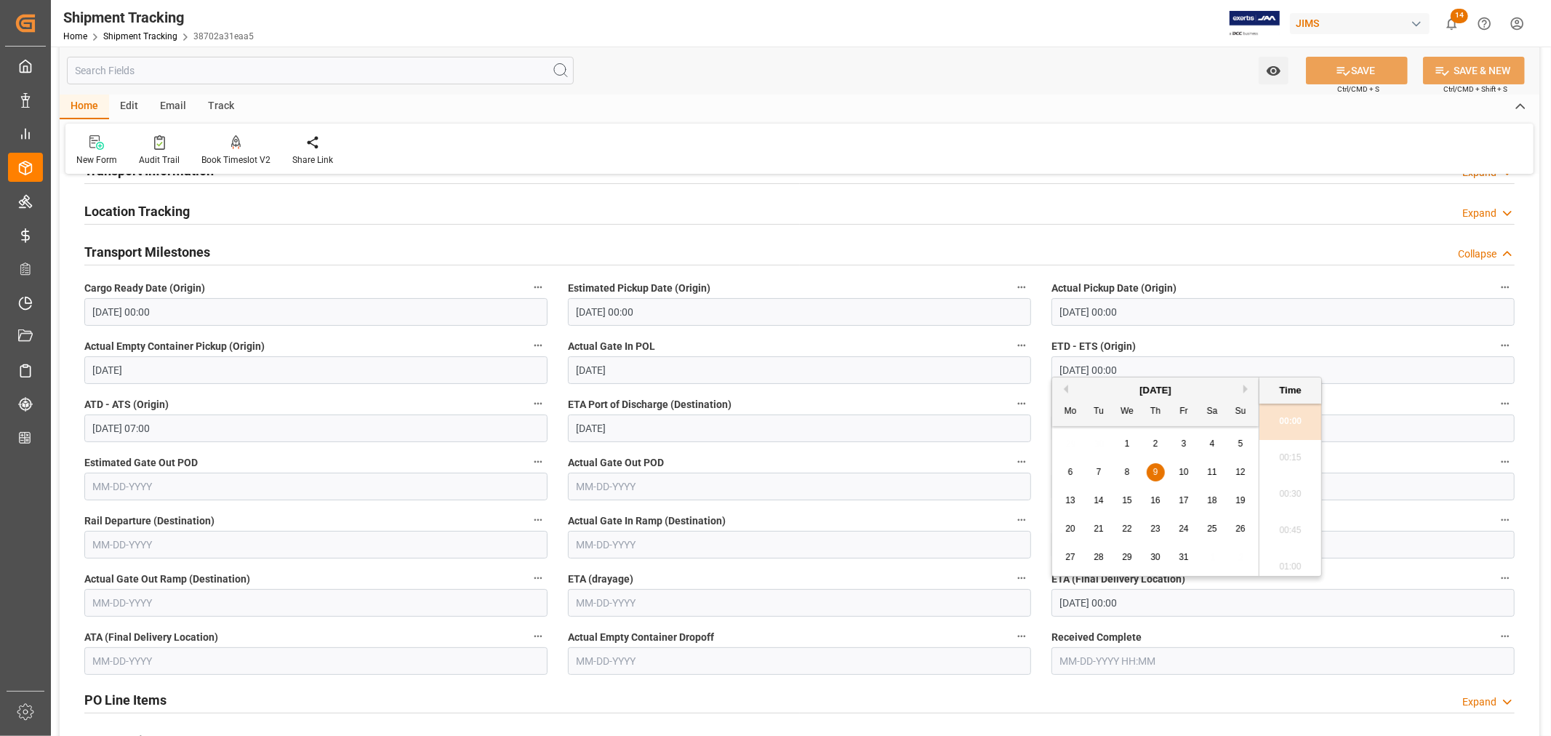
click at [1066, 390] on button "Previous Month" at bounding box center [1063, 389] width 9 height 9
click at [1244, 390] on button "Next Month" at bounding box center [1247, 389] width 9 height 9
click at [1129, 502] on span "15" at bounding box center [1126, 500] width 9 height 10
type input "[DATE] 00:00"
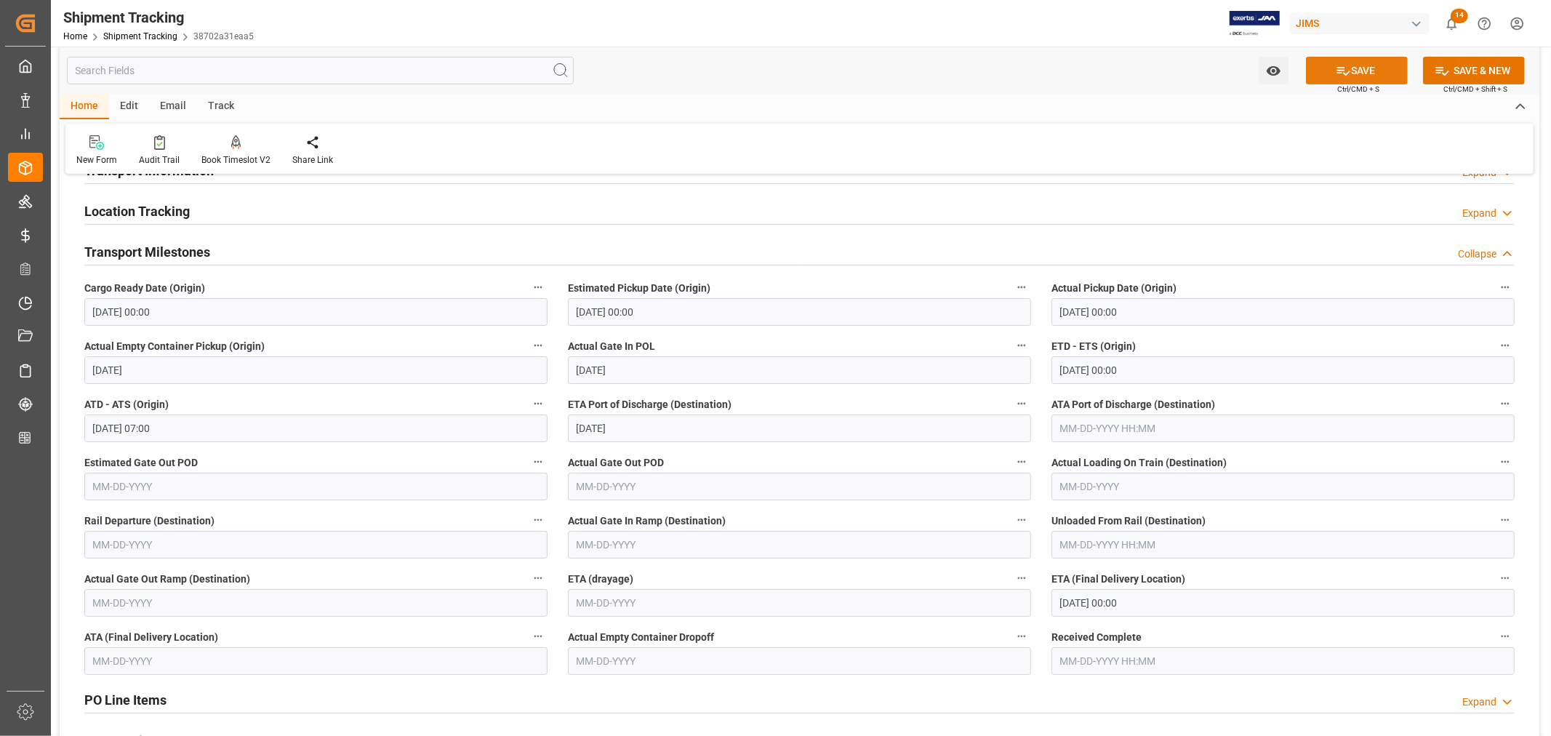
click at [1364, 74] on button "SAVE" at bounding box center [1357, 71] width 102 height 28
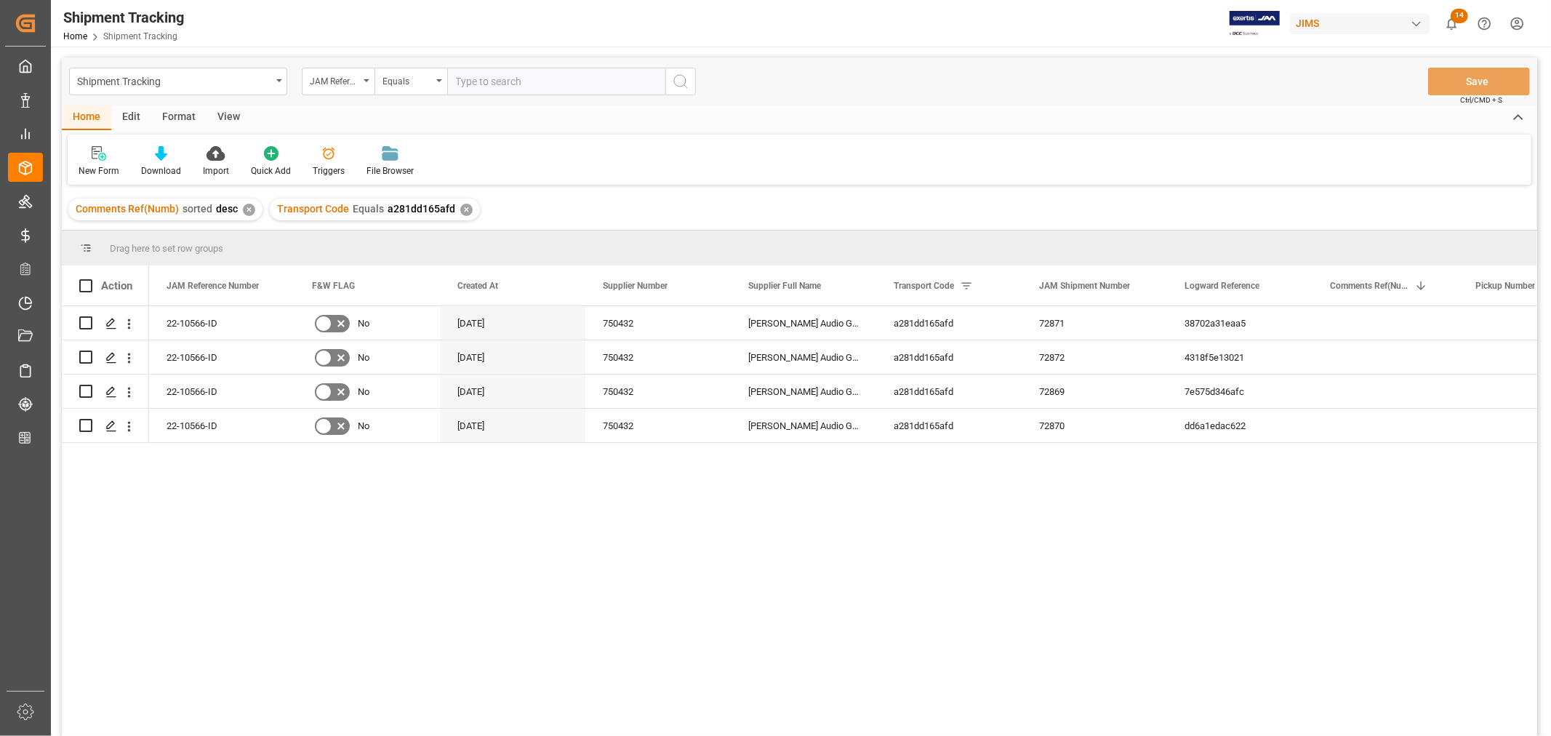
click at [230, 113] on div "View" at bounding box center [228, 117] width 44 height 25
click at [105, 164] on div "Default" at bounding box center [93, 170] width 28 height 13
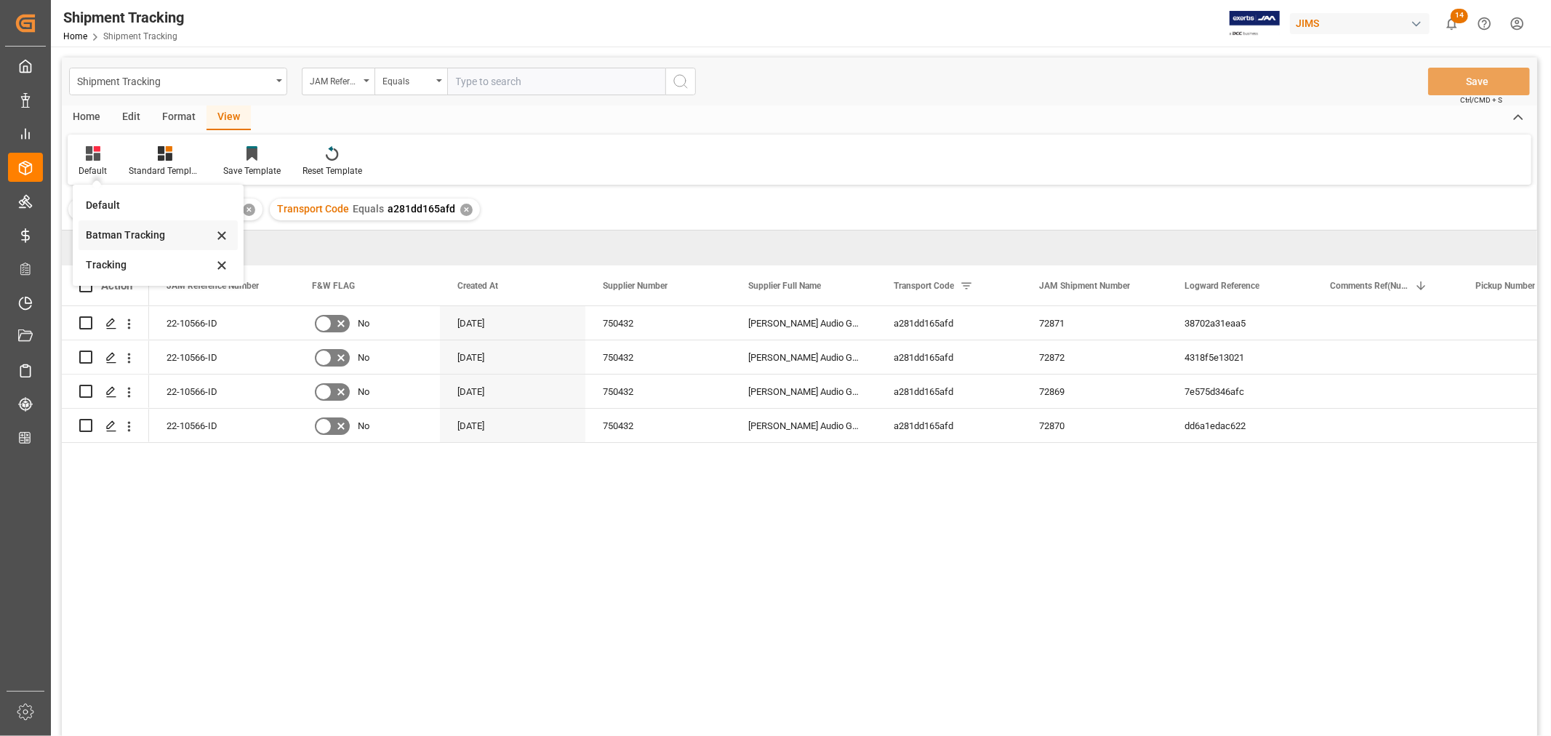
click at [114, 230] on div "Batman Tracking" at bounding box center [149, 235] width 127 height 15
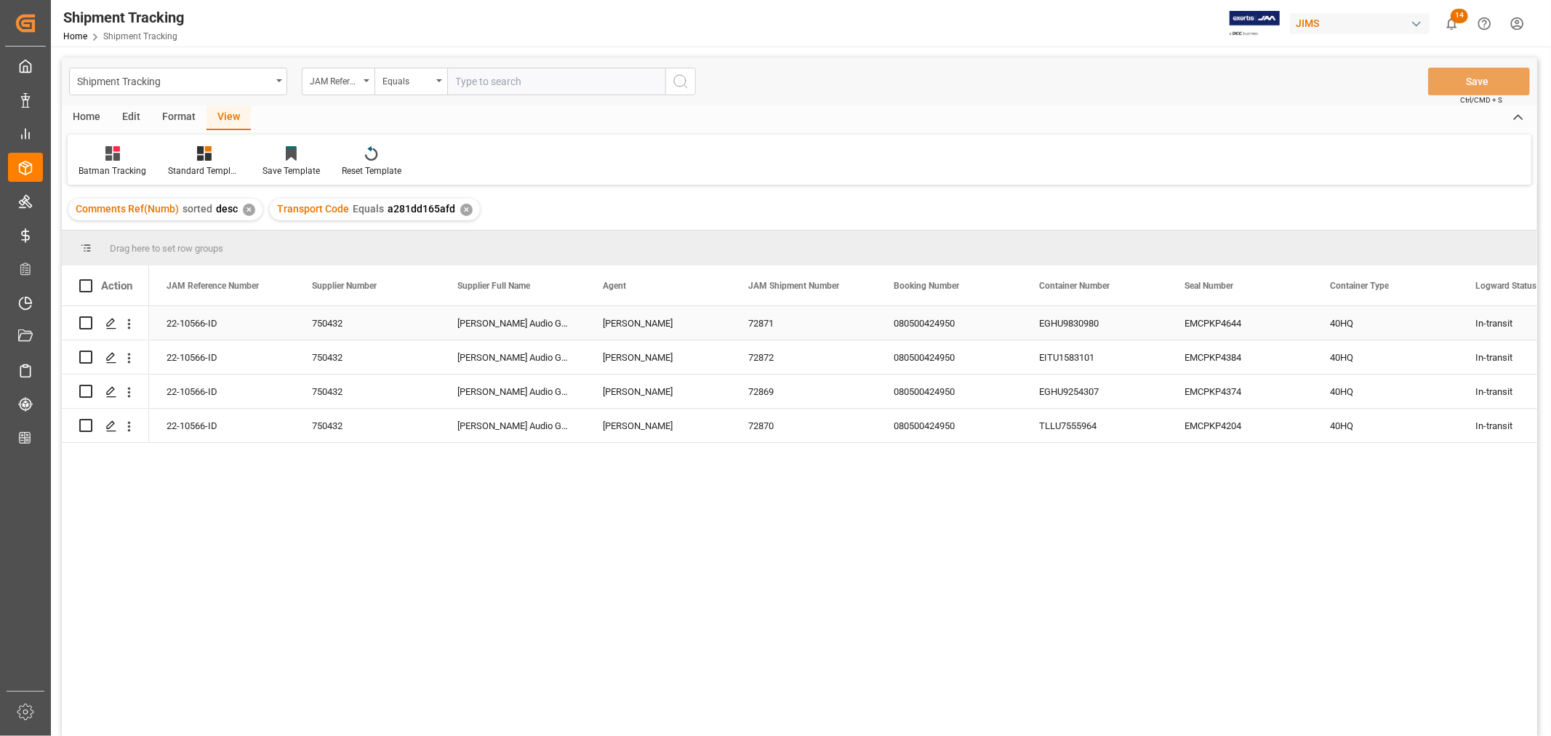
click at [848, 324] on div "72871" at bounding box center [803, 322] width 145 height 33
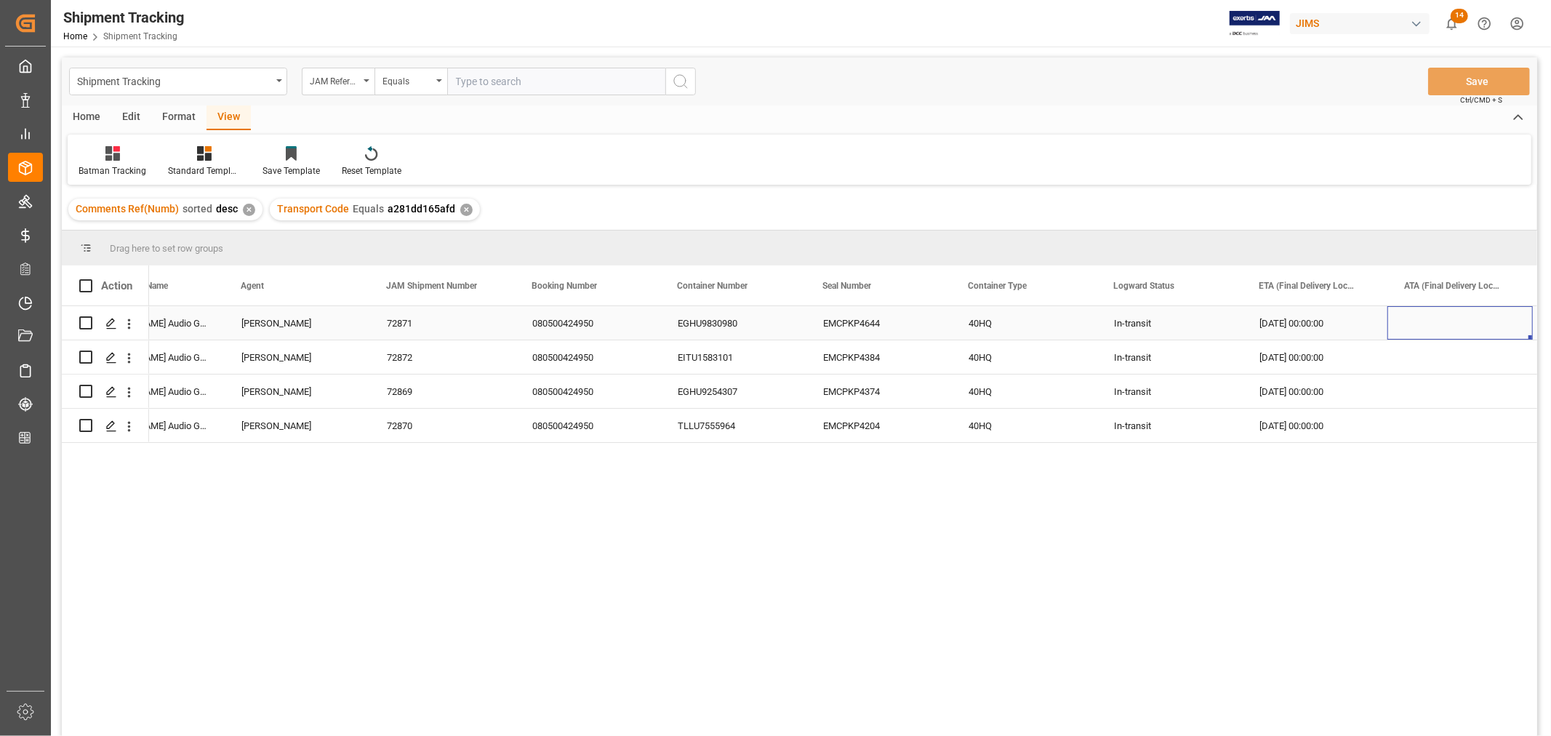
scroll to position [0, 507]
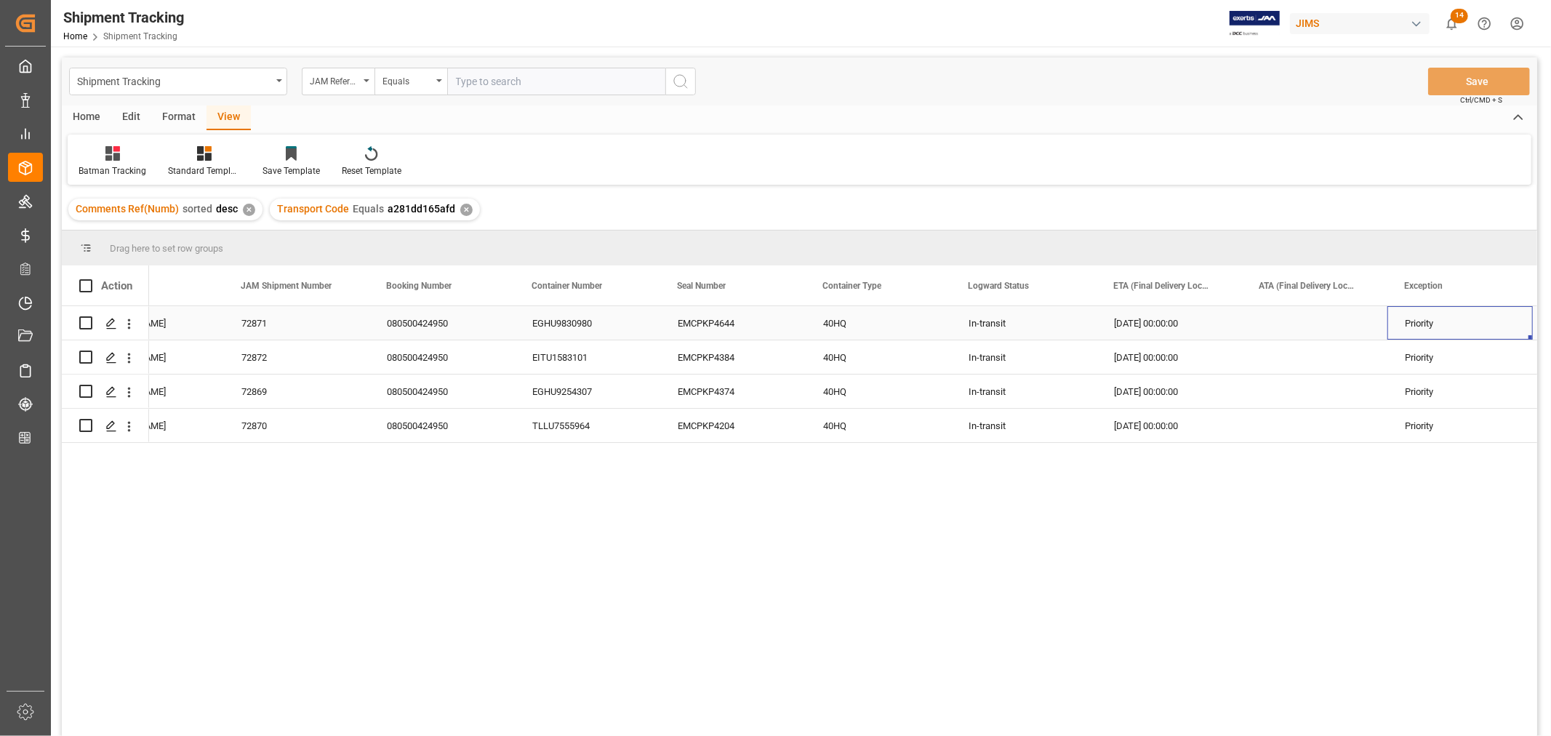
click at [1187, 317] on div "10-15-2025 00:00:00" at bounding box center [1168, 322] width 145 height 33
drag, startPoint x: 1237, startPoint y: 337, endPoint x: 1215, endPoint y: 416, distance: 81.5
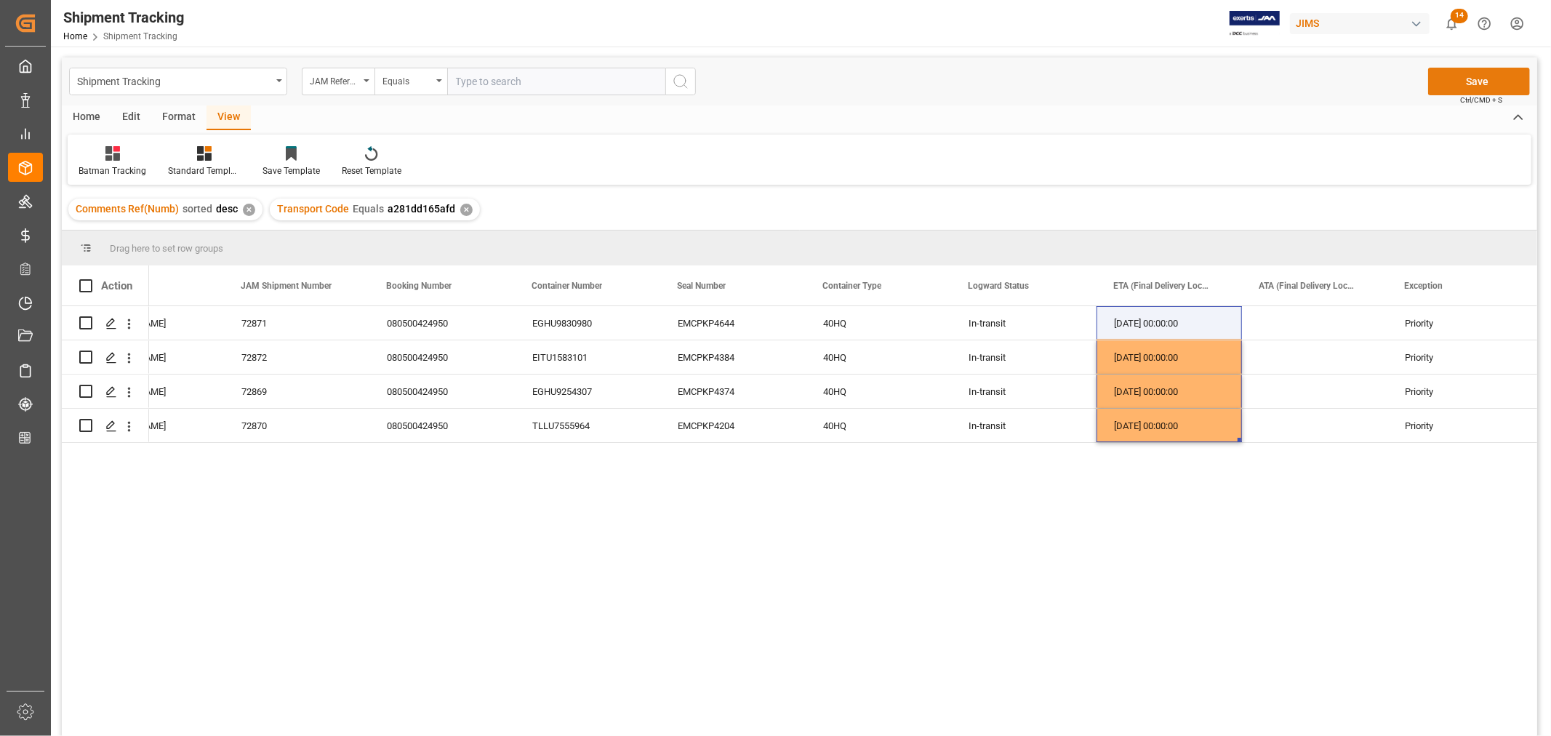
click at [1469, 77] on button "Save" at bounding box center [1479, 82] width 102 height 28
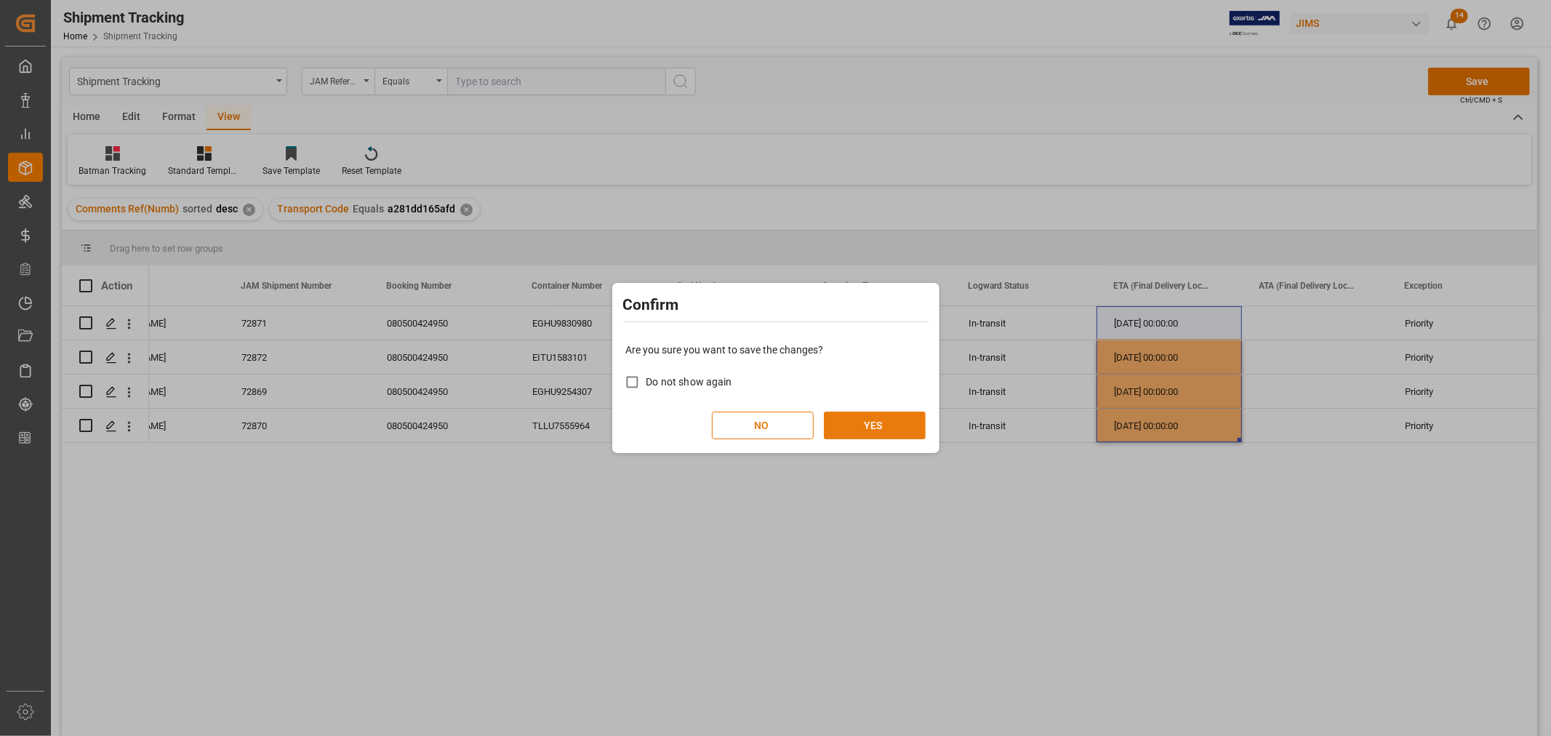
click at [864, 425] on button "YES" at bounding box center [875, 425] width 102 height 28
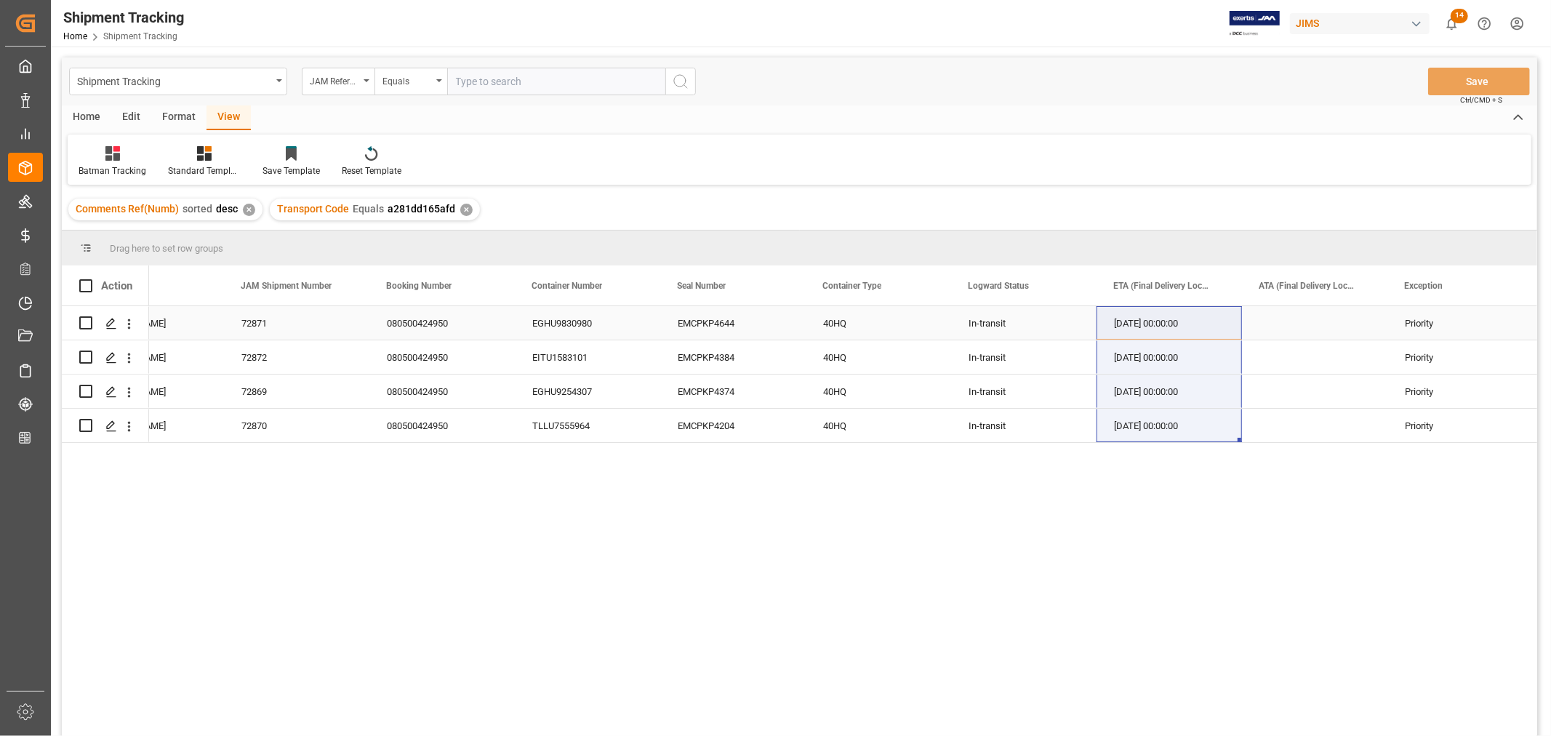
click at [765, 324] on div "EMCPKP4644" at bounding box center [732, 322] width 145 height 33
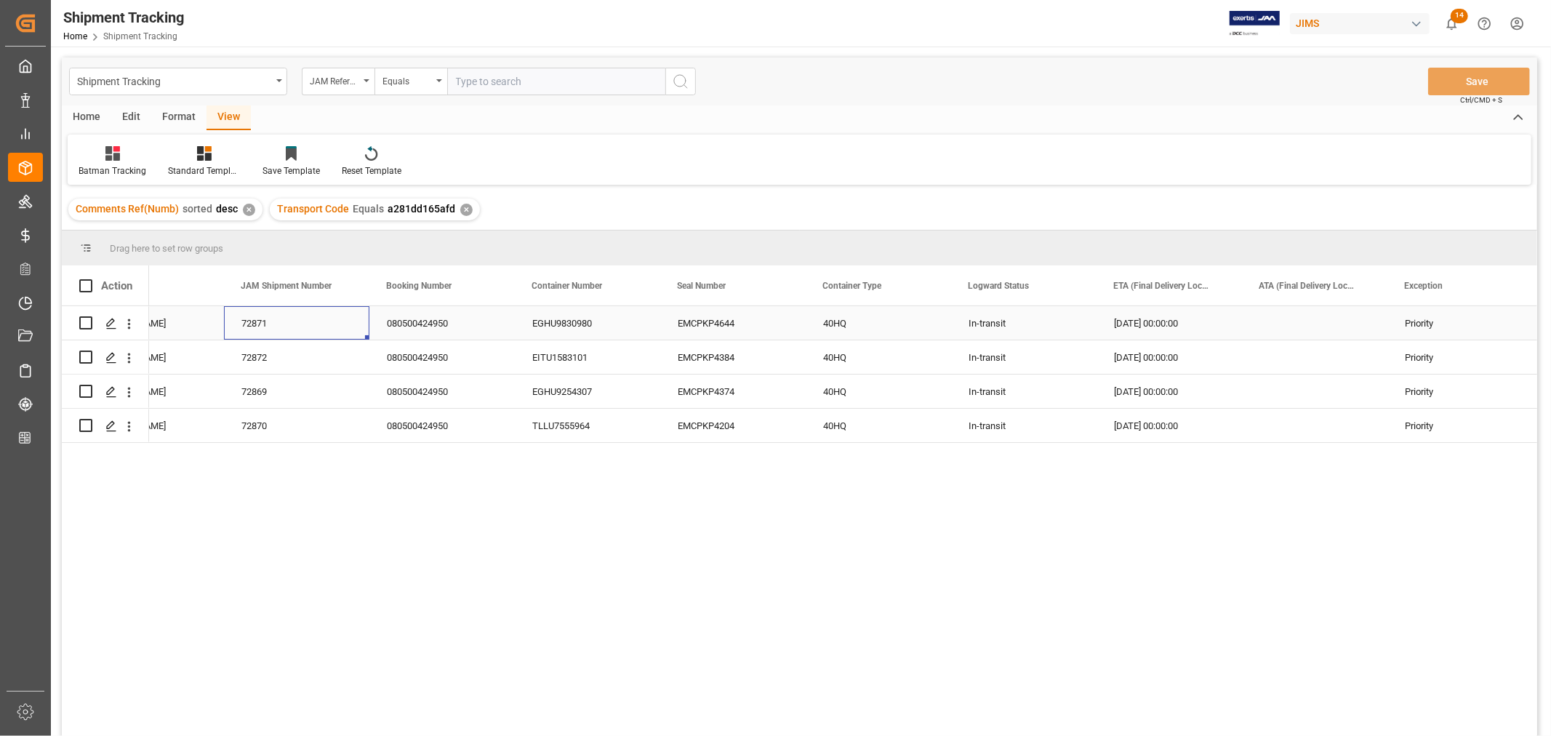
scroll to position [0, 0]
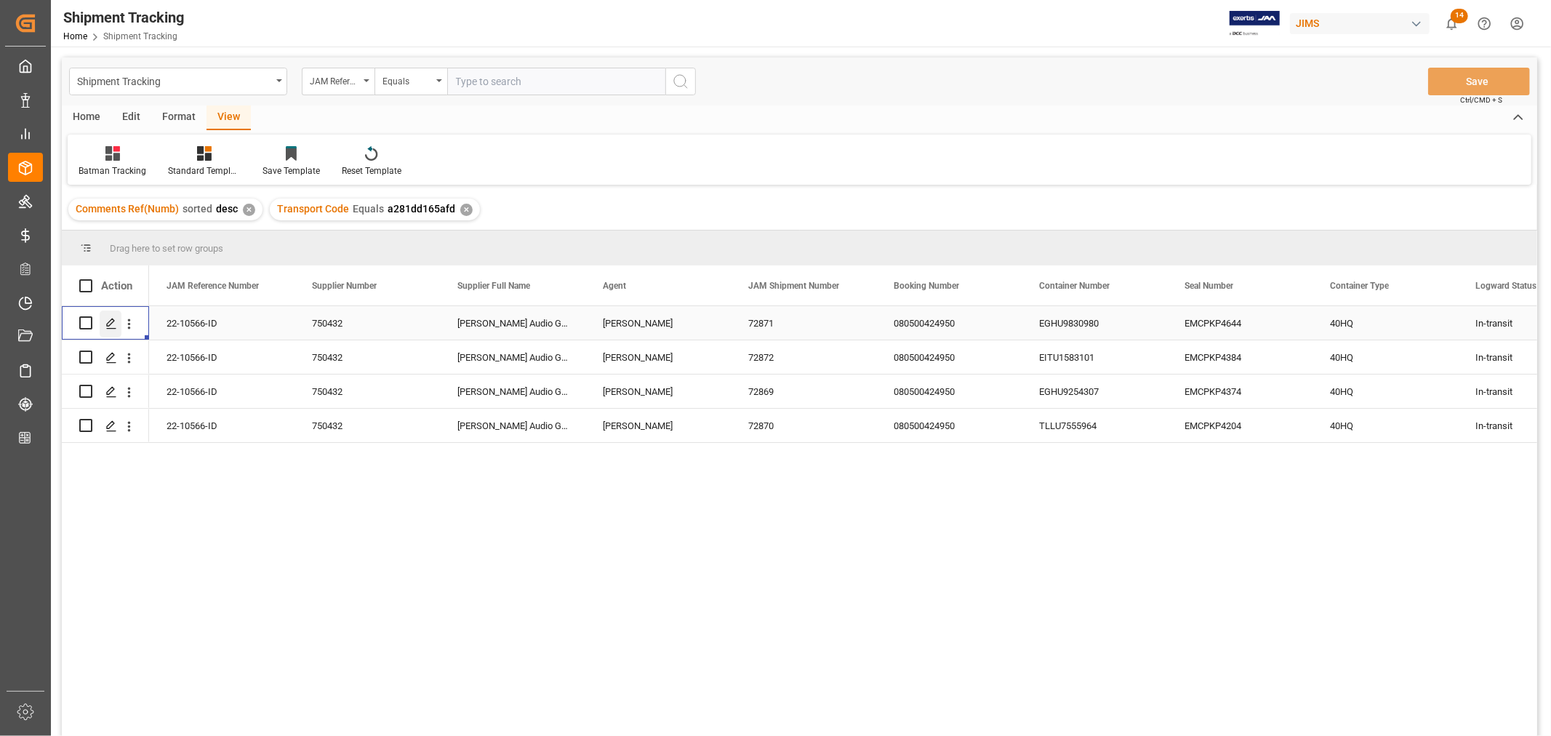
click at [107, 322] on icon "Press SPACE to select this row." at bounding box center [111, 324] width 12 height 12
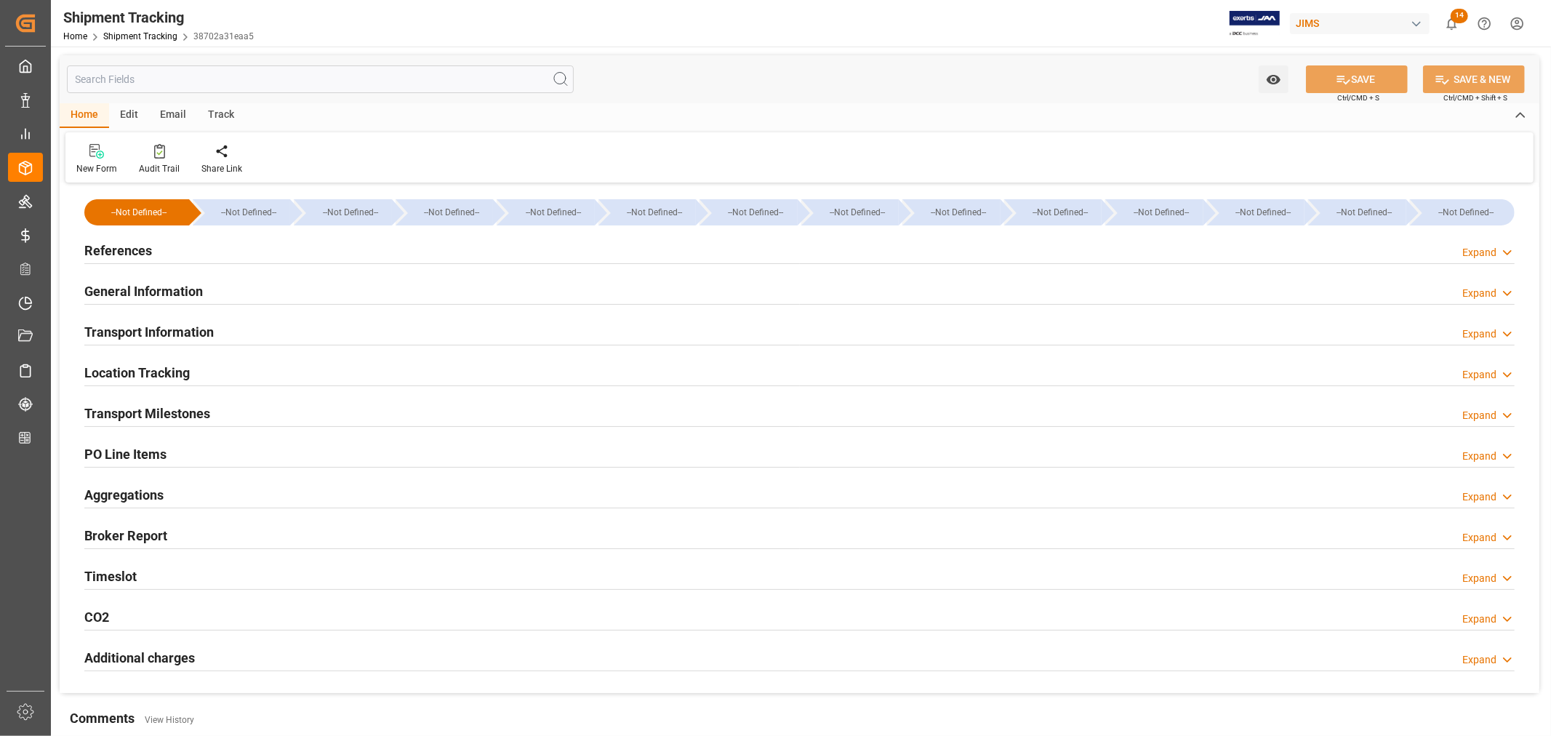
type input "Evergreen"
type input "Evergreen Marine Corp."
type input "9935210"
type input "140685.92"
click at [260, 333] on div "Transport Information Expand" at bounding box center [799, 331] width 1430 height 28
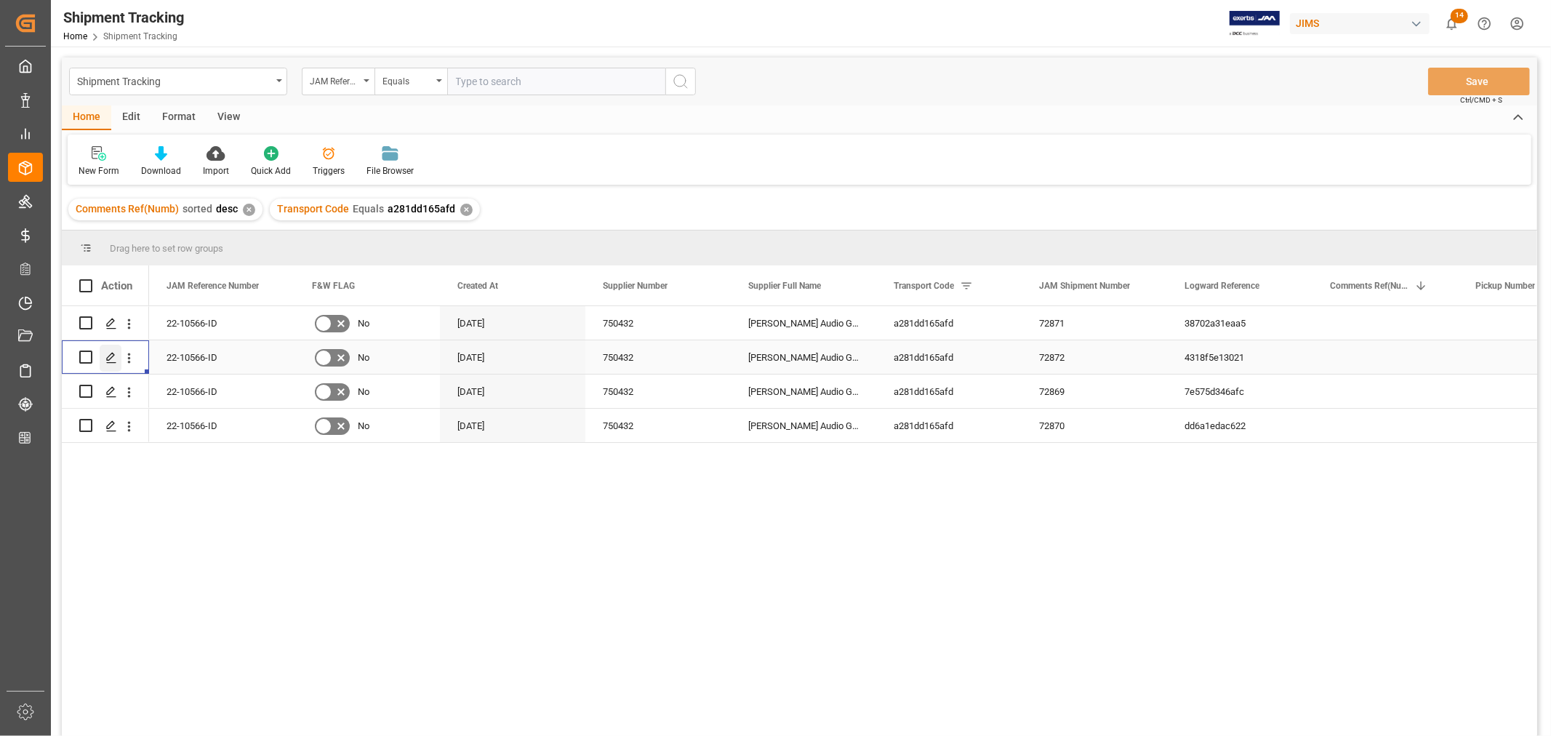
click at [111, 358] on icon "Press SPACE to select this row." at bounding box center [111, 358] width 12 height 12
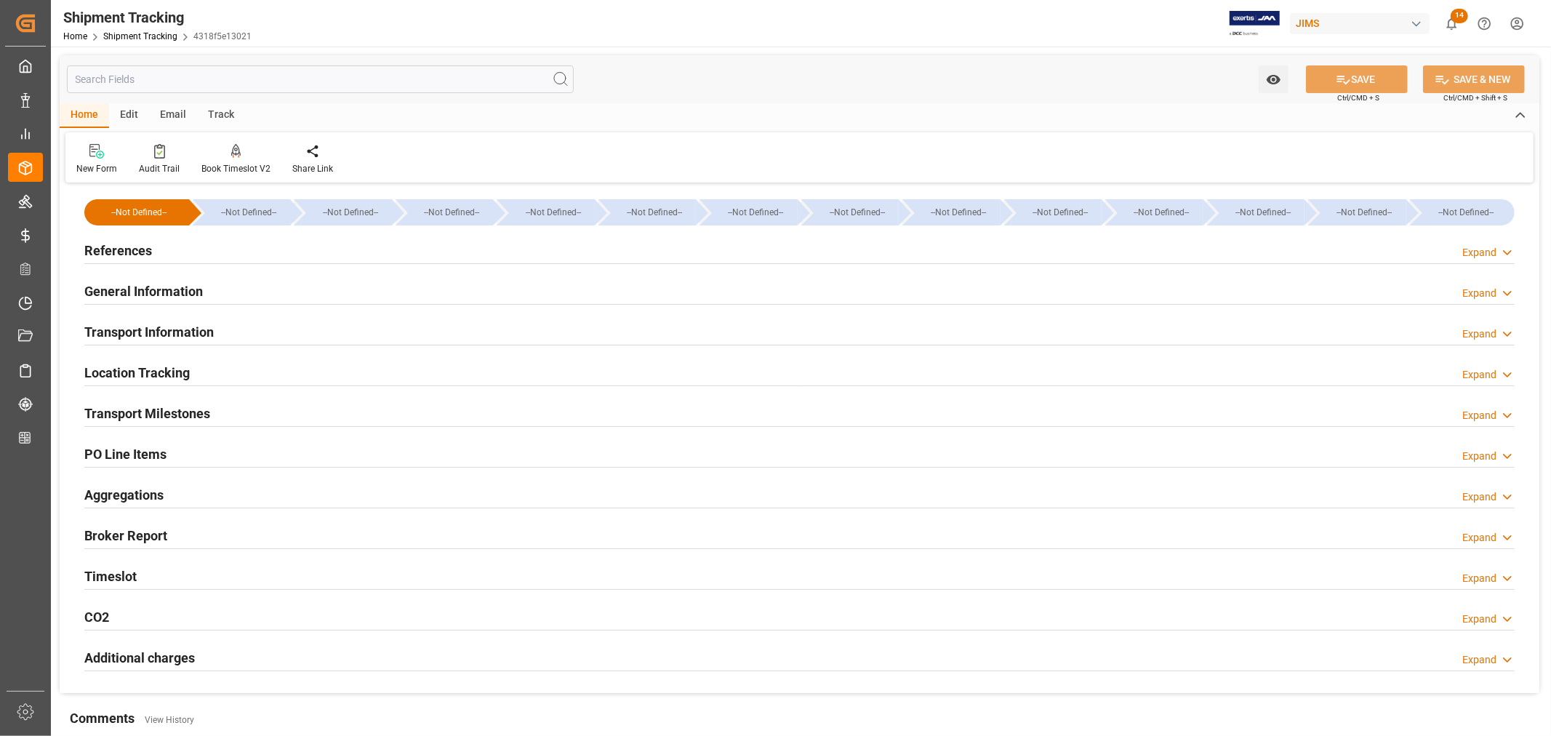
click at [198, 329] on h2 "Transport Information" at bounding box center [148, 332] width 129 height 20
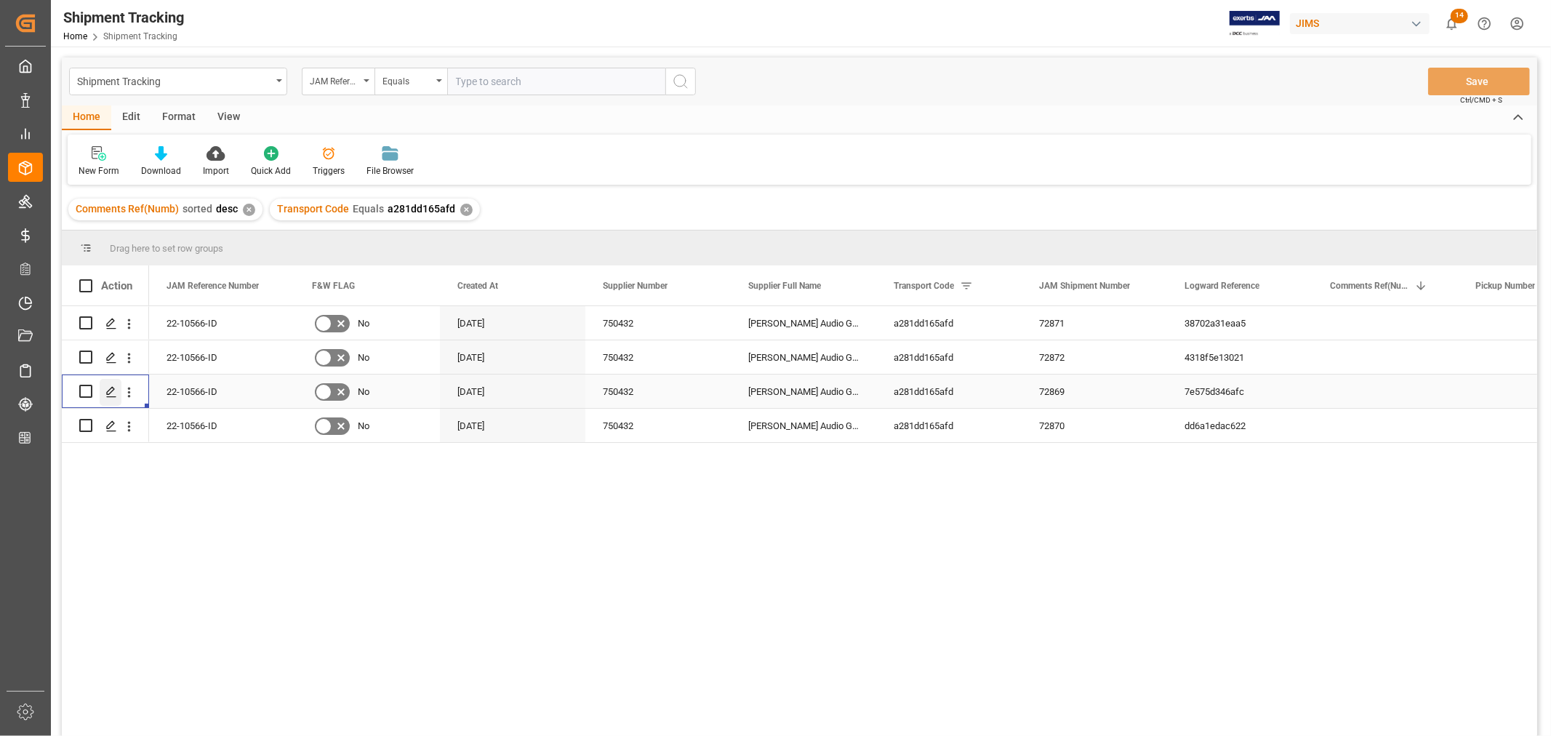
click at [110, 393] on polygon "Press SPACE to select this row." at bounding box center [110, 390] width 7 height 7
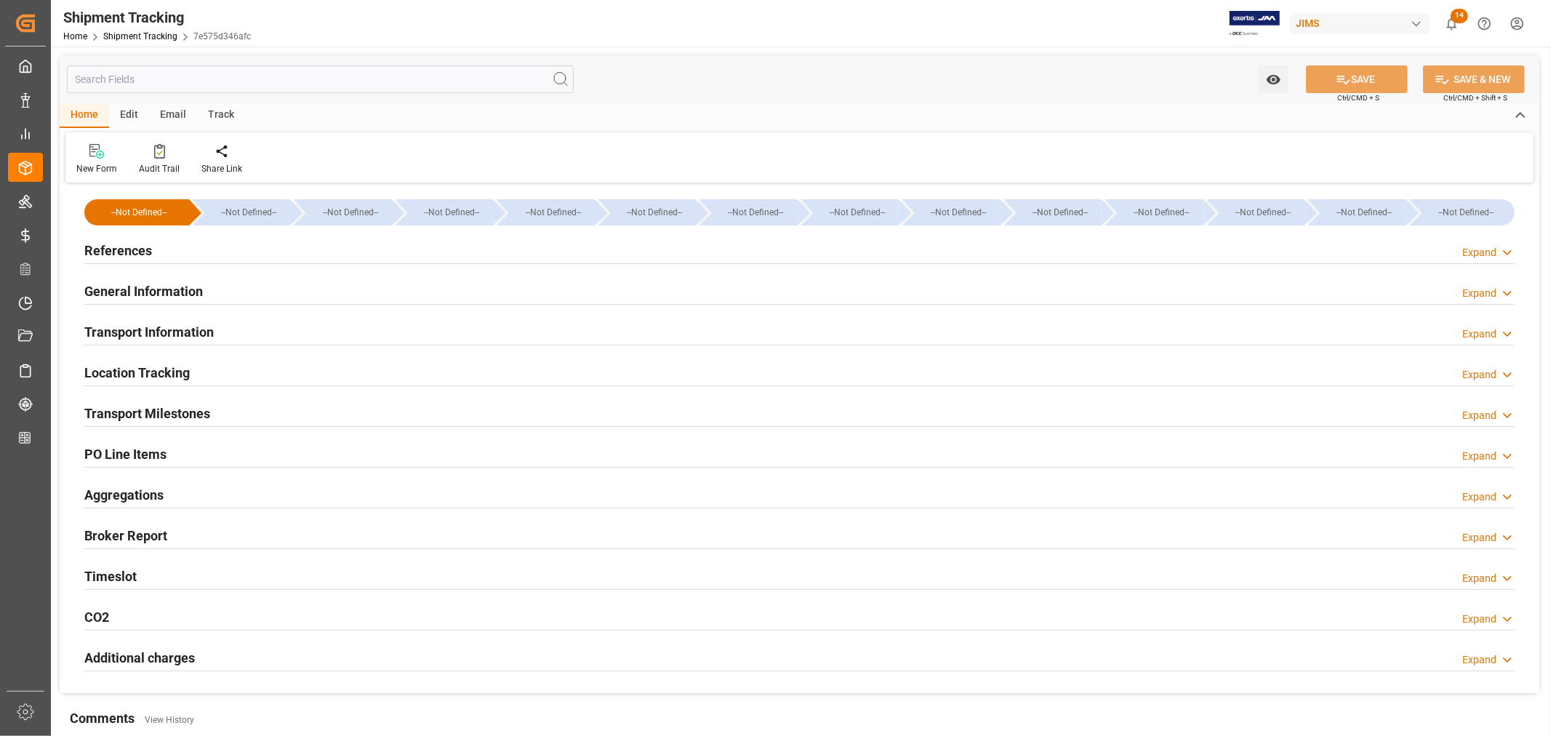
type input "Evergreen"
type input "Evergreen Marine Corp."
type input "9935210"
type input "140685.92"
click at [182, 327] on h2 "Transport Information" at bounding box center [148, 332] width 129 height 20
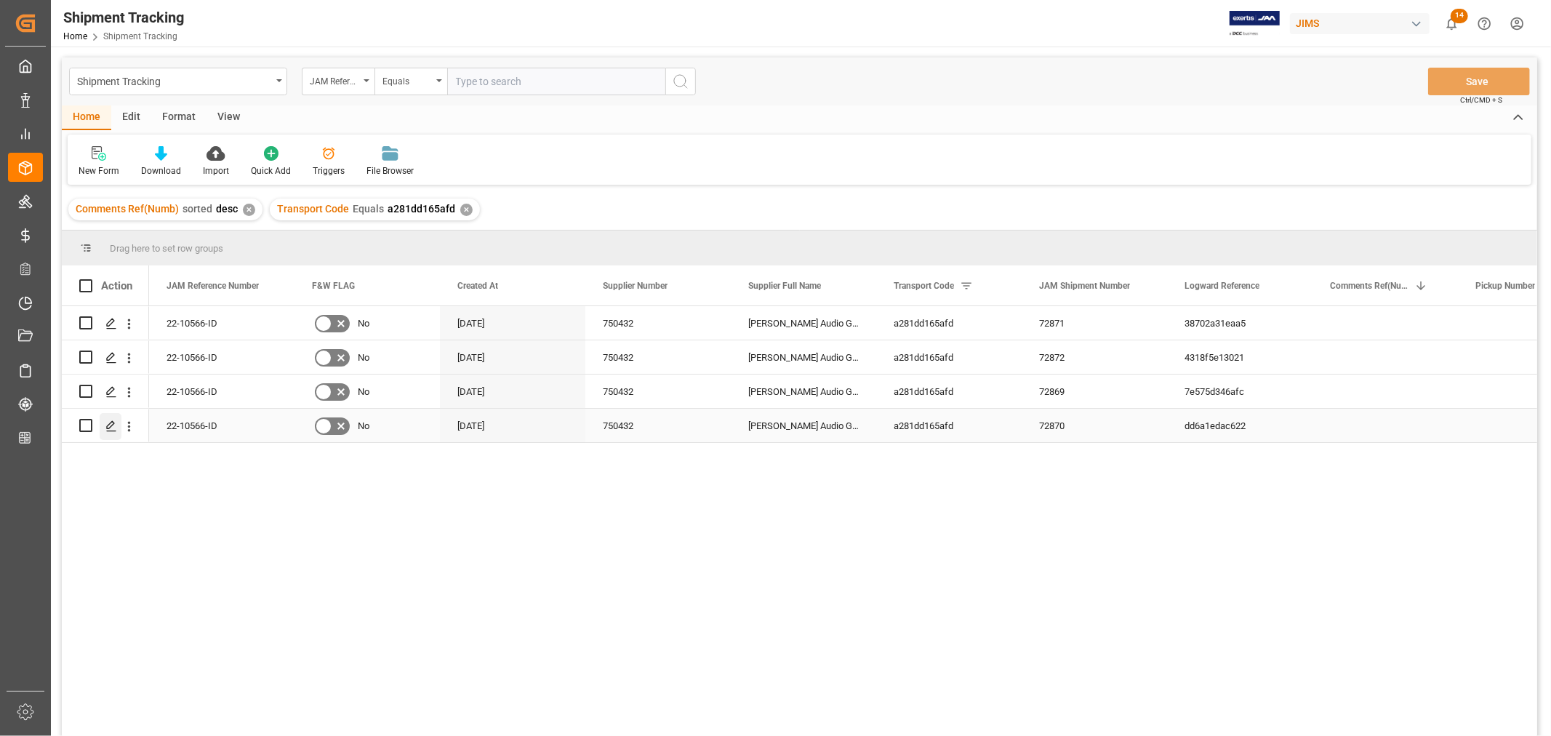
click at [109, 425] on icon "Press SPACE to select this row." at bounding box center [111, 426] width 12 height 12
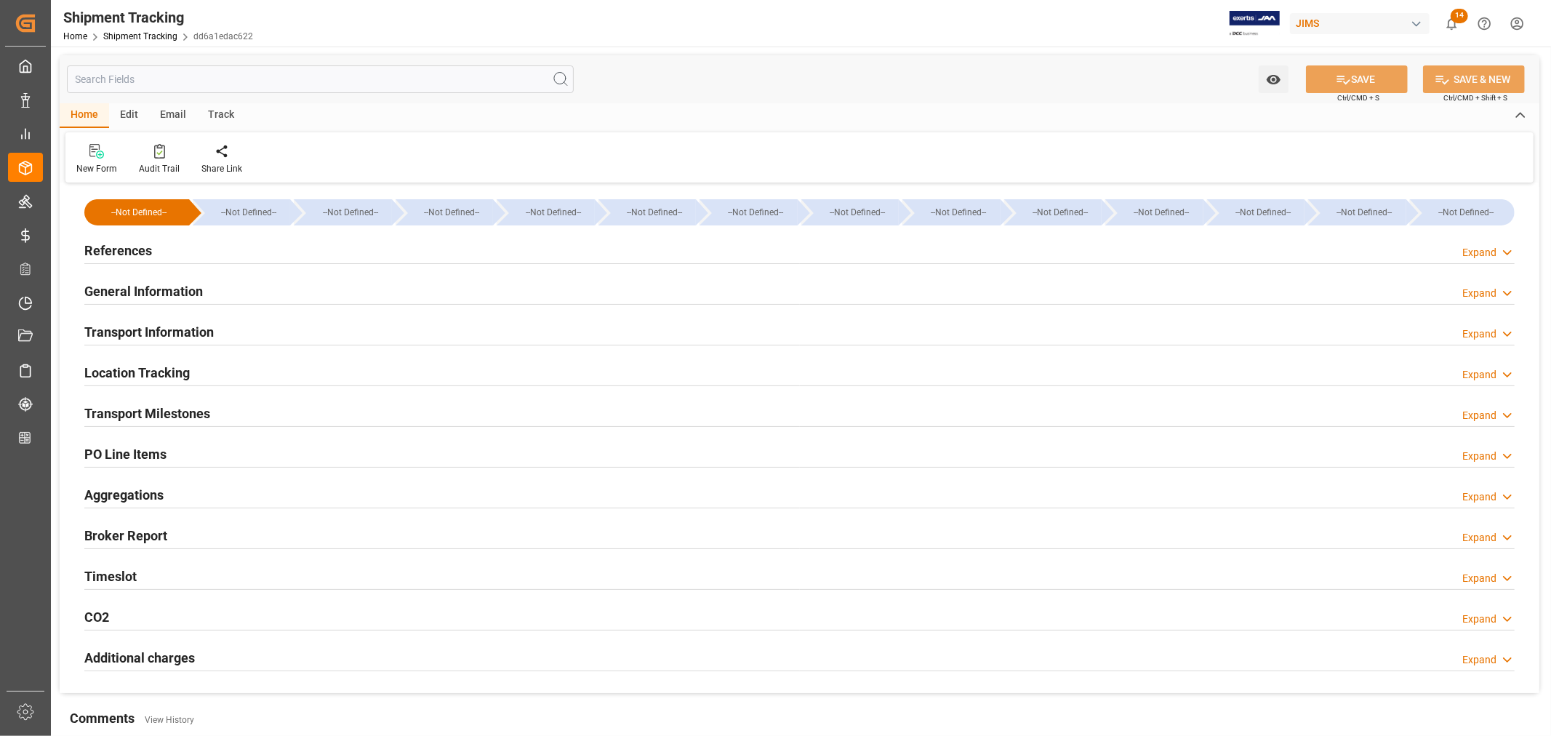
type input "Evergreen"
type input "Evergreen Marine Corp."
type input "9935210"
type input "140685.92"
click at [273, 338] on div "Transport Information Expand" at bounding box center [799, 331] width 1430 height 28
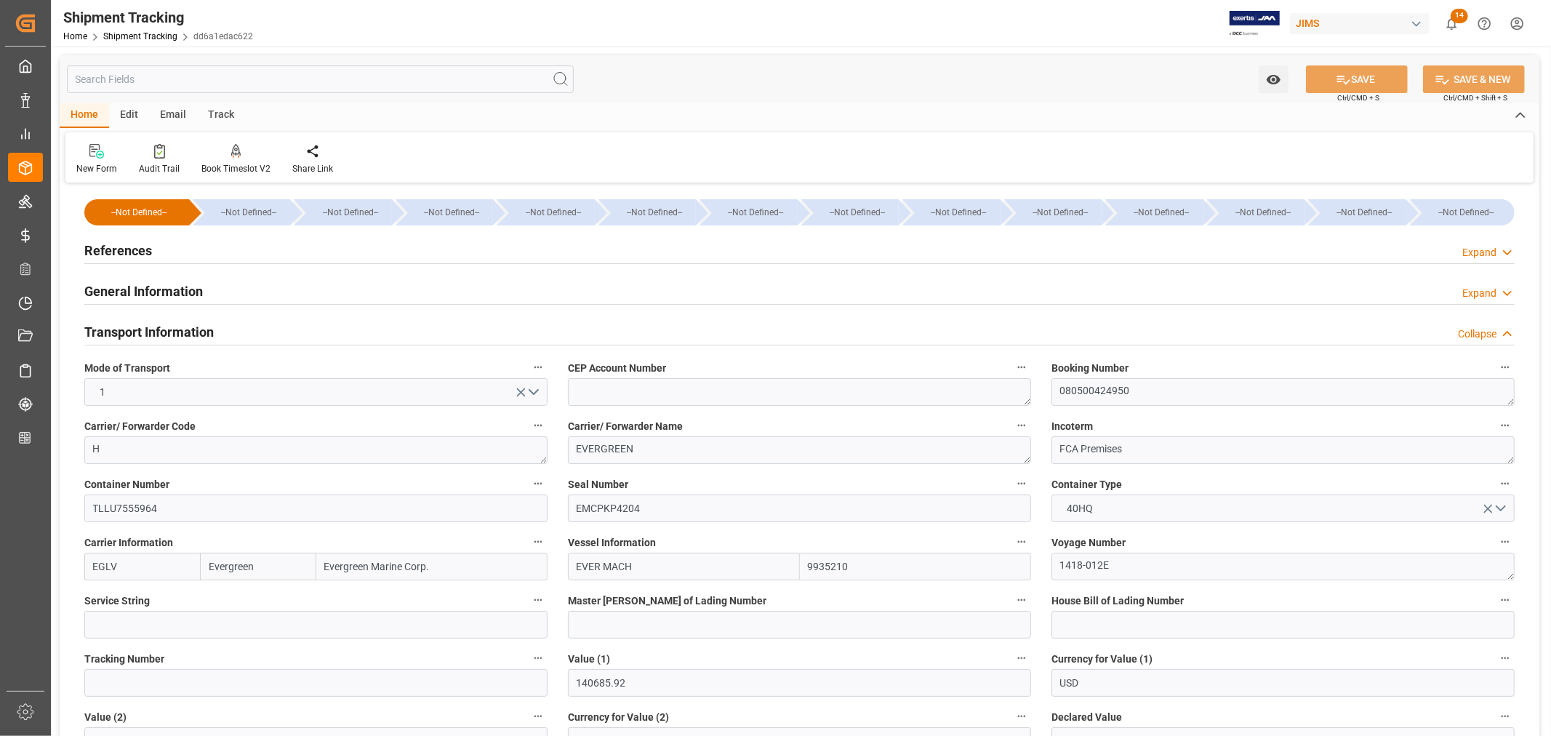
click at [273, 338] on div "Transport Information Collapse" at bounding box center [799, 331] width 1430 height 28
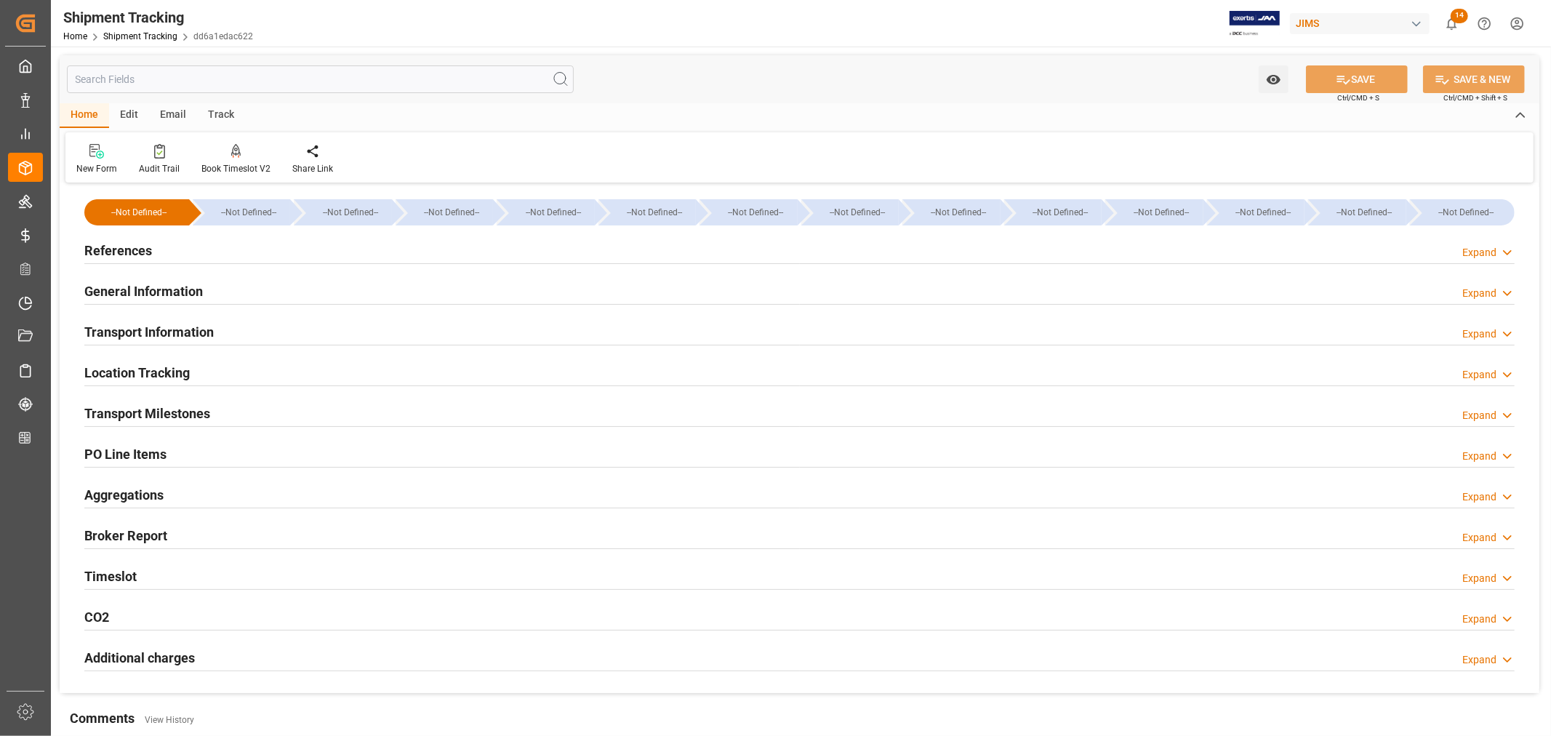
click at [136, 252] on h2 "References" at bounding box center [118, 251] width 68 height 20
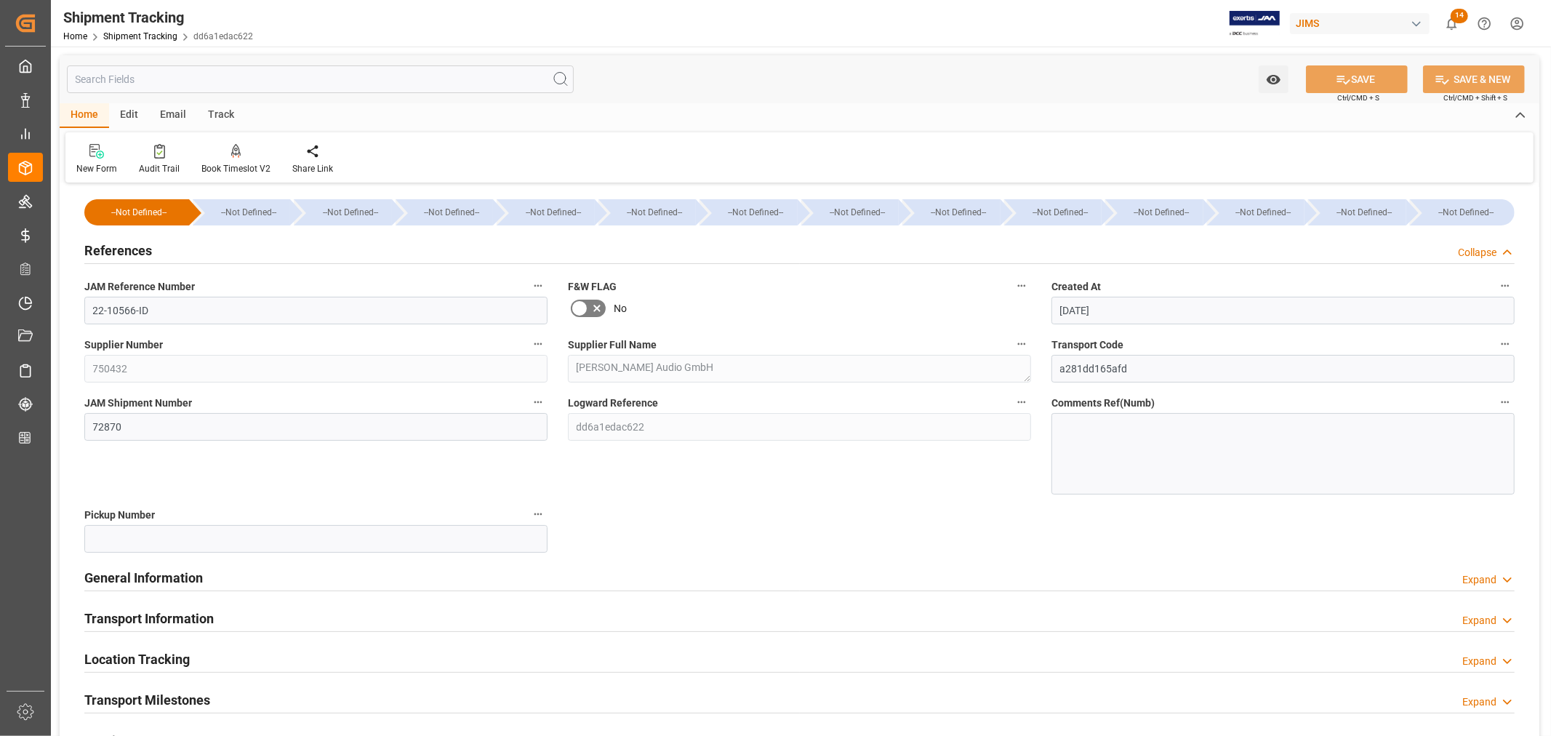
click at [136, 252] on h2 "References" at bounding box center [118, 251] width 68 height 20
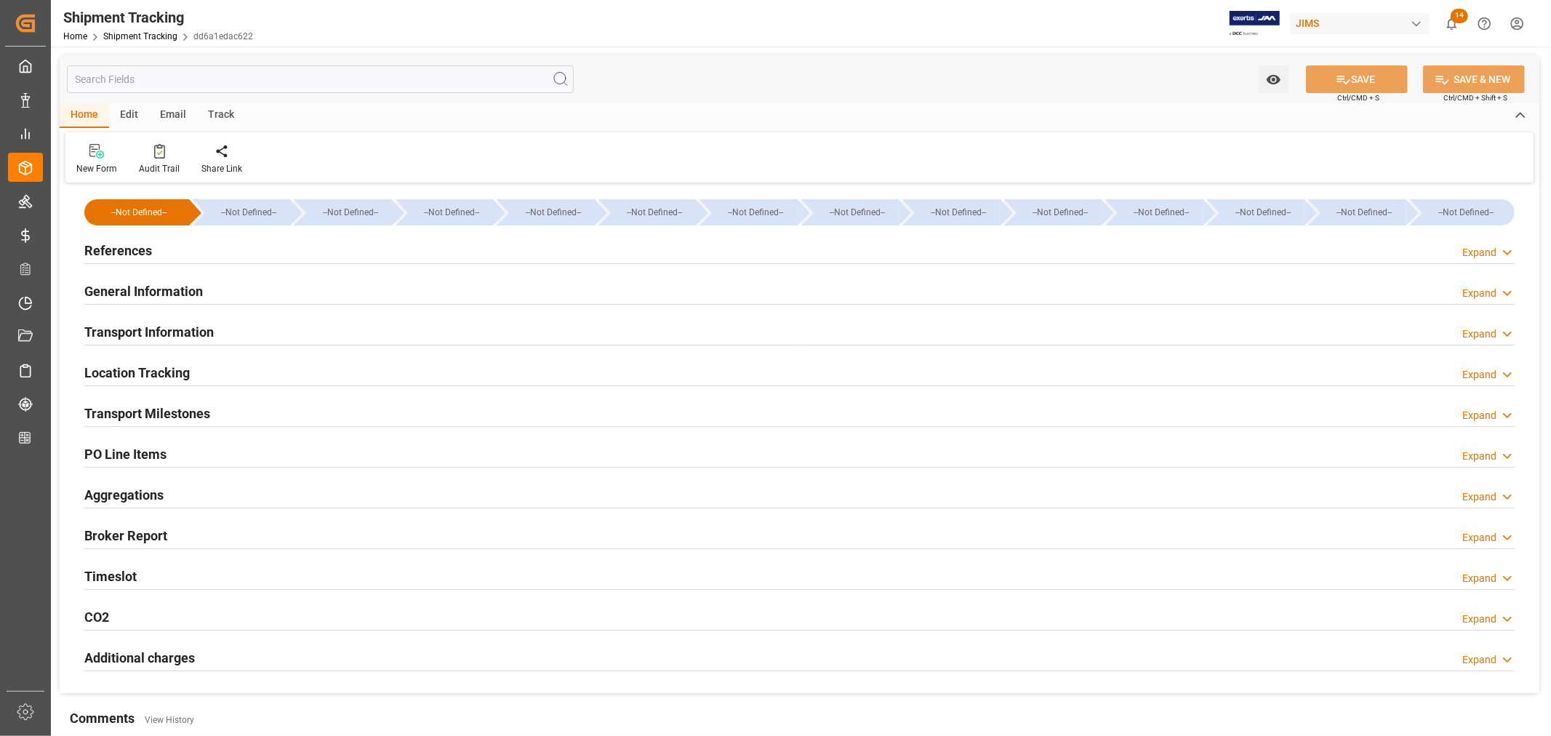
type input "[DATE]"
click at [124, 244] on h2 "References" at bounding box center [118, 251] width 68 height 20
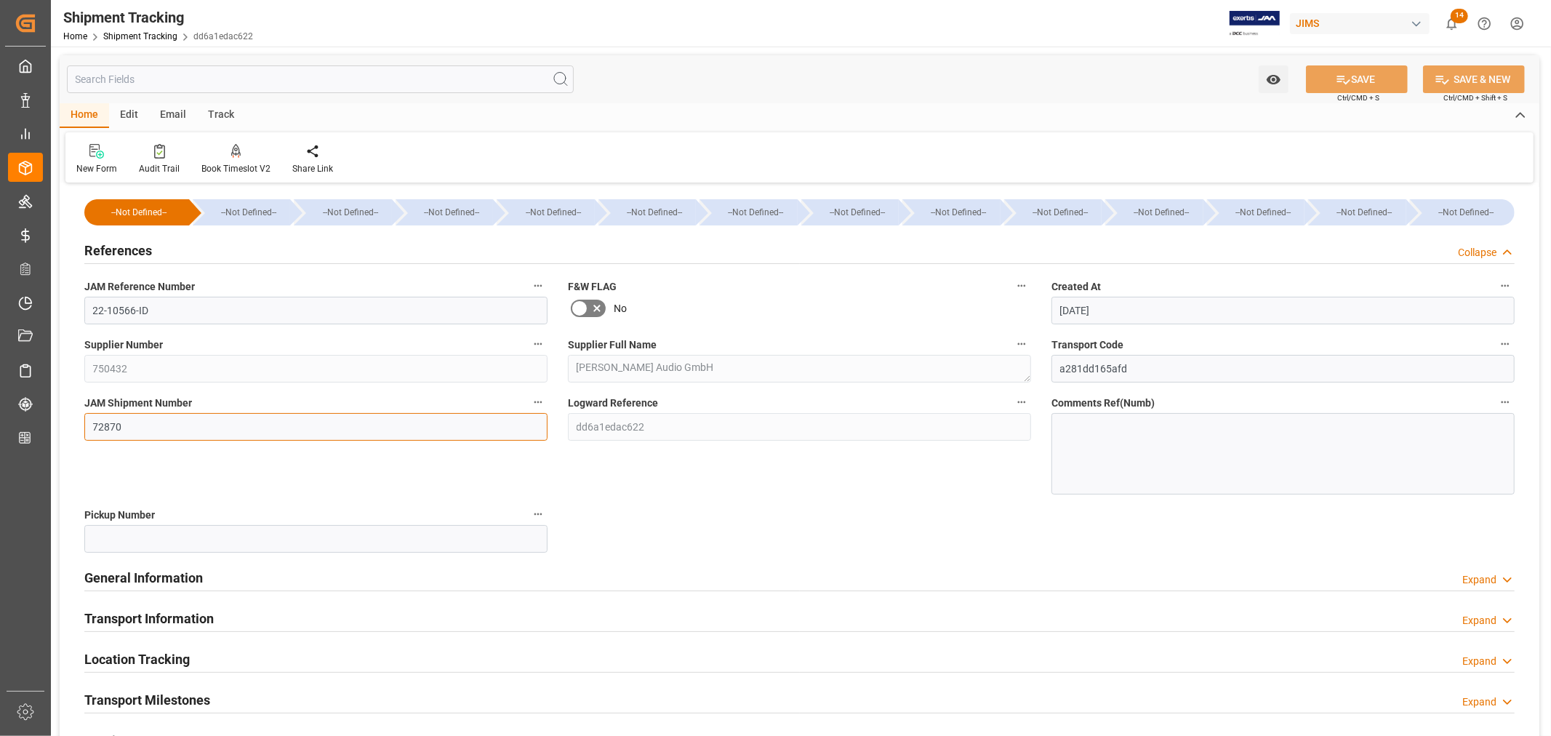
drag, startPoint x: 126, startPoint y: 427, endPoint x: 88, endPoint y: 426, distance: 38.6
click at [88, 426] on input "72870" at bounding box center [315, 427] width 463 height 28
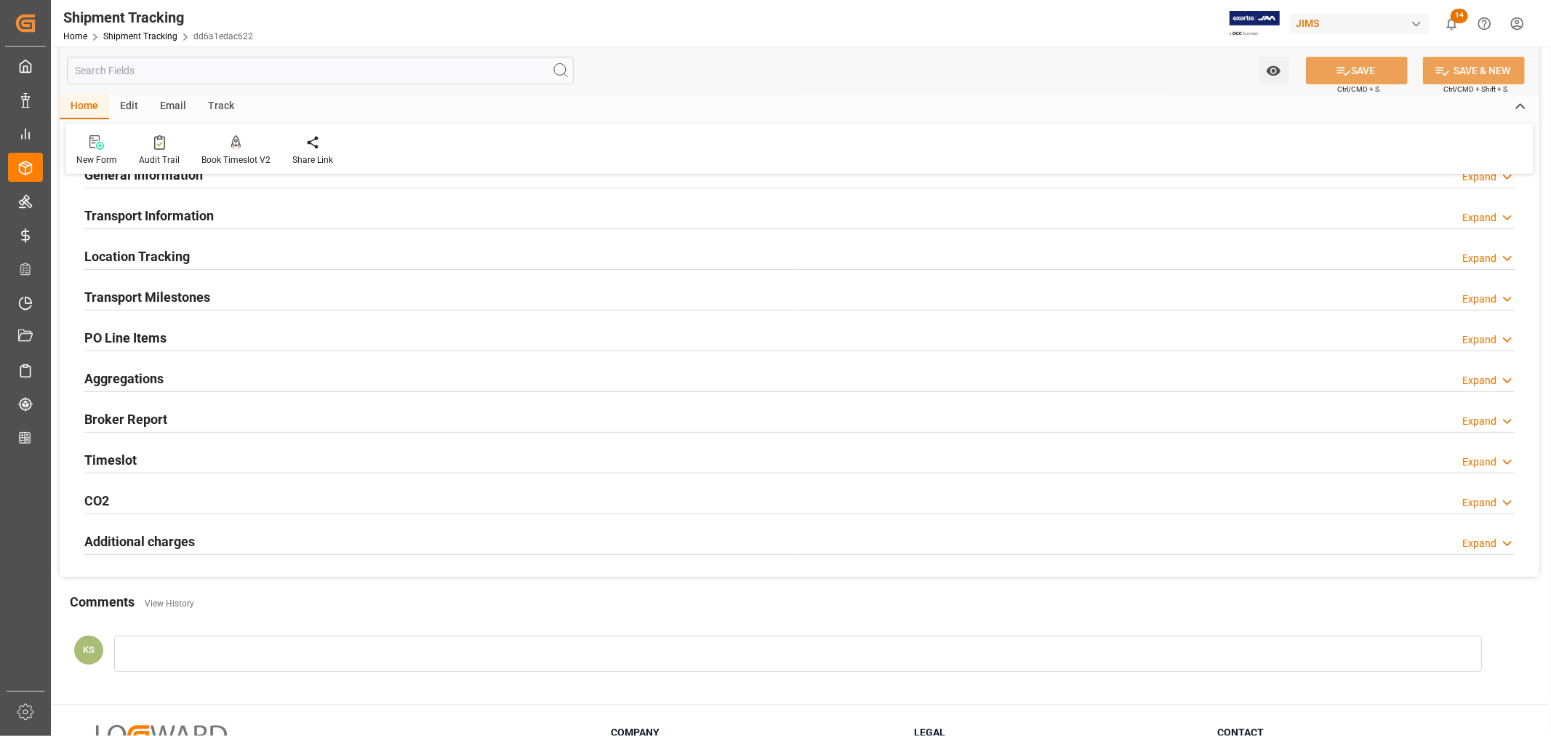
scroll to position [403, 0]
click at [251, 216] on div "Transport Information Expand" at bounding box center [799, 214] width 1430 height 28
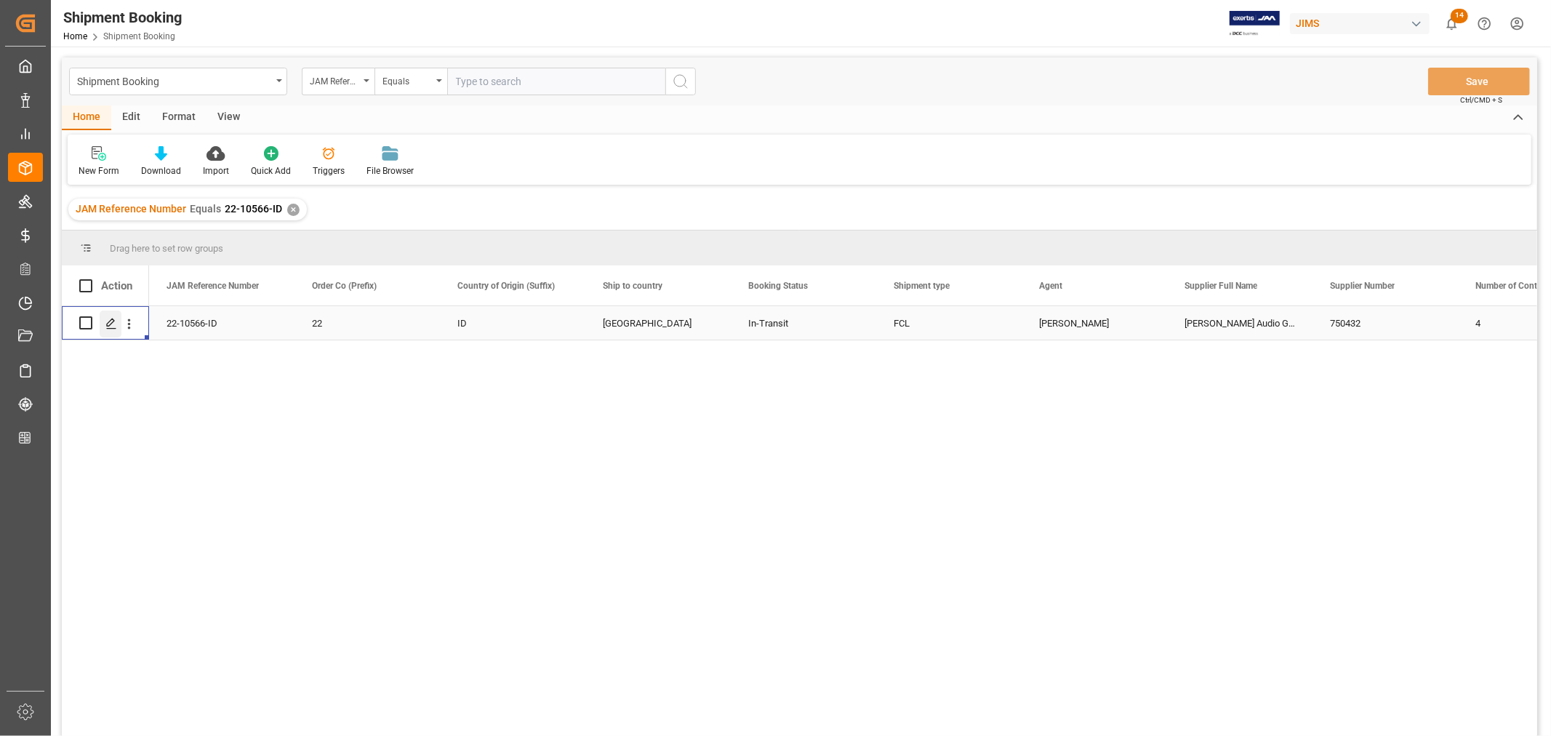
click at [108, 323] on icon "Press SPACE to select this row." at bounding box center [111, 324] width 12 height 12
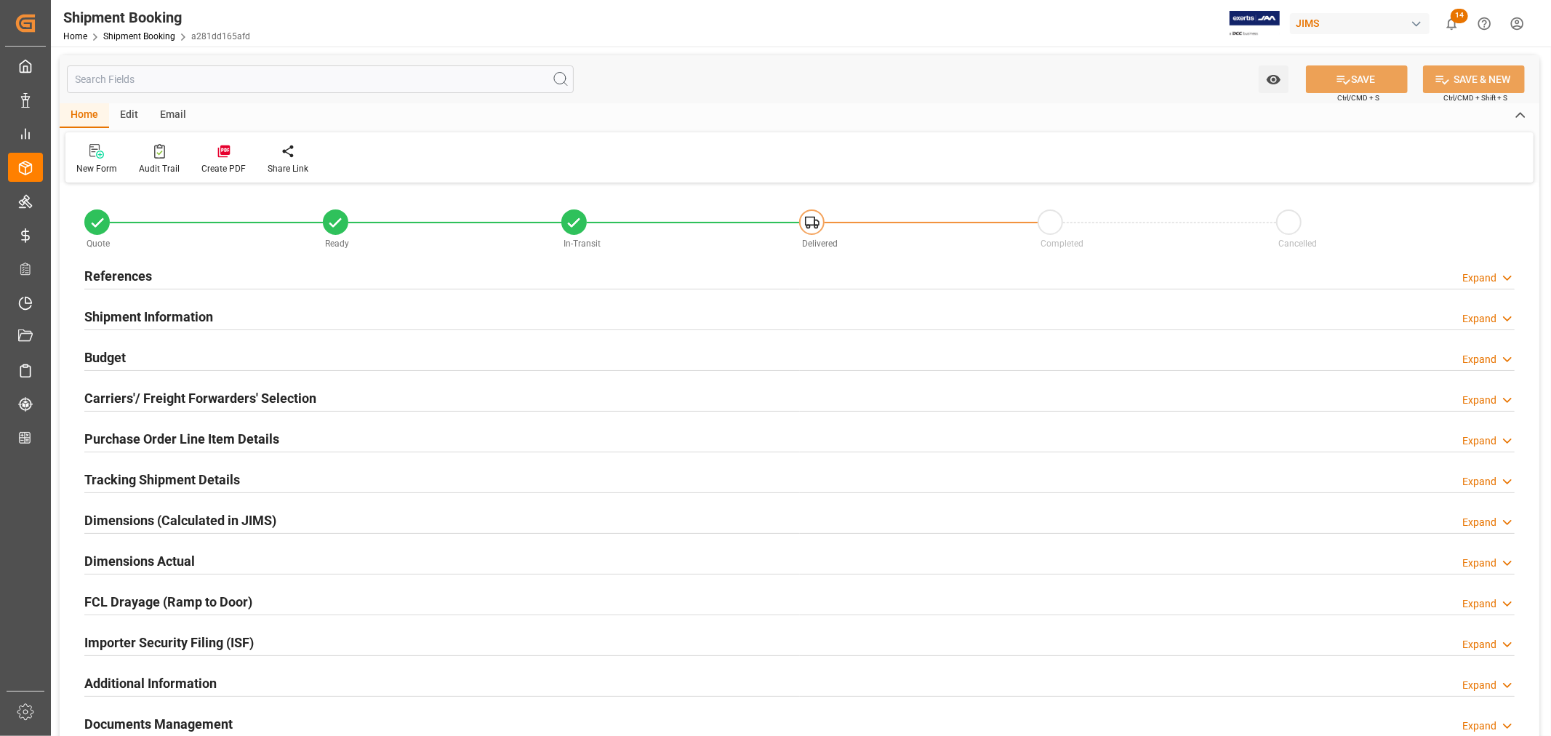
type input "0"
type input "6000"
type input "562743.68"
click at [113, 353] on h2 "Budget" at bounding box center [104, 357] width 41 height 20
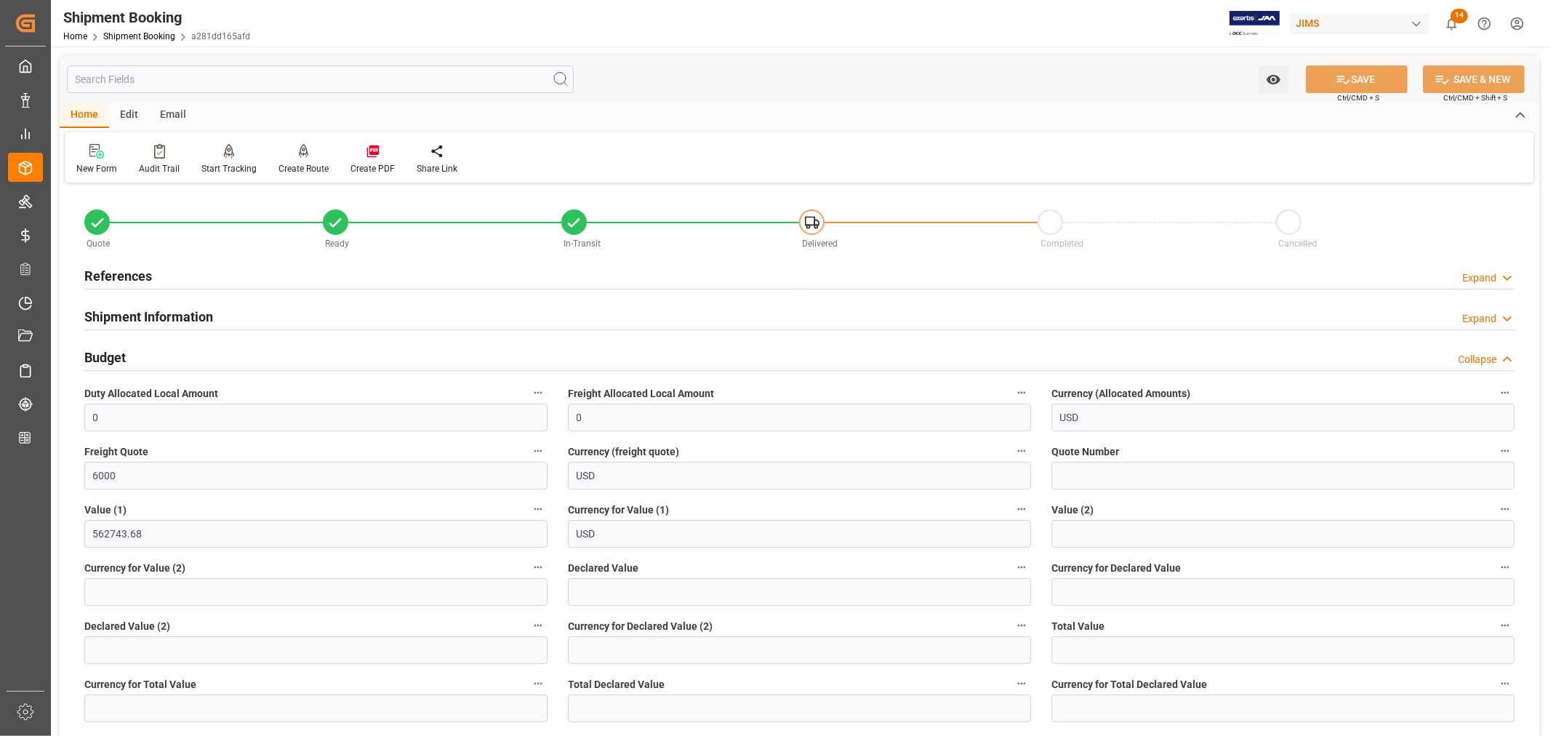
click at [109, 355] on h2 "Budget" at bounding box center [104, 357] width 41 height 20
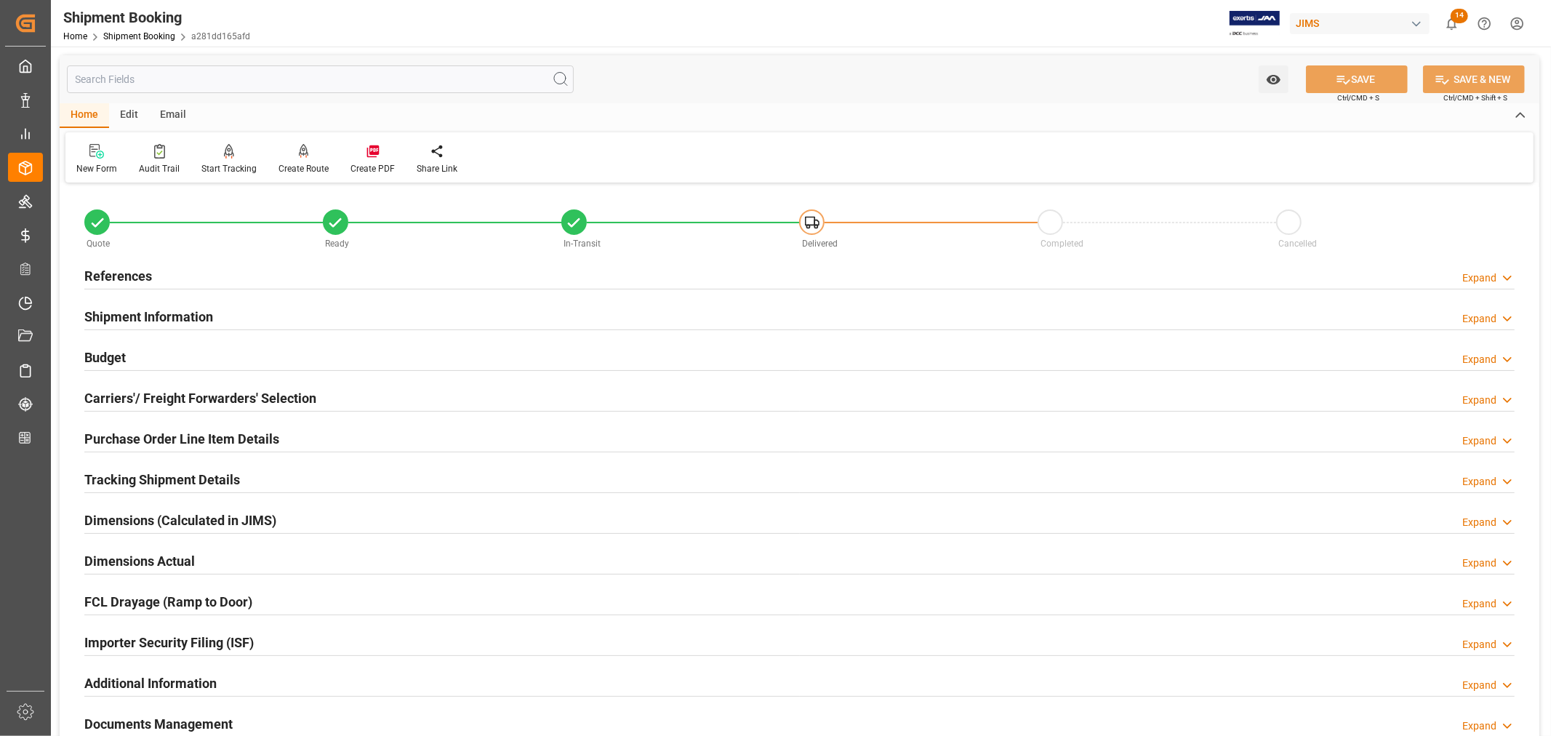
click at [148, 477] on h2 "Tracking Shipment Details" at bounding box center [162, 480] width 156 height 20
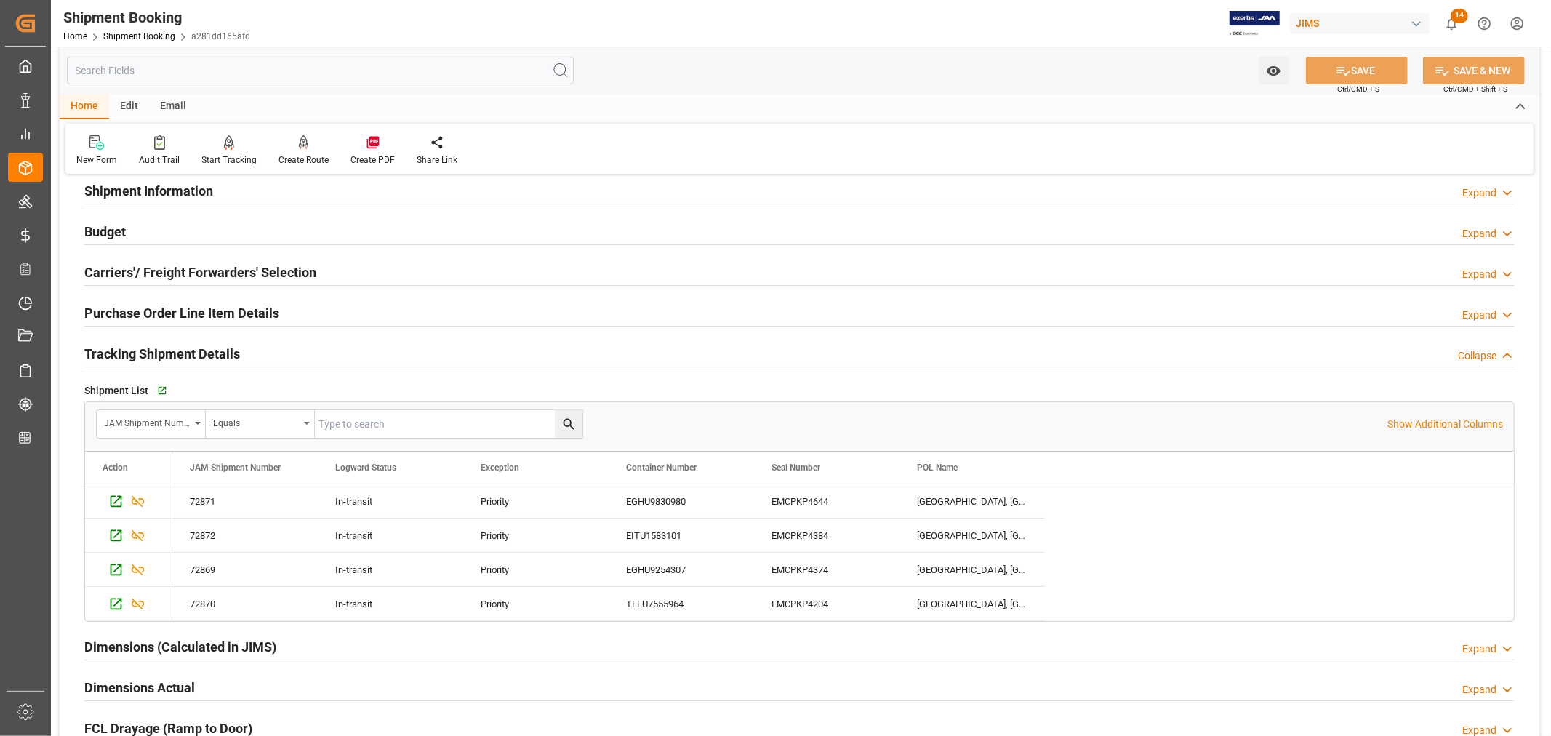
scroll to position [161, 0]
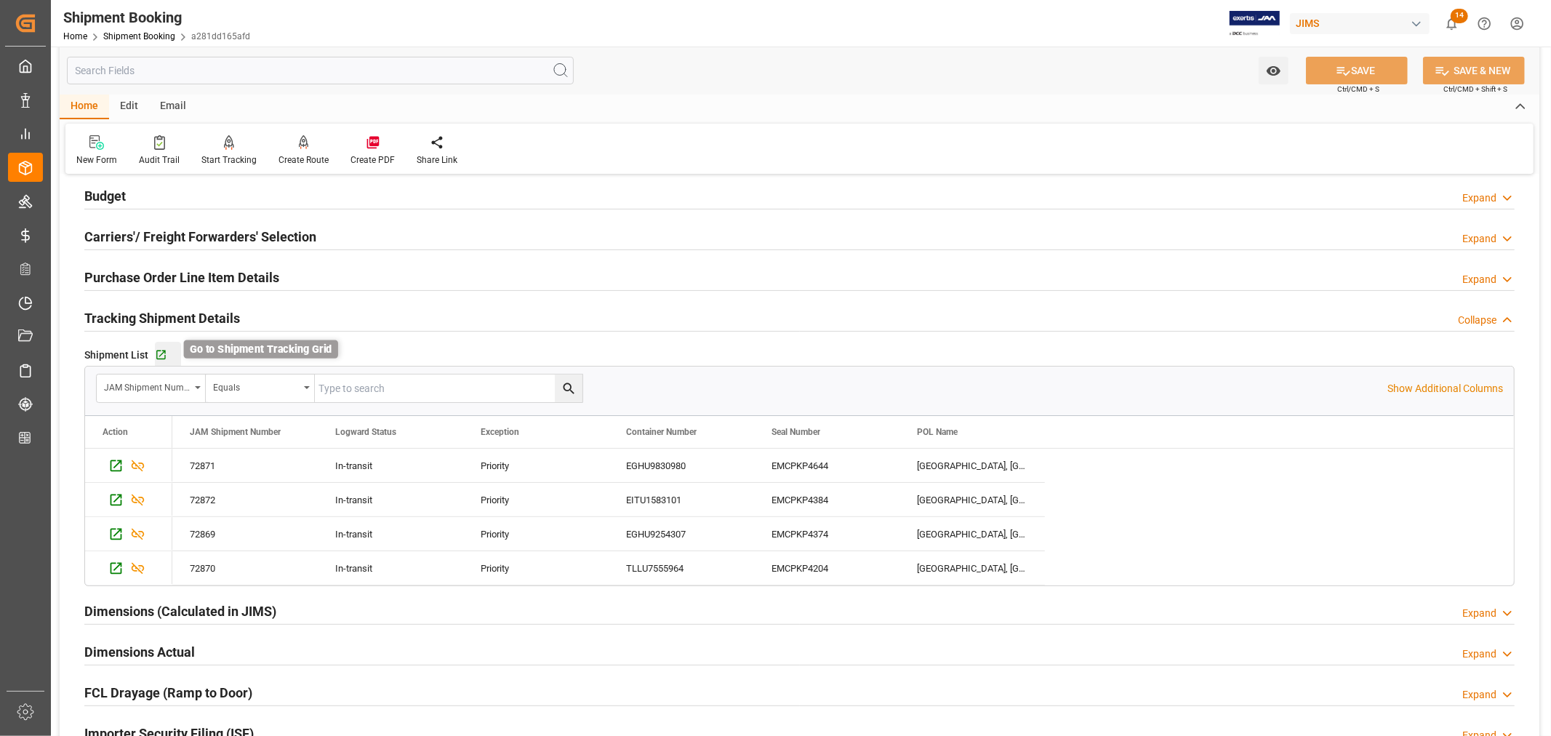
click at [162, 358] on icon "button" at bounding box center [160, 354] width 9 height 9
click at [148, 39] on link "Shipment Booking" at bounding box center [139, 36] width 72 height 10
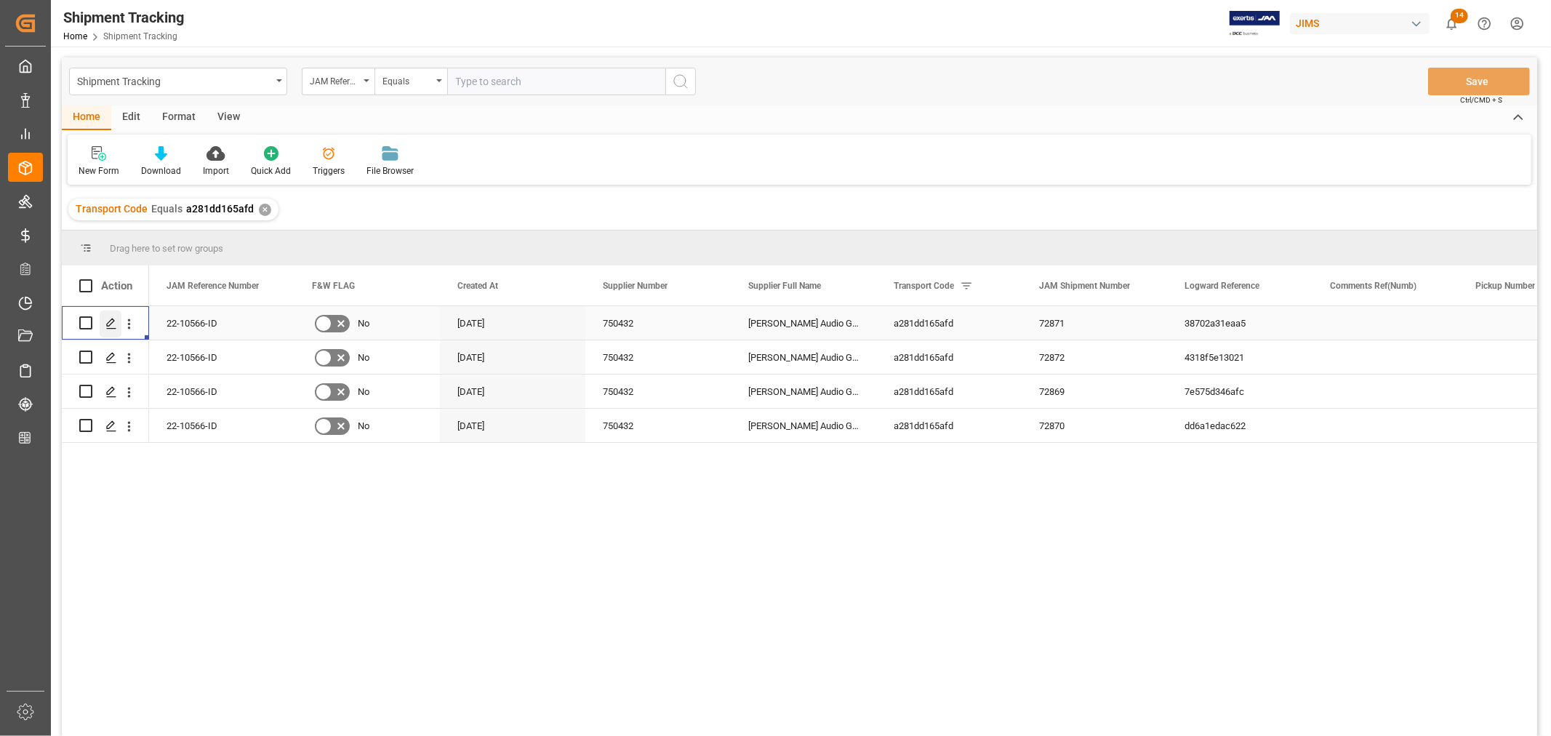
click at [113, 324] on icon "Press SPACE to select this row." at bounding box center [111, 324] width 12 height 12
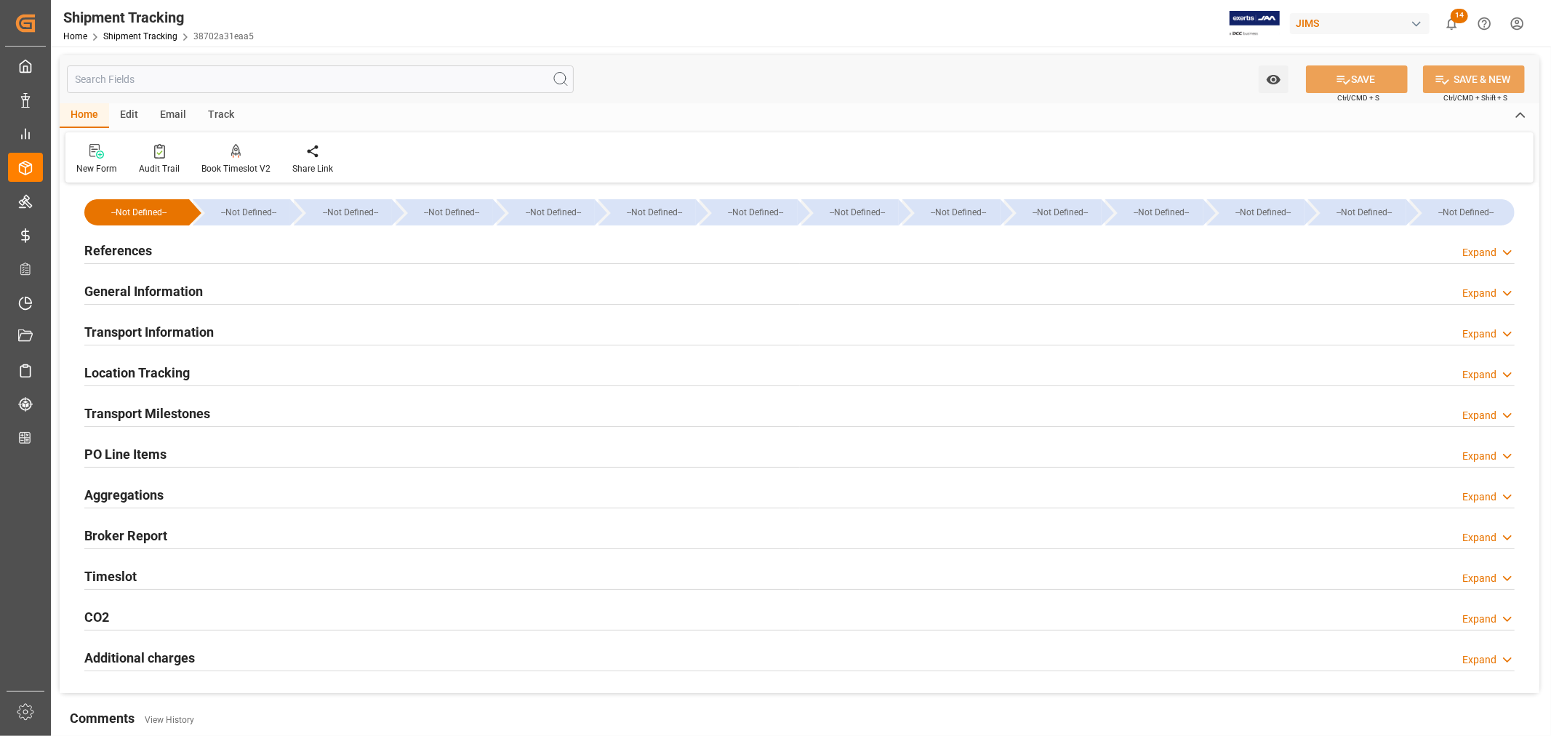
click at [171, 329] on h2 "Transport Information" at bounding box center [148, 332] width 129 height 20
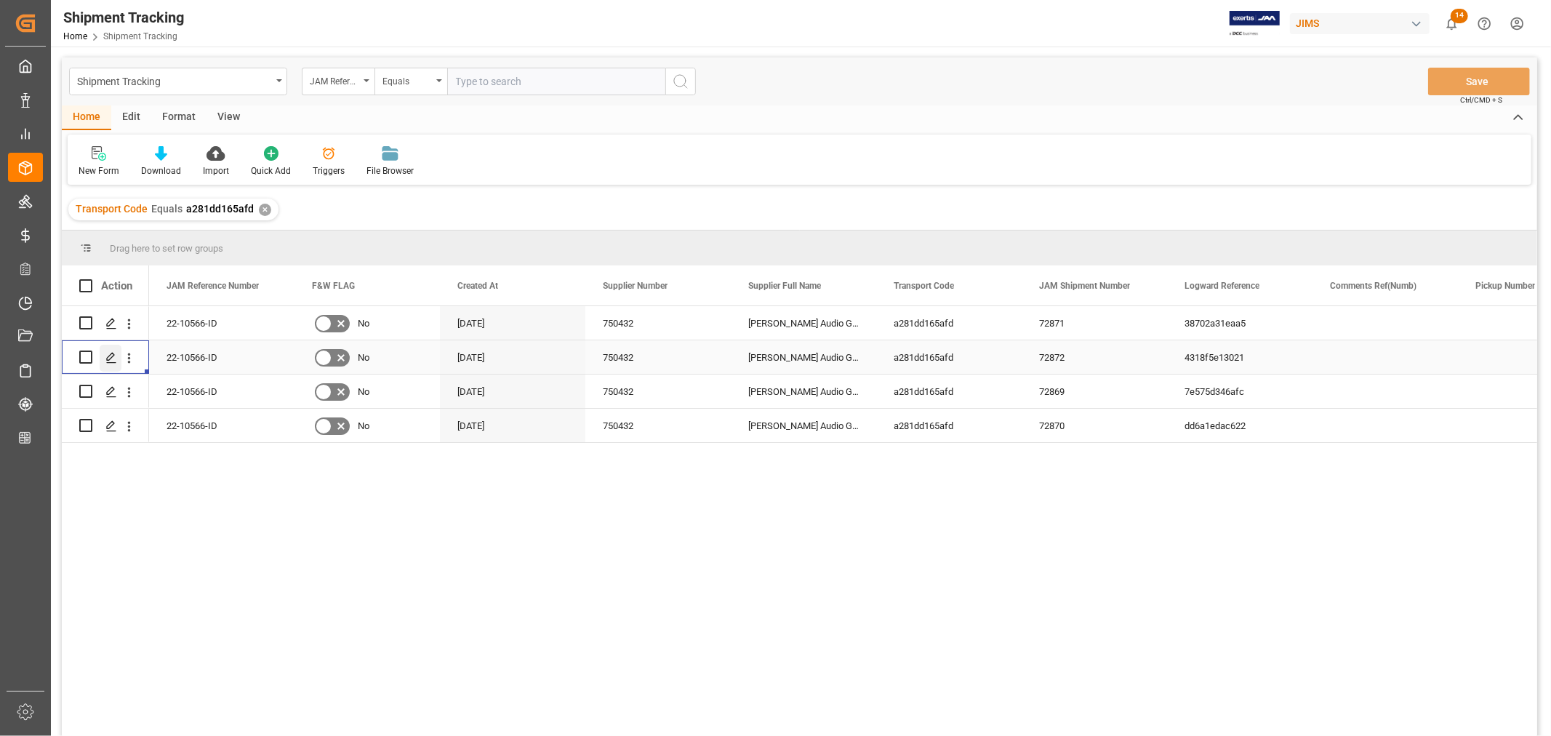
click at [110, 362] on line "Press SPACE to select this row." at bounding box center [111, 362] width 9 height 0
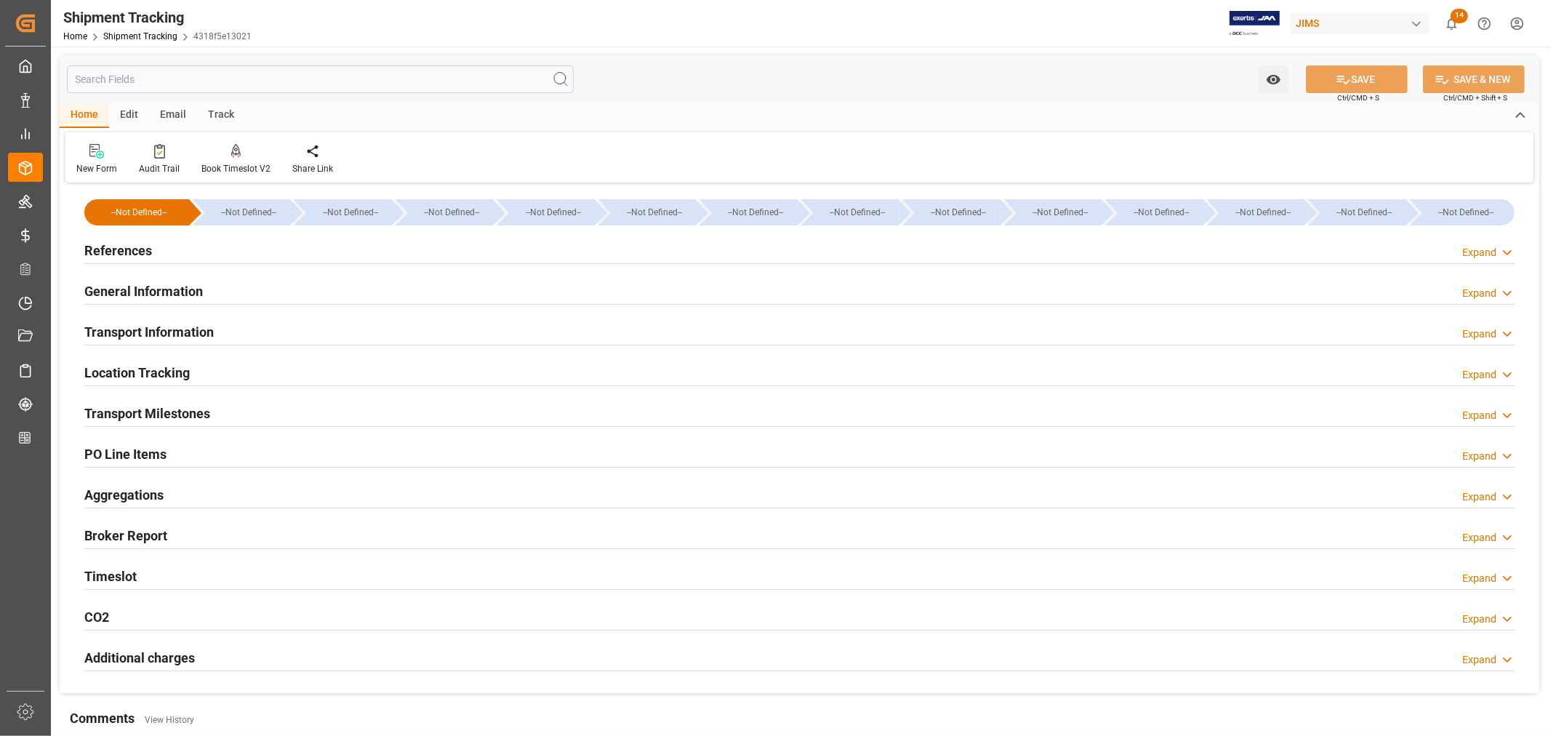
click at [191, 331] on h2 "Transport Information" at bounding box center [148, 332] width 129 height 20
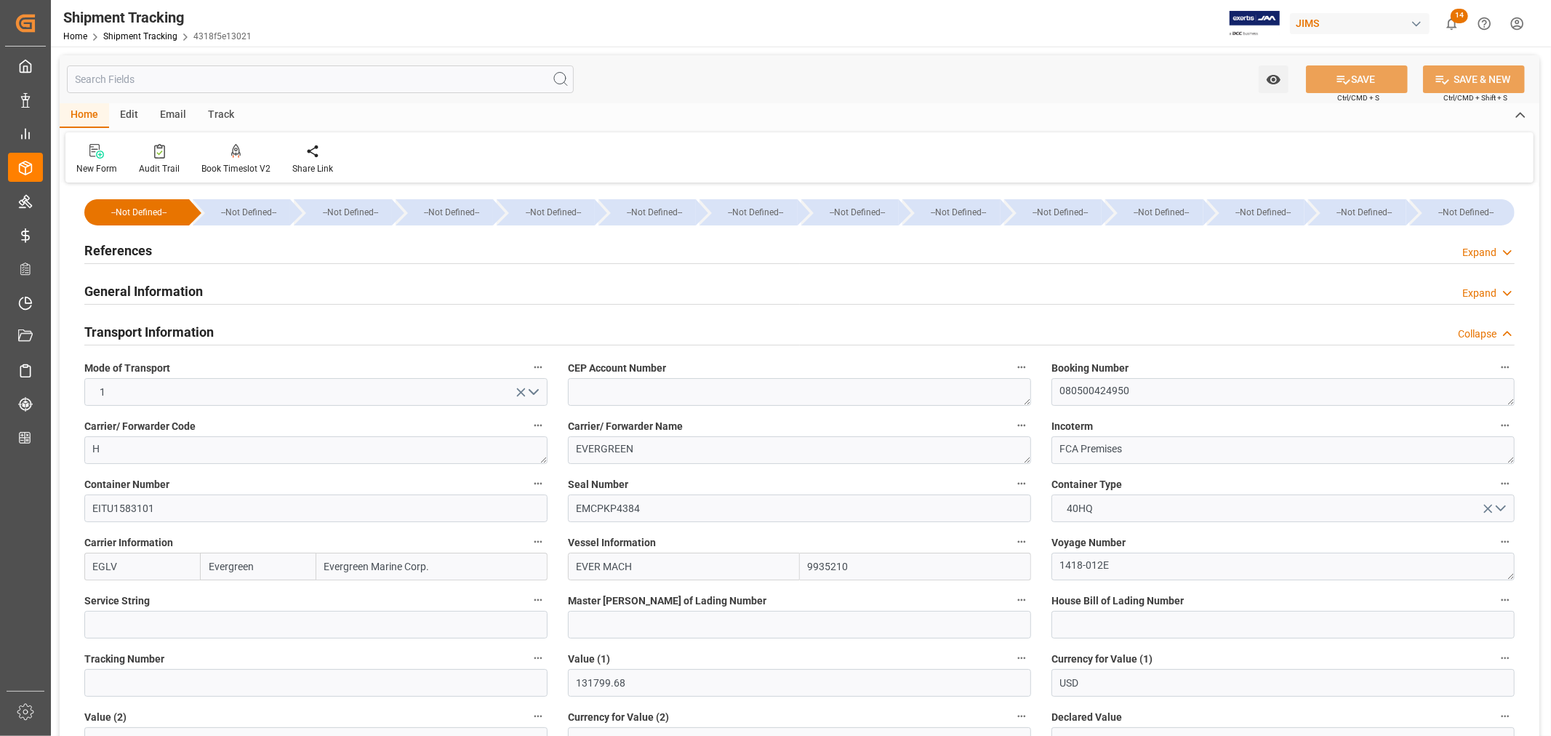
click at [191, 331] on h2 "Transport Information" at bounding box center [148, 332] width 129 height 20
